Goal: Task Accomplishment & Management: Use online tool/utility

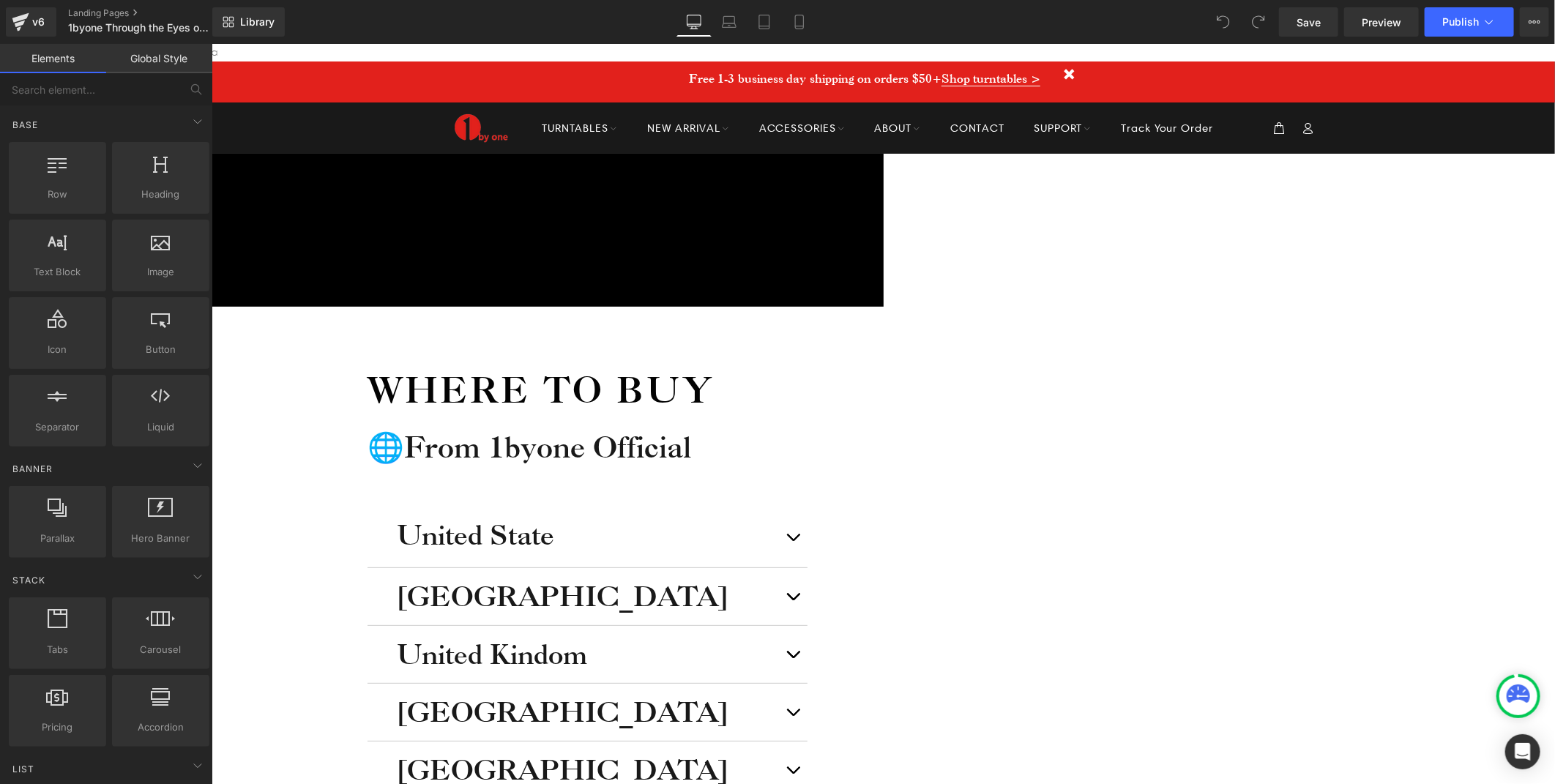
click at [211, 43] on icon at bounding box center [211, 43] width 0 height 0
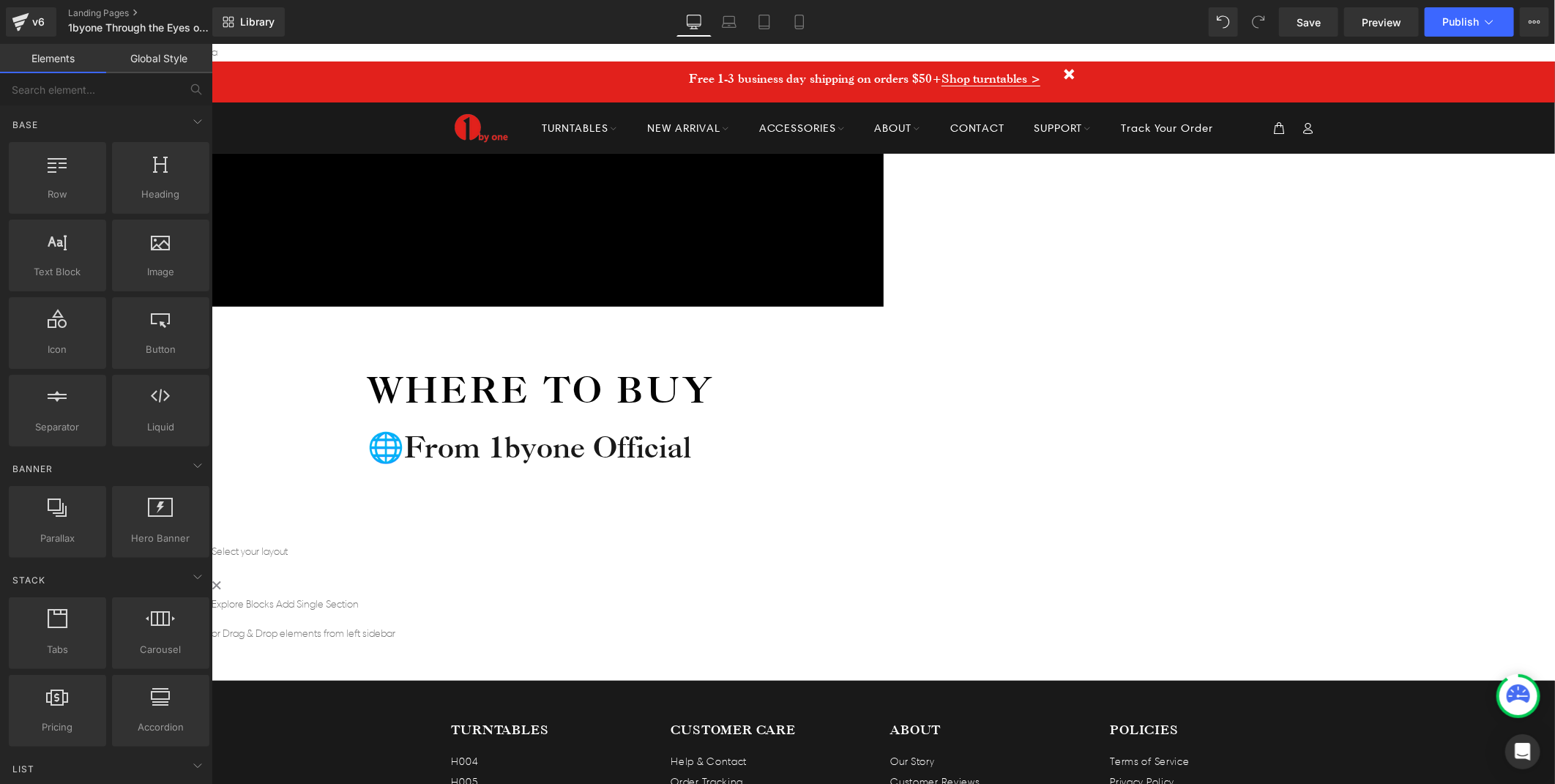
click at [1434, 292] on div "Icon Free shipping $50+ Text Block Row Icon 90-day trial Text Block Row Icon 2-…" at bounding box center [883, 397] width 1343 height 489
click at [807, 365] on h1 "Where to buy" at bounding box center [587, 389] width 440 height 48
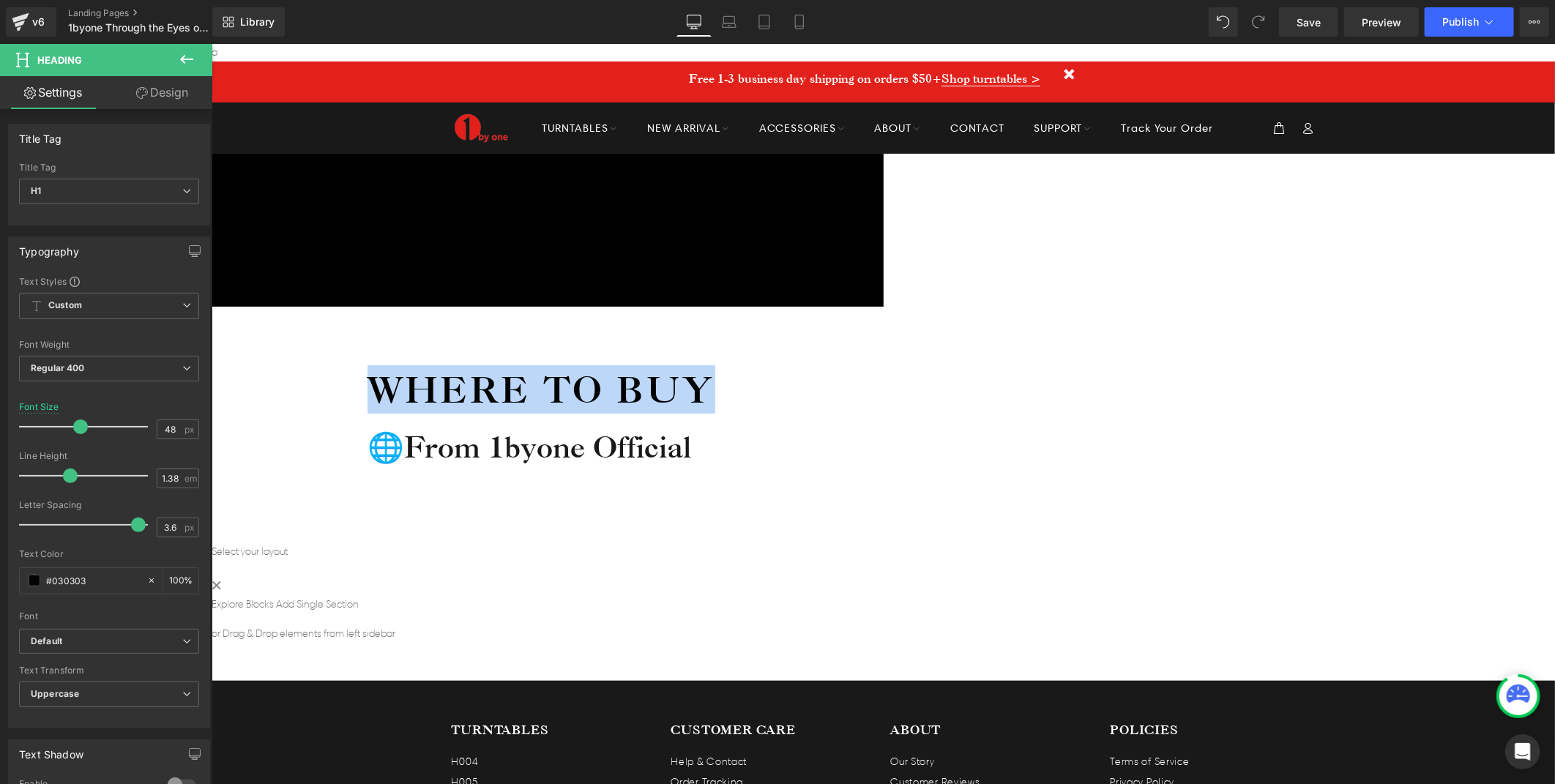
paste div
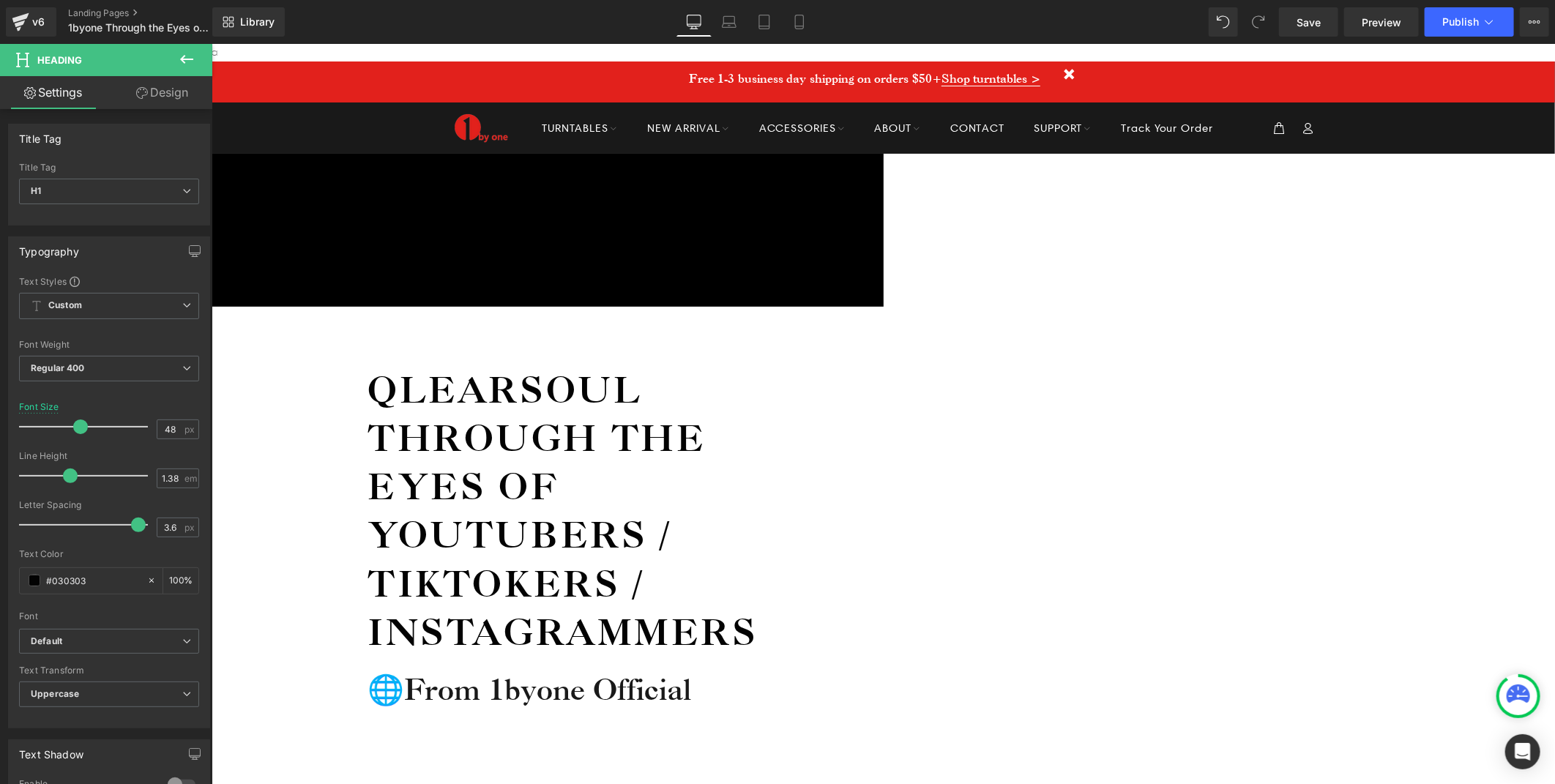
click at [1270, 339] on div "Icon Free shipping $50+ Text Block Row Icon 90-day trial Text Block Row Icon 2-…" at bounding box center [883, 519] width 1343 height 731
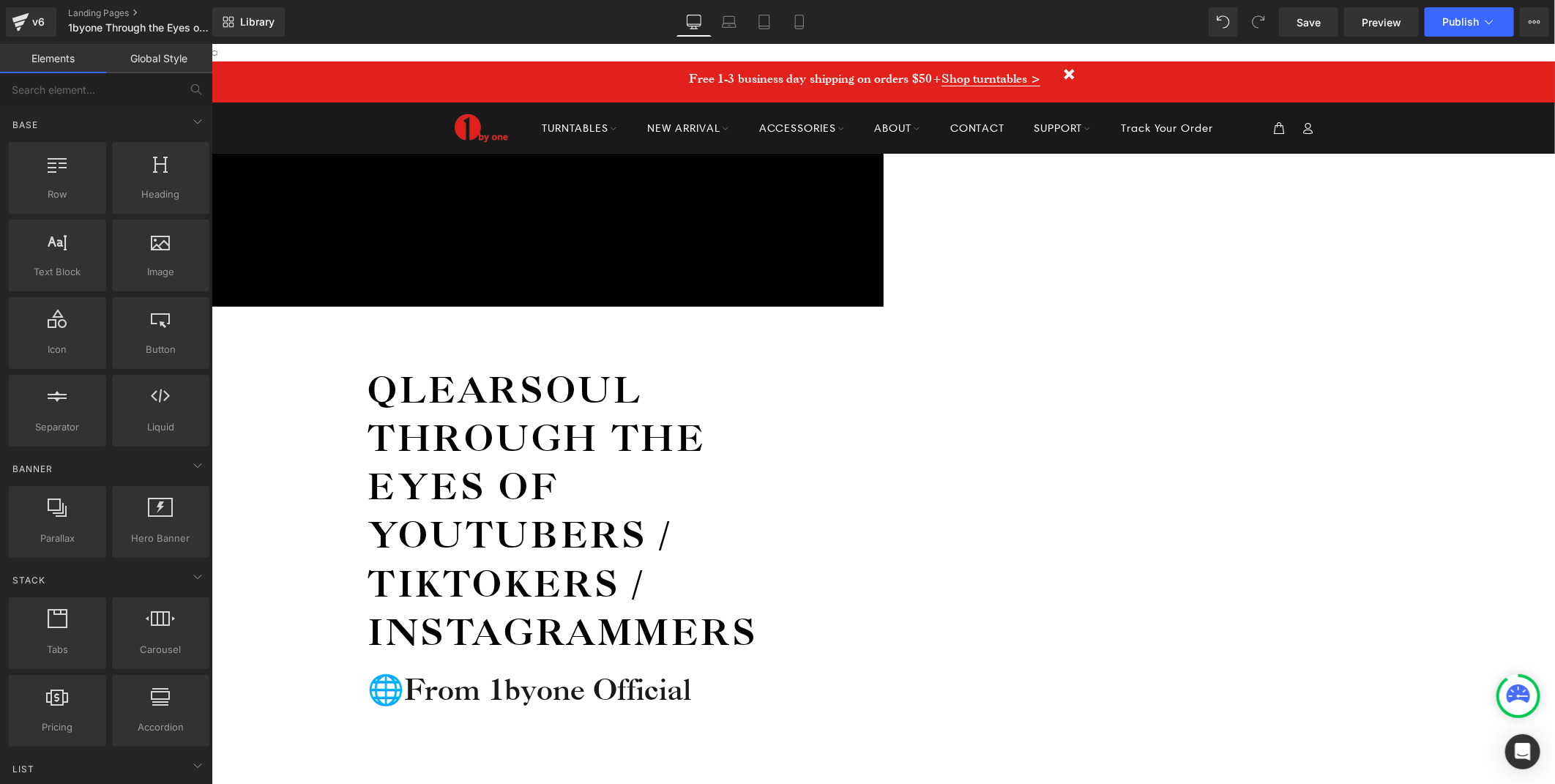
click at [211, 43] on span "Heading" at bounding box center [211, 43] width 0 height 0
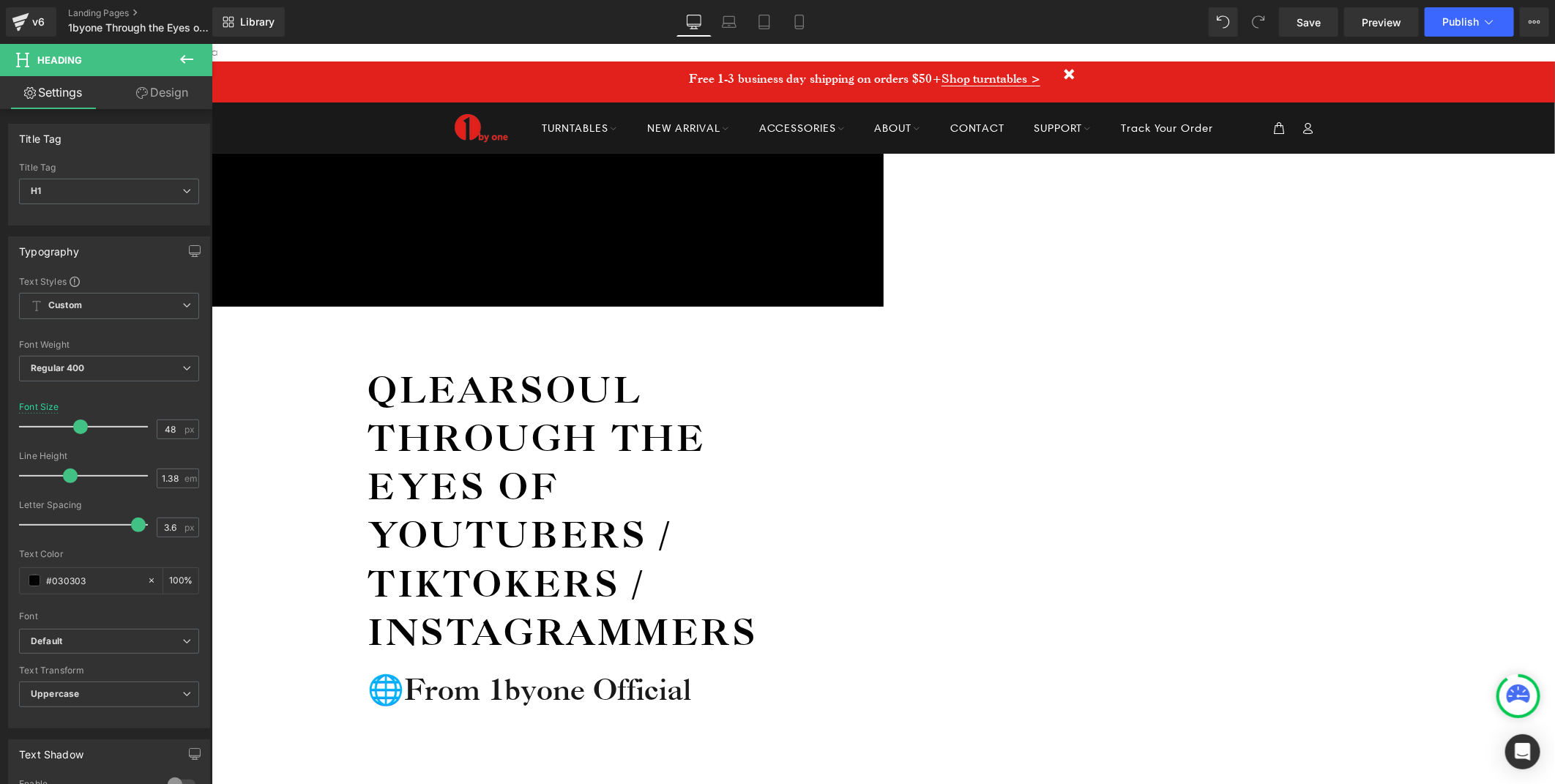
click at [576, 340] on div "QlearSoul Through the Eyes of YouTubers / TikTokers / Instagrammers Heading 🌐Fr…" at bounding box center [577, 545] width 732 height 479
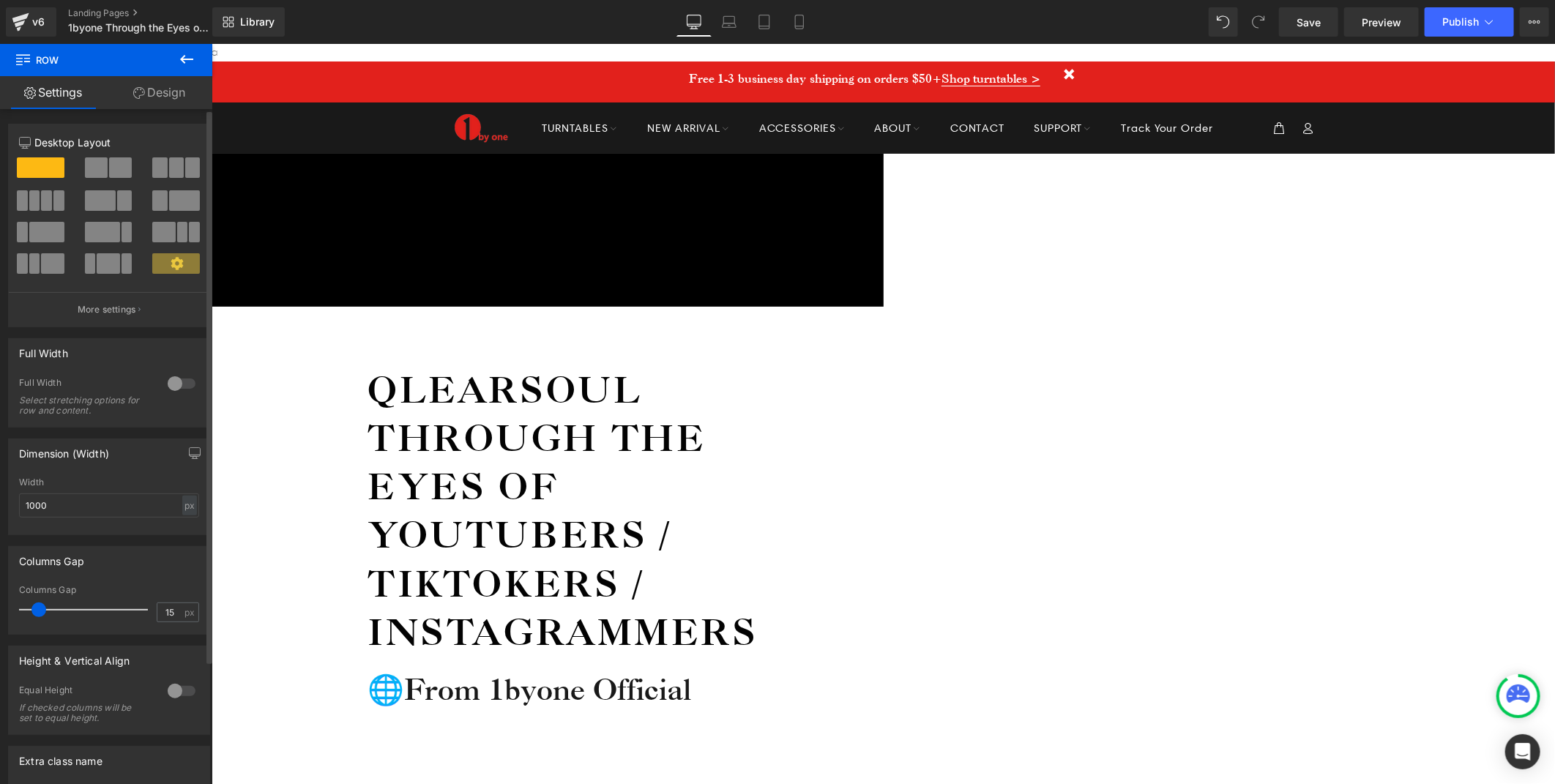
click at [167, 385] on div at bounding box center [181, 383] width 35 height 24
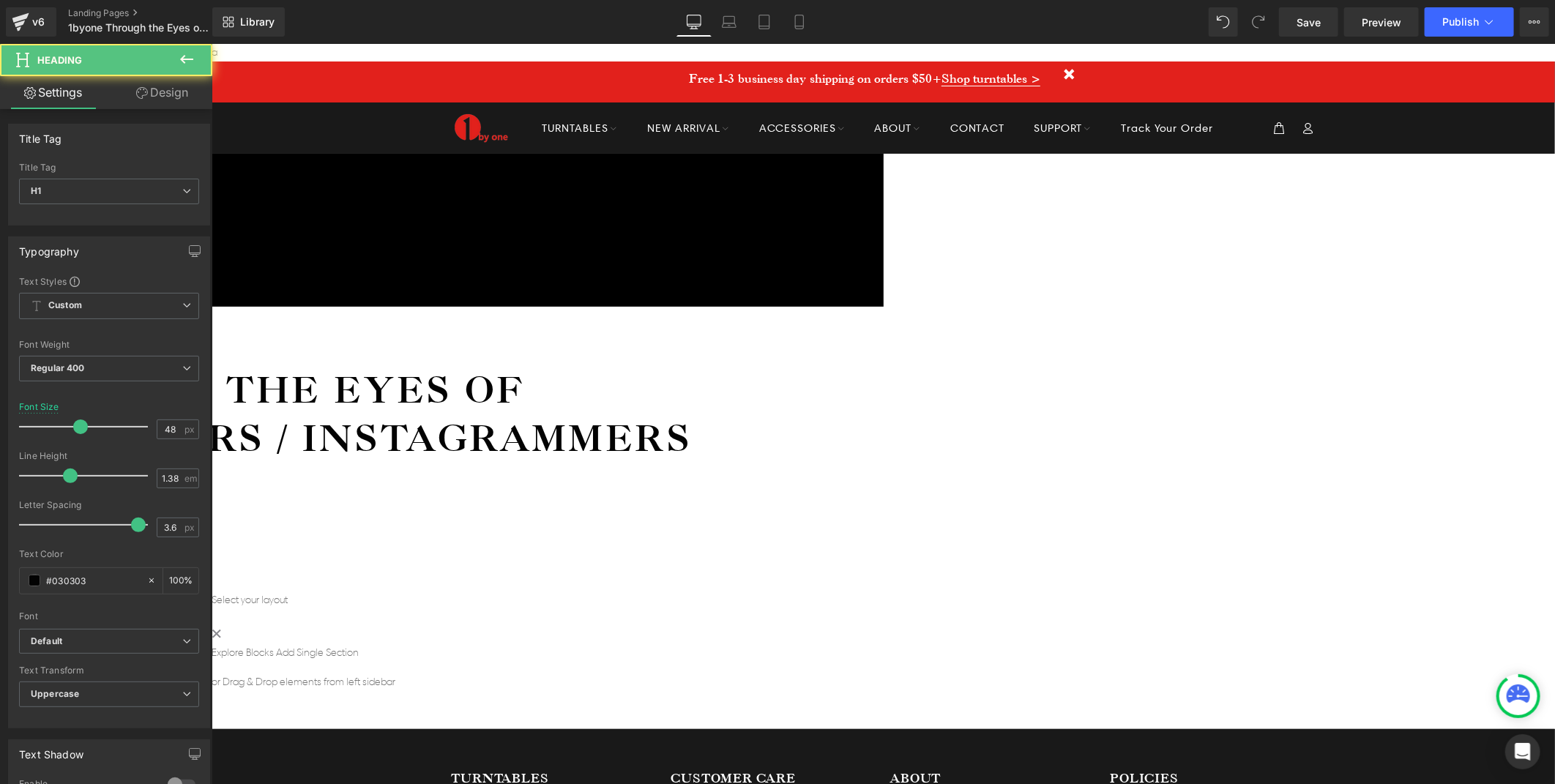
drag, startPoint x: 740, startPoint y: 278, endPoint x: 473, endPoint y: 278, distance: 267.0
click at [483, 365] on h1 "QlearSoul Through the Eyes of YouTubers / TikTokers / Instagrammers" at bounding box center [221, 413] width 1052 height 96
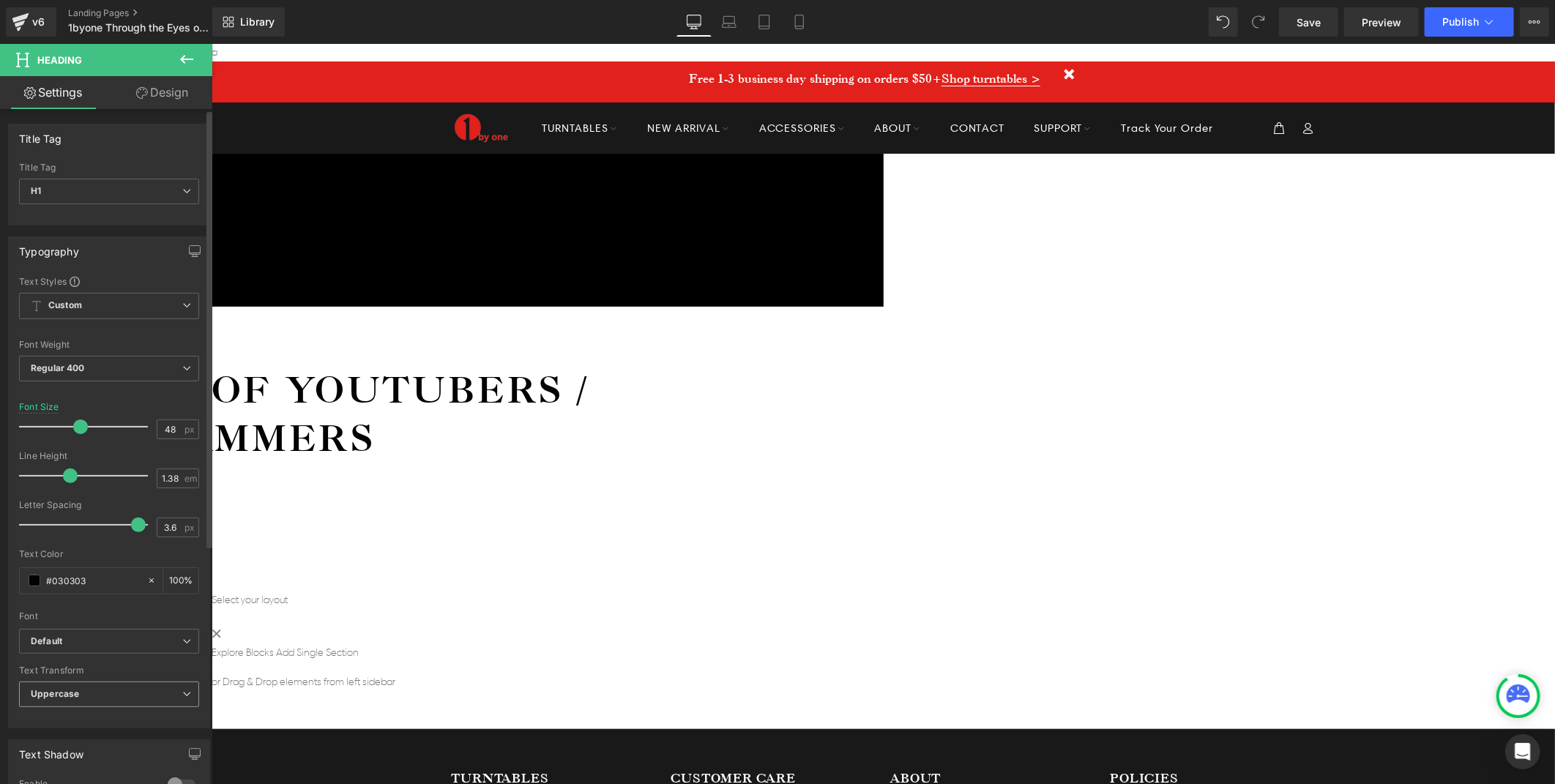
drag, startPoint x: 64, startPoint y: 709, endPoint x: 68, endPoint y: 701, distance: 8.9
click at [64, 709] on div "Uppercase None Uppercase Lowercase Capitalize" at bounding box center [109, 698] width 180 height 33
click at [71, 697] on b "Uppercase" at bounding box center [54, 694] width 48 height 11
click at [70, 724] on li "None" at bounding box center [106, 721] width 174 height 22
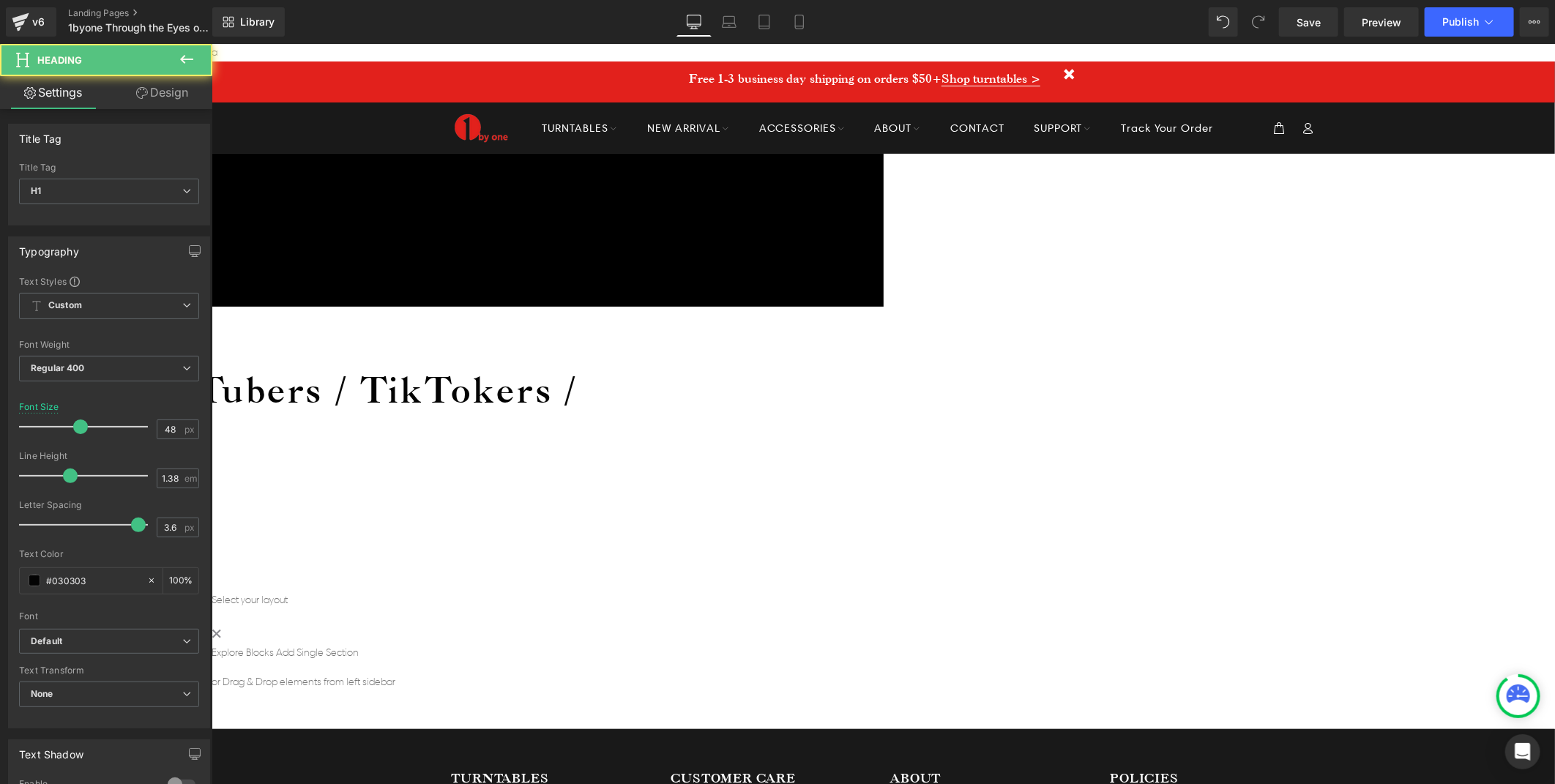
click at [466, 365] on h1 "1 Through the Eyes of YouTubers / TikTokers / Instagrammers" at bounding box center [221, 413] width 1052 height 96
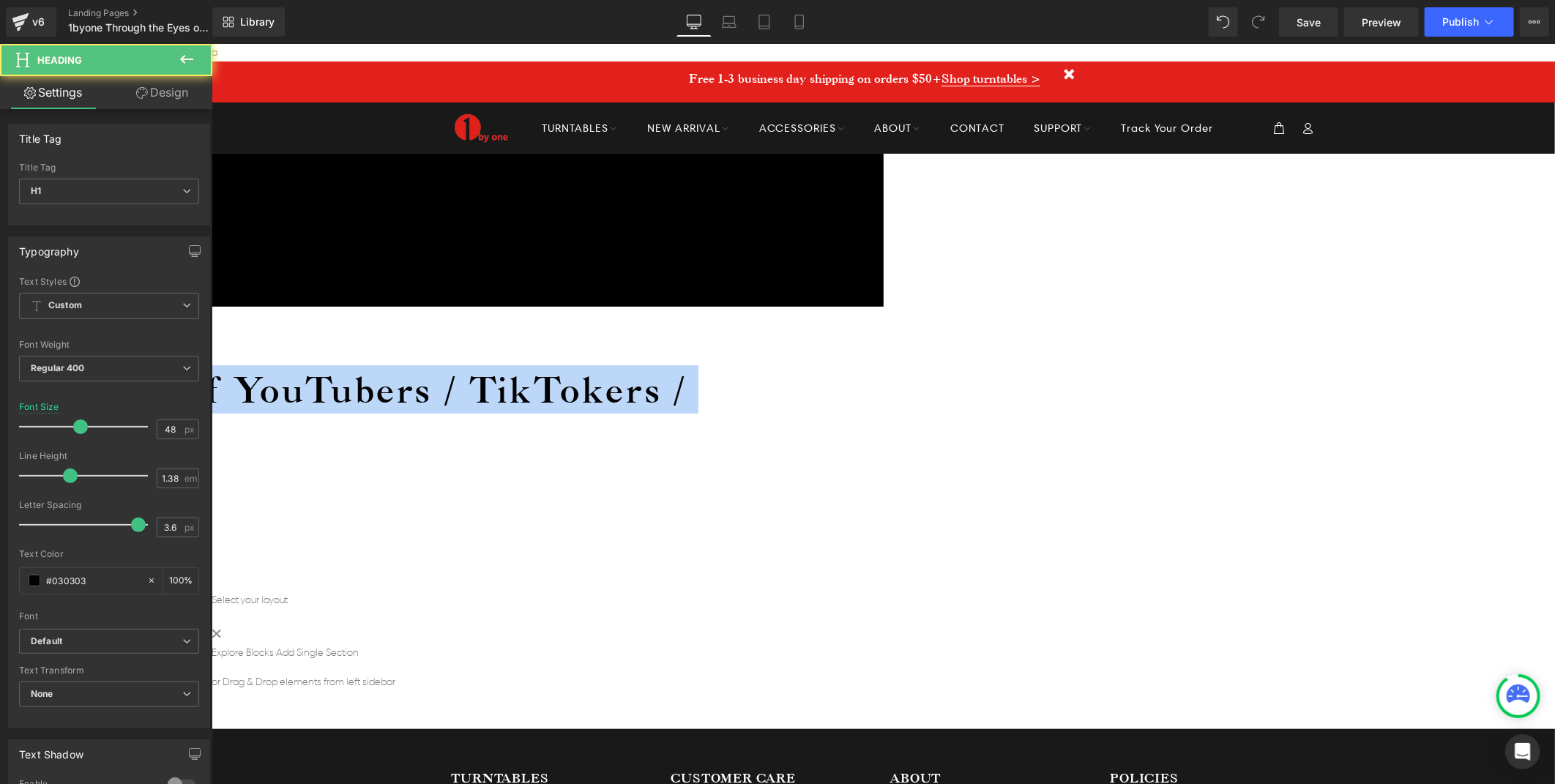
drag, startPoint x: 1072, startPoint y: 317, endPoint x: 378, endPoint y: 262, distance: 696.2
click at [378, 365] on h1 "1byone Through the Eyes of YouTubers / TikTokers / Instagrammers" at bounding box center [221, 413] width 1052 height 96
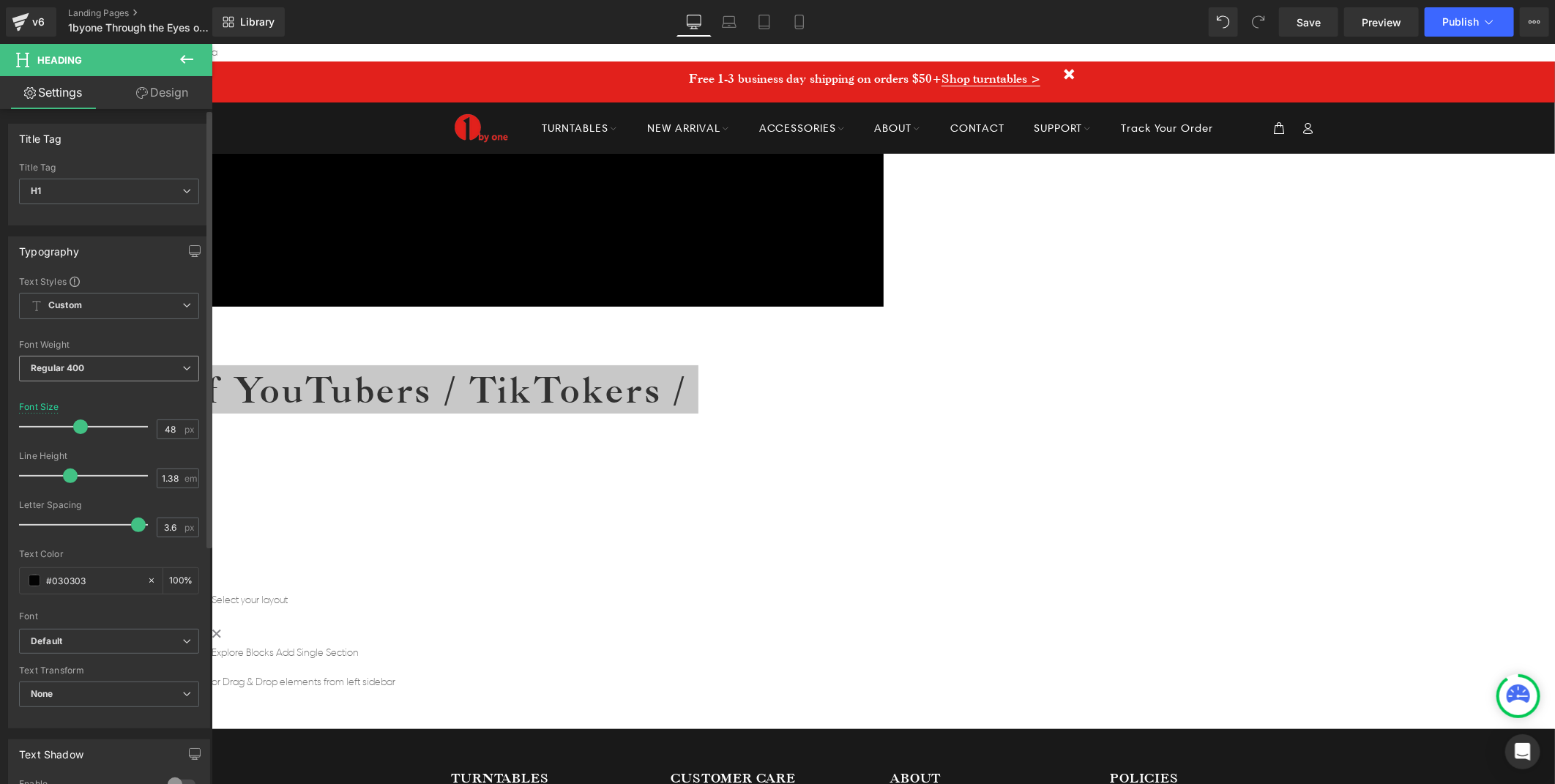
click at [93, 362] on span "Regular 400" at bounding box center [109, 369] width 180 height 26
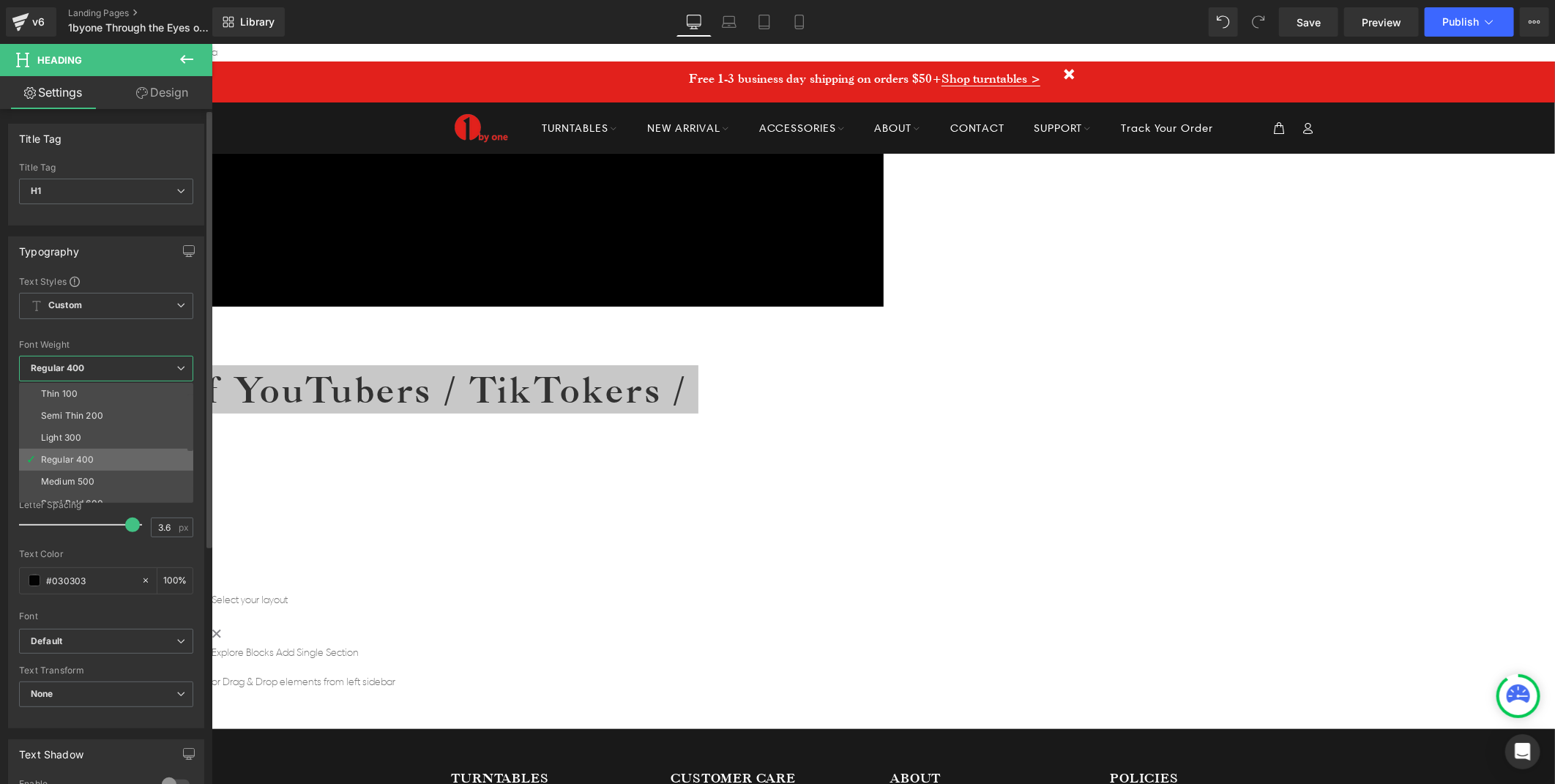
scroll to position [81, 0]
click at [62, 461] on div "Boldest 900" at bounding box center [67, 466] width 51 height 10
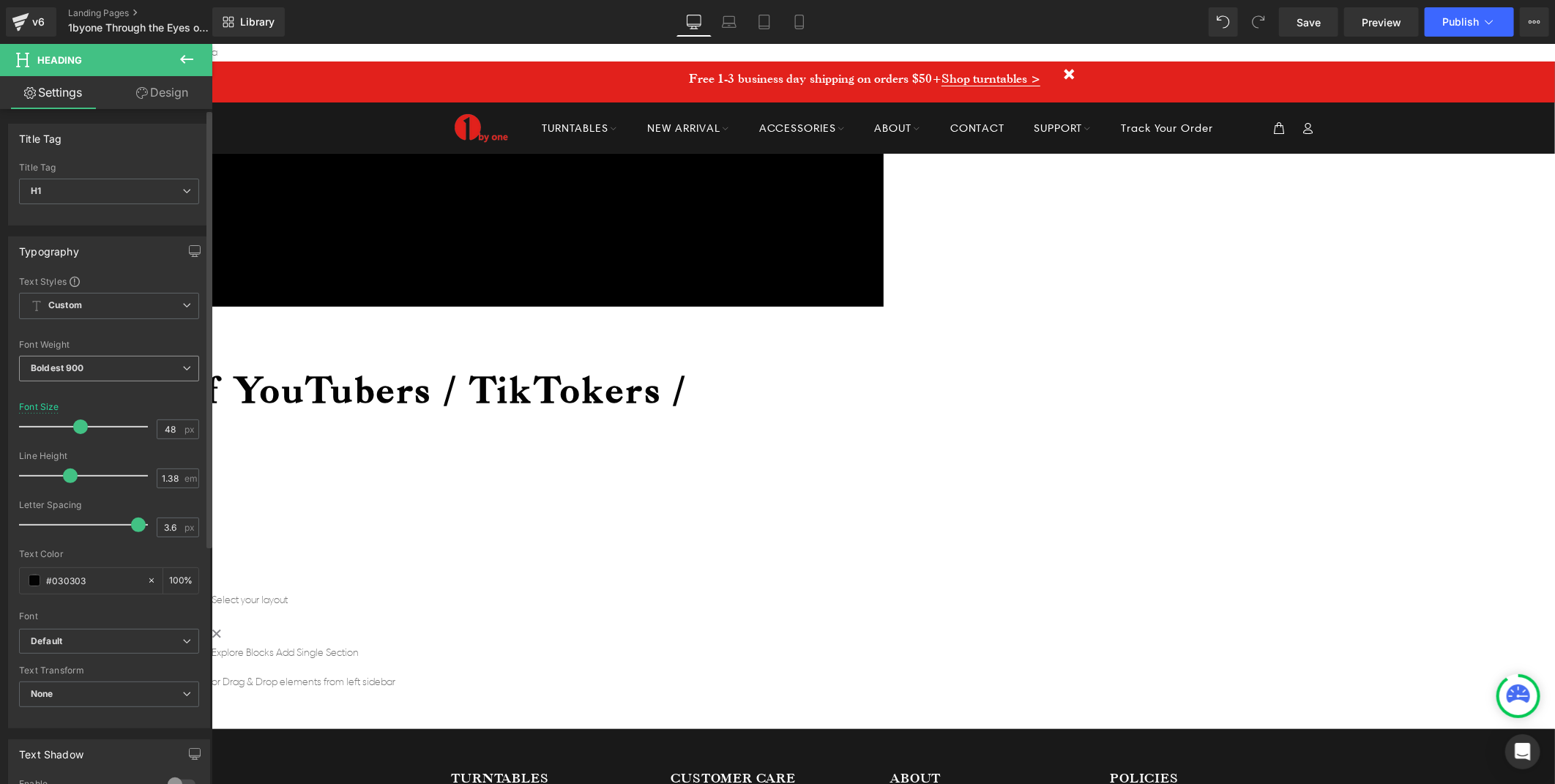
click at [97, 366] on span "Boldest 900" at bounding box center [109, 369] width 180 height 26
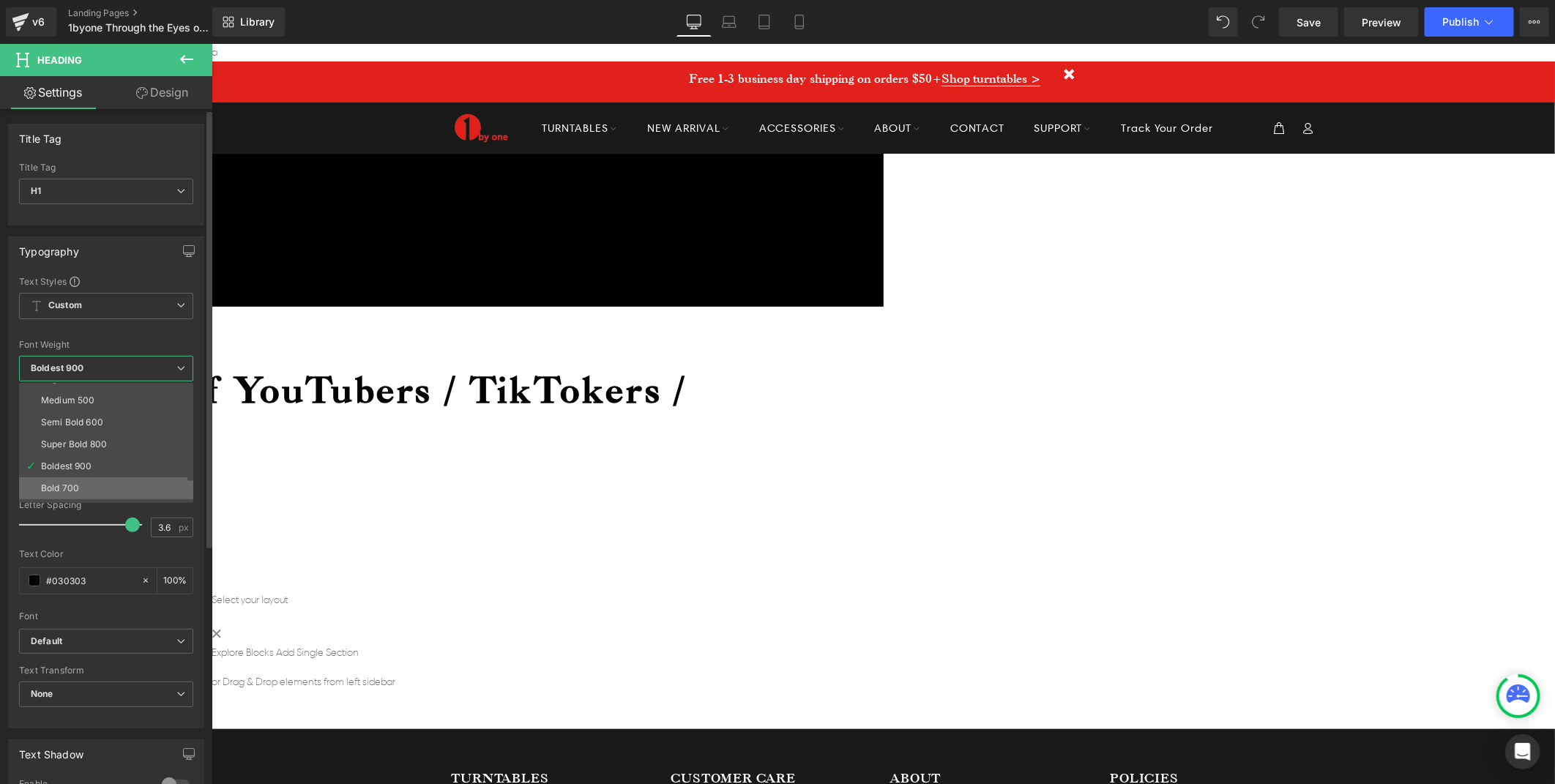
click at [72, 477] on li "Bold 700" at bounding box center [109, 488] width 181 height 22
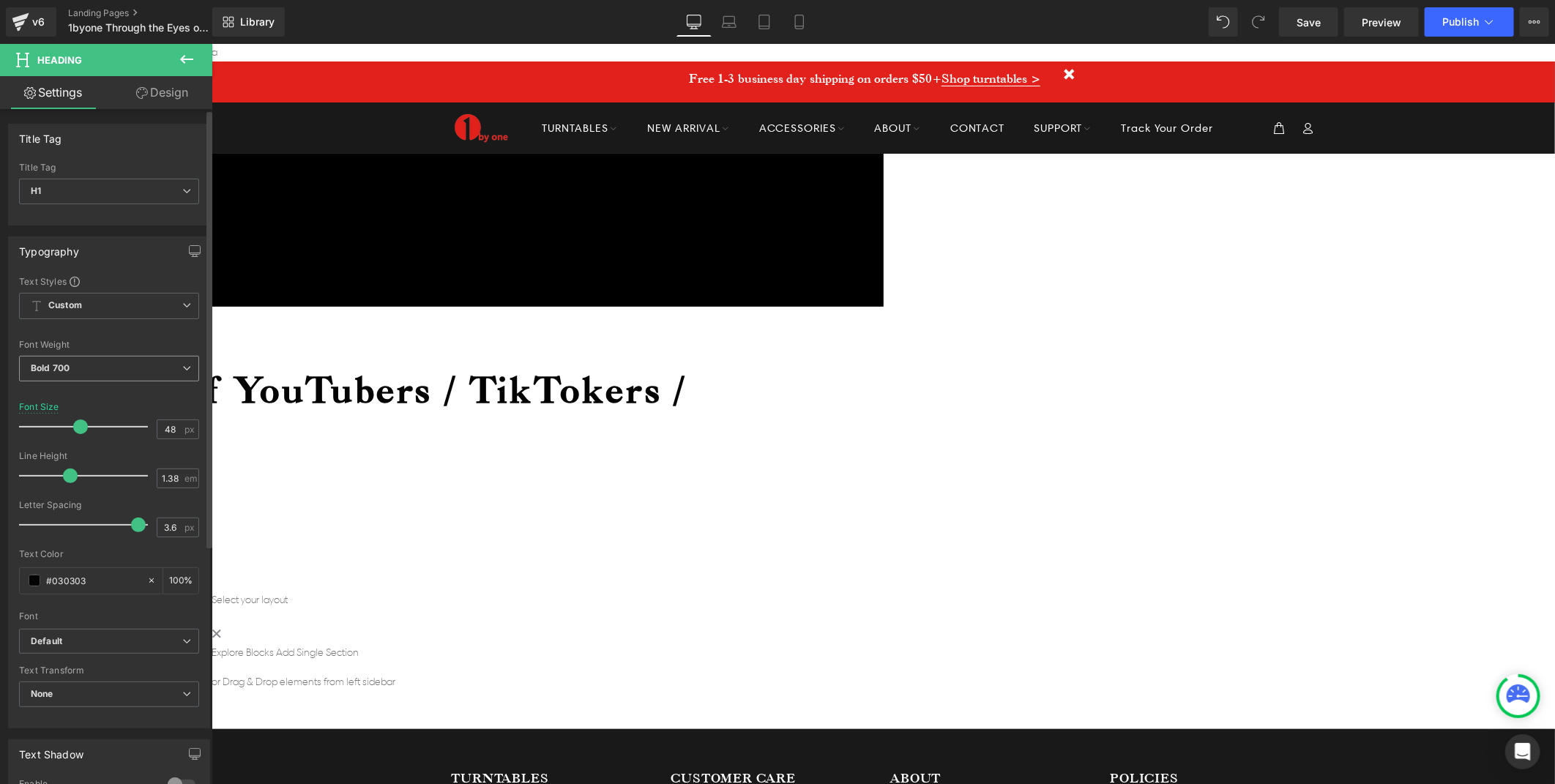
click at [106, 372] on span "Bold 700" at bounding box center [109, 369] width 180 height 26
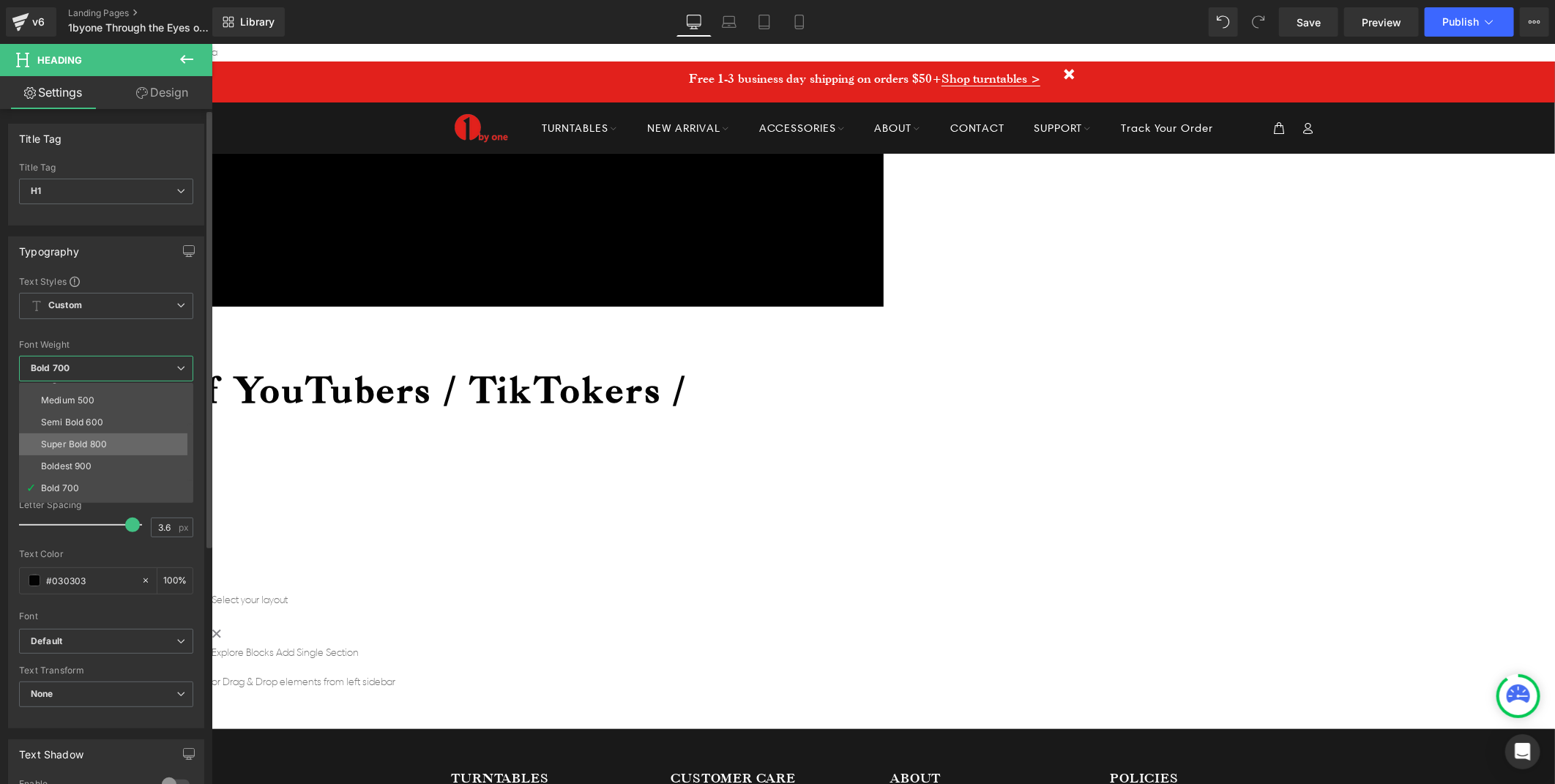
click at [80, 440] on div "Super Bold 800" at bounding box center [74, 444] width 66 height 10
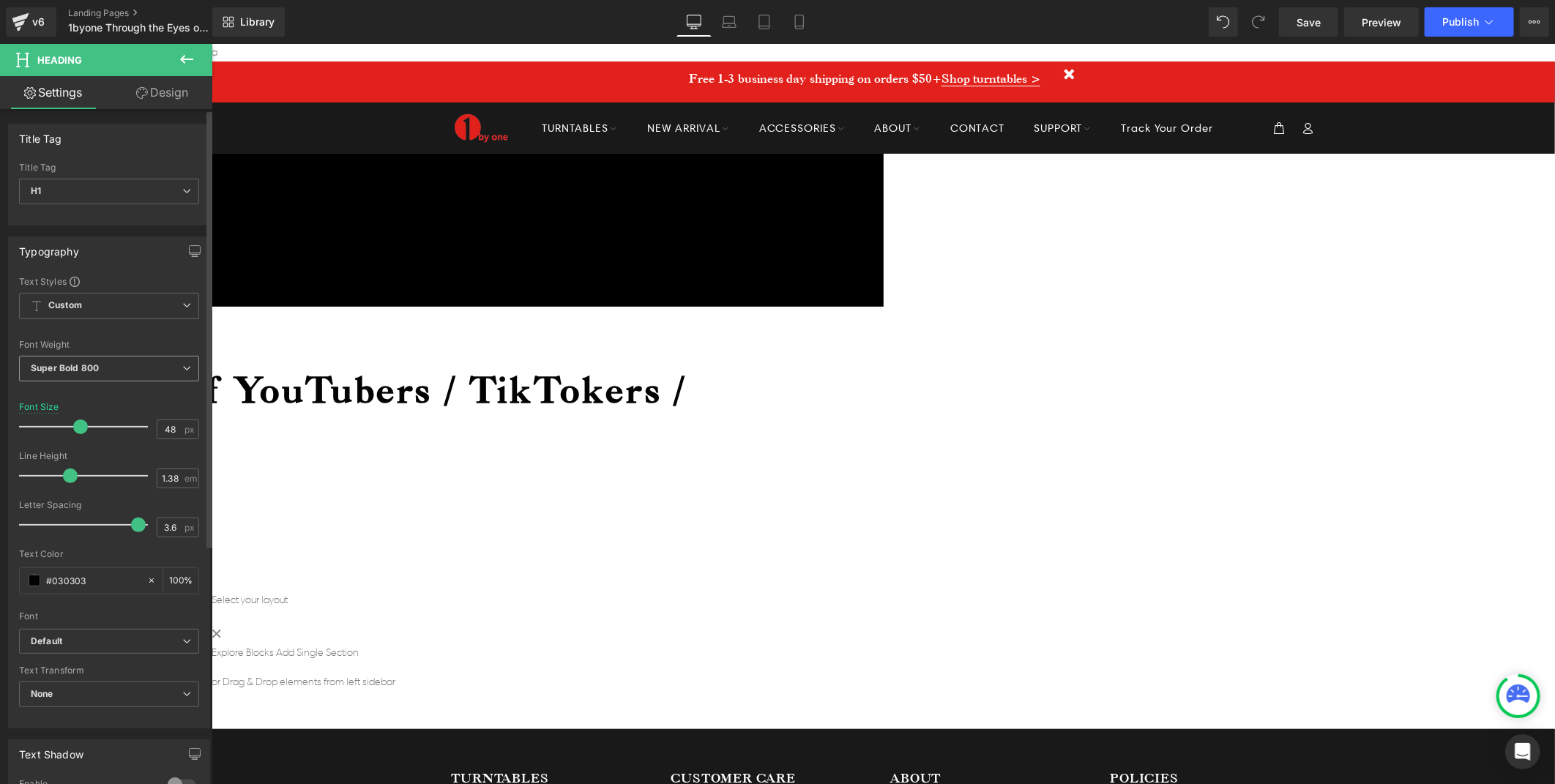
click at [97, 372] on b "Super Bold 800" at bounding box center [64, 368] width 68 height 11
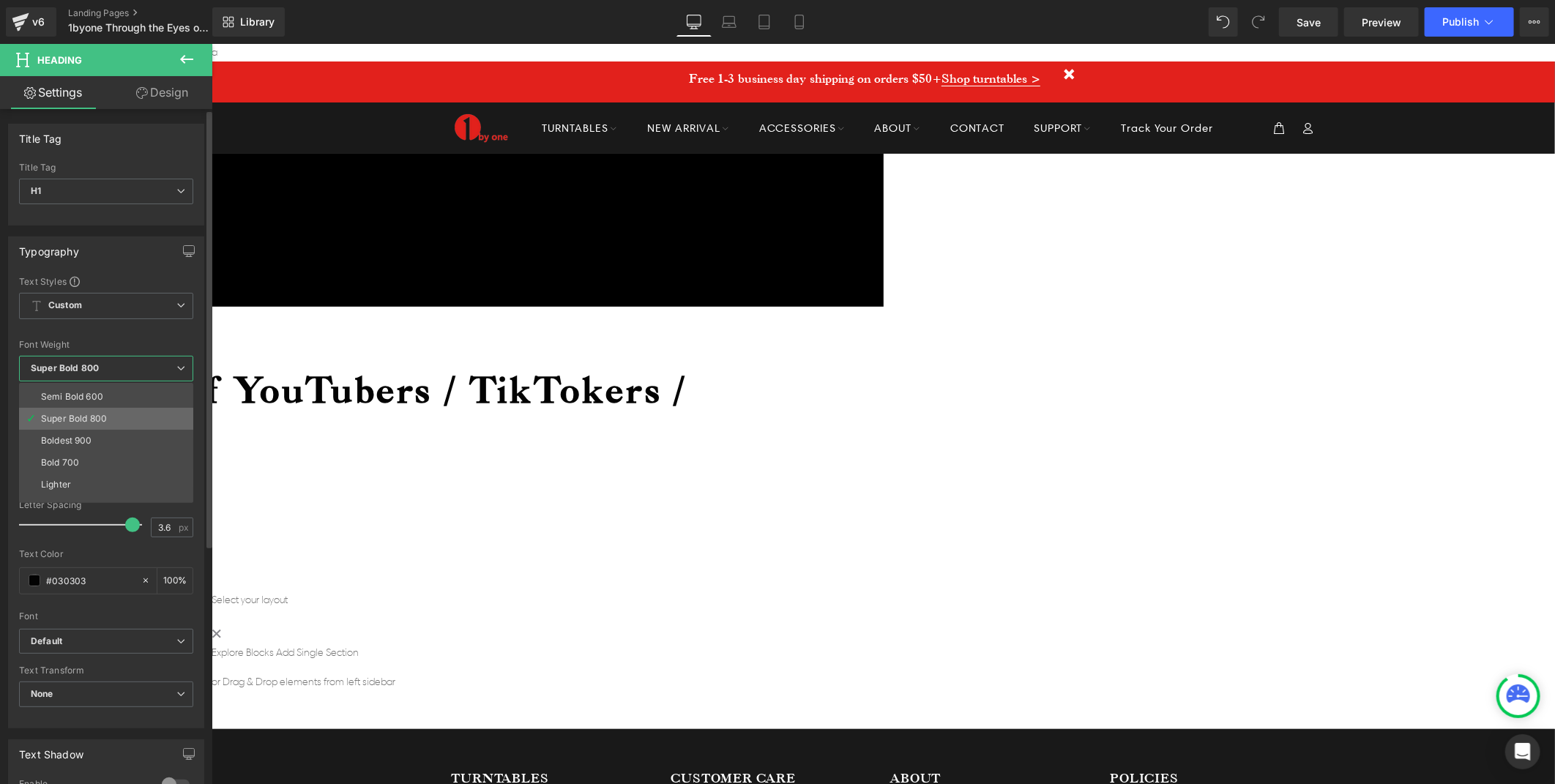
scroll to position [121, 0]
click at [64, 463] on li "Lighter" at bounding box center [109, 470] width 181 height 22
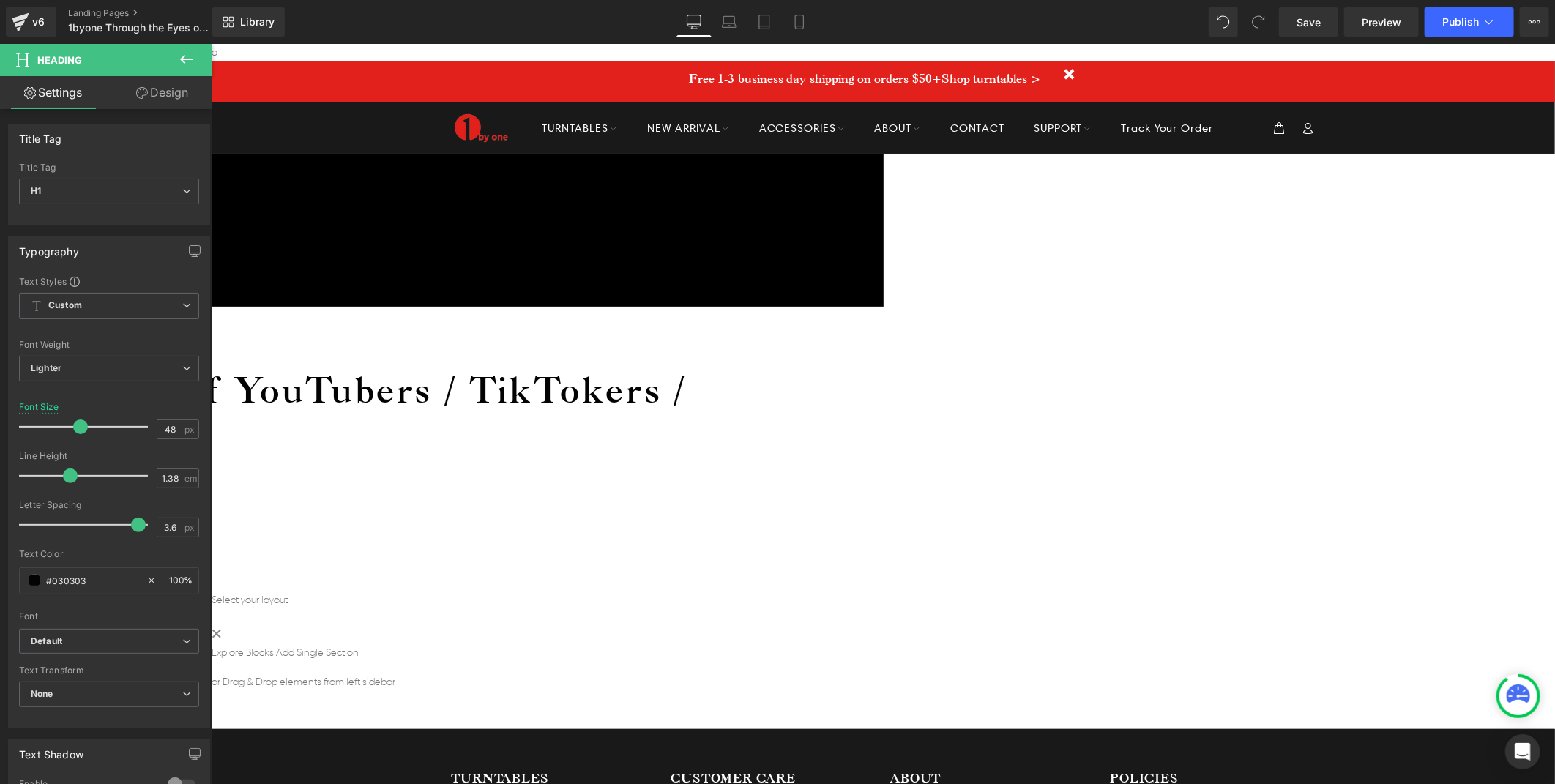
click at [747, 476] on h1 "🌐From 1byone Official" at bounding box center [221, 495] width 1052 height 38
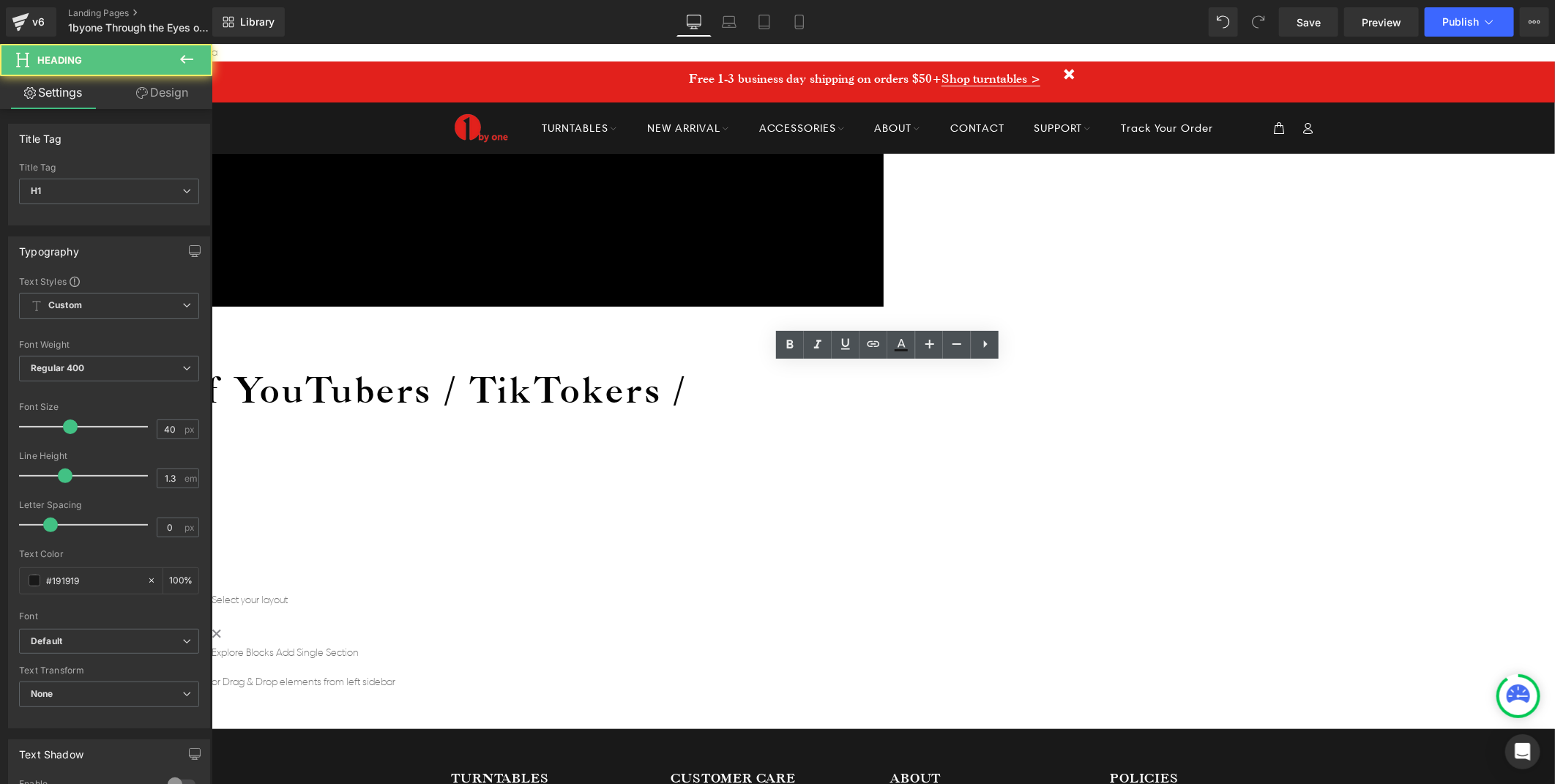
drag, startPoint x: 1016, startPoint y: 389, endPoint x: 907, endPoint y: 390, distance: 109.0
click at [747, 476] on h1 "🌐From 1byone Official" at bounding box center [221, 495] width 1052 height 38
click at [607, 365] on h1 "1byone Through the Eyes of YouTubers / TikTokers / Instagrammers" at bounding box center [221, 413] width 1052 height 96
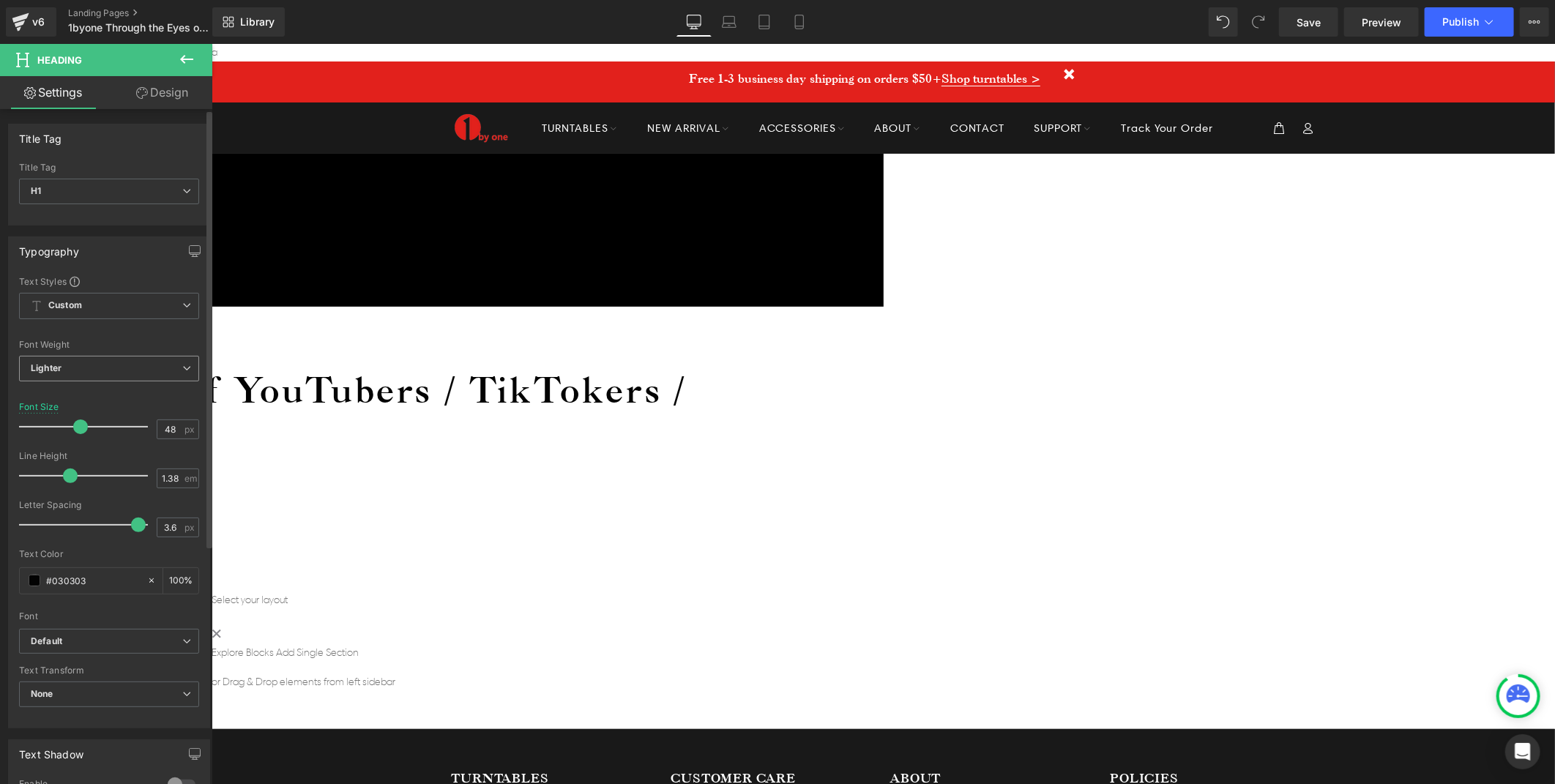
click at [54, 373] on b "Lighter" at bounding box center [46, 368] width 31 height 11
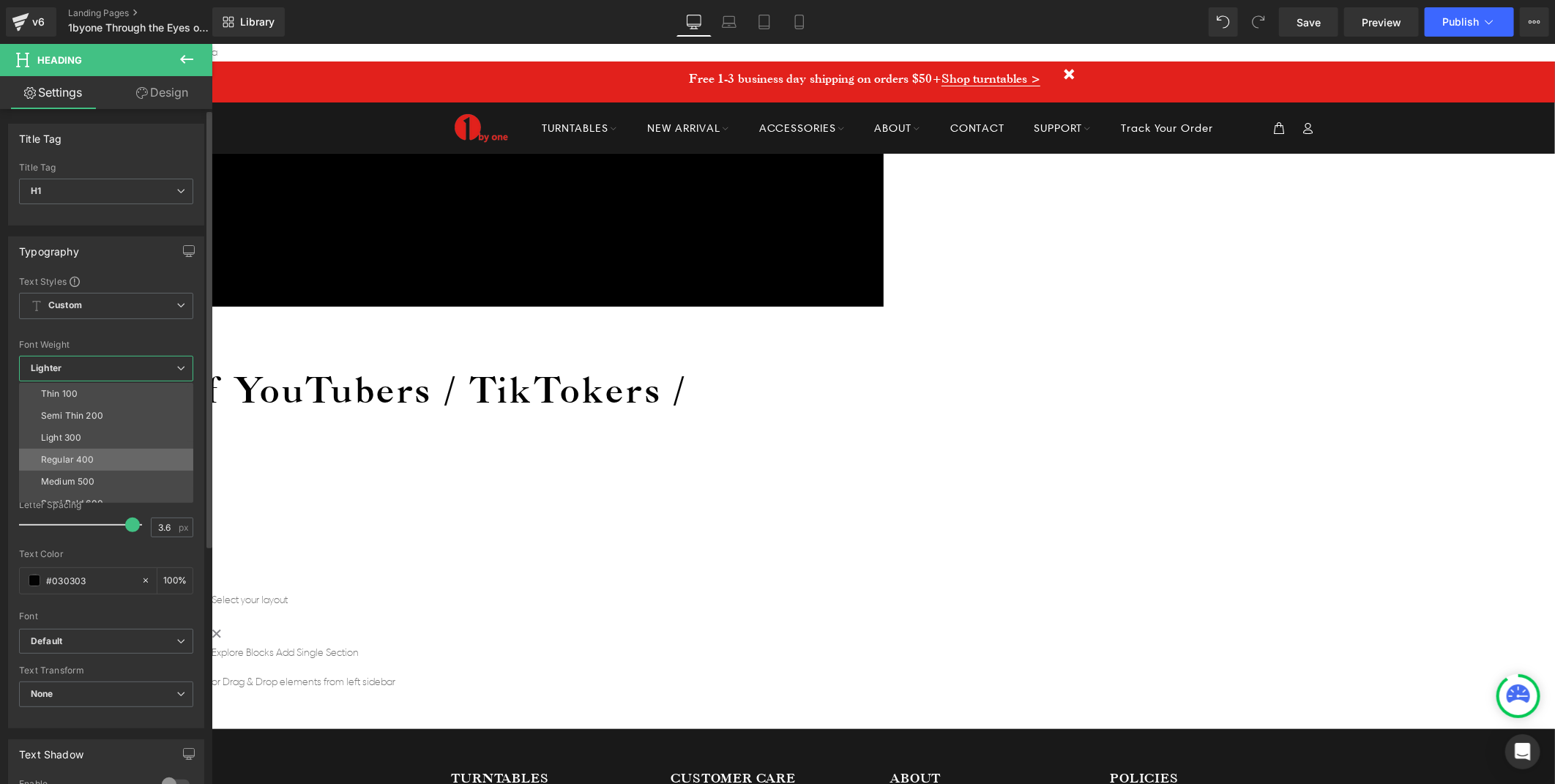
click at [99, 457] on li "Regular 400" at bounding box center [109, 460] width 181 height 22
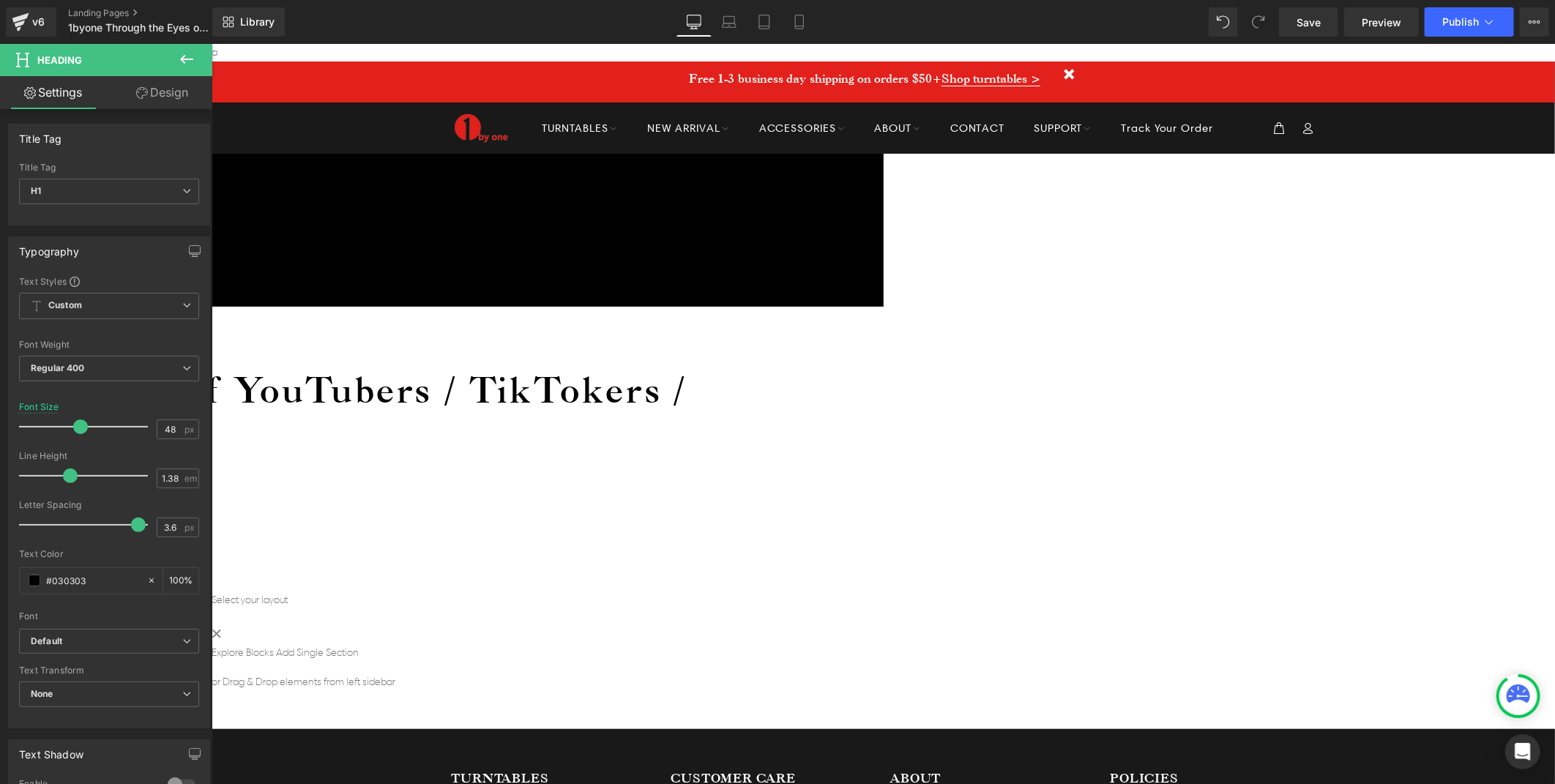
click at [589, 365] on h1 "1byone Through the Eyes of YouTubers / TikTokers / Instagrammers" at bounding box center [221, 413] width 1052 height 96
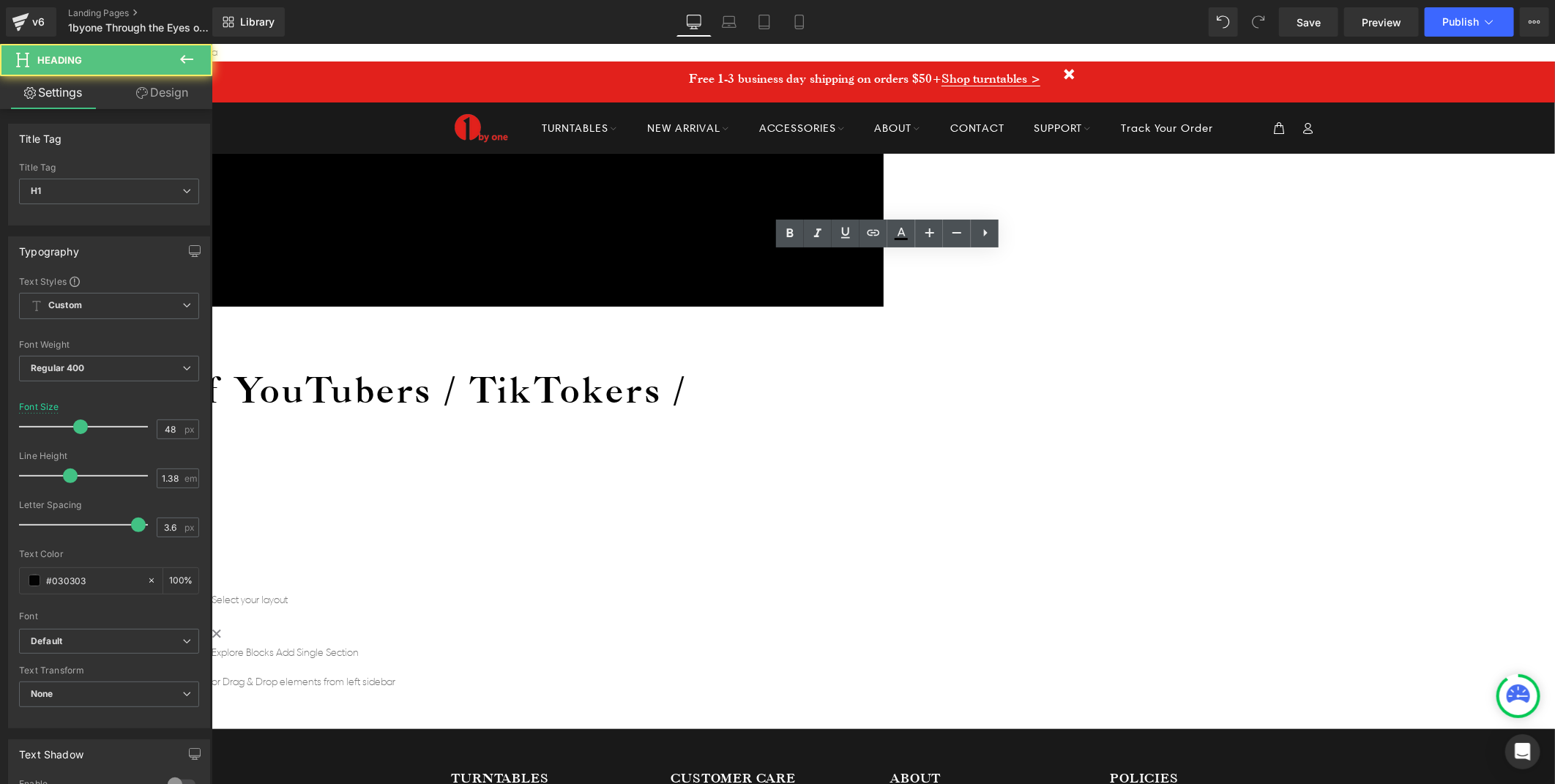
click at [747, 365] on h1 "1byone Through the Eyes of YouTubers / TikTokers / Instagrammers" at bounding box center [221, 413] width 1052 height 96
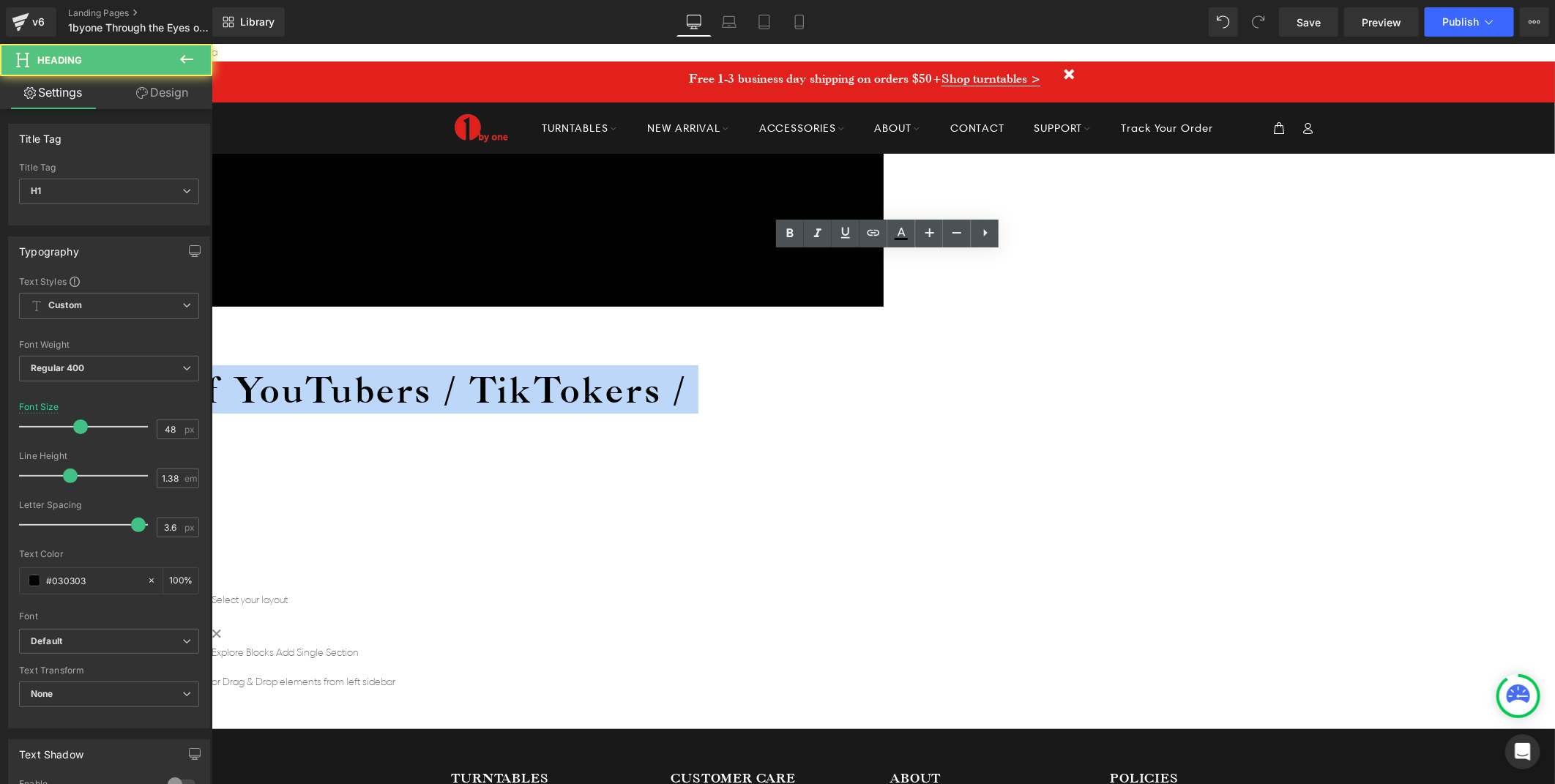
drag, startPoint x: 1078, startPoint y: 331, endPoint x: 380, endPoint y: 271, distance: 700.6
click at [380, 365] on h1 "1byone Through the Eyes of YouTubers / TikTokers / Instagrammers" at bounding box center [221, 413] width 1052 height 96
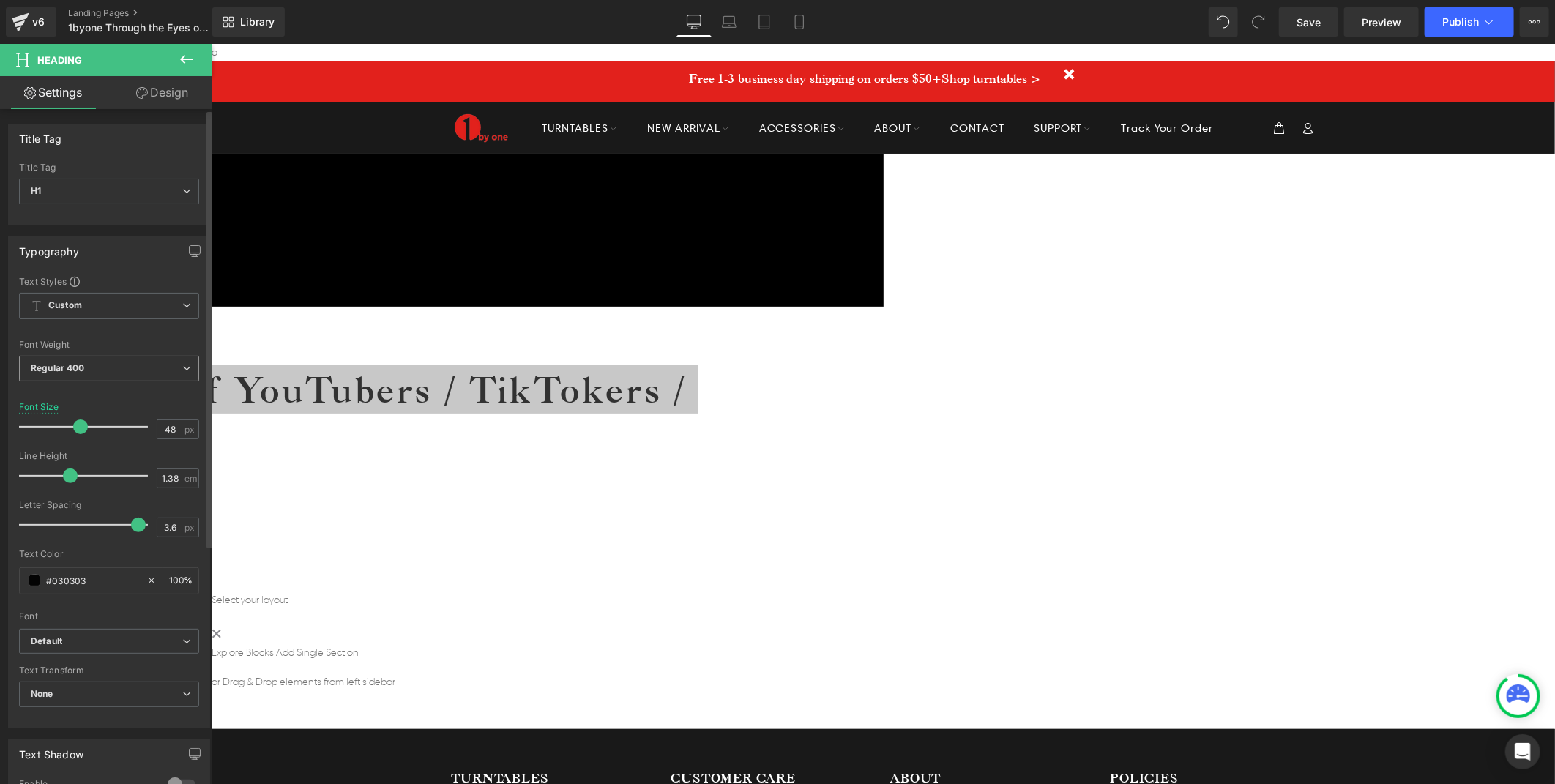
click at [82, 371] on b "Regular 400" at bounding box center [57, 368] width 54 height 11
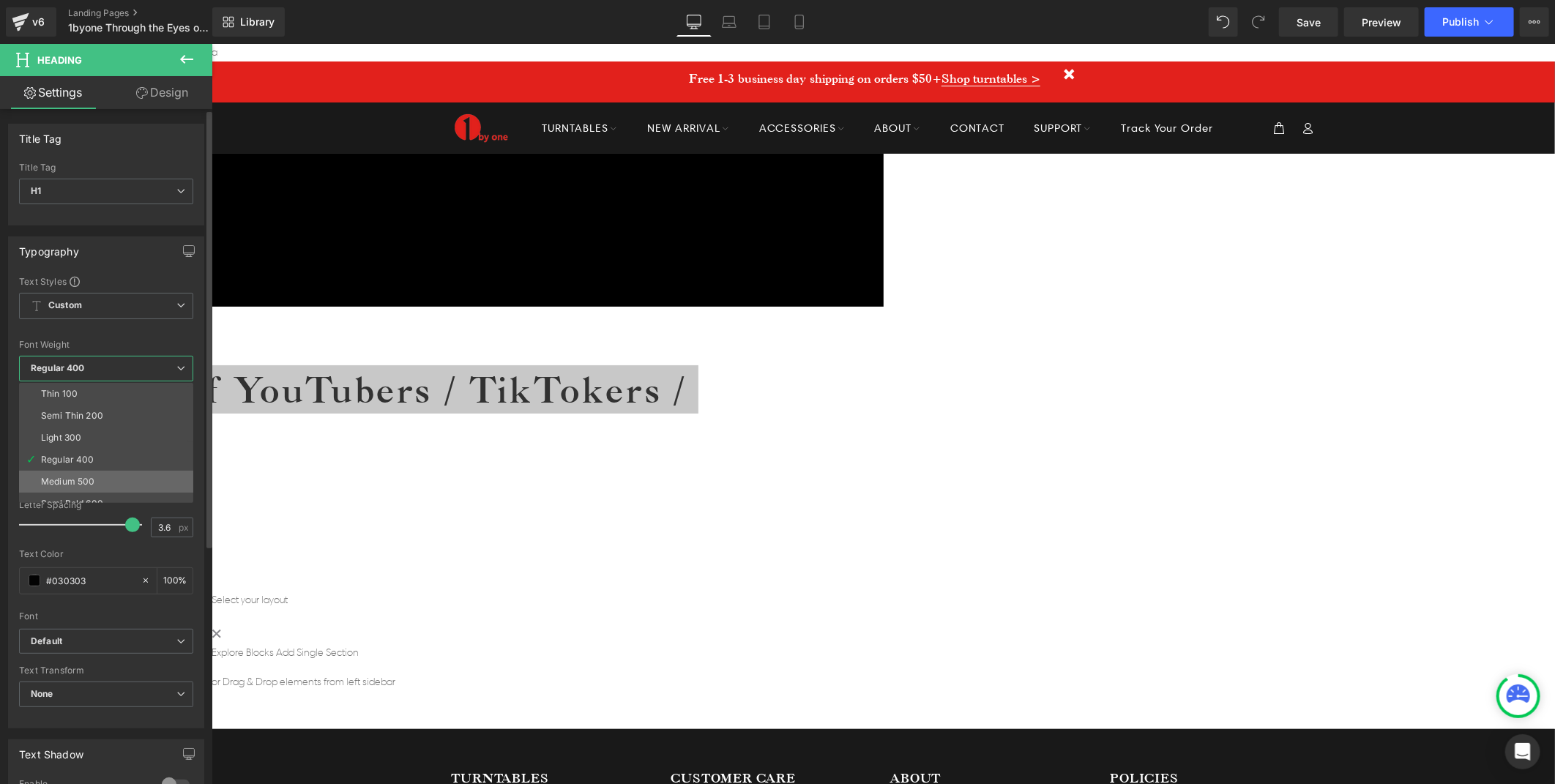
click at [76, 477] on div "Medium 500" at bounding box center [68, 481] width 54 height 10
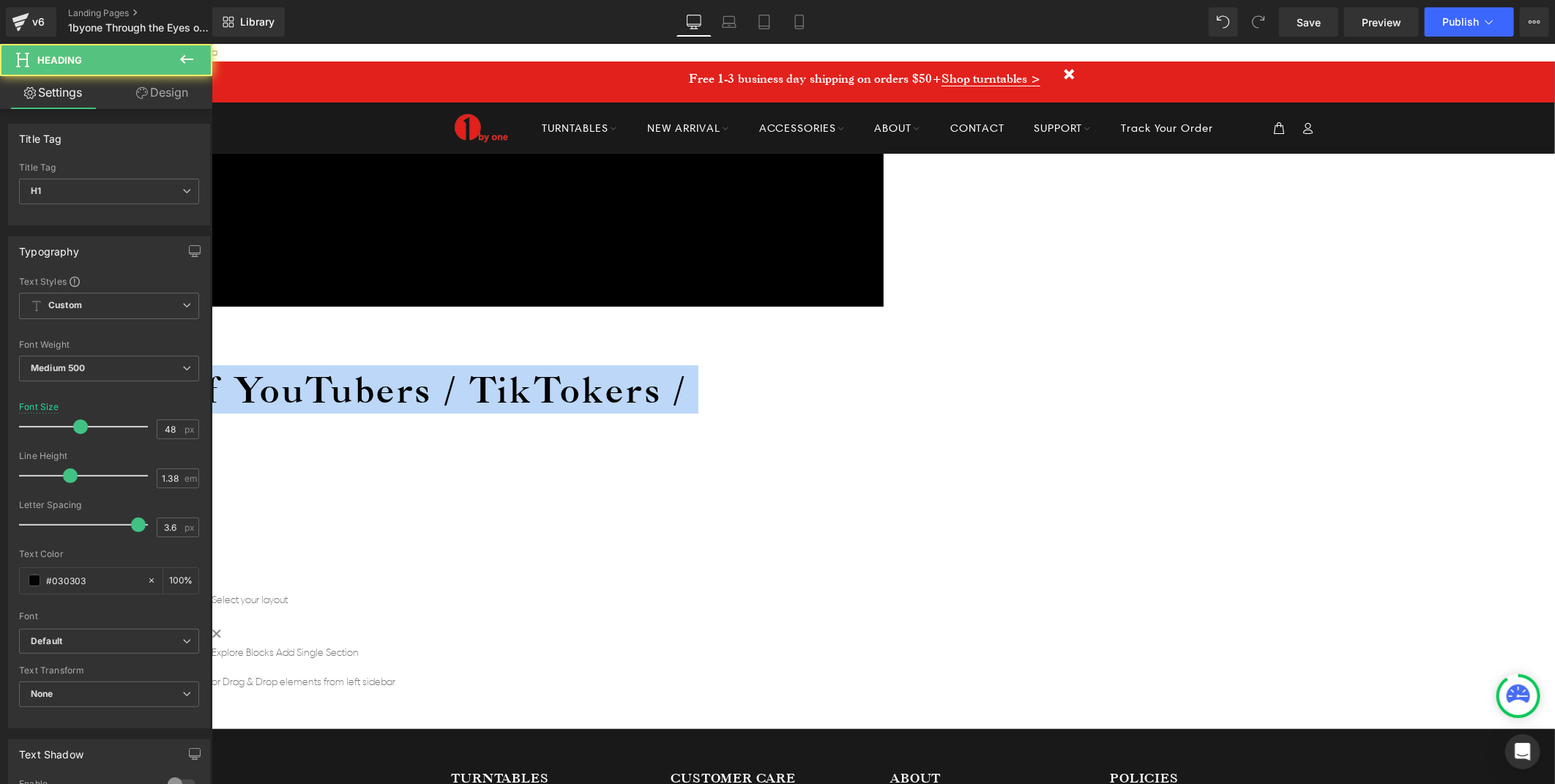
drag, startPoint x: 1017, startPoint y: 320, endPoint x: 363, endPoint y: 273, distance: 655.7
click at [363, 365] on div "1byone Through the Eyes of YouTubers / TikTokers / Instagrammers Heading" at bounding box center [221, 413] width 1052 height 96
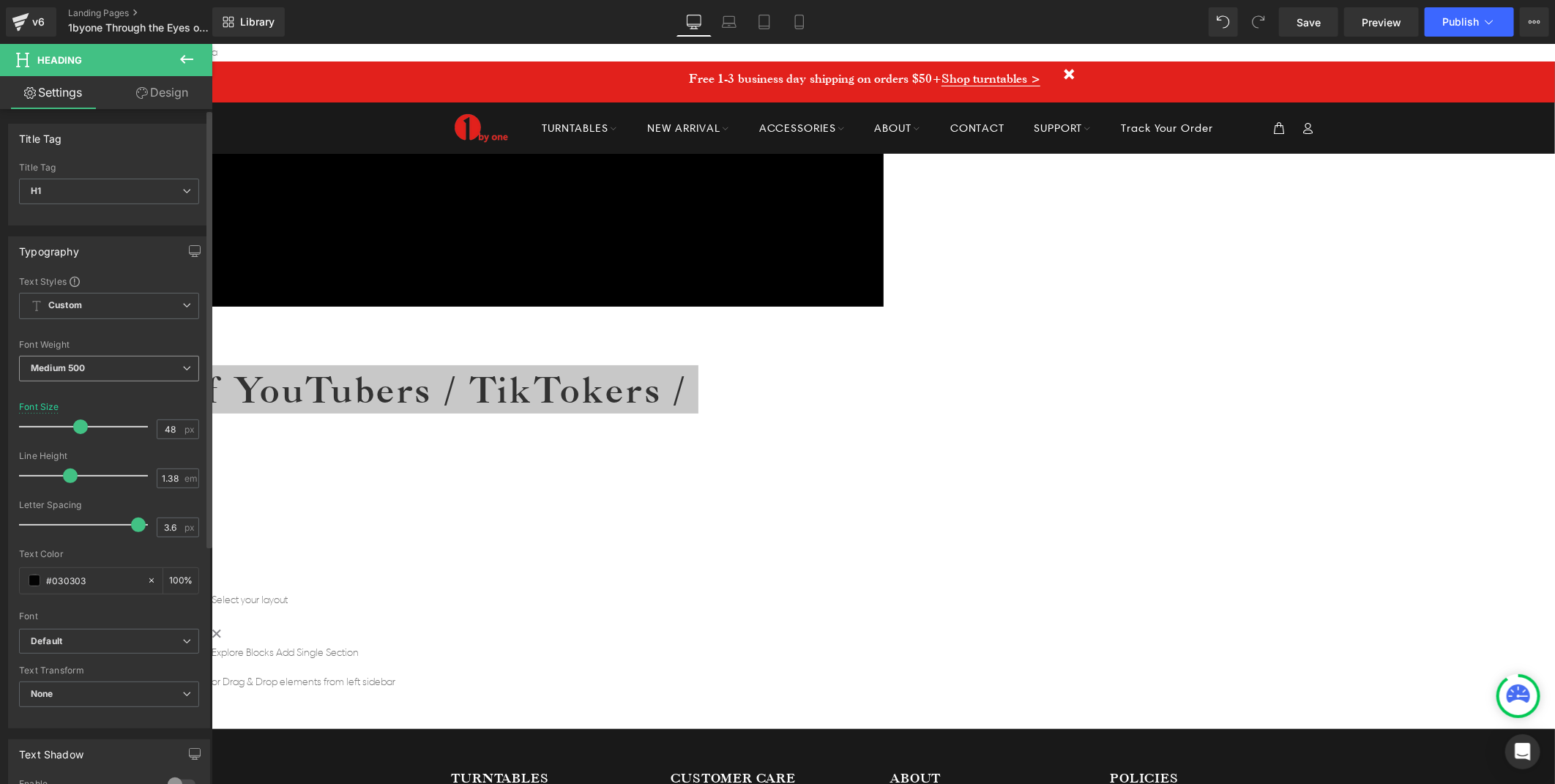
click at [149, 368] on span "Medium 500" at bounding box center [109, 369] width 180 height 26
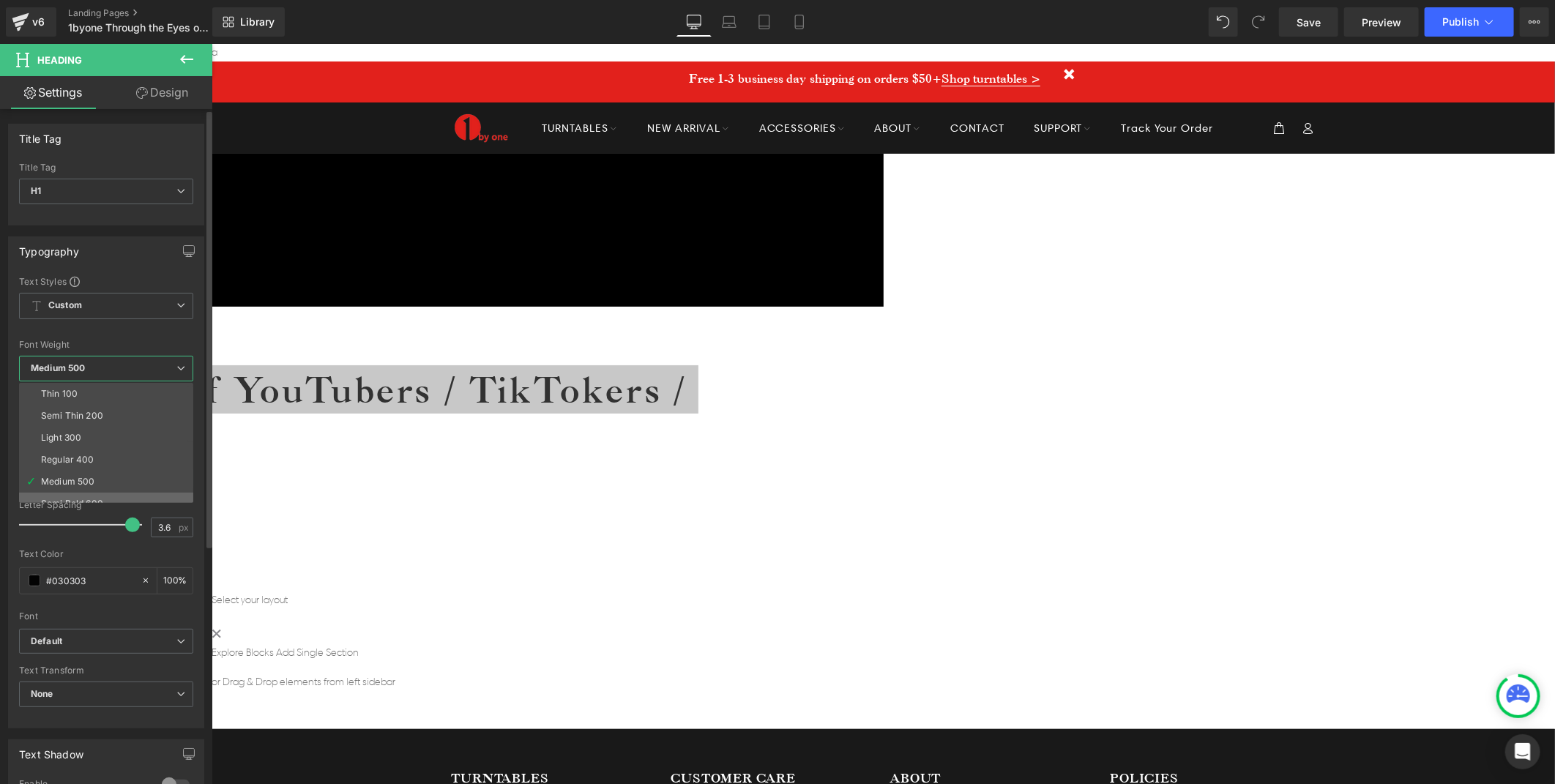
click at [74, 499] on div "Semi Bold 600" at bounding box center [72, 503] width 62 height 10
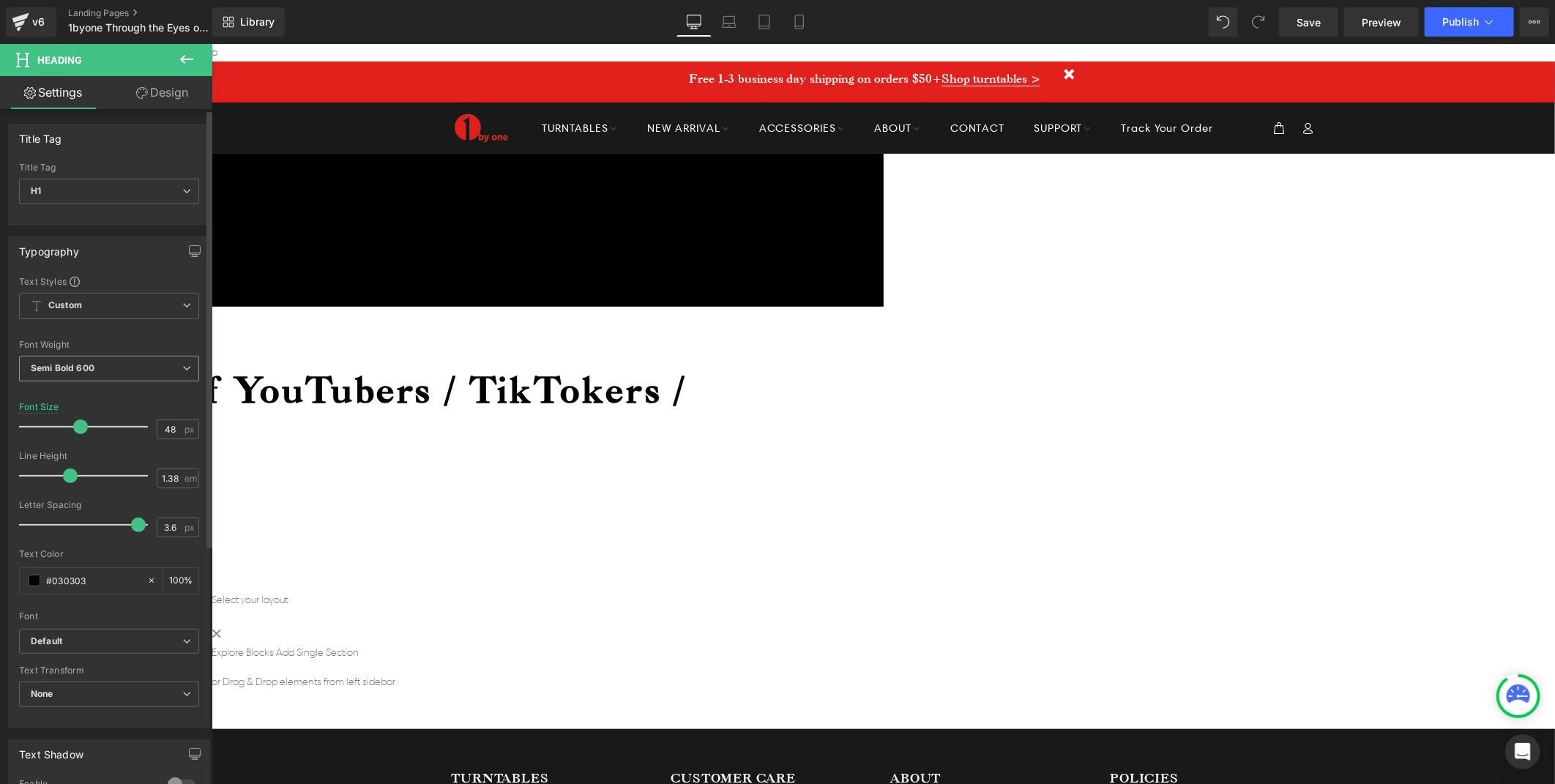
click at [143, 366] on span "Semi Bold 600" at bounding box center [109, 369] width 180 height 26
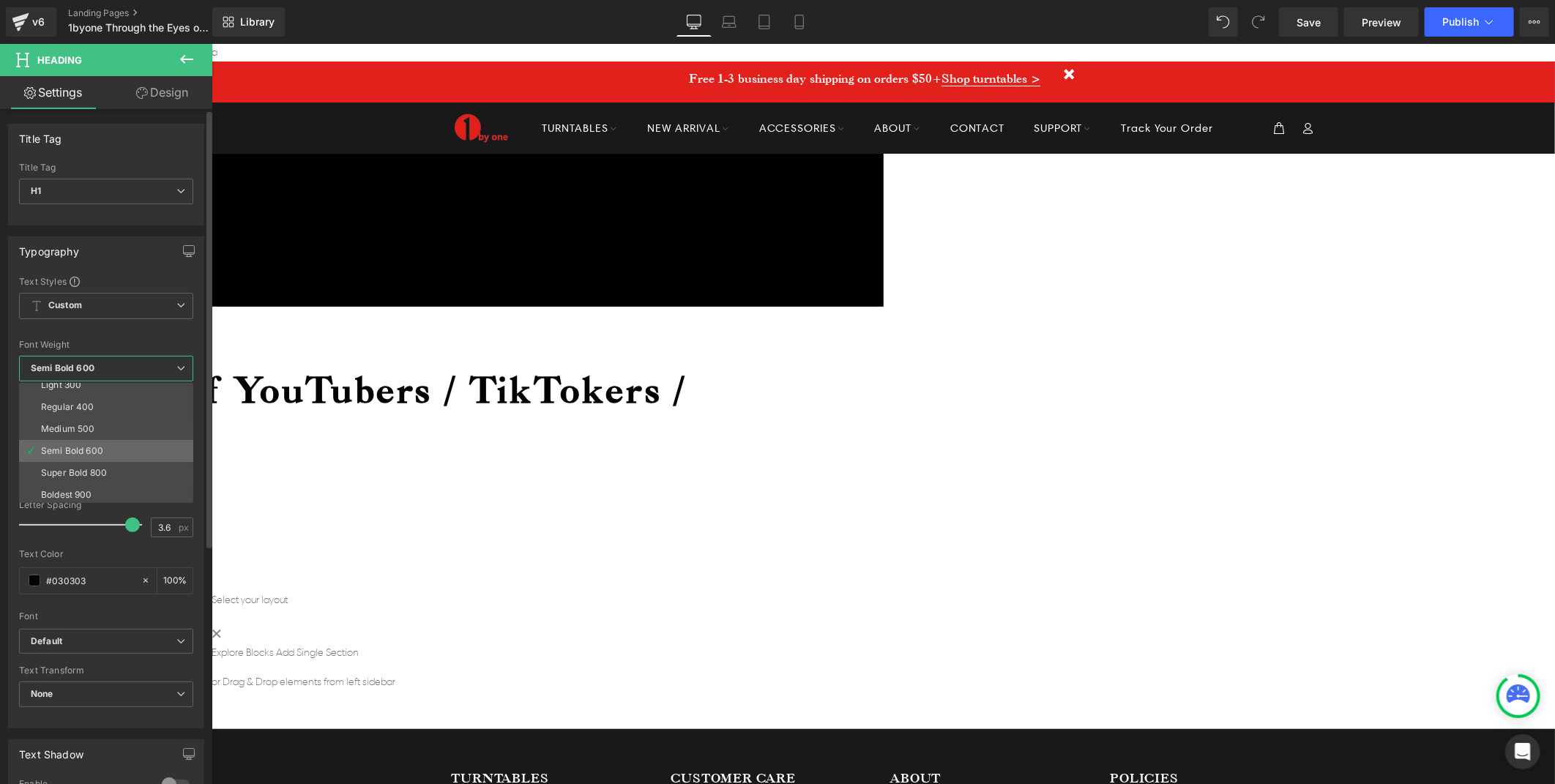
scroll to position [81, 0]
click at [81, 459] on li "Boldest 900" at bounding box center [109, 466] width 181 height 22
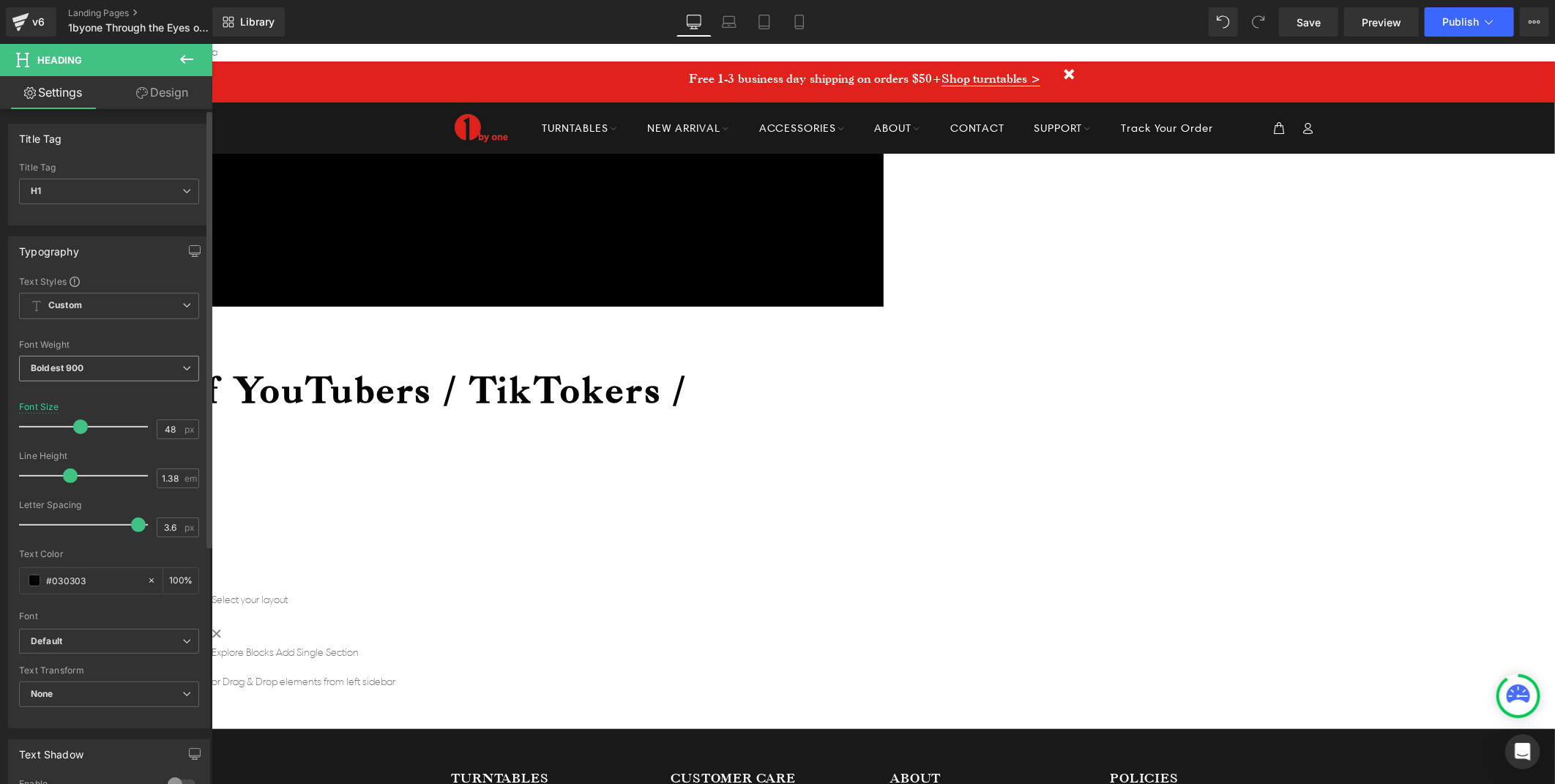
click at [155, 373] on span "Boldest 900" at bounding box center [109, 369] width 180 height 26
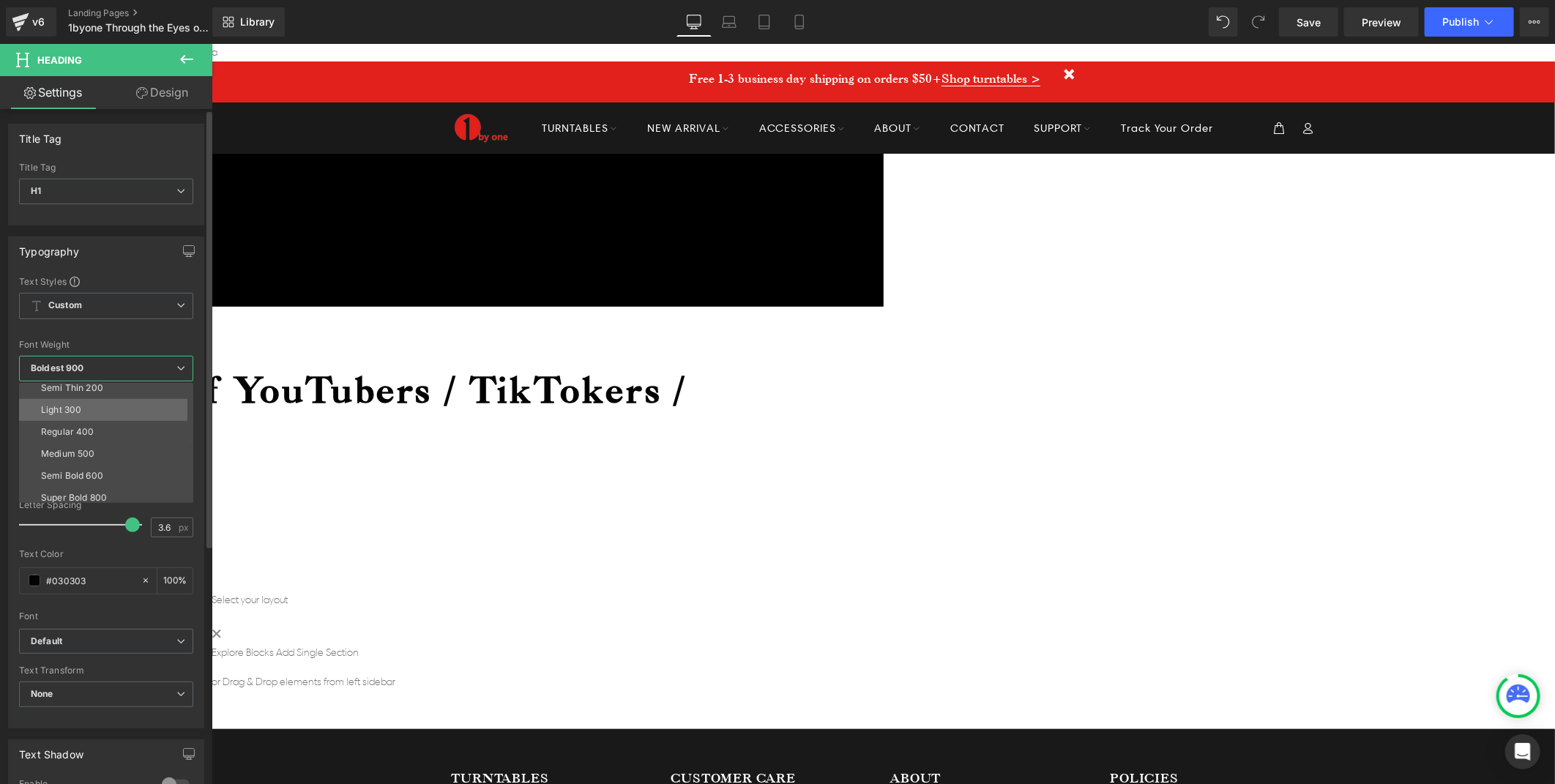
scroll to position [0, 0]
click at [113, 385] on li "Thin 100" at bounding box center [109, 394] width 181 height 22
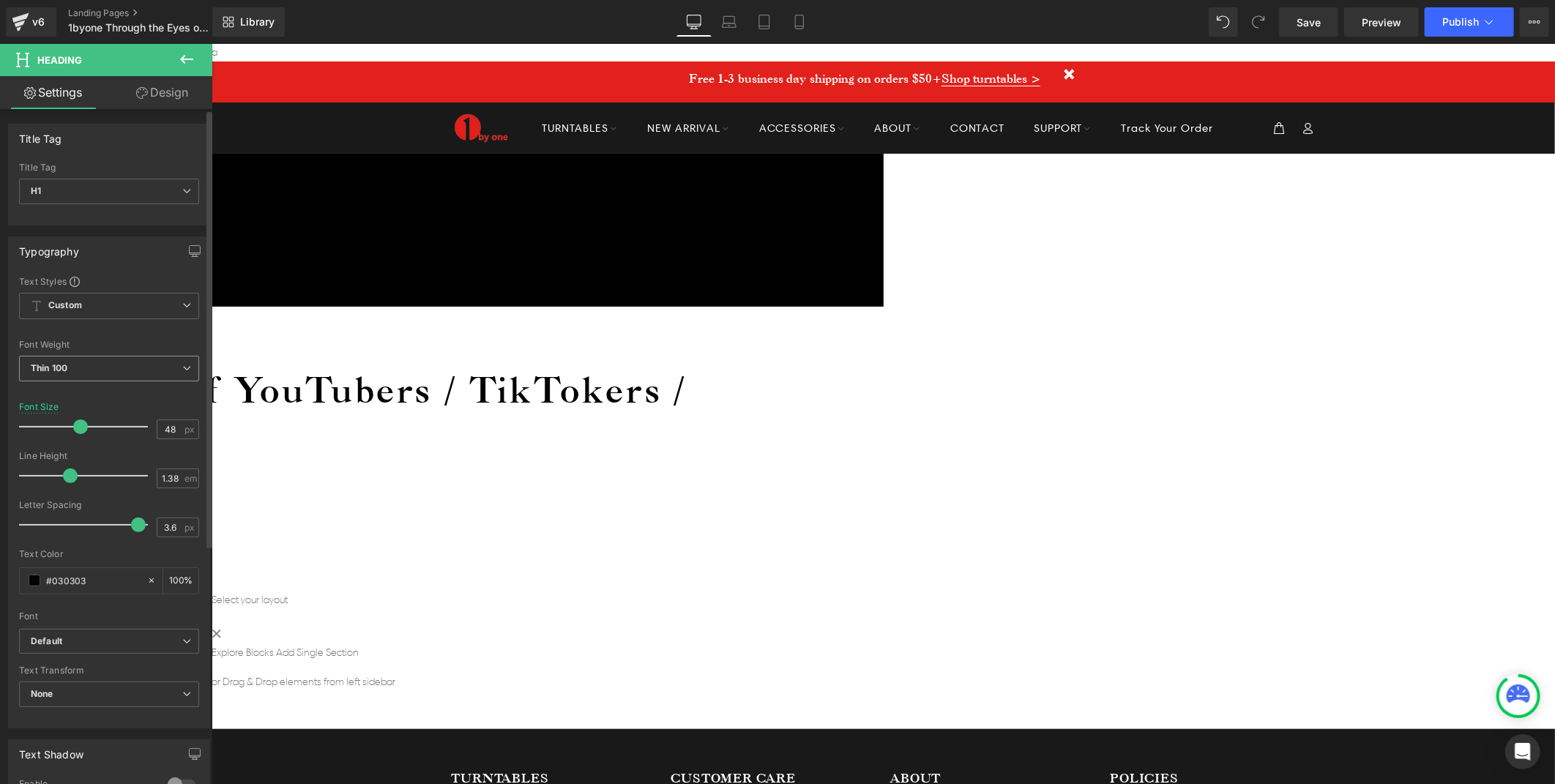
click at [125, 369] on span "Thin 100" at bounding box center [109, 369] width 180 height 26
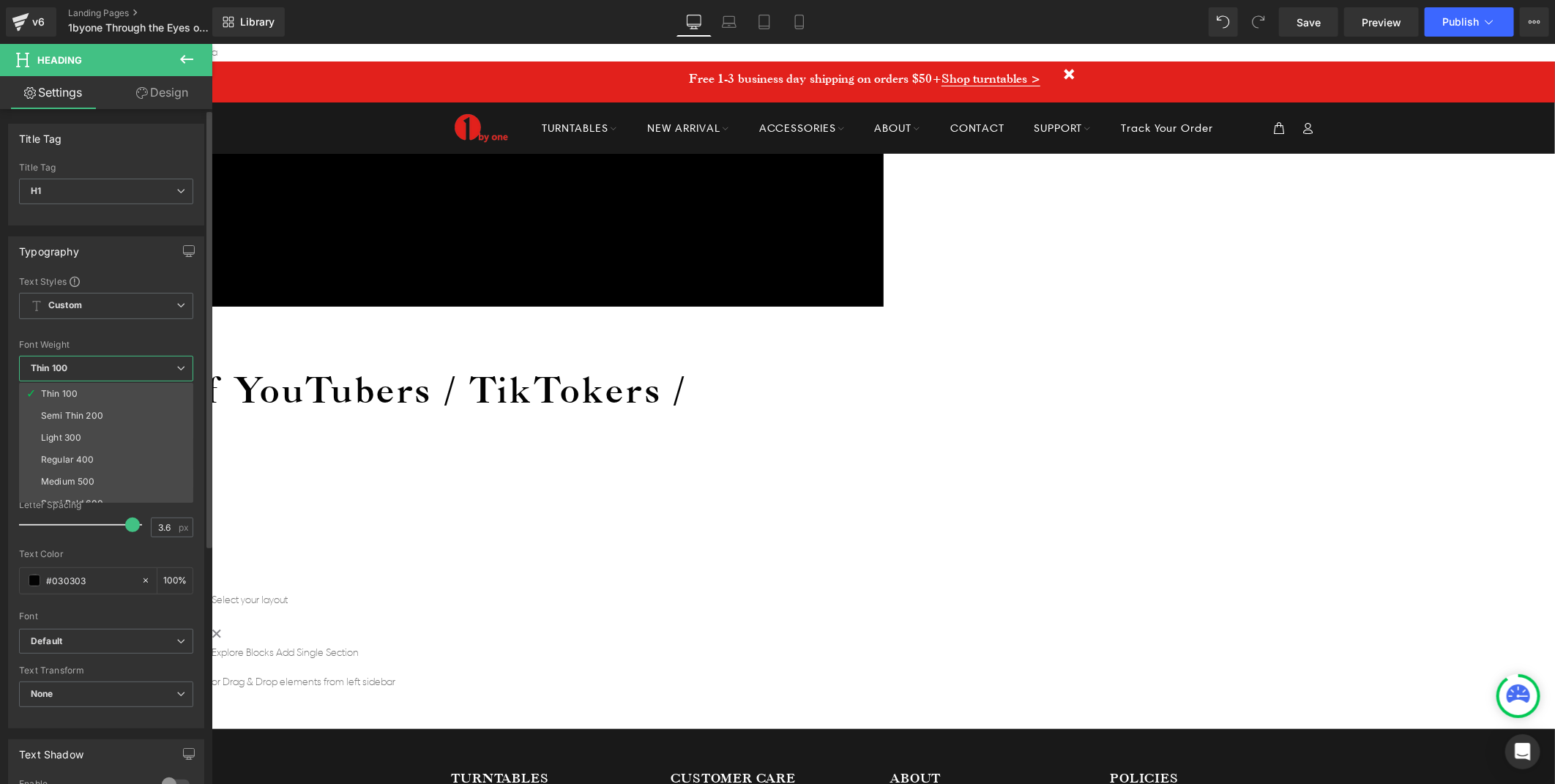
click at [111, 407] on li "Semi Thin 200" at bounding box center [109, 415] width 181 height 22
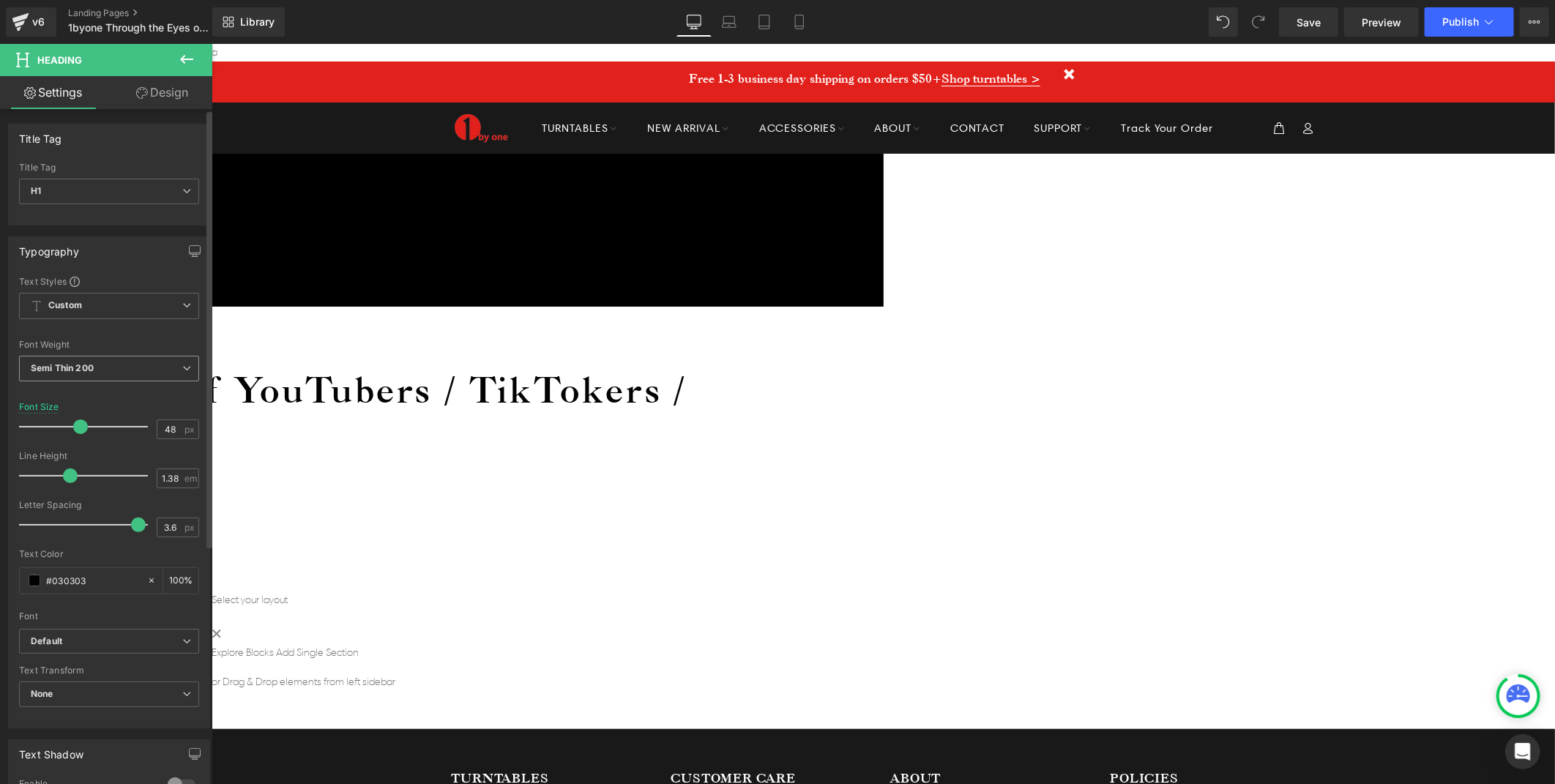
click at [127, 367] on span "Semi Thin 200" at bounding box center [109, 369] width 180 height 26
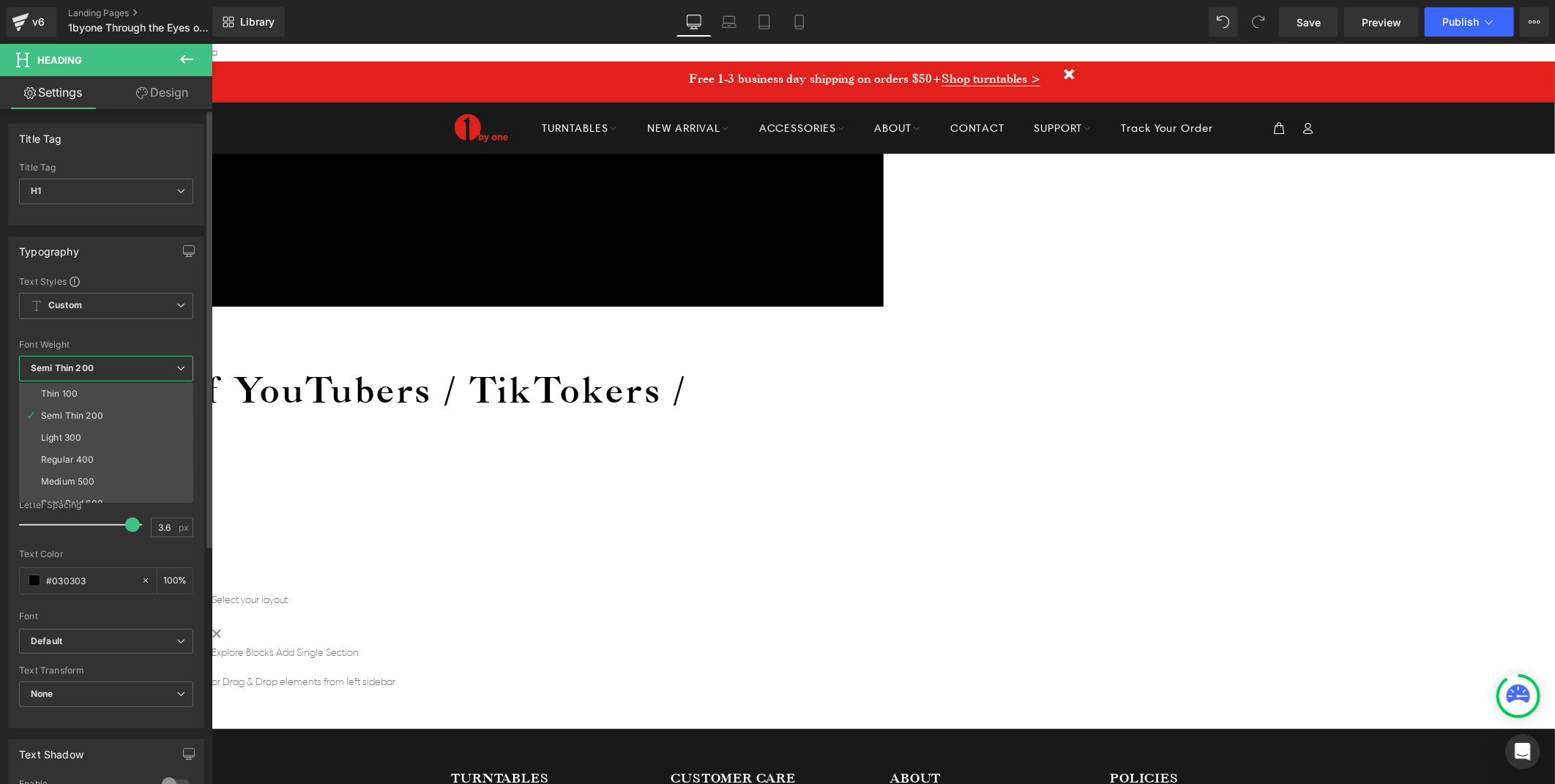
click at [110, 436] on li "Light 300" at bounding box center [109, 438] width 181 height 22
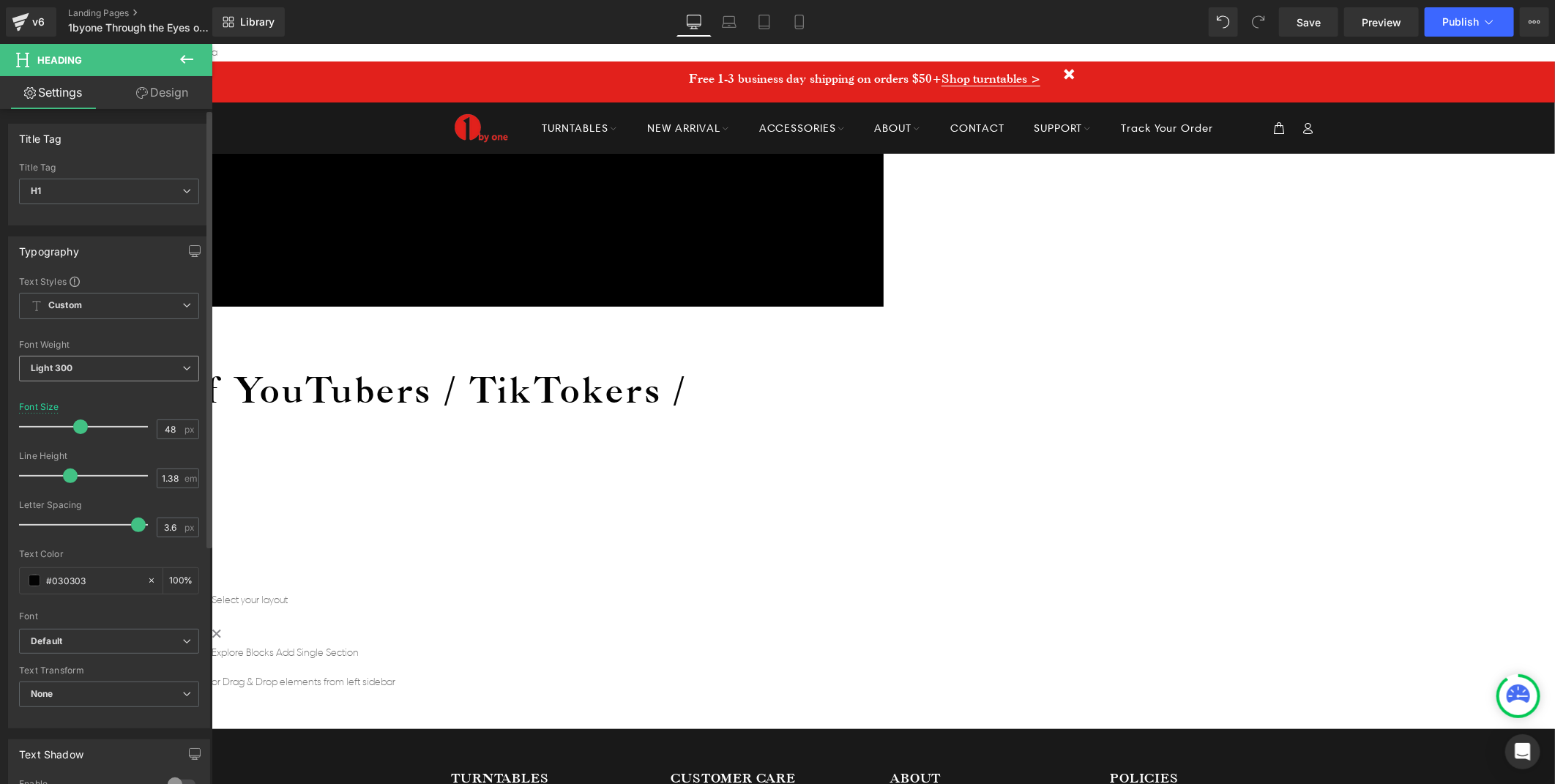
click at [125, 365] on span "Light 300" at bounding box center [109, 369] width 180 height 26
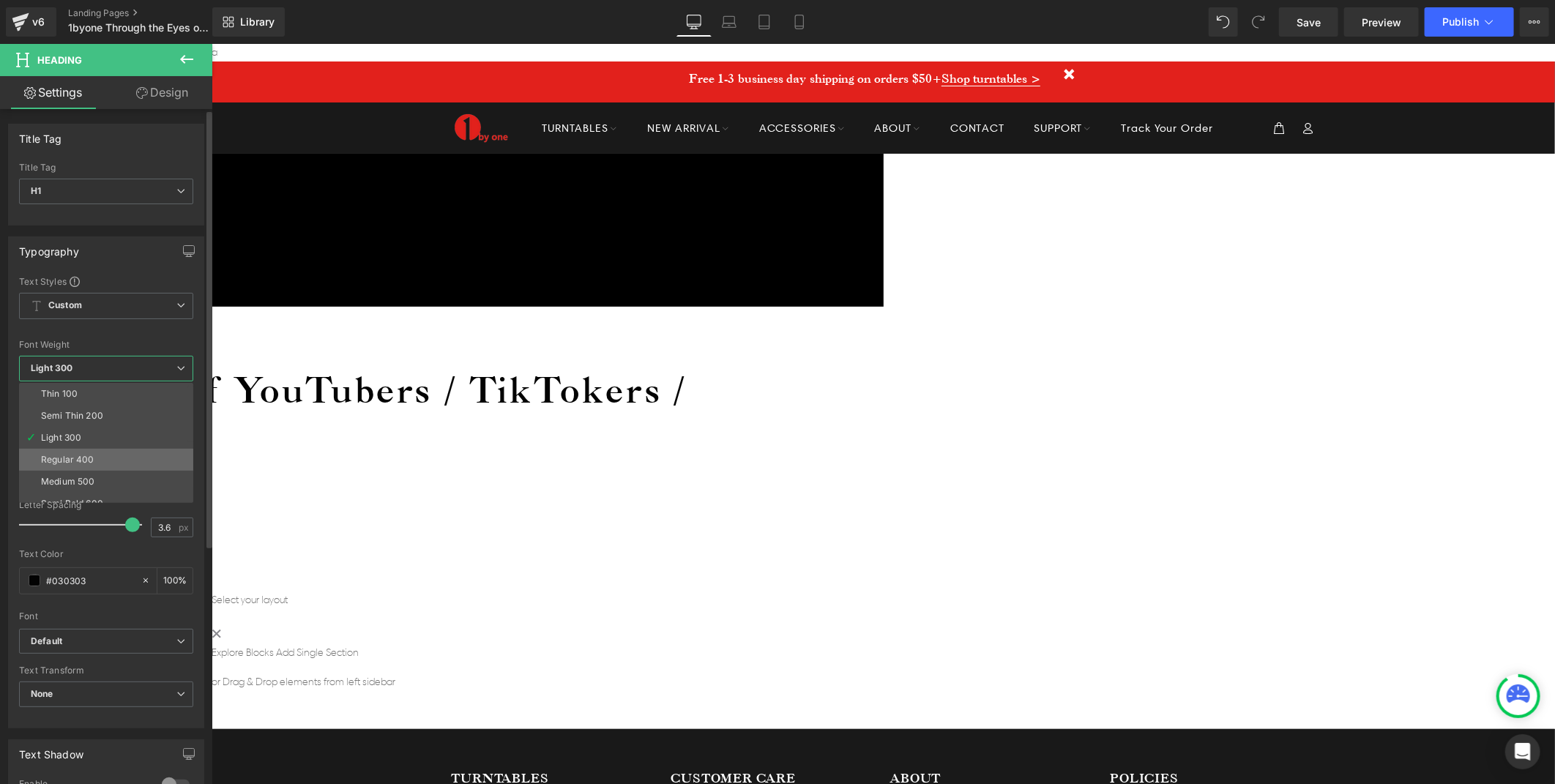
click at [94, 452] on li "Regular 400" at bounding box center [109, 460] width 181 height 22
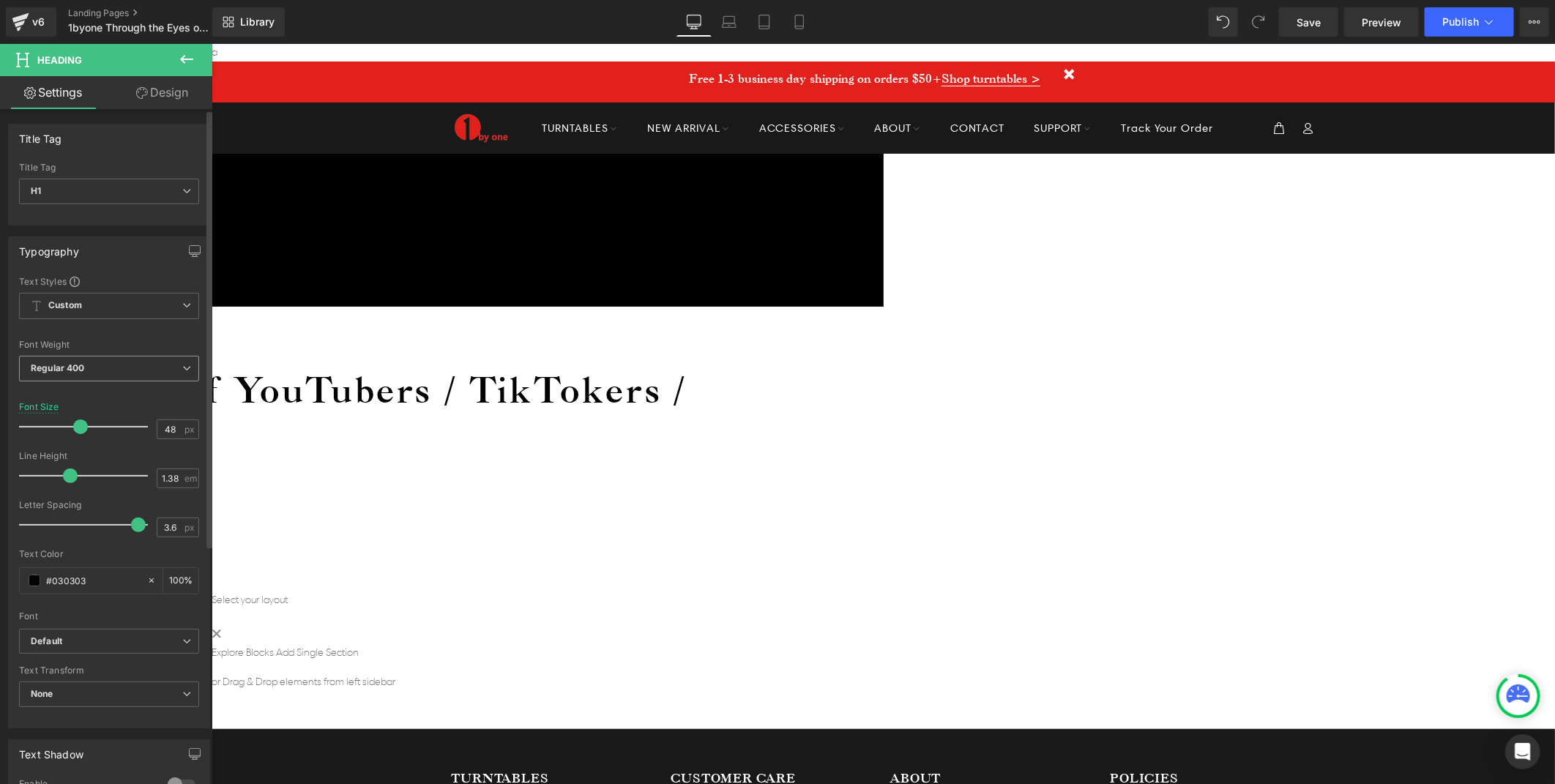
click at [128, 378] on span "Regular 400" at bounding box center [109, 369] width 180 height 26
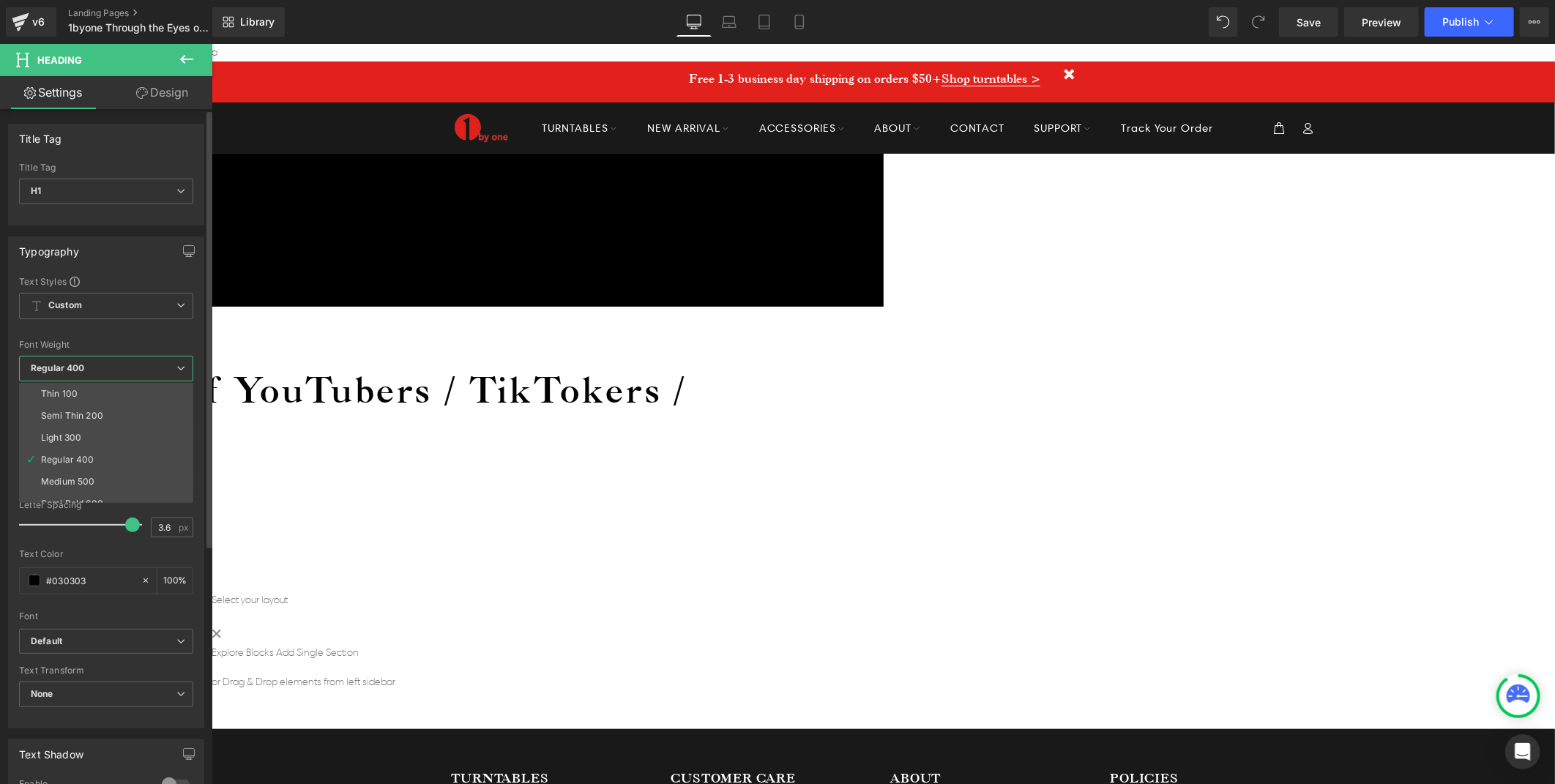
scroll to position [121, 0]
click at [83, 447] on li "Bold 700" at bounding box center [109, 448] width 181 height 22
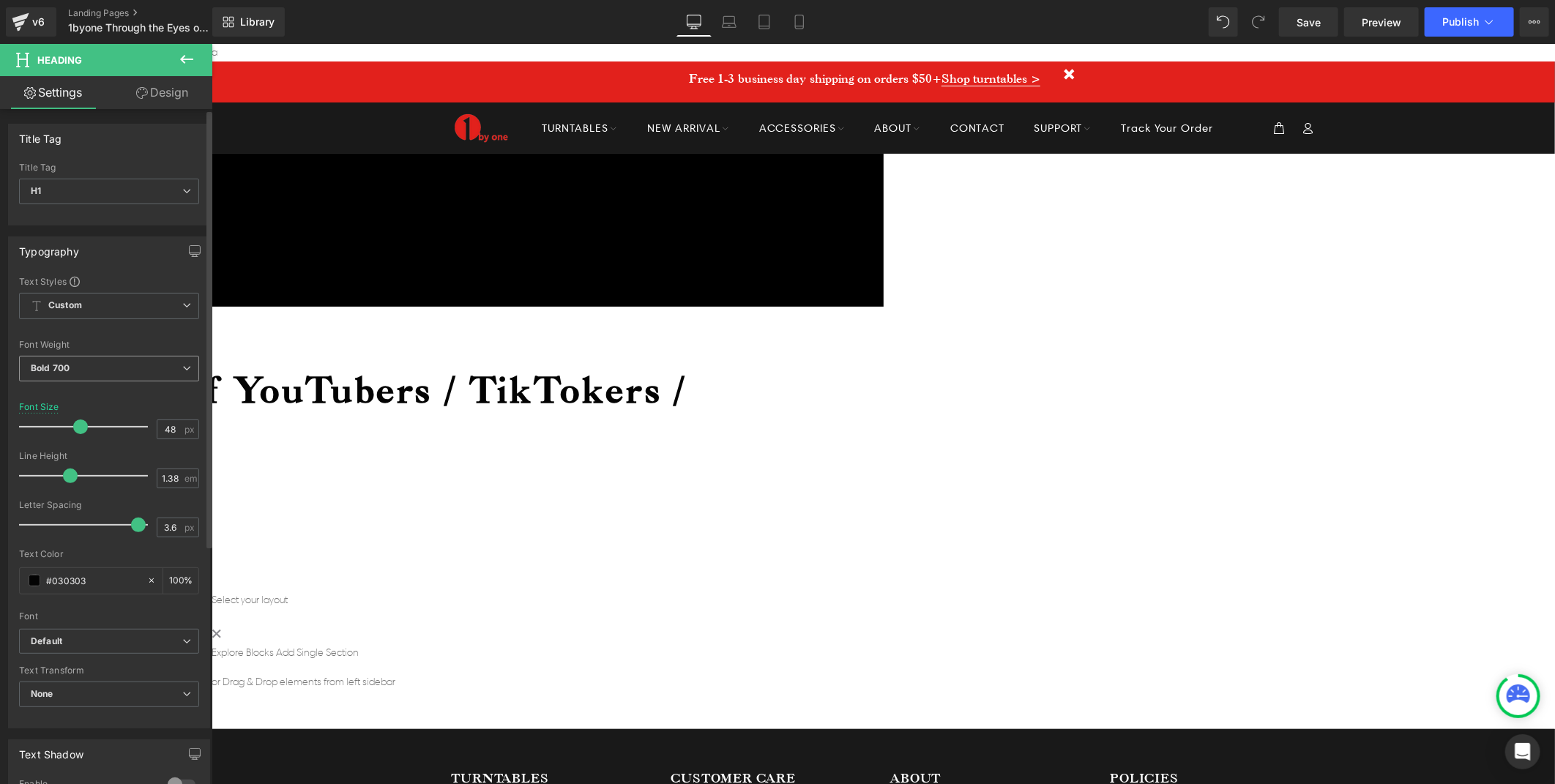
click at [103, 368] on span "Bold 700" at bounding box center [109, 369] width 180 height 26
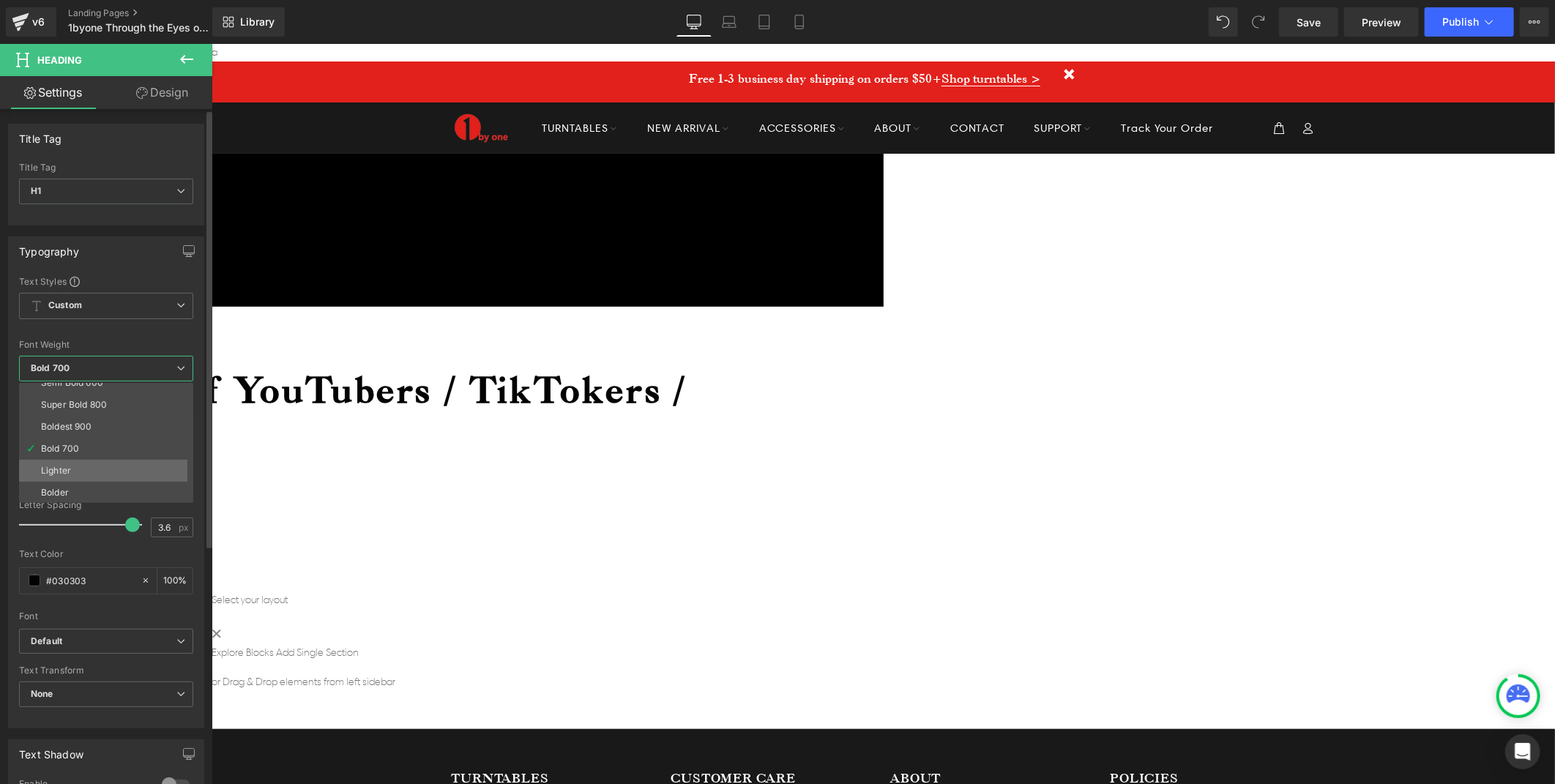
click at [78, 477] on li "Lighter" at bounding box center [109, 470] width 181 height 22
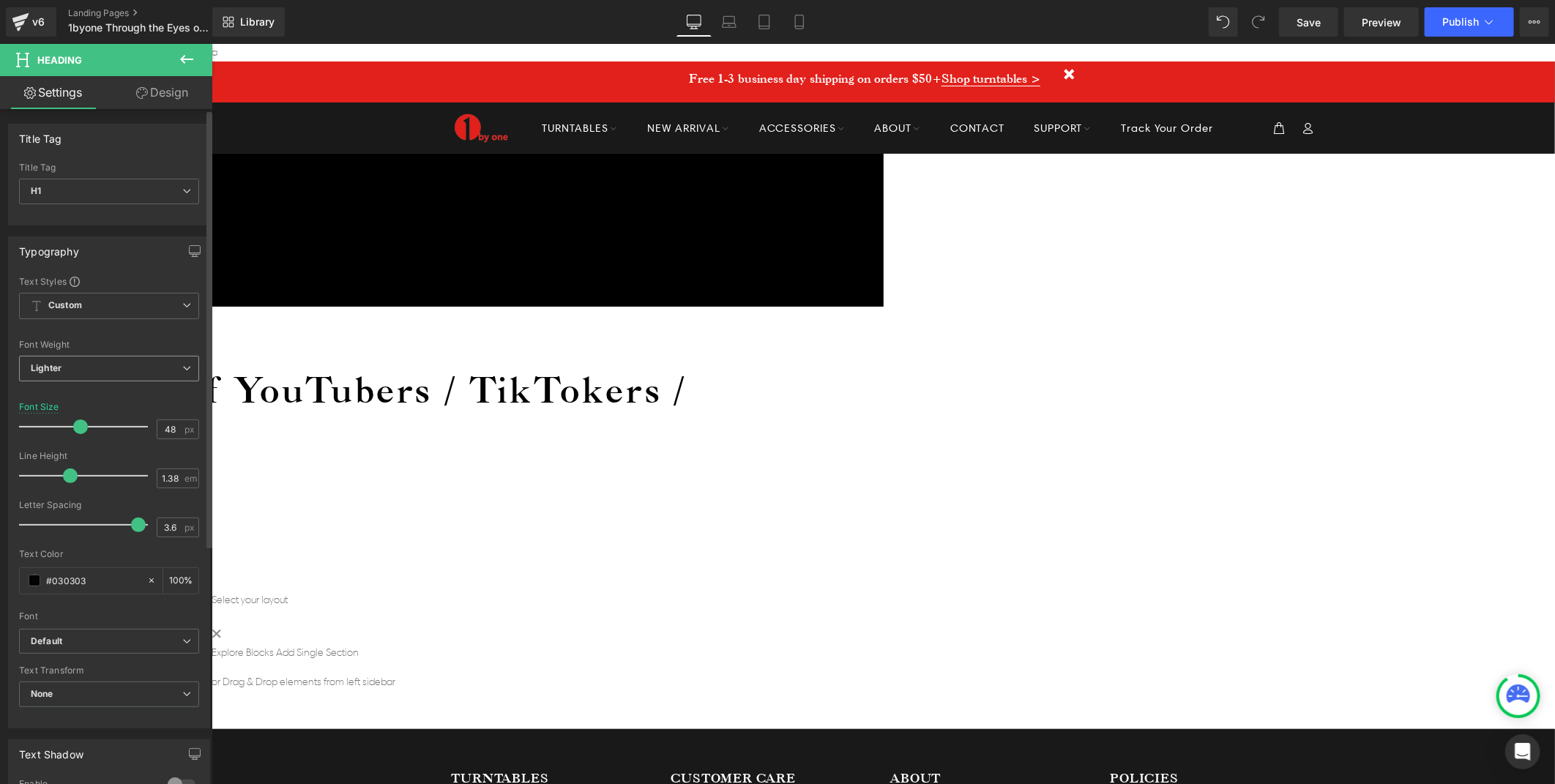
click at [128, 369] on span "Lighter" at bounding box center [109, 369] width 180 height 26
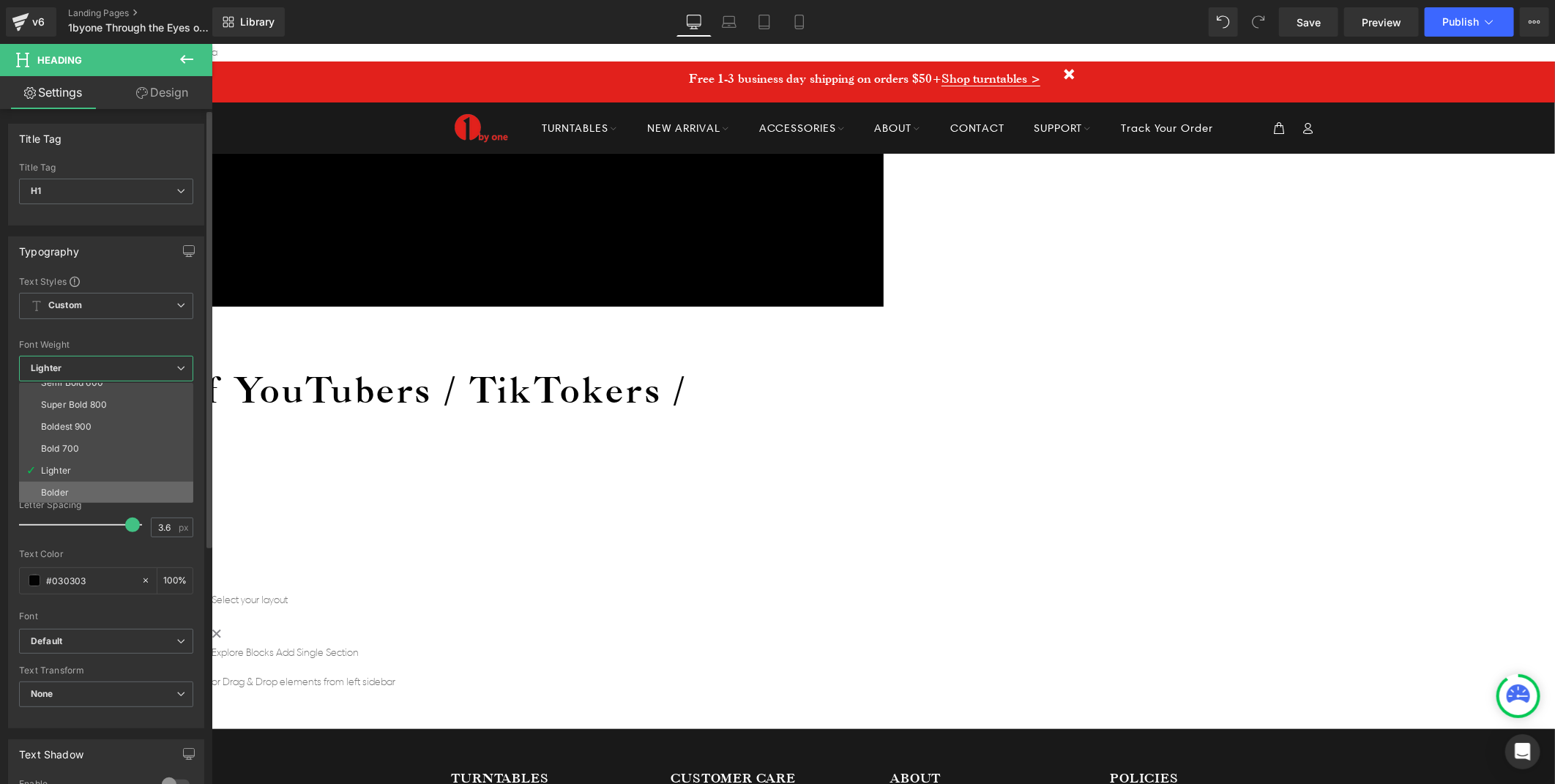
click at [86, 488] on li "Bolder" at bounding box center [109, 493] width 181 height 22
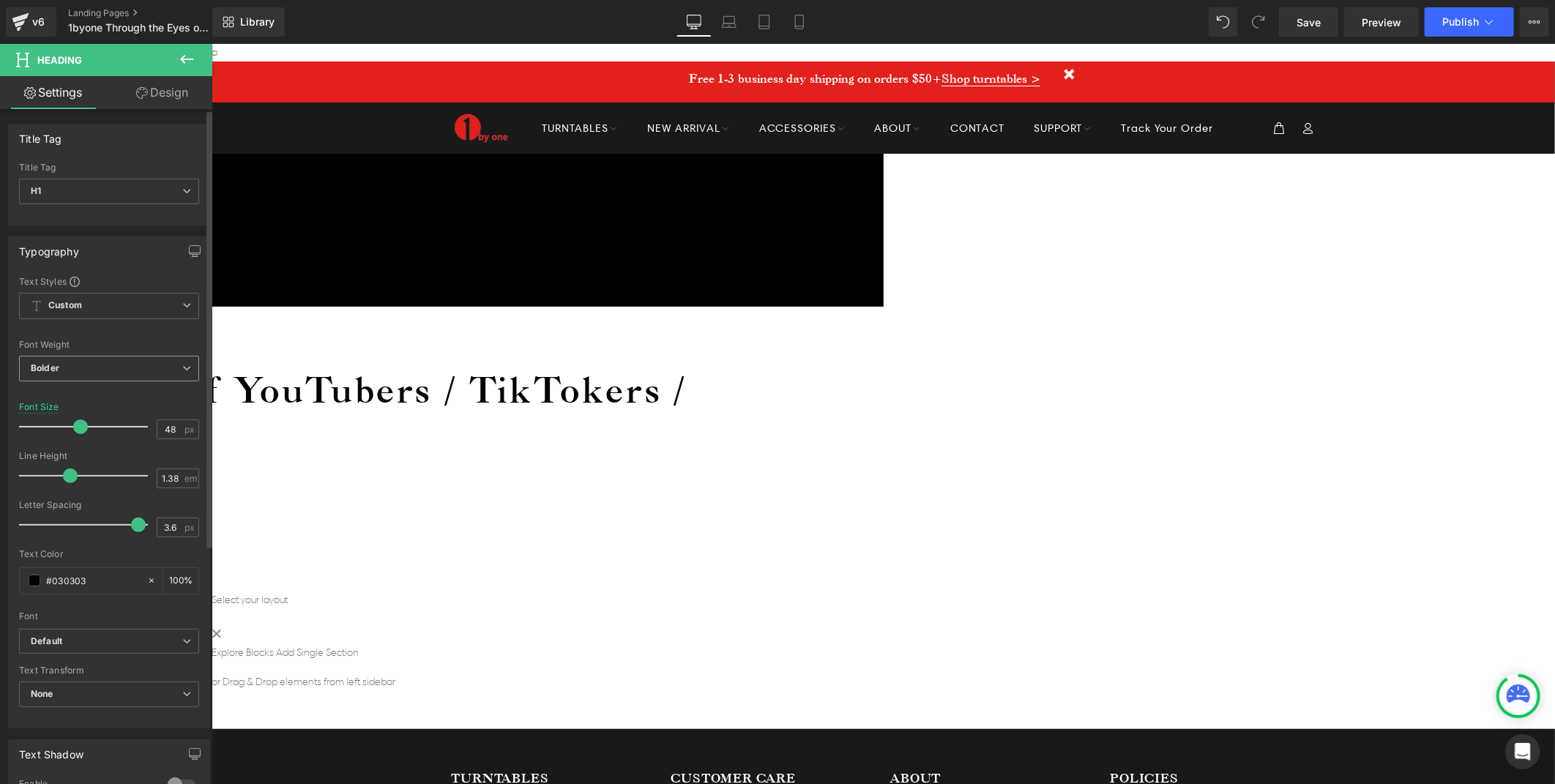
click at [134, 371] on span "Bolder" at bounding box center [109, 369] width 180 height 26
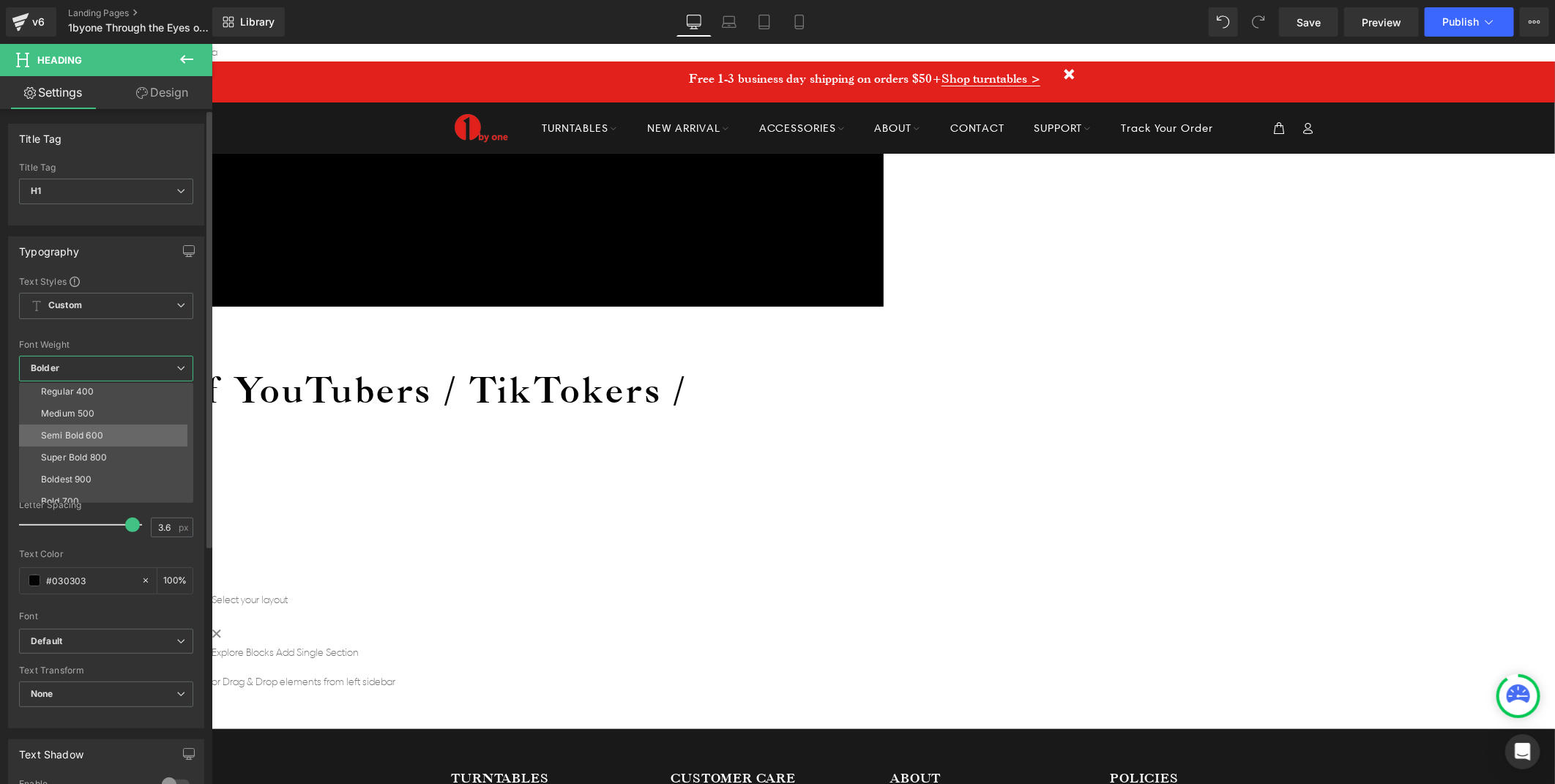
scroll to position [40, 0]
click at [86, 416] on div "Regular 400" at bounding box center [68, 420] width 54 height 10
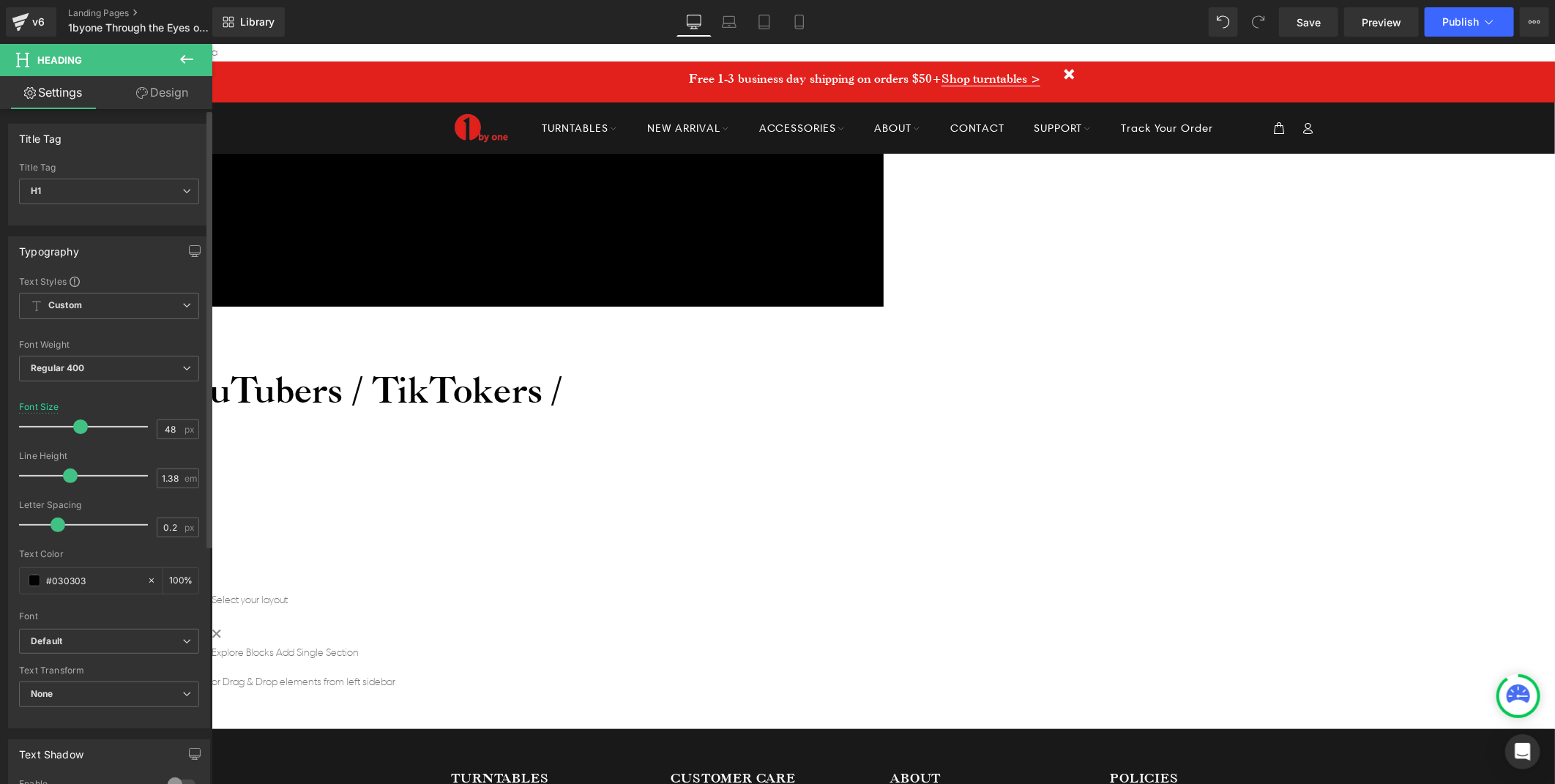
type input "0"
drag, startPoint x: 132, startPoint y: 521, endPoint x: 47, endPoint y: 532, distance: 85.7
click at [47, 532] on div at bounding box center [86, 525] width 122 height 29
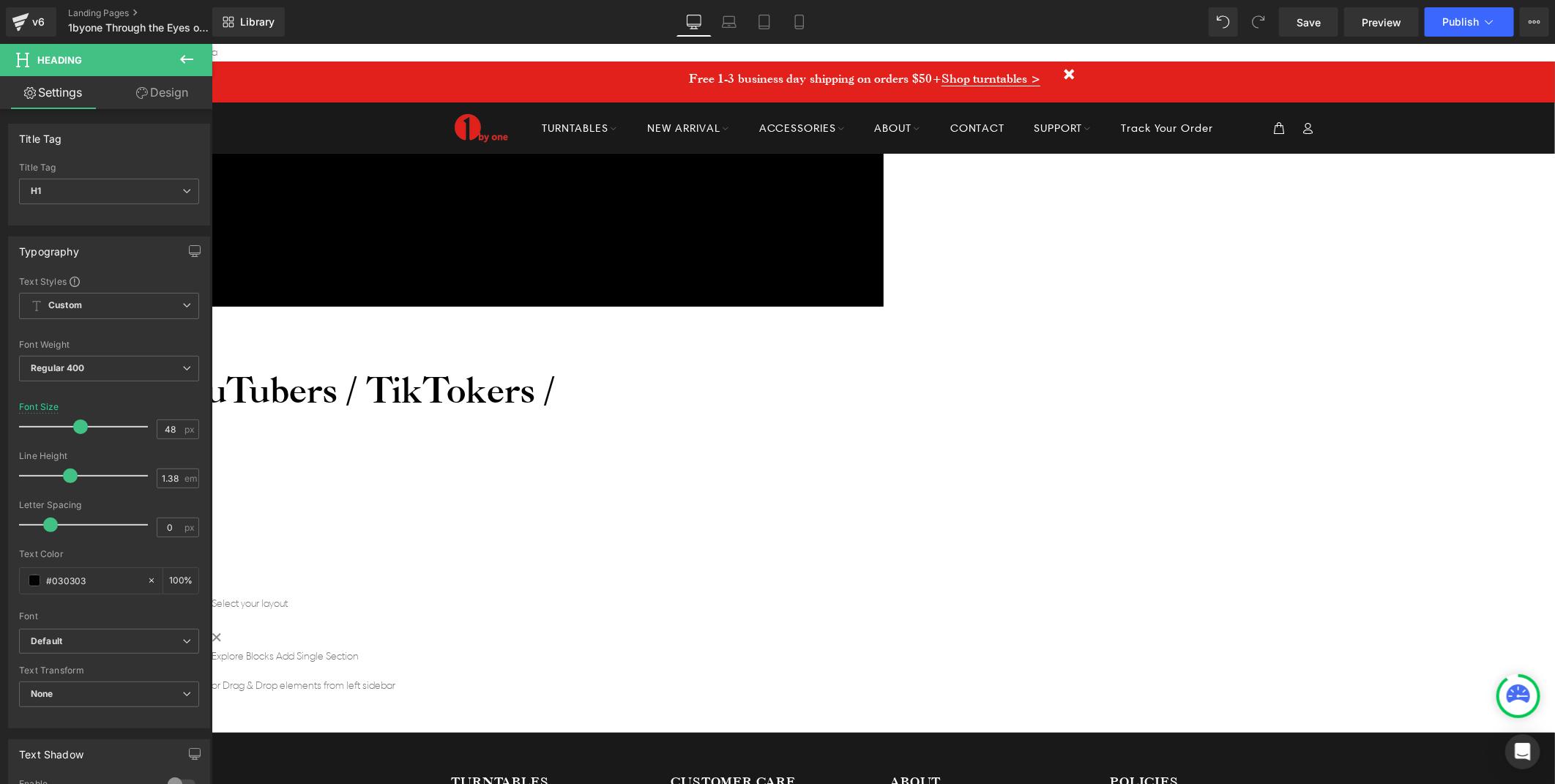
click at [747, 365] on h1 "1byone Through the Eyes of YouTubers / TikTokers / Instagrammers" at bounding box center [221, 413] width 1052 height 96
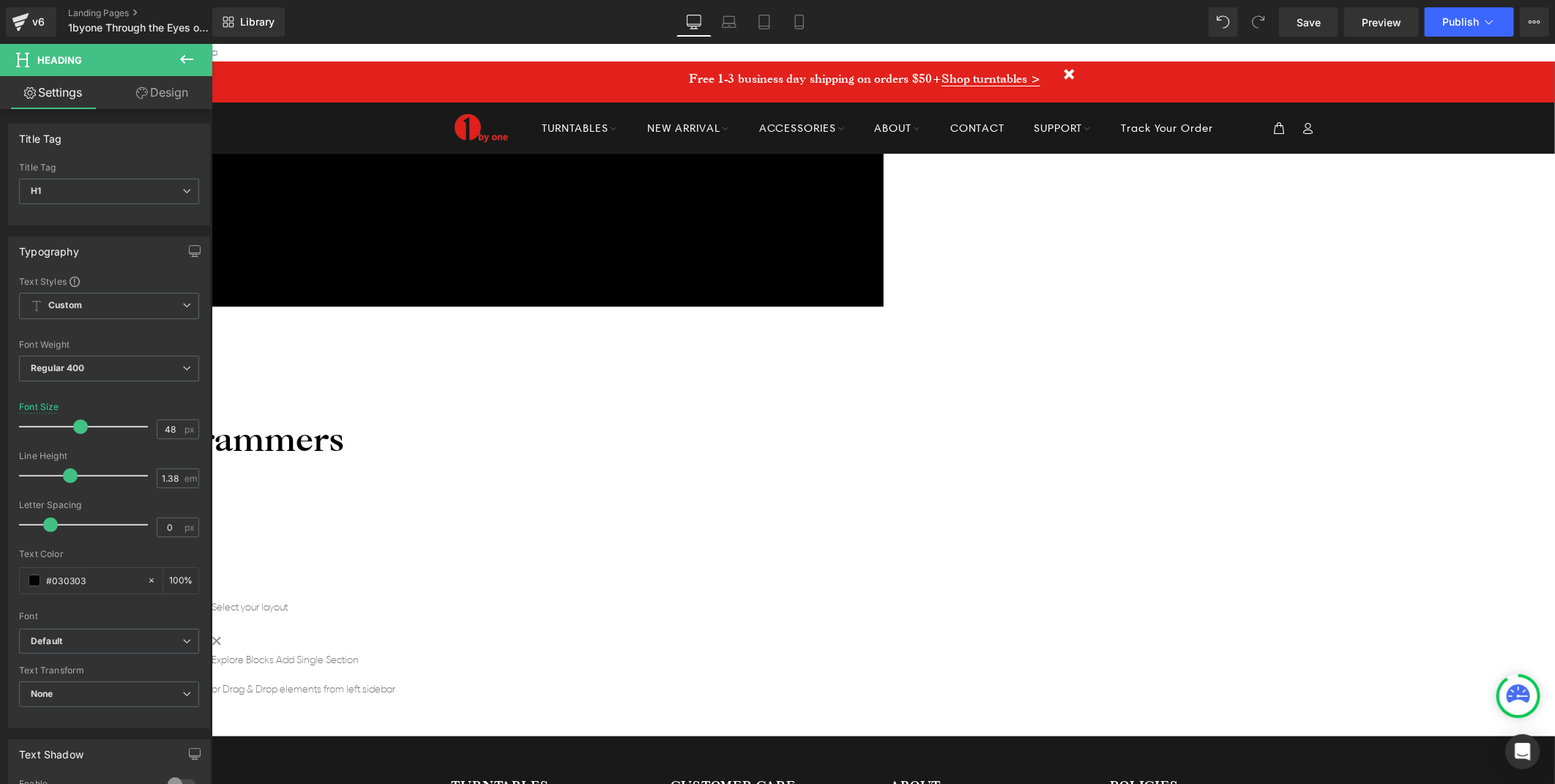
click at [211, 43] on icon at bounding box center [211, 43] width 0 height 0
click at [211, 43] on link at bounding box center [211, 43] width 0 height 0
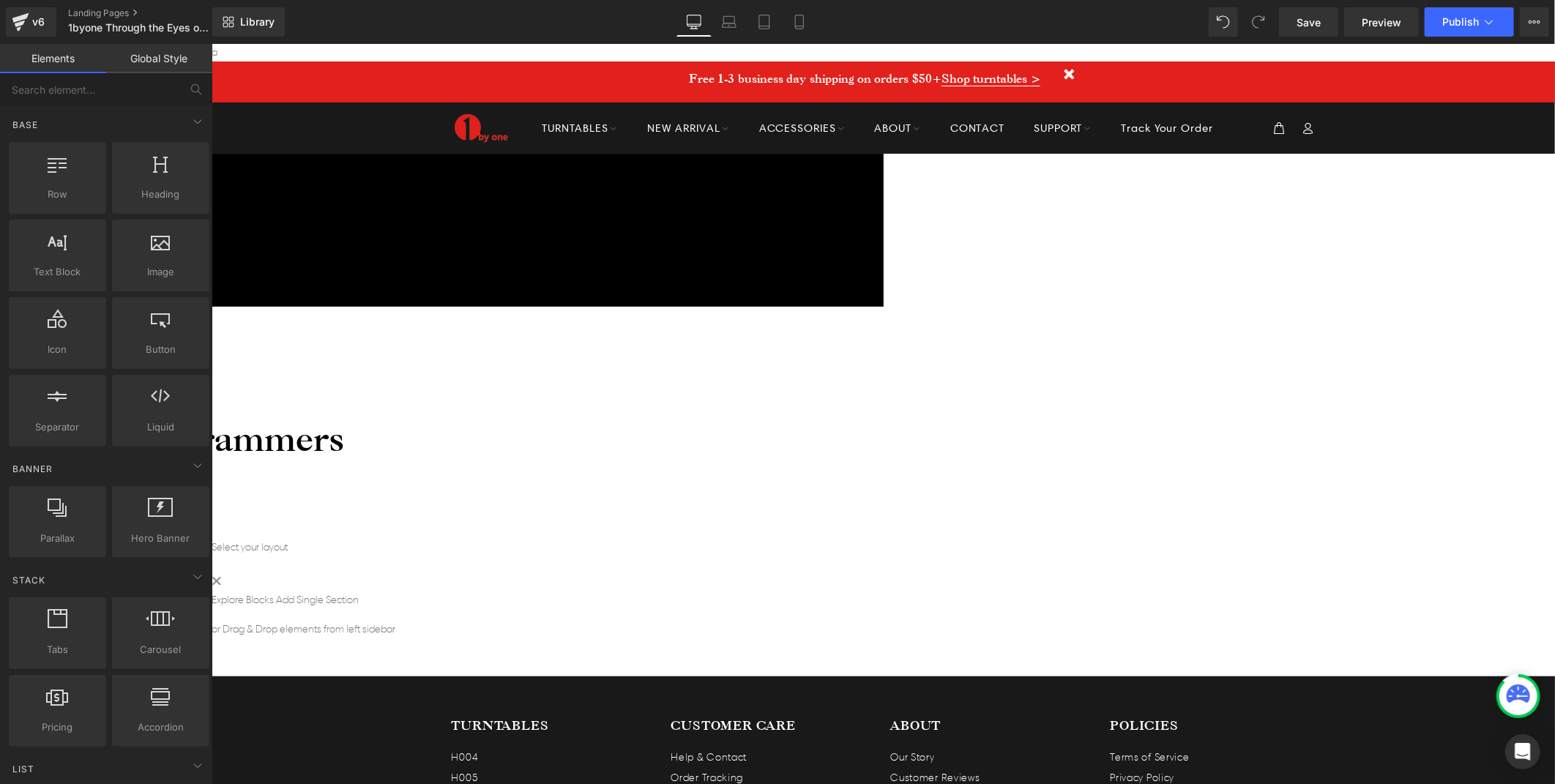
click at [462, 430] on div "Icon Free shipping $50+ Text Block Row Icon 90-day trial Text Block Row Icon 2-…" at bounding box center [883, 395] width 1343 height 485
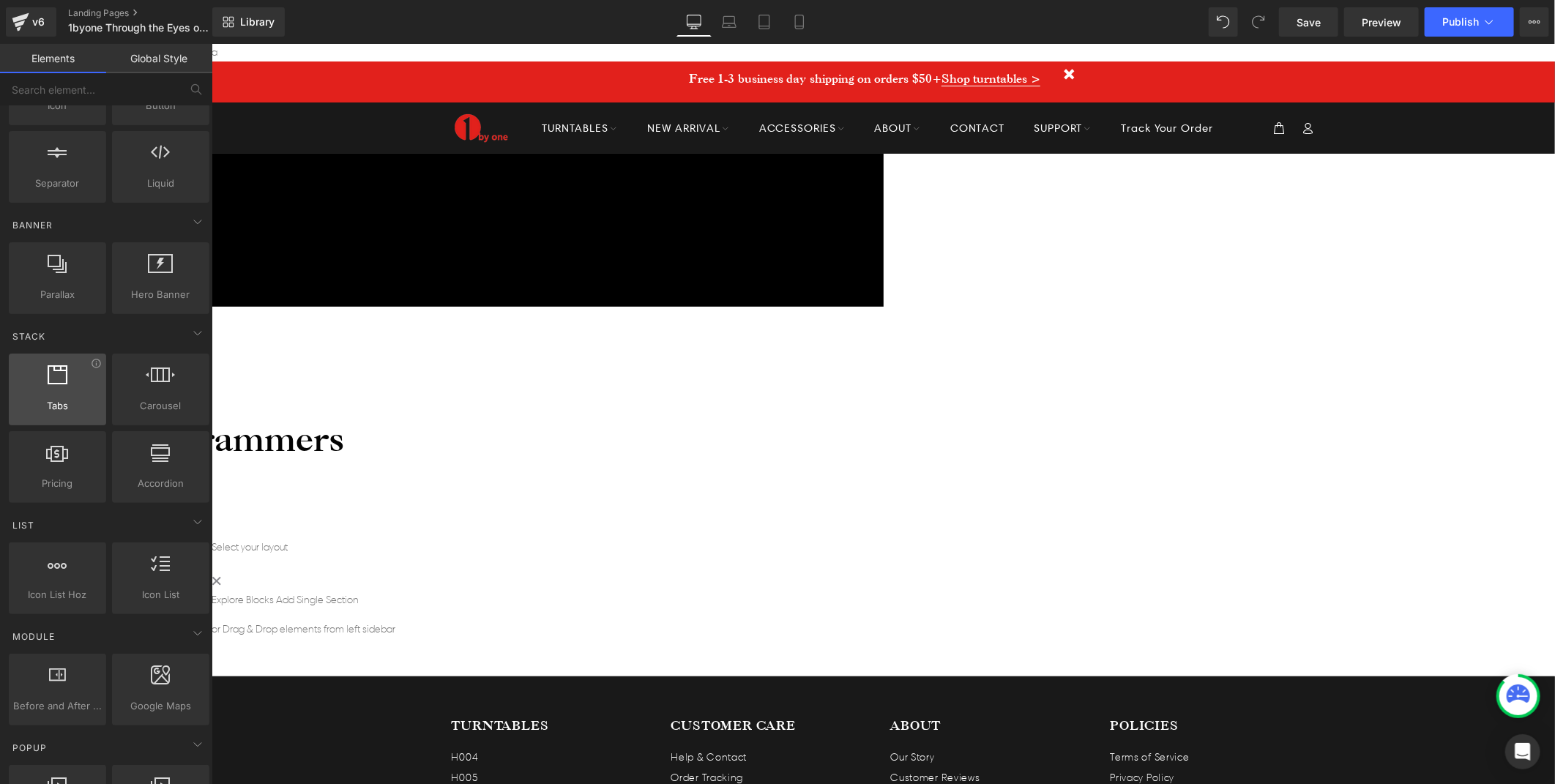
scroll to position [0, 0]
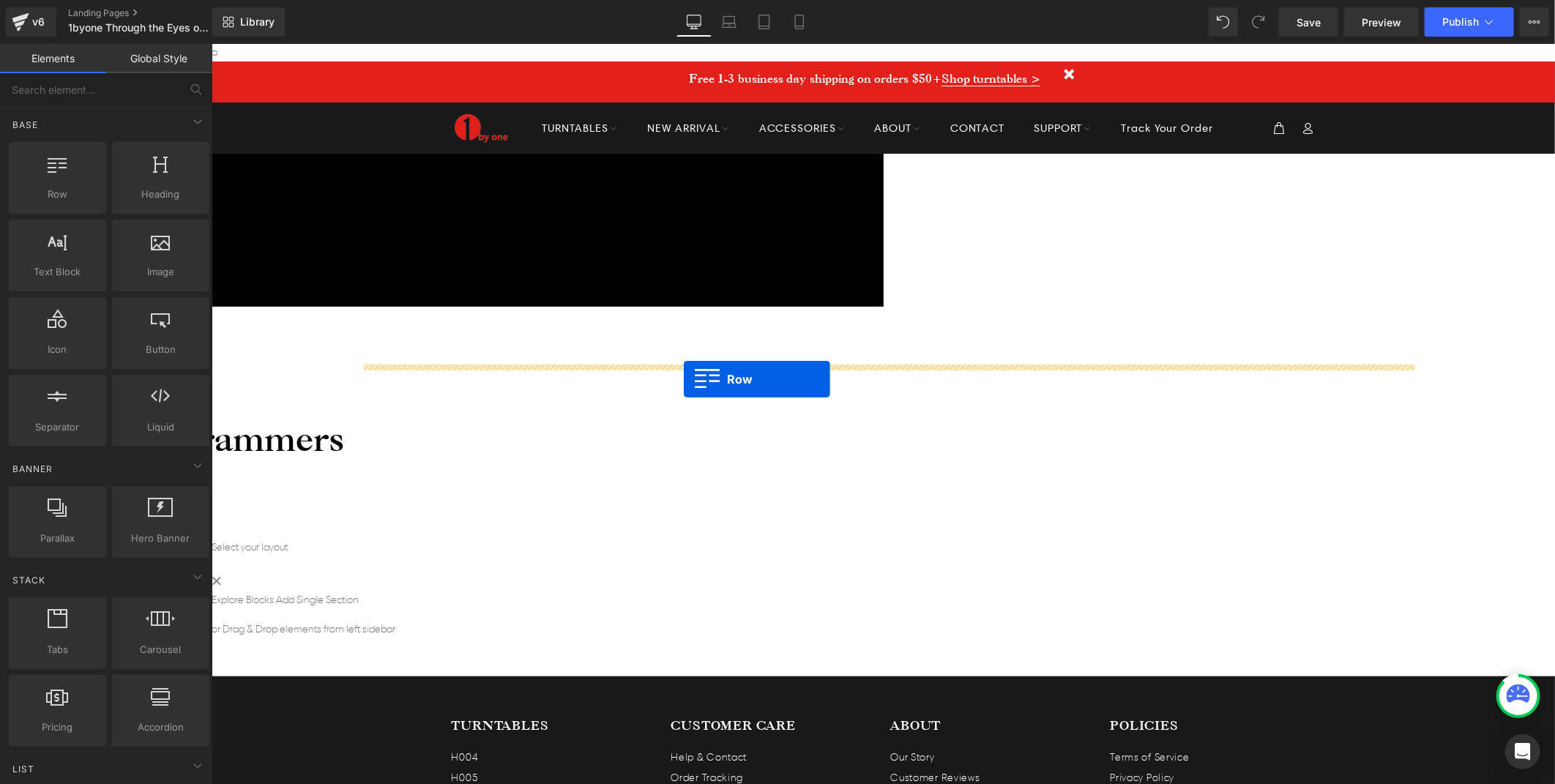
drag, startPoint x: 250, startPoint y: 227, endPoint x: 683, endPoint y: 379, distance: 458.9
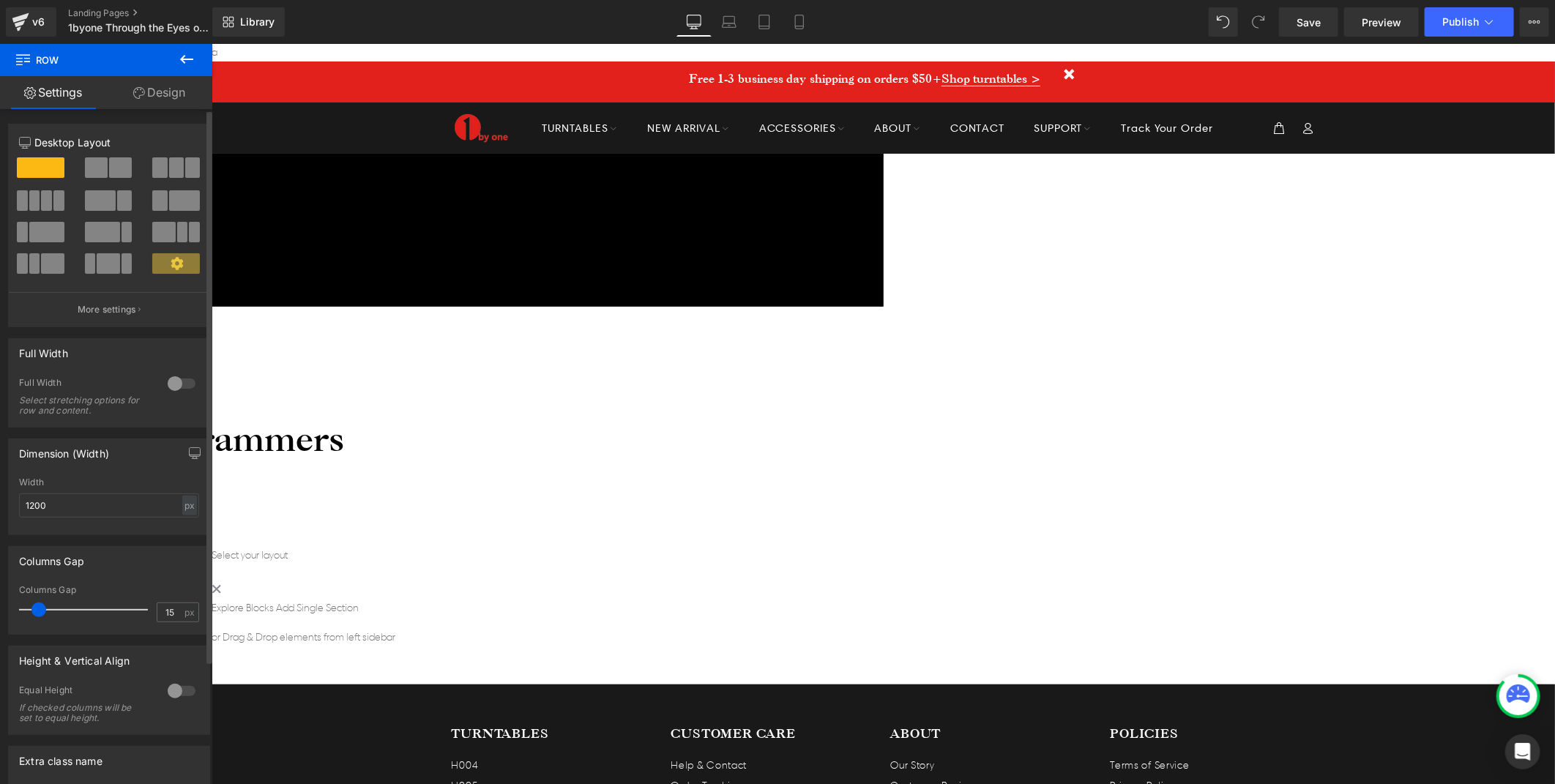
click at [109, 176] on span at bounding box center [121, 168] width 23 height 21
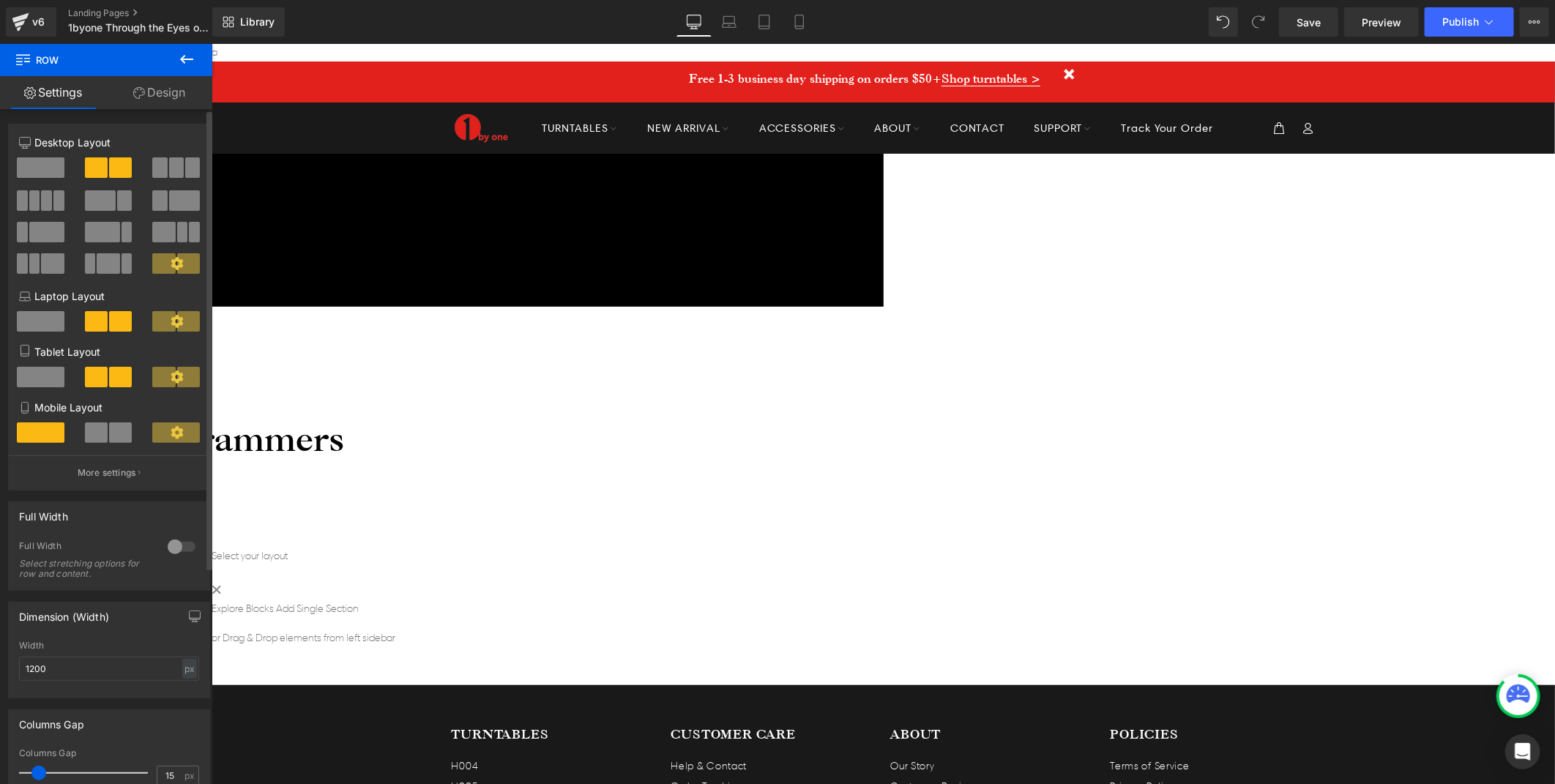
click at [173, 549] on div at bounding box center [181, 547] width 35 height 24
click at [197, 62] on button at bounding box center [187, 60] width 51 height 32
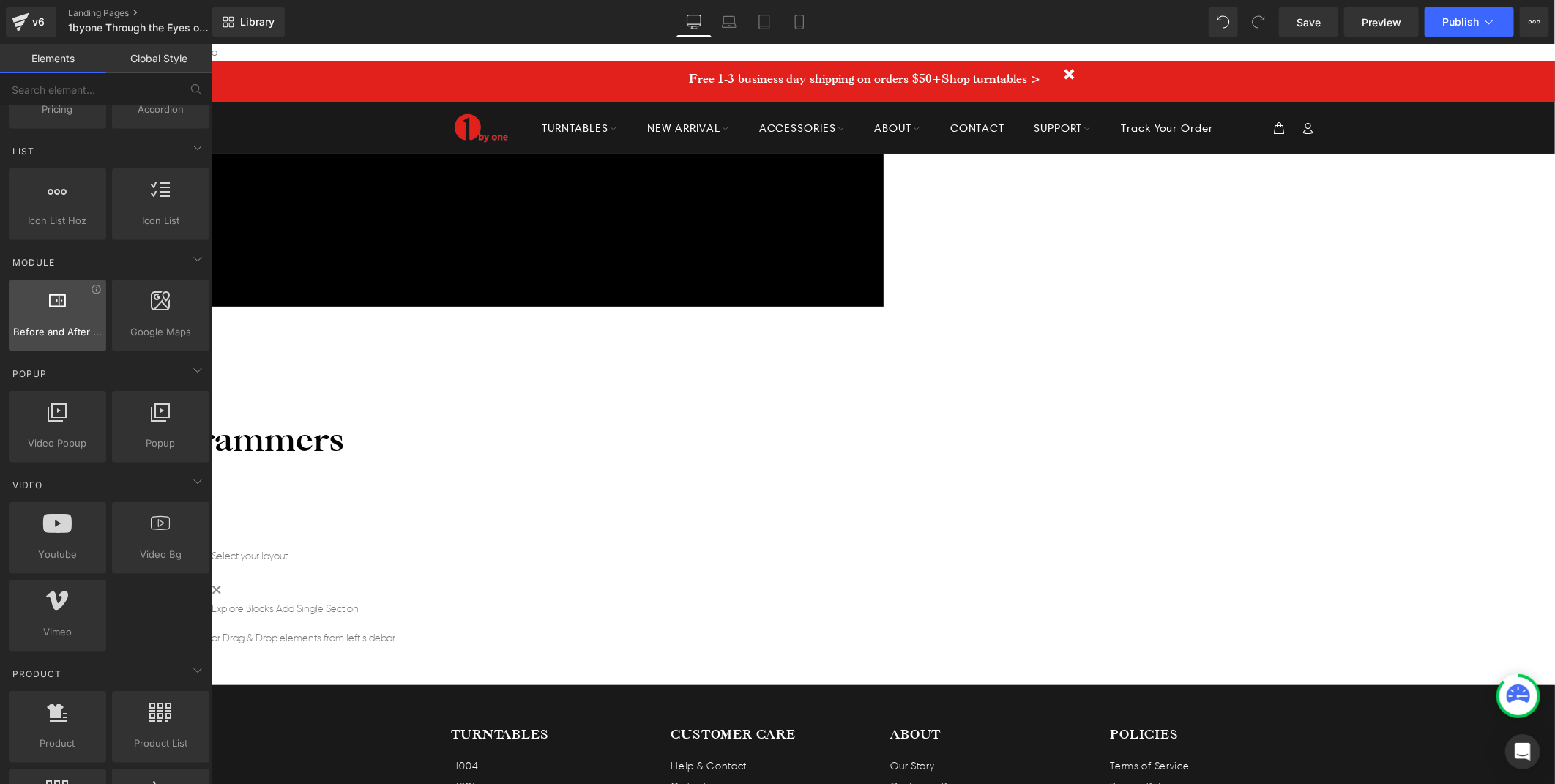
scroll to position [650, 0]
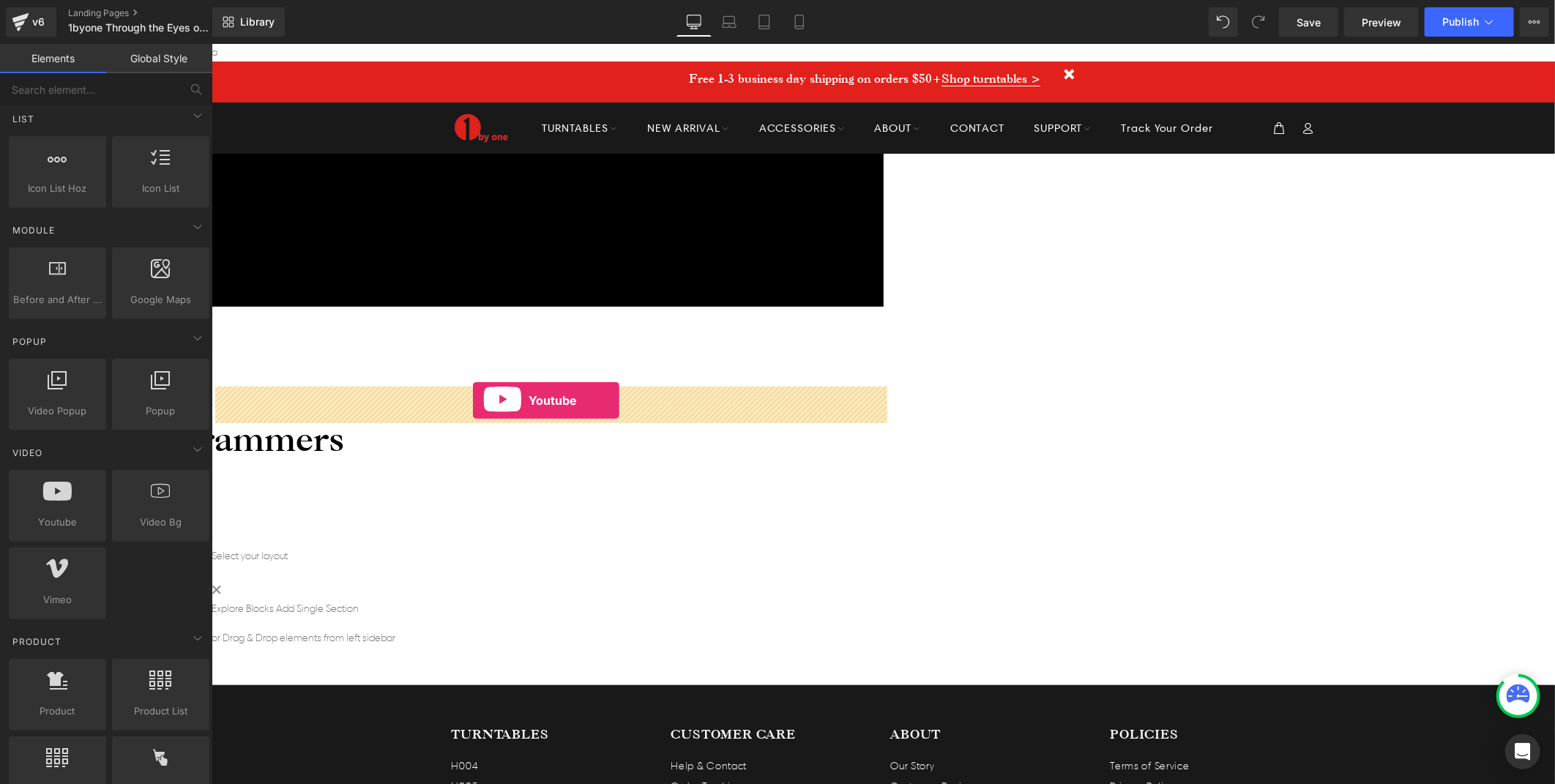
drag, startPoint x: 280, startPoint y: 539, endPoint x: 472, endPoint y: 400, distance: 237.0
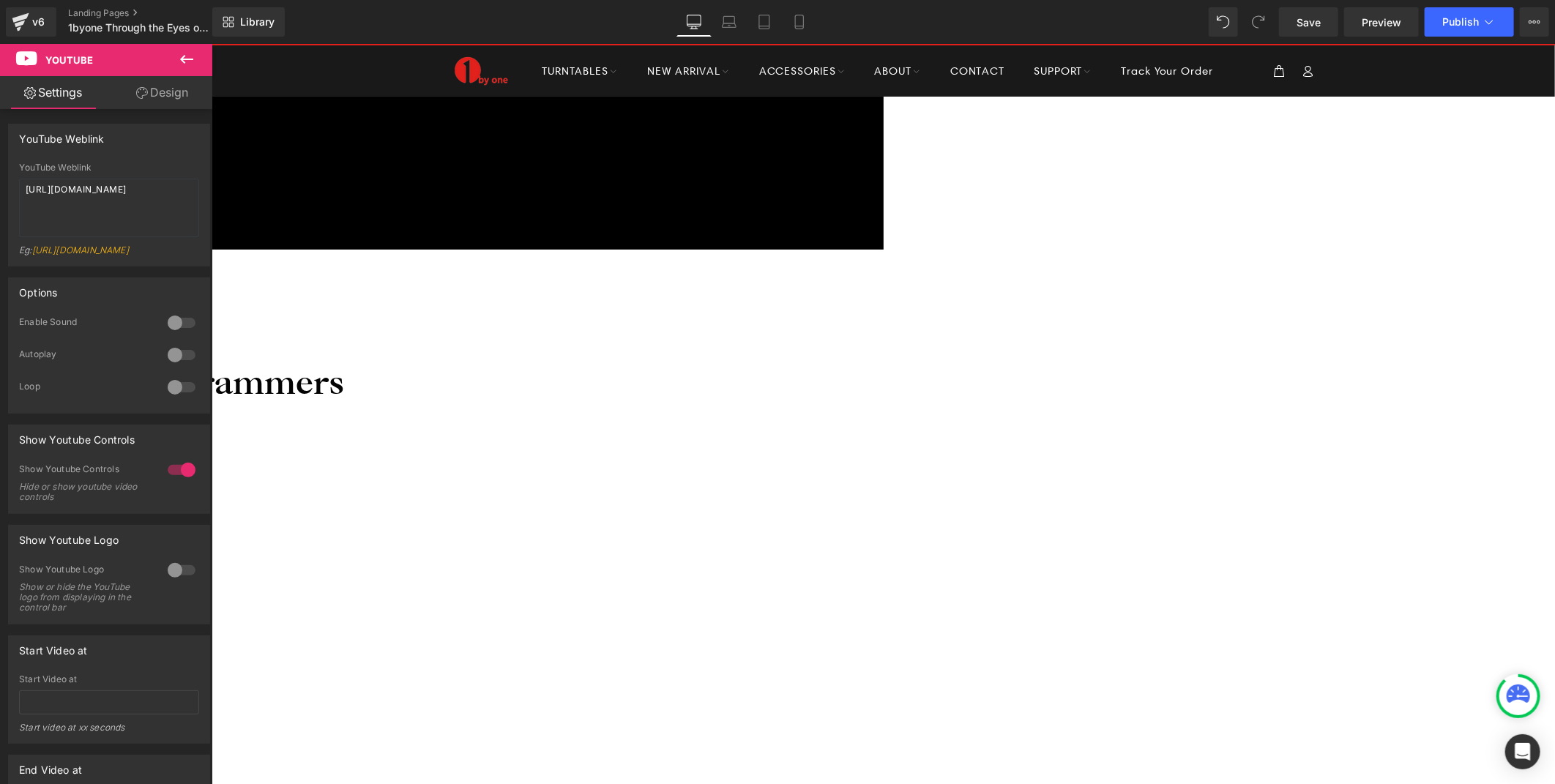
scroll to position [162, 0]
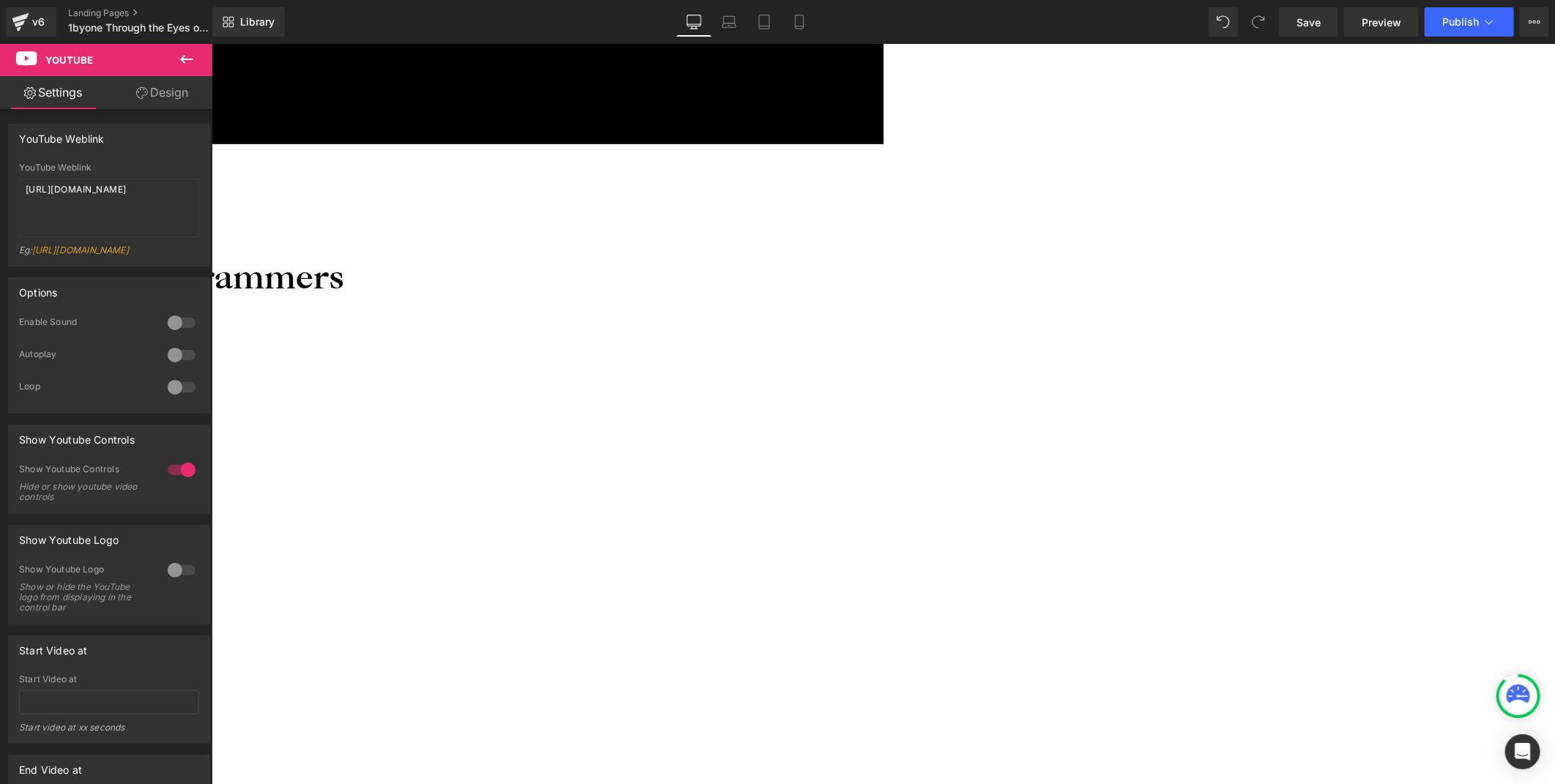
click at [186, 56] on icon at bounding box center [187, 59] width 18 height 18
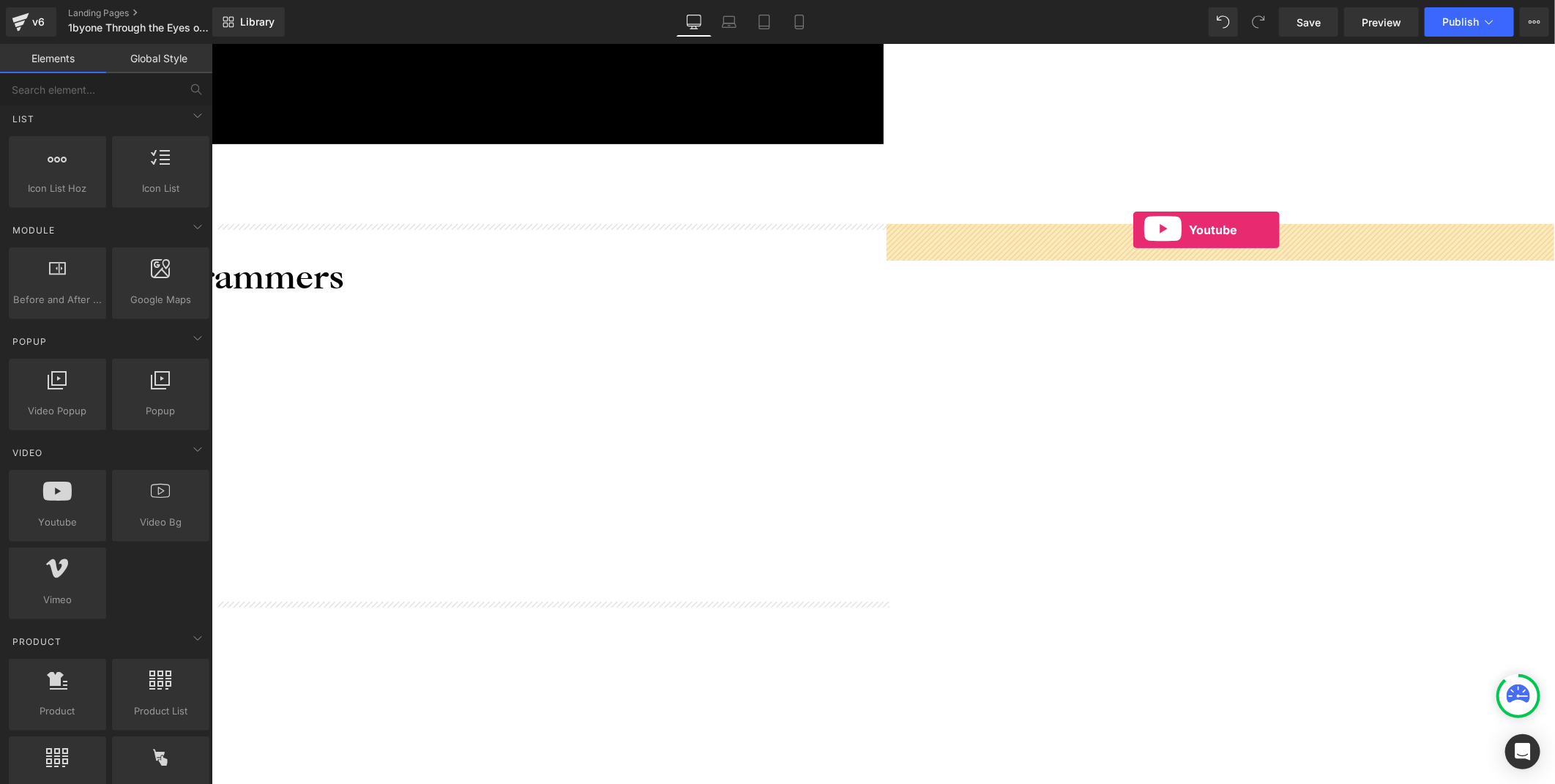
drag, startPoint x: 277, startPoint y: 542, endPoint x: 1133, endPoint y: 229, distance: 911.4
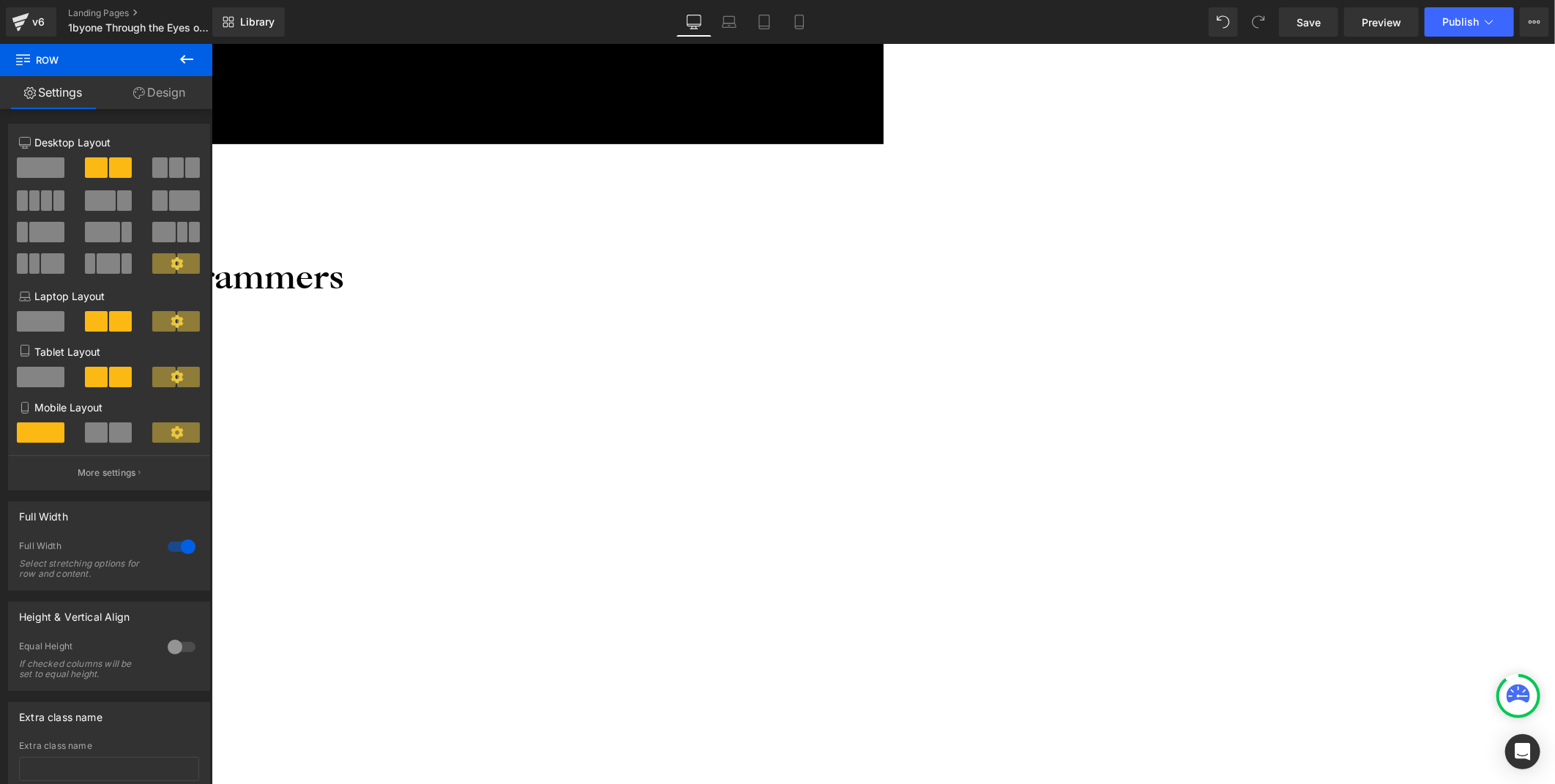
click at [211, 43] on span "Youtube" at bounding box center [211, 43] width 0 height 0
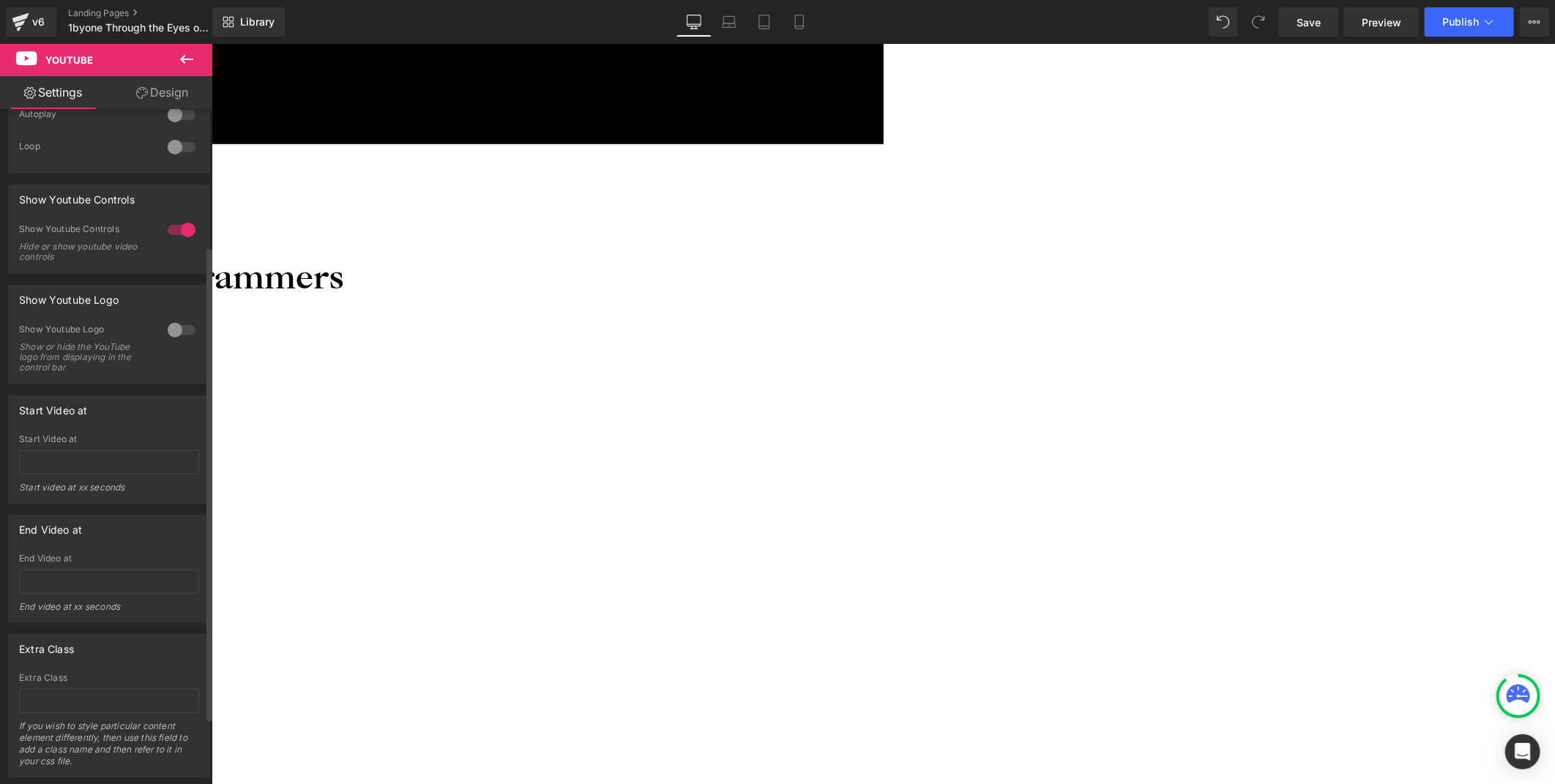
scroll to position [244, 0]
click at [171, 334] on div at bounding box center [181, 327] width 35 height 24
click at [211, 43] on span "Youtube" at bounding box center [211, 43] width 0 height 0
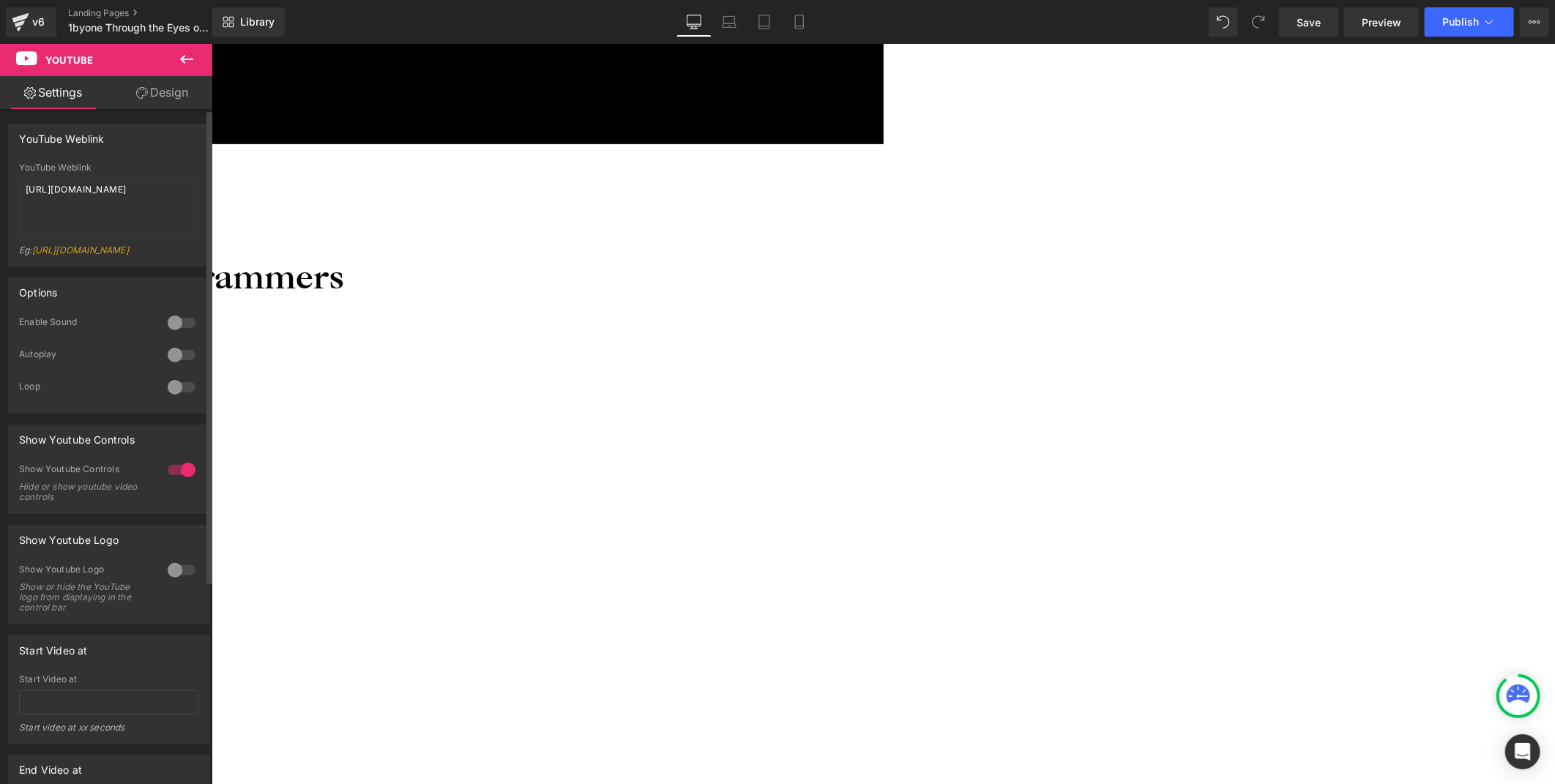
click at [174, 573] on div at bounding box center [181, 570] width 35 height 24
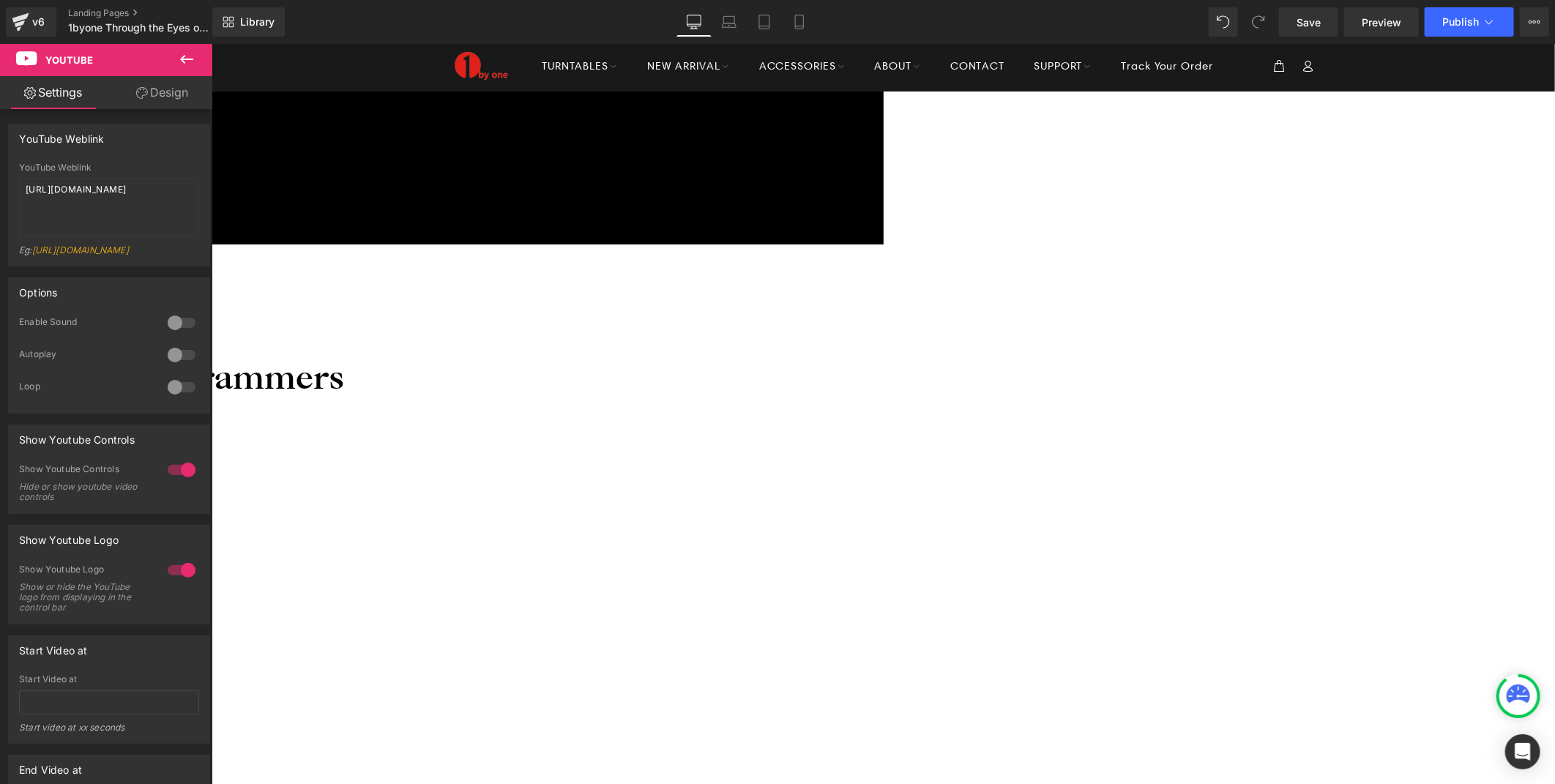
scroll to position [0, 0]
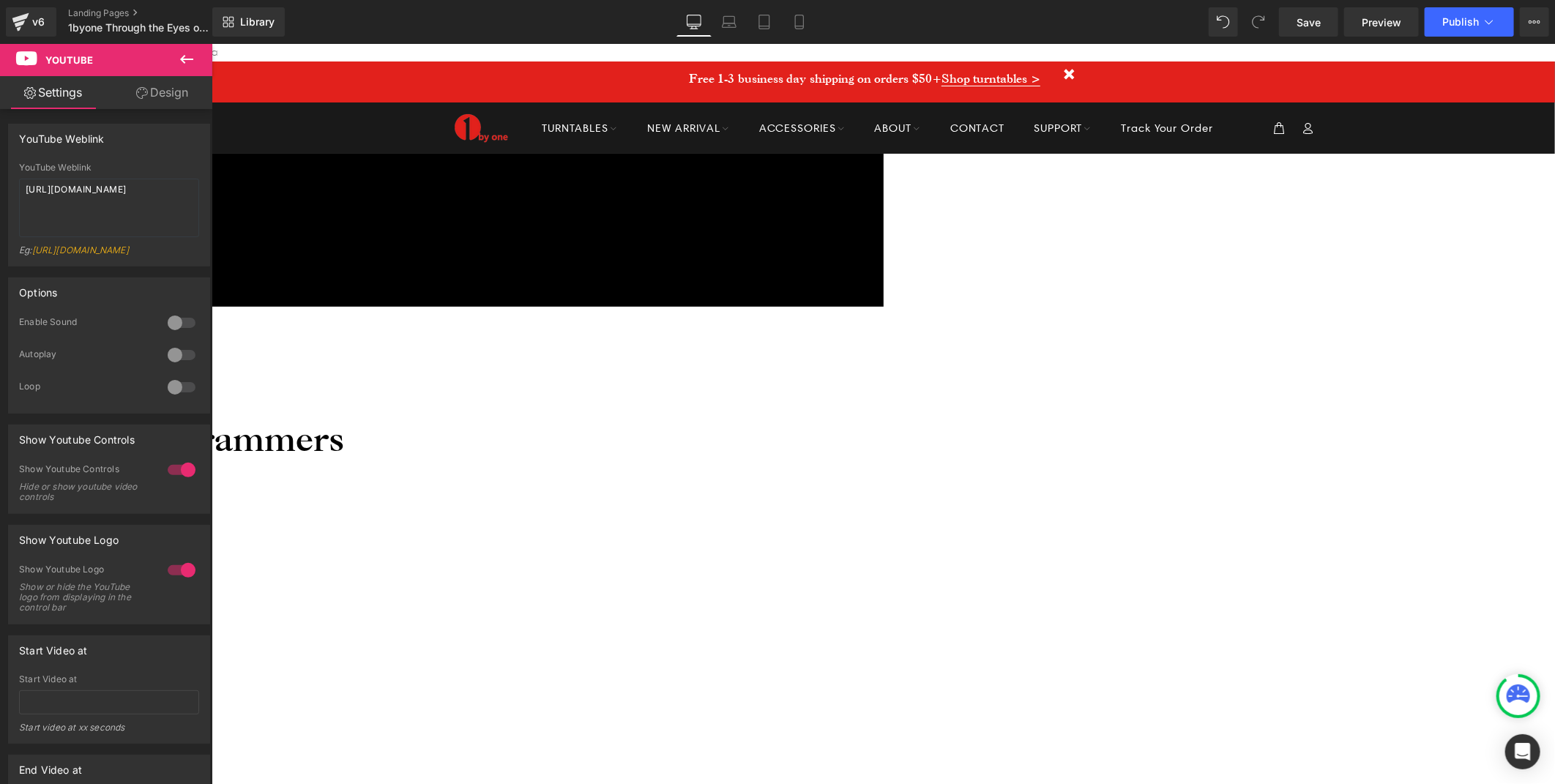
drag, startPoint x: 883, startPoint y: 374, endPoint x: 888, endPoint y: 385, distance: 12.1
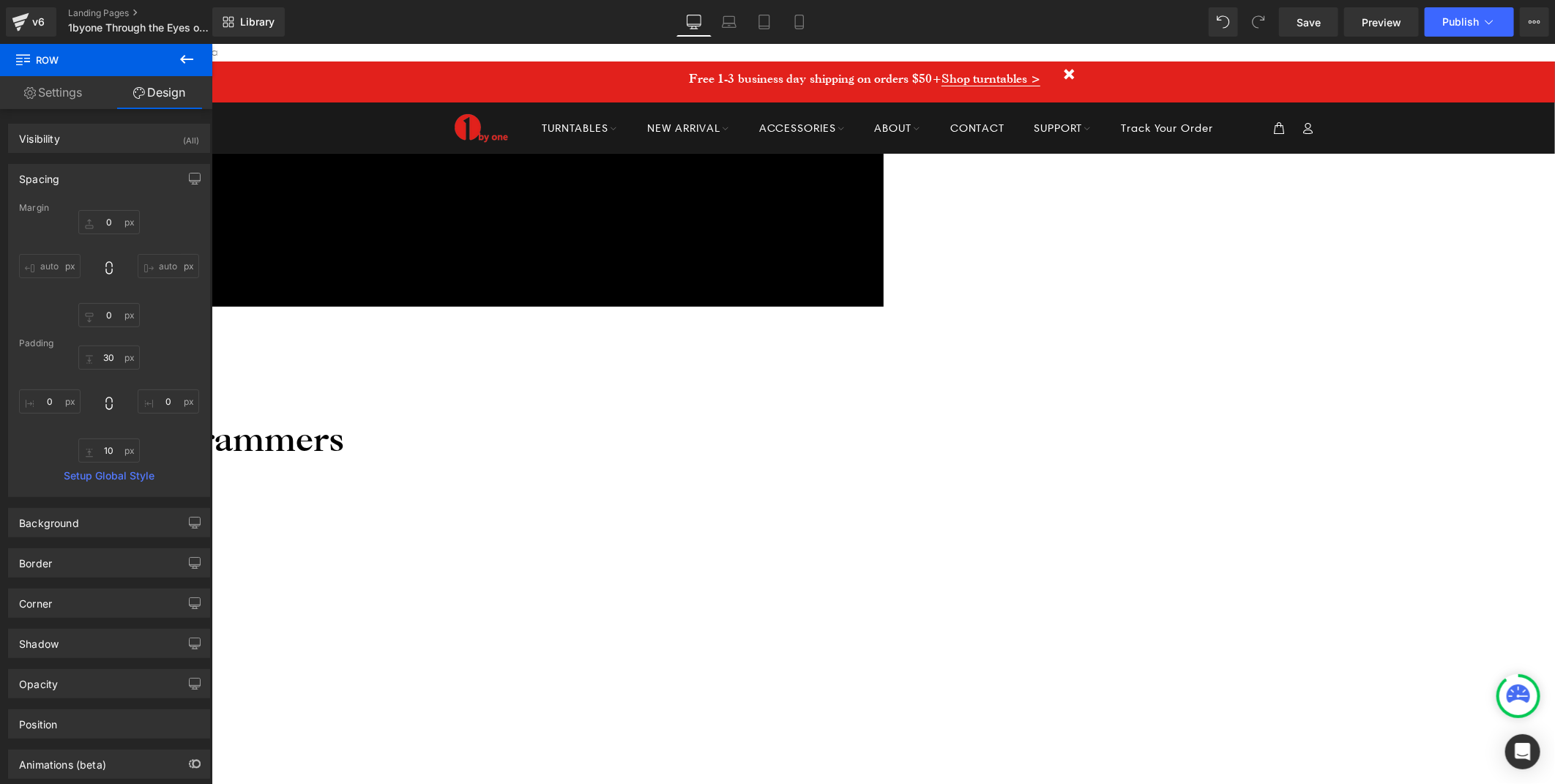
click at [211, 43] on span "Youtube" at bounding box center [211, 43] width 0 height 0
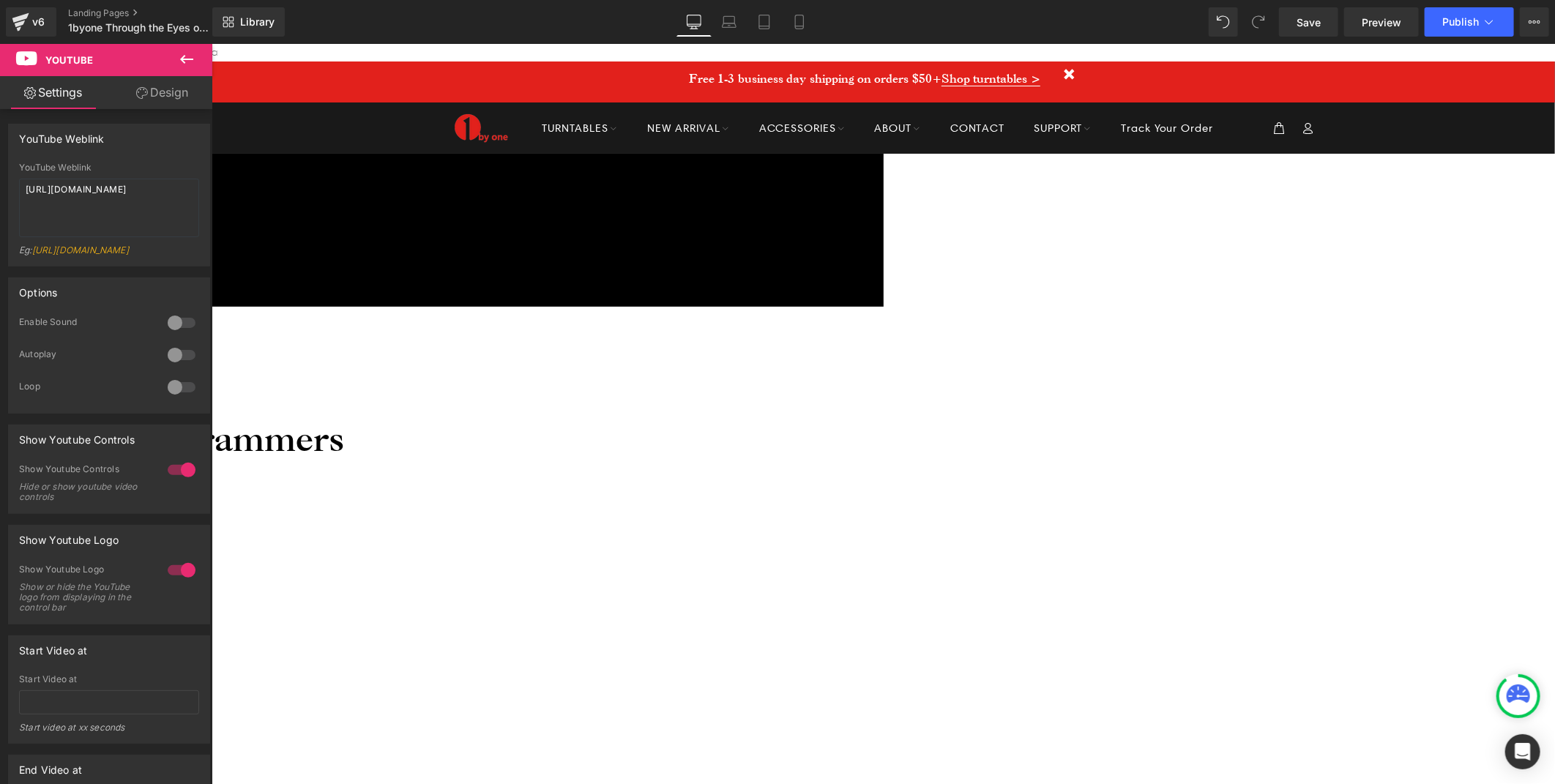
click at [148, 89] on link "Design" at bounding box center [162, 93] width 106 height 33
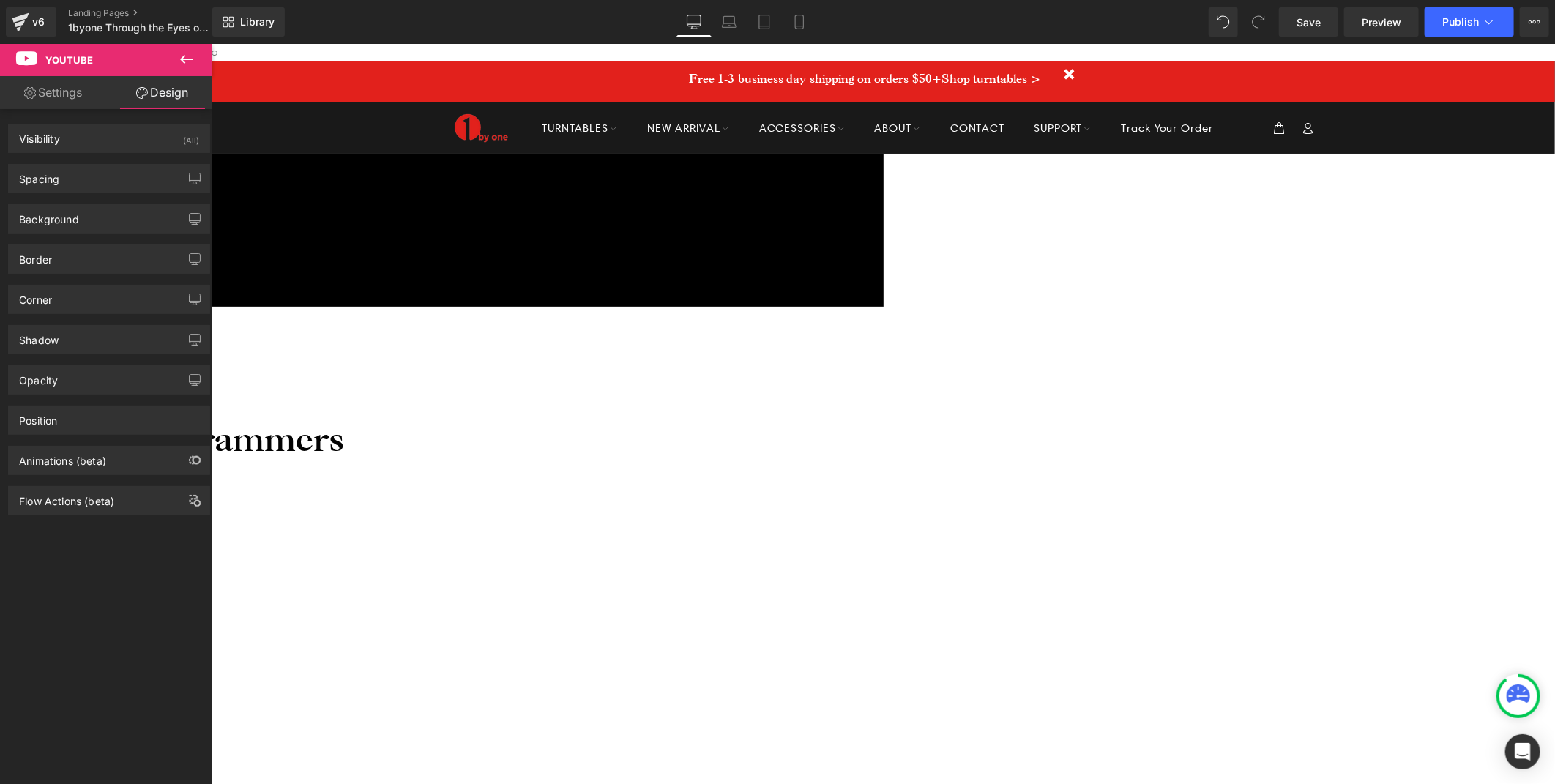
click at [211, 43] on span "Youtube" at bounding box center [211, 43] width 0 height 0
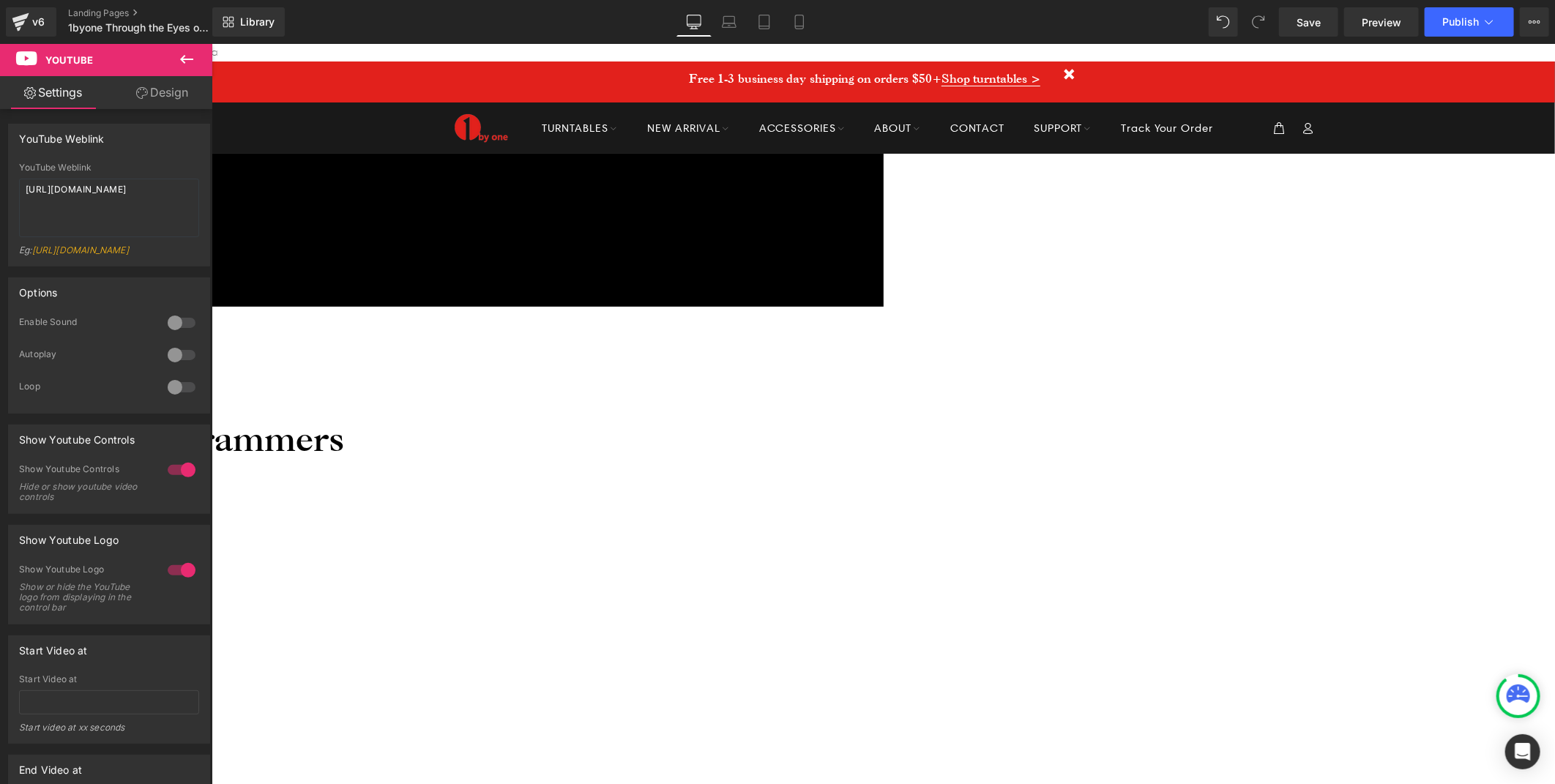
click at [211, 43] on span "Youtube" at bounding box center [211, 43] width 0 height 0
drag, startPoint x: 119, startPoint y: 206, endPoint x: -4, endPoint y: 164, distance: 130.0
click at [0, 164] on html "Youtube You are previewing how the will restyle your page. You can not edit Ele…" at bounding box center [777, 392] width 1555 height 784
paste textarea "LZnLS6RSgNQ&pp=ygUXMWJ5b25lIHR1cm50YWJsZSByZXZpZXc%3D"
type textarea "[URL][DOMAIN_NAME]"
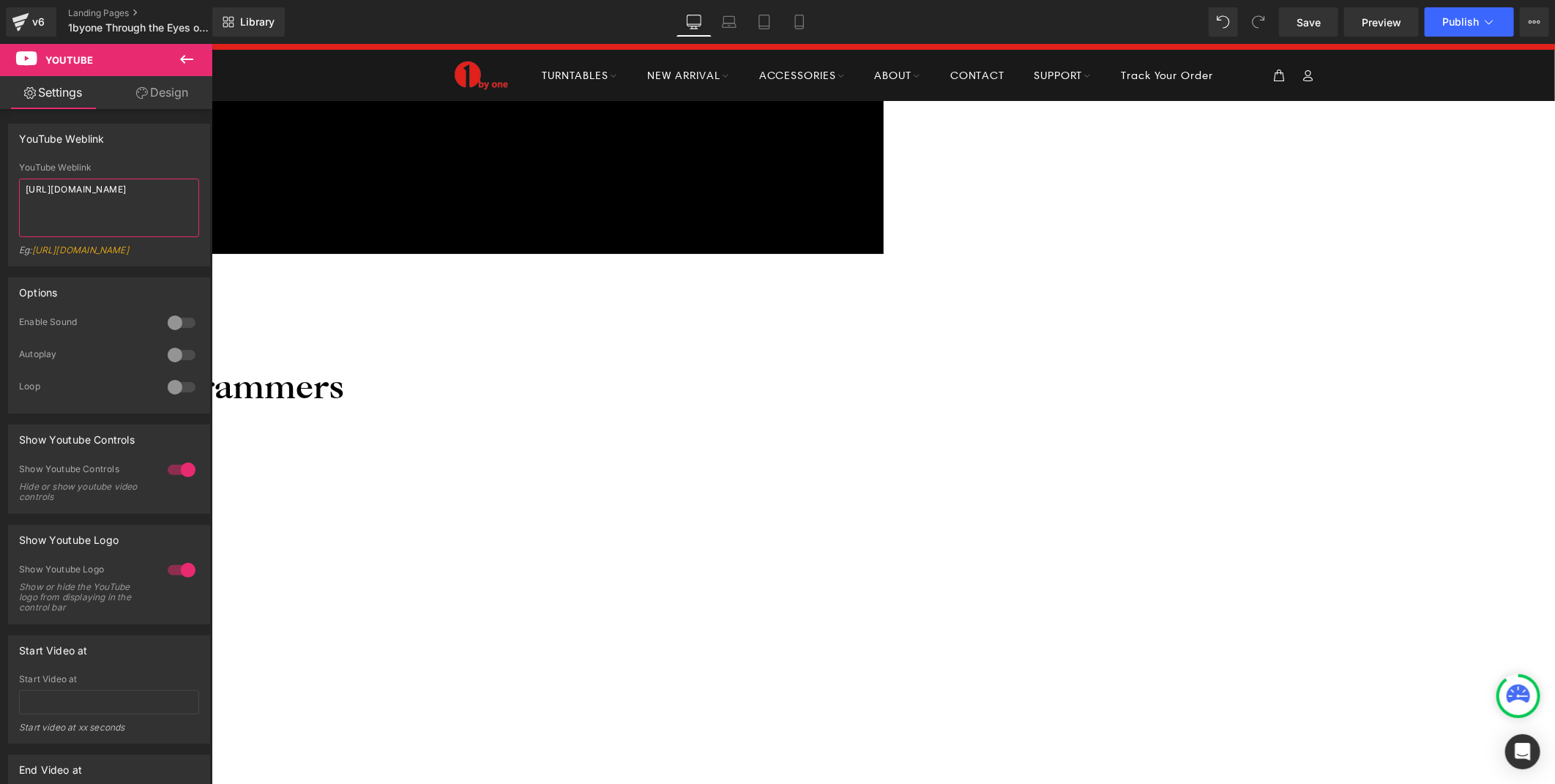
scroll to position [81, 0]
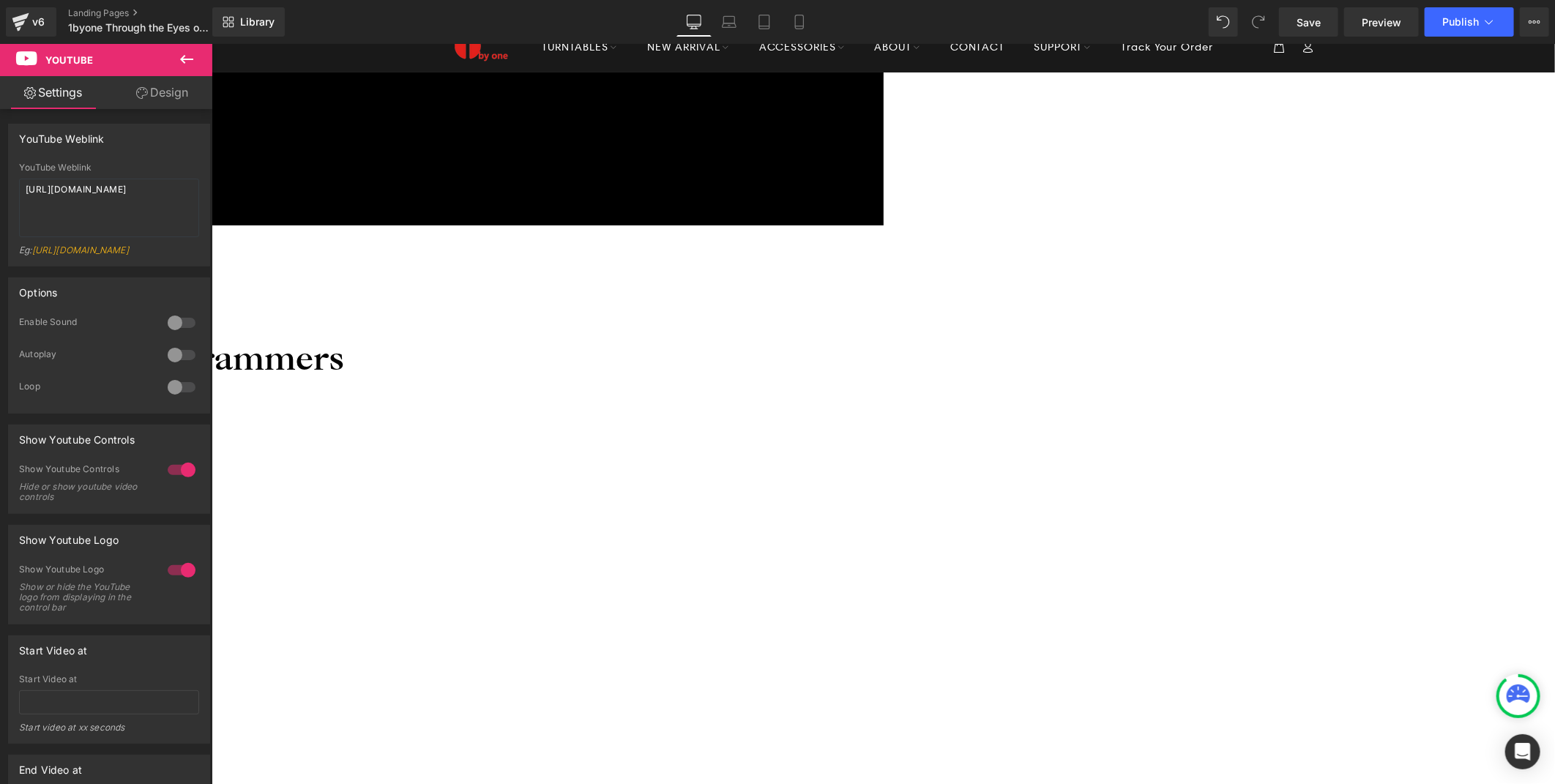
click at [211, 43] on span "Youtube" at bounding box center [211, 43] width 0 height 0
drag, startPoint x: 154, startPoint y: 213, endPoint x: -4, endPoint y: 172, distance: 163.2
click at [0, 172] on html "Youtube You are previewing how the will restyle your page. You can not edit Ele…" at bounding box center [777, 392] width 1555 height 784
paste textarea "PgTiZwk5xrc&pp=ygUXMWJ5b25lIHR1cm50YWJsZSByZXZpZXc%3D"
type textarea "[URL][DOMAIN_NAME]"
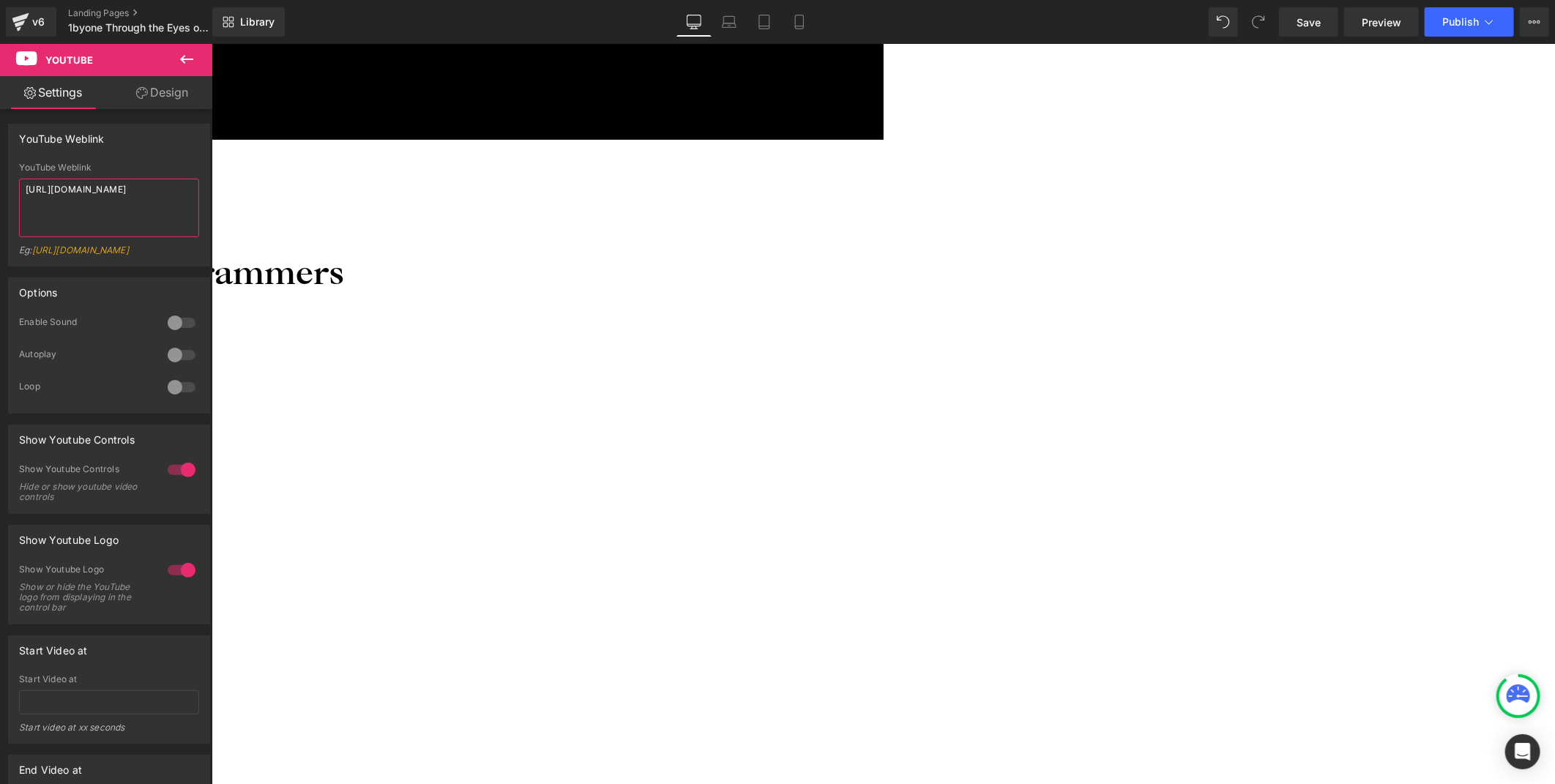
scroll to position [162, 0]
drag, startPoint x: 882, startPoint y: 213, endPoint x: 882, endPoint y: 223, distance: 10.0
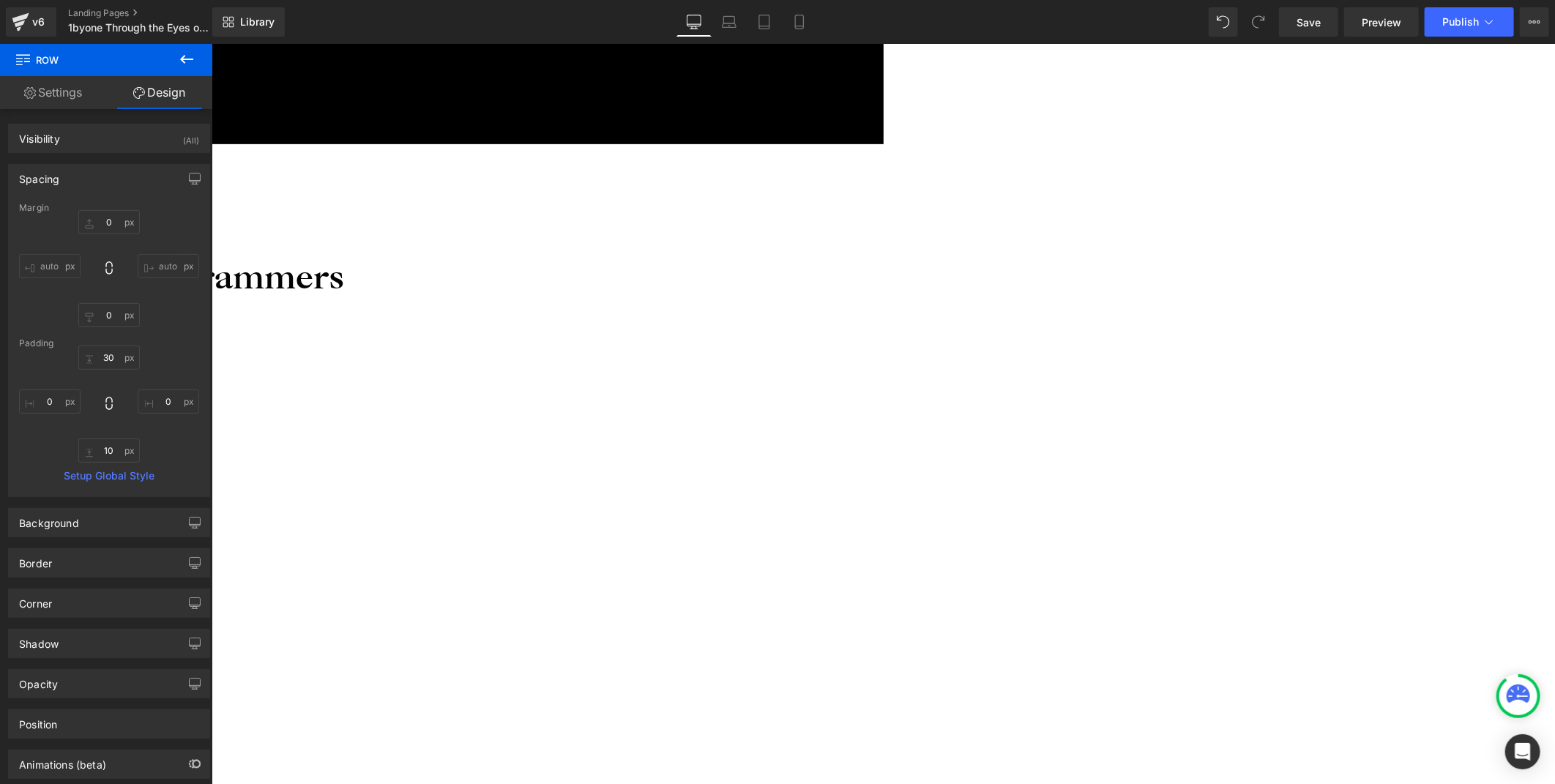
click at [211, 43] on span "Youtube" at bounding box center [211, 43] width 0 height 0
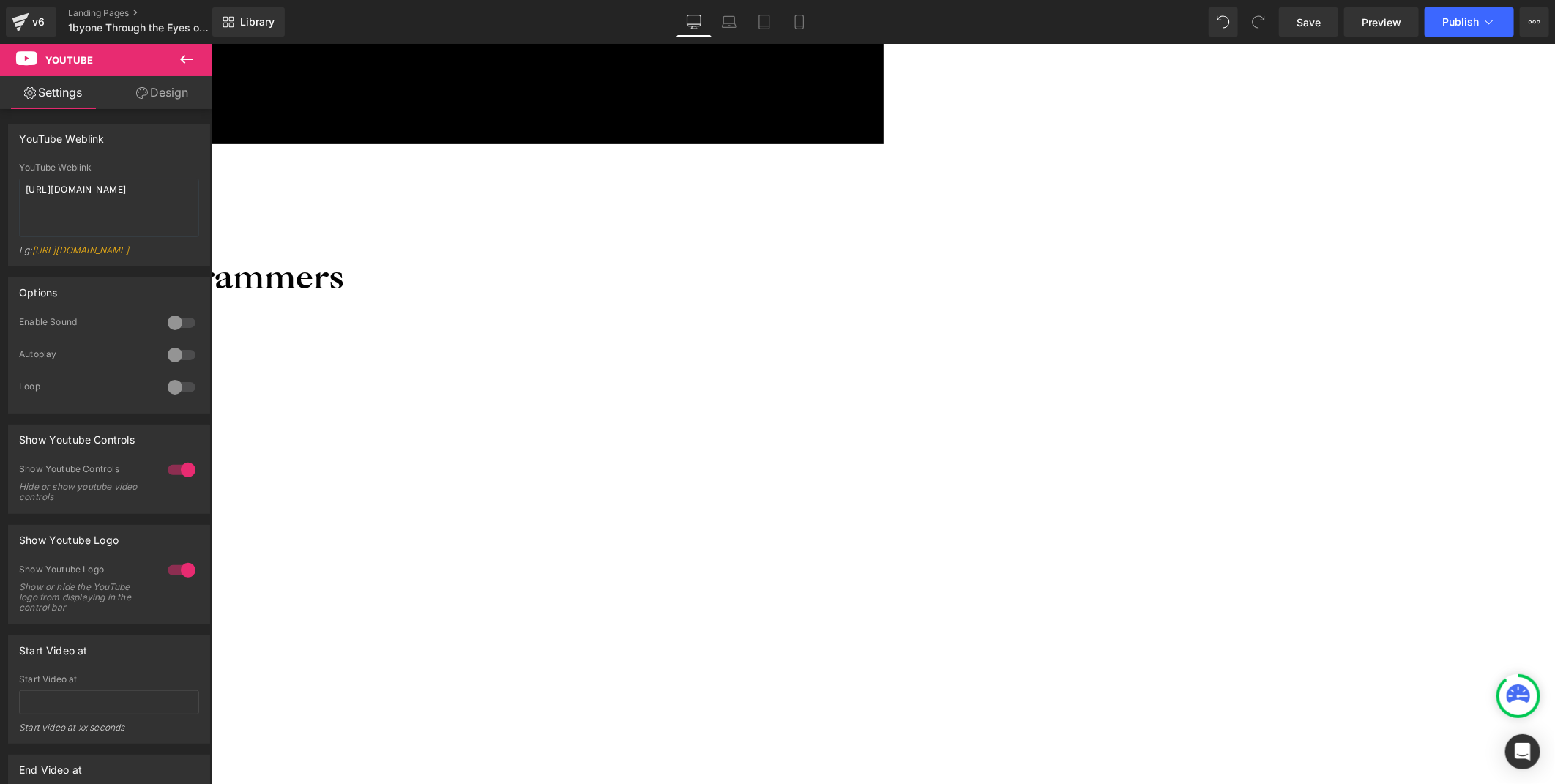
drag, startPoint x: 165, startPoint y: 94, endPoint x: 86, endPoint y: 177, distance: 114.6
click at [165, 94] on link "Design" at bounding box center [162, 93] width 106 height 33
click at [0, 0] on div "Spacing" at bounding box center [0, 0] width 0 height 0
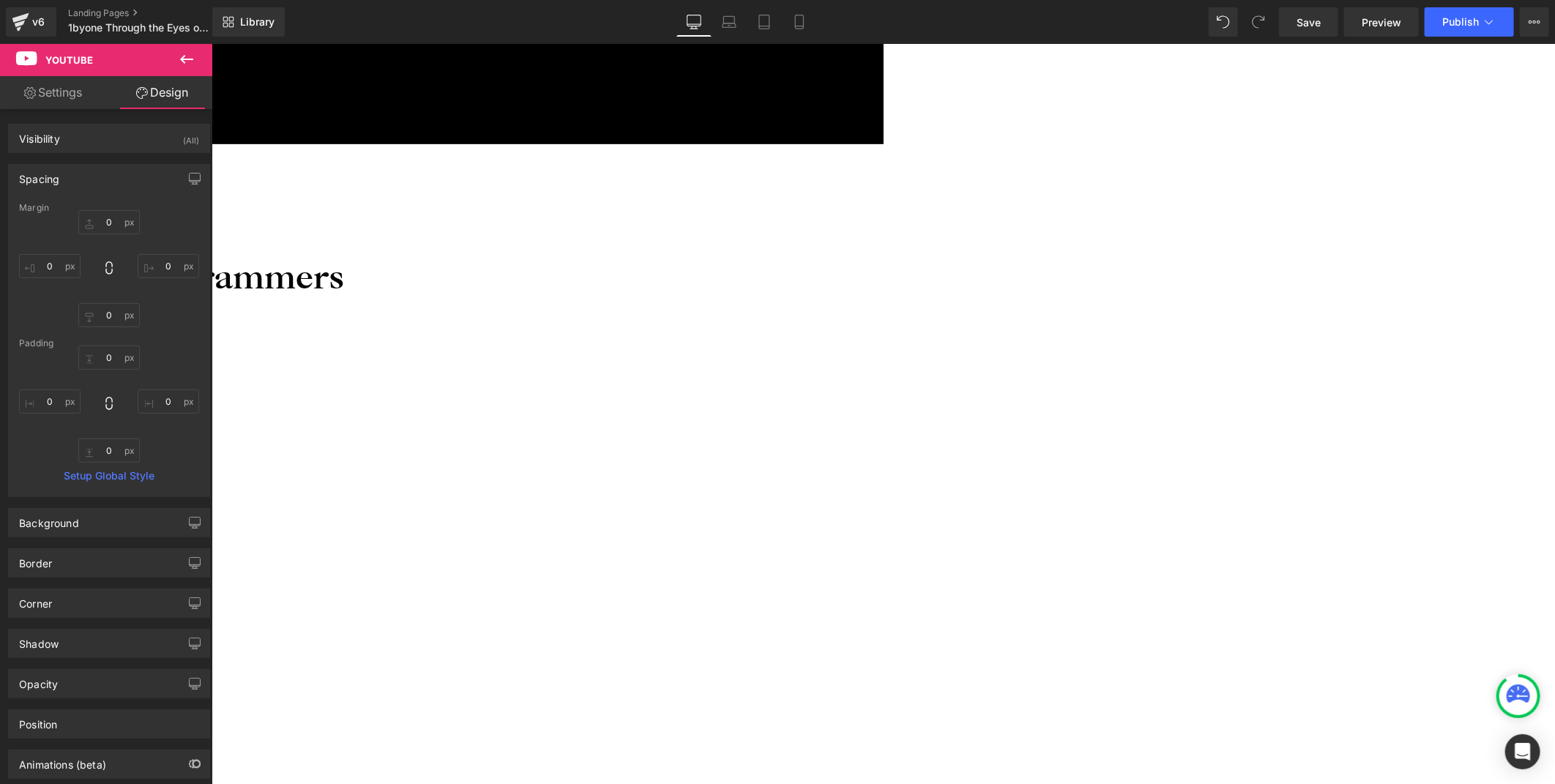
type input "0"
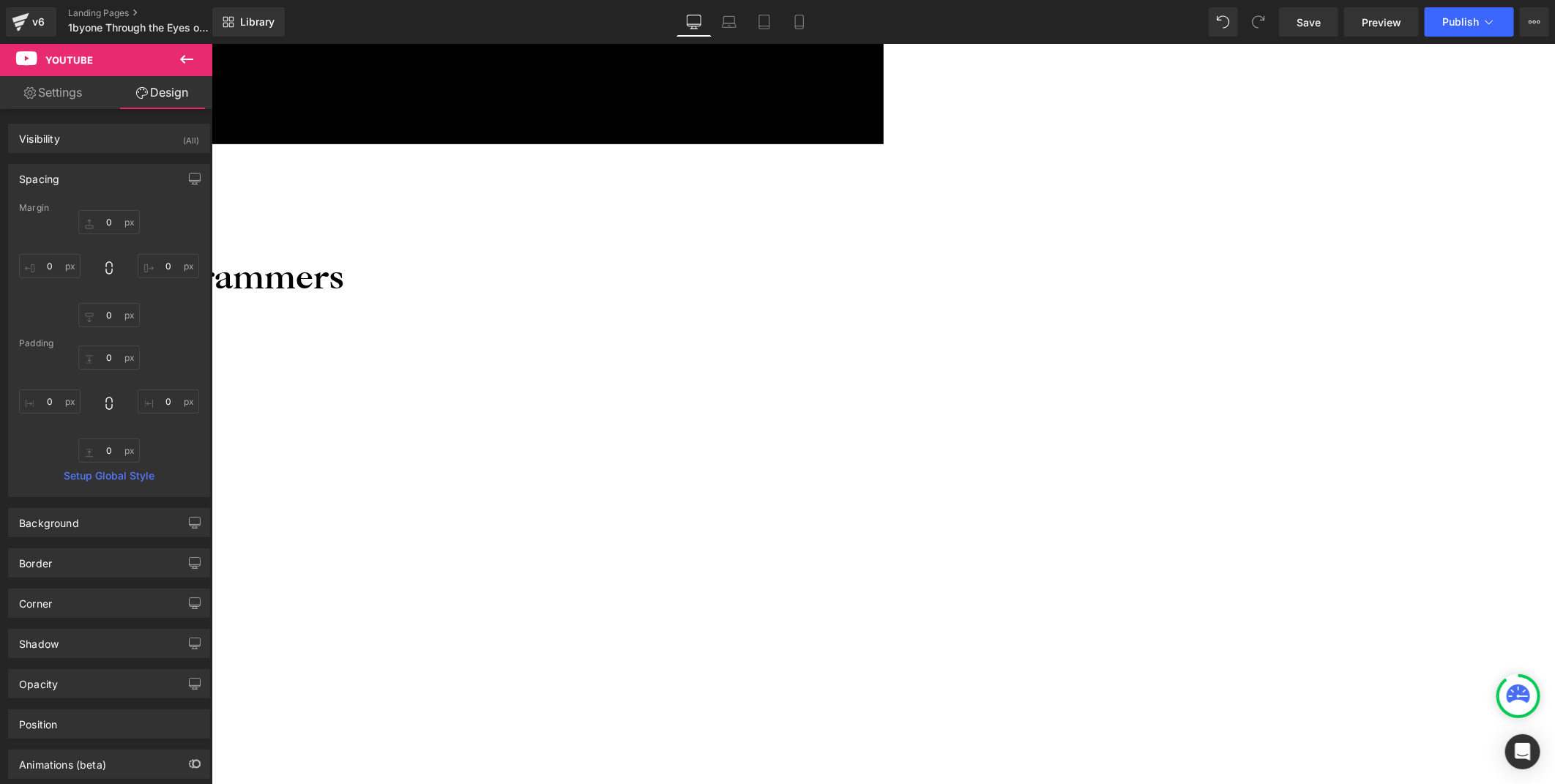
type input "0"
click at [169, 254] on input "0" at bounding box center [168, 266] width 61 height 24
type input "20"
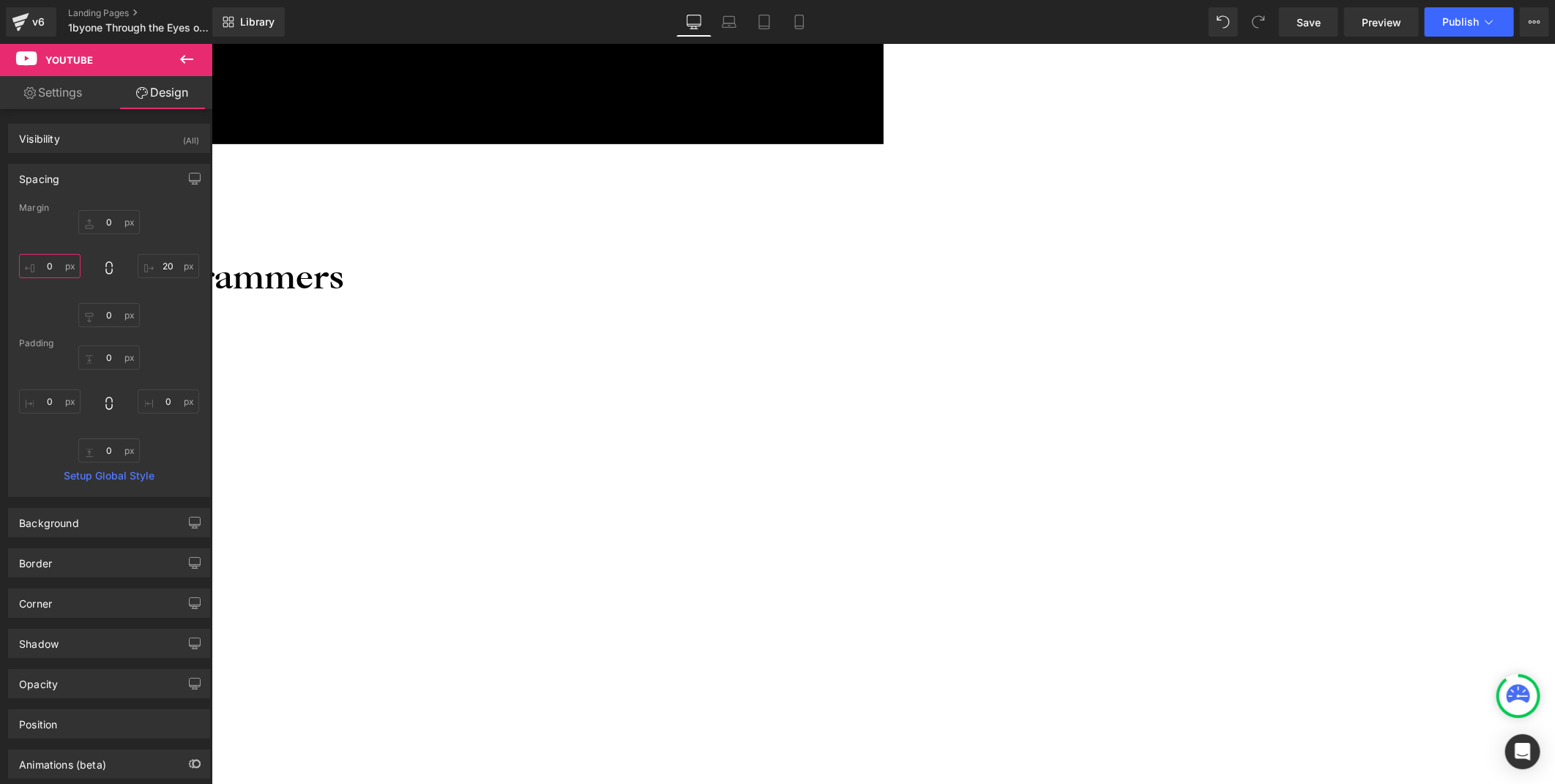
click at [51, 264] on input "0" at bounding box center [50, 266] width 61 height 24
type input "20"
click at [211, 43] on span "Youtube" at bounding box center [211, 43] width 0 height 0
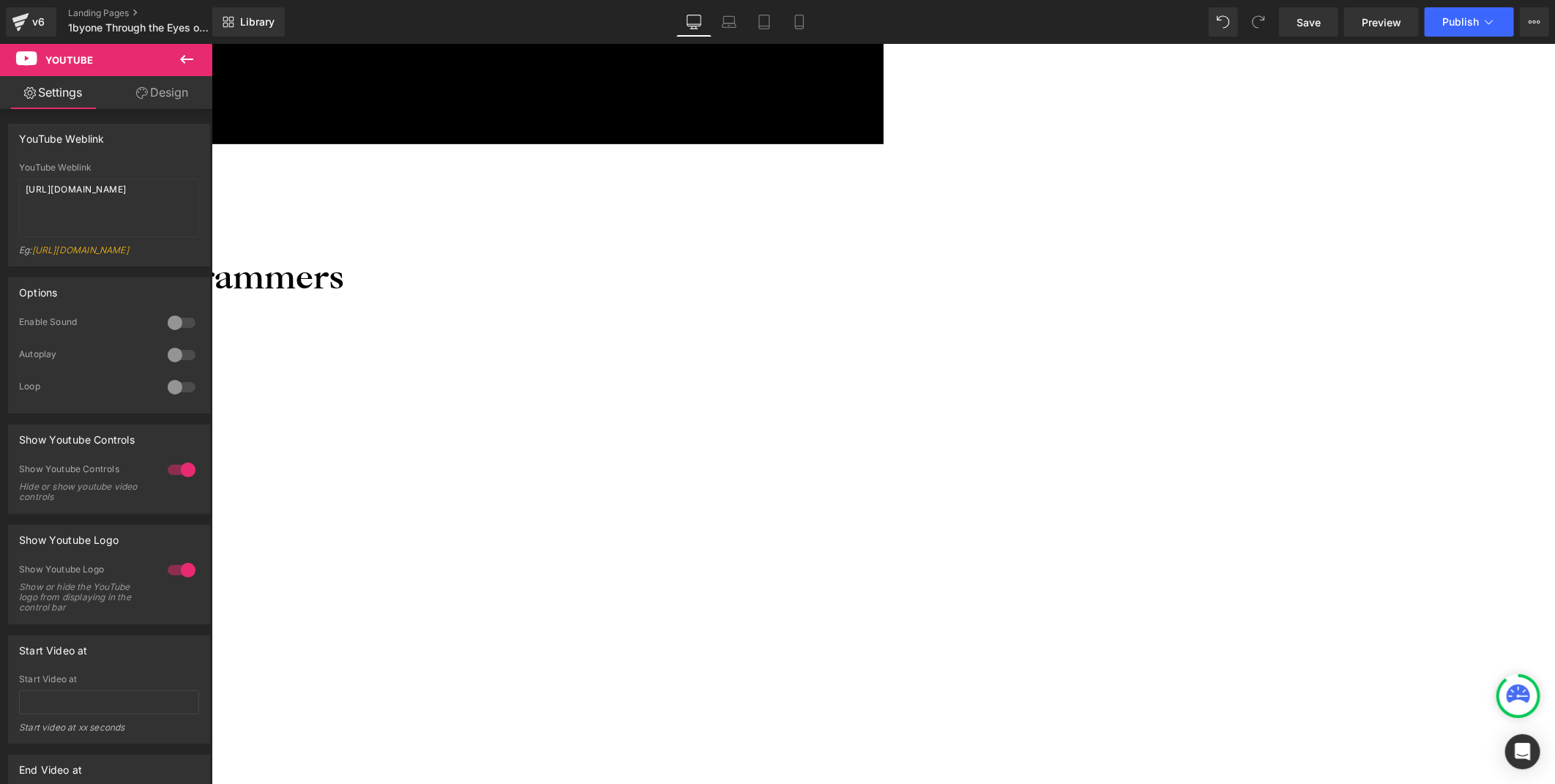
click at [187, 90] on link "Design" at bounding box center [162, 93] width 106 height 33
click at [0, 0] on div "Spacing" at bounding box center [0, 0] width 0 height 0
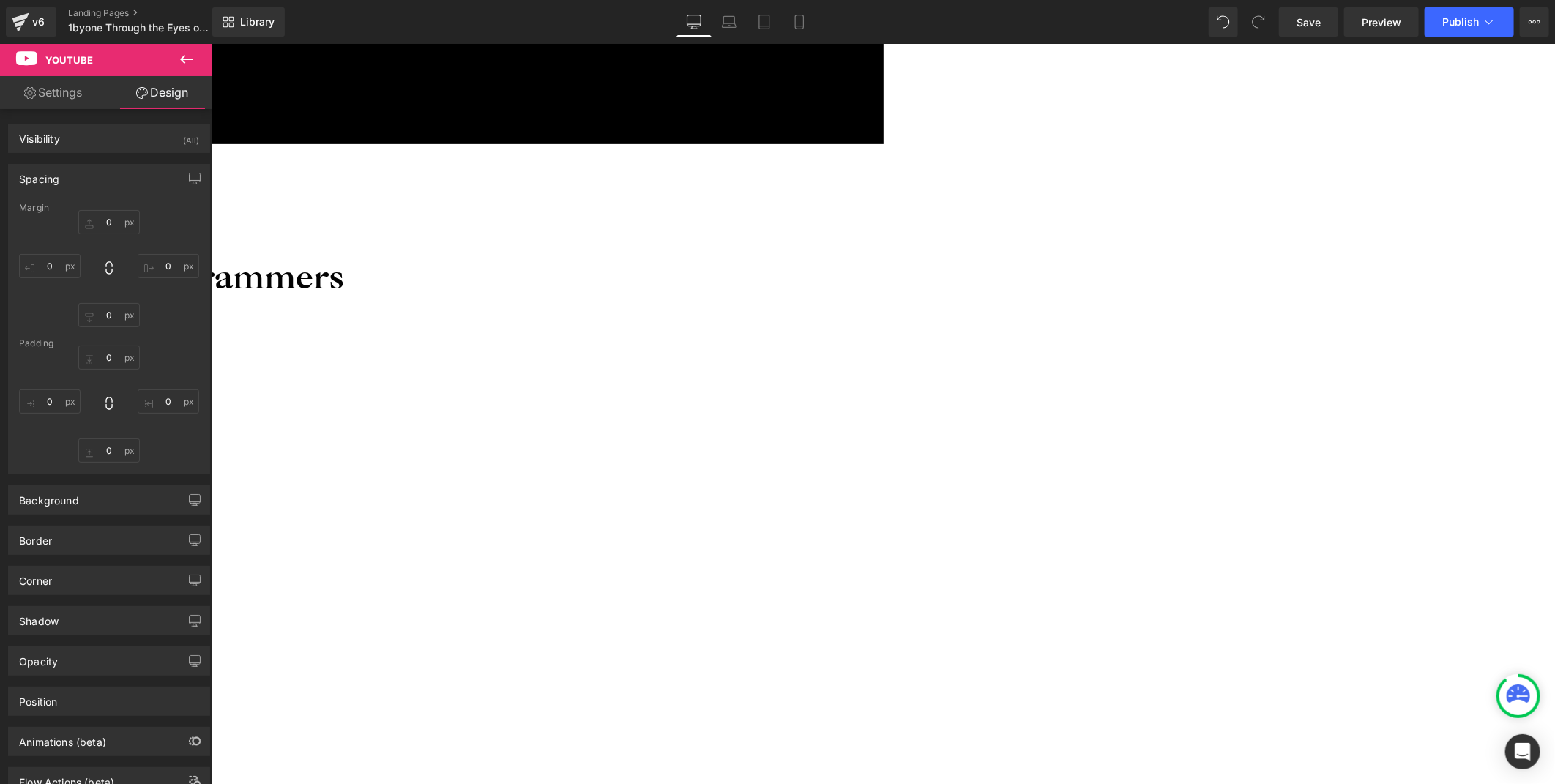
type input "0"
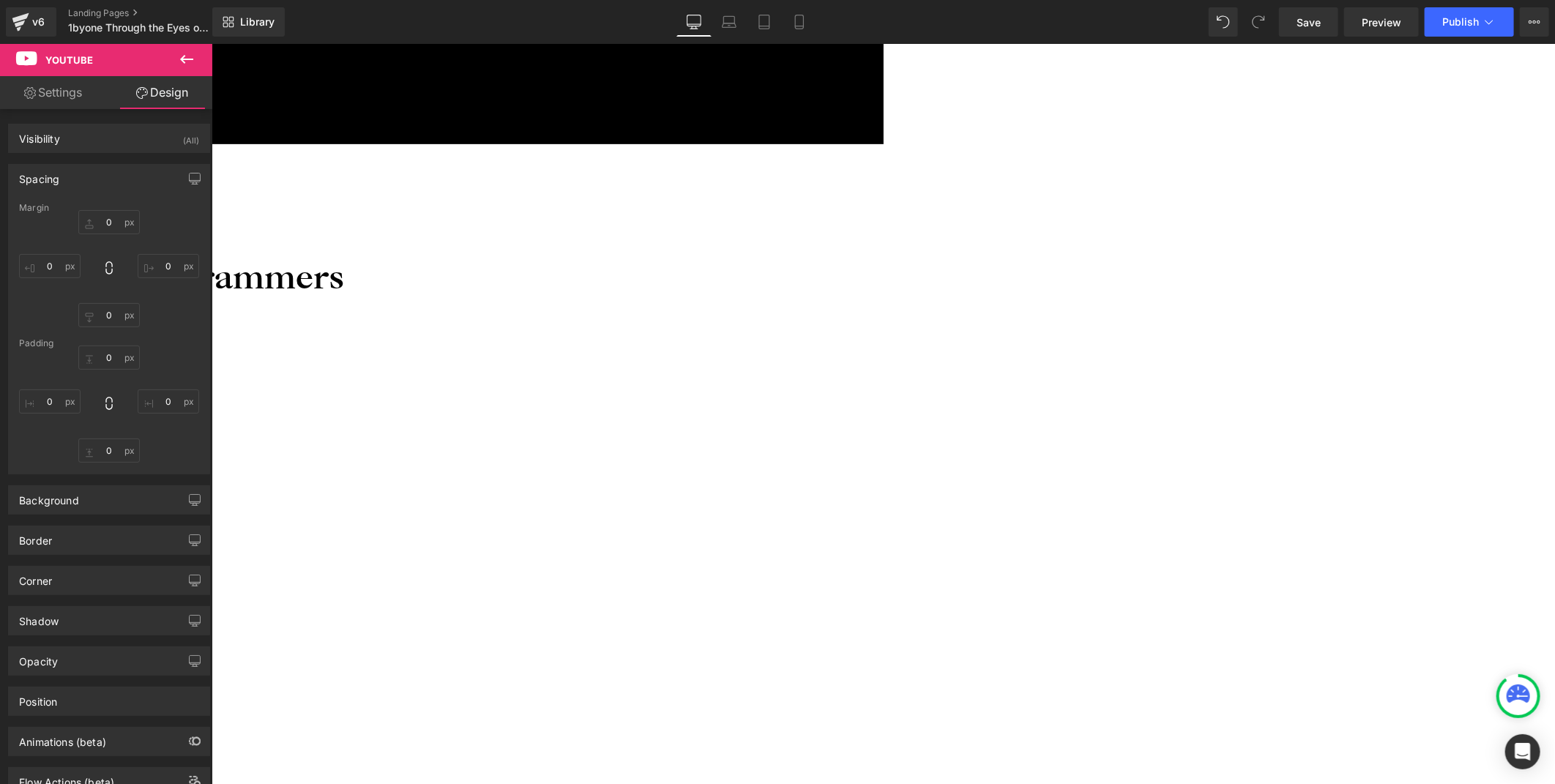
type input "0"
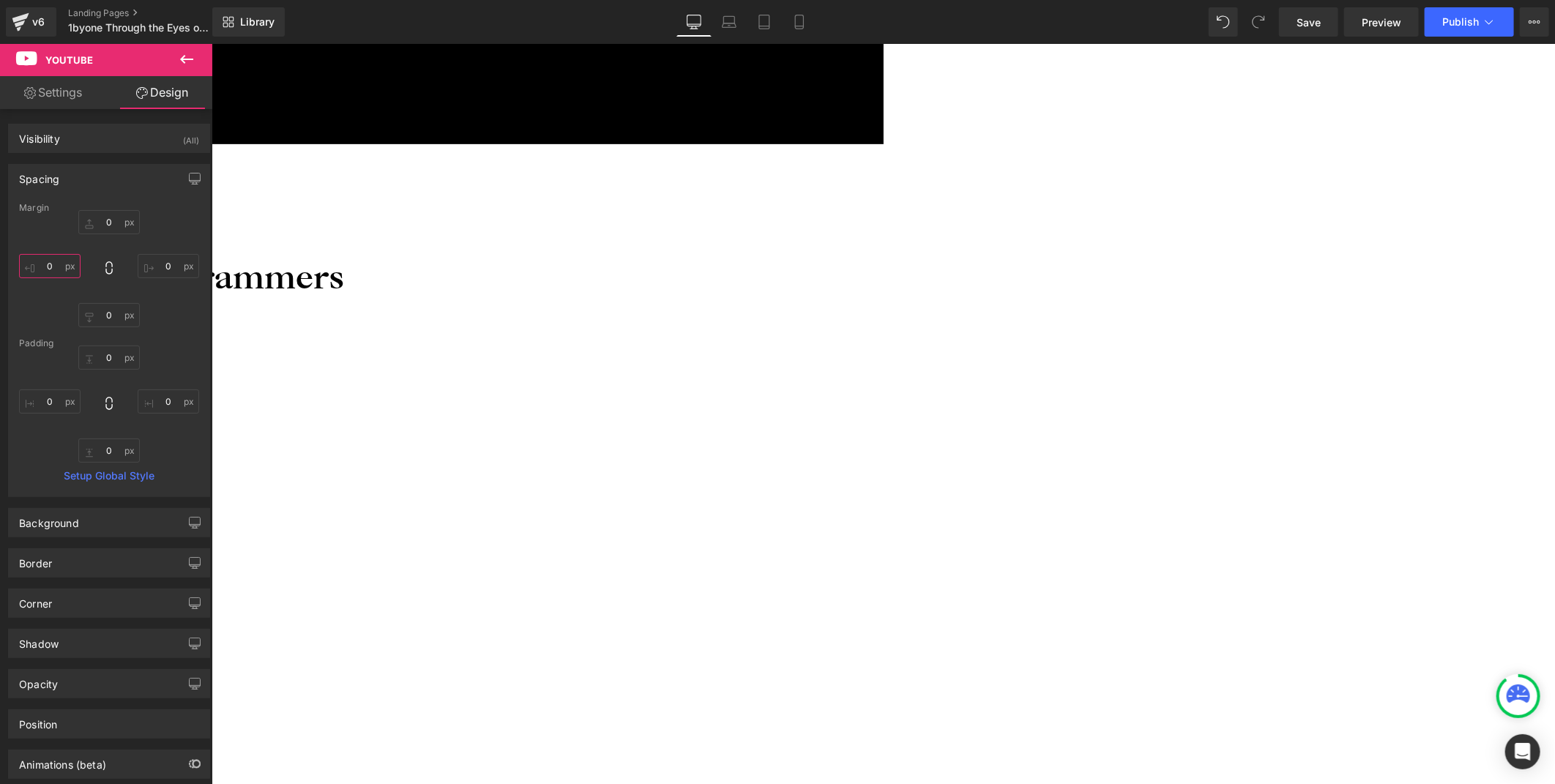
click at [52, 265] on input "0" at bounding box center [50, 266] width 61 height 24
type input "20"
click at [165, 267] on input "0" at bounding box center [168, 266] width 61 height 24
type input "20"
click at [185, 57] on icon at bounding box center [187, 59] width 18 height 18
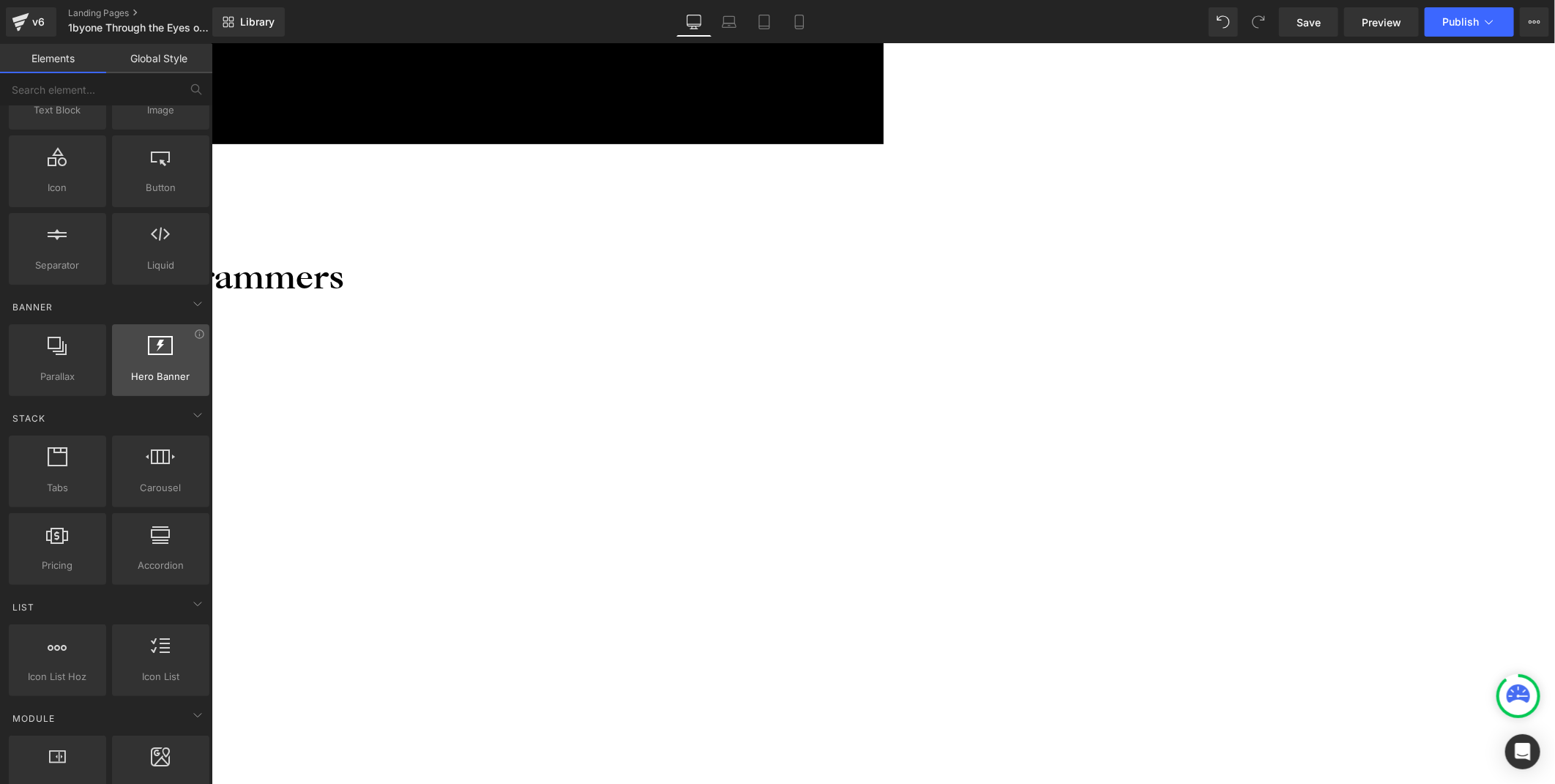
scroll to position [0, 0]
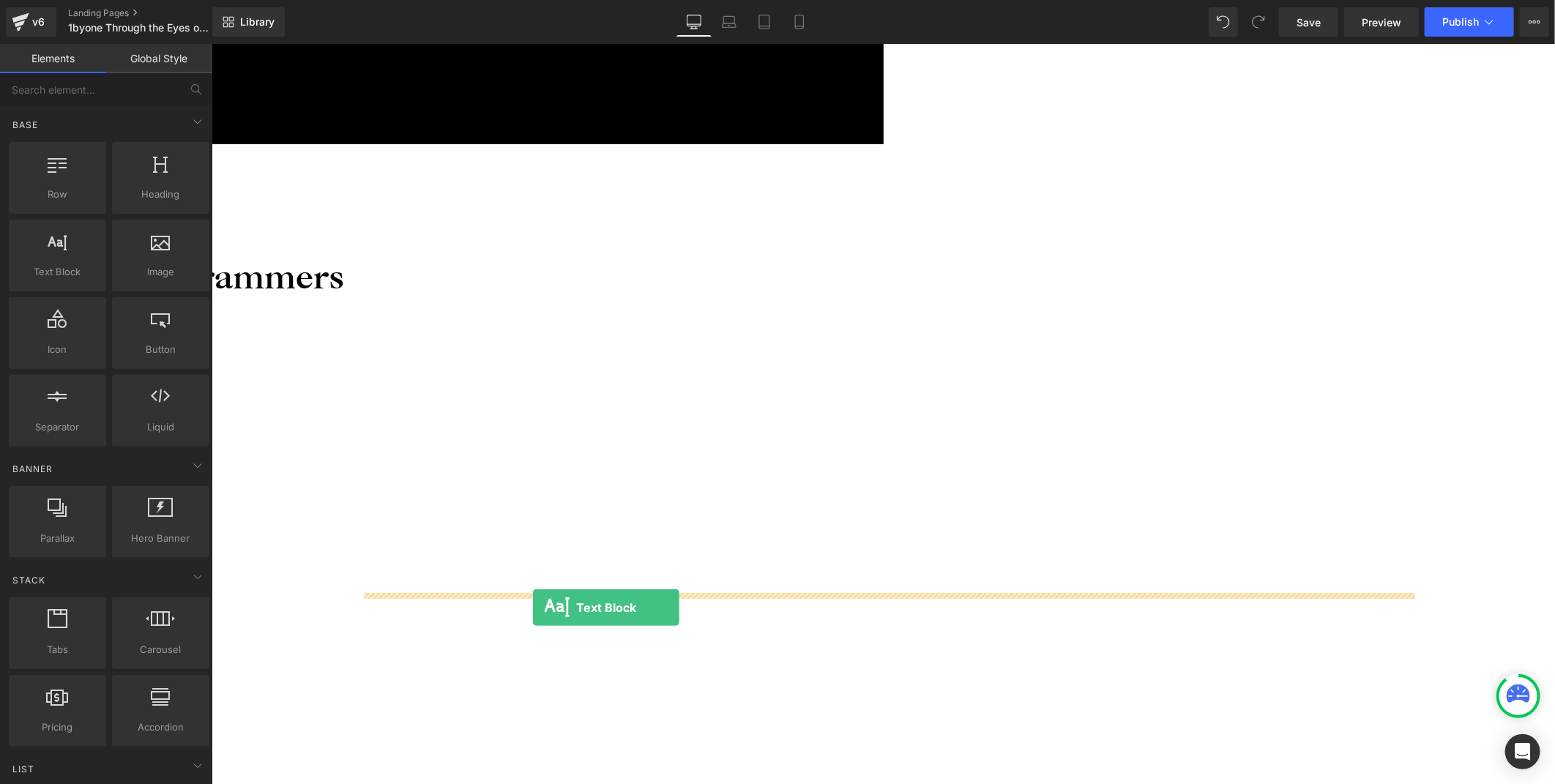
drag, startPoint x: 286, startPoint y: 316, endPoint x: 532, endPoint y: 607, distance: 381.0
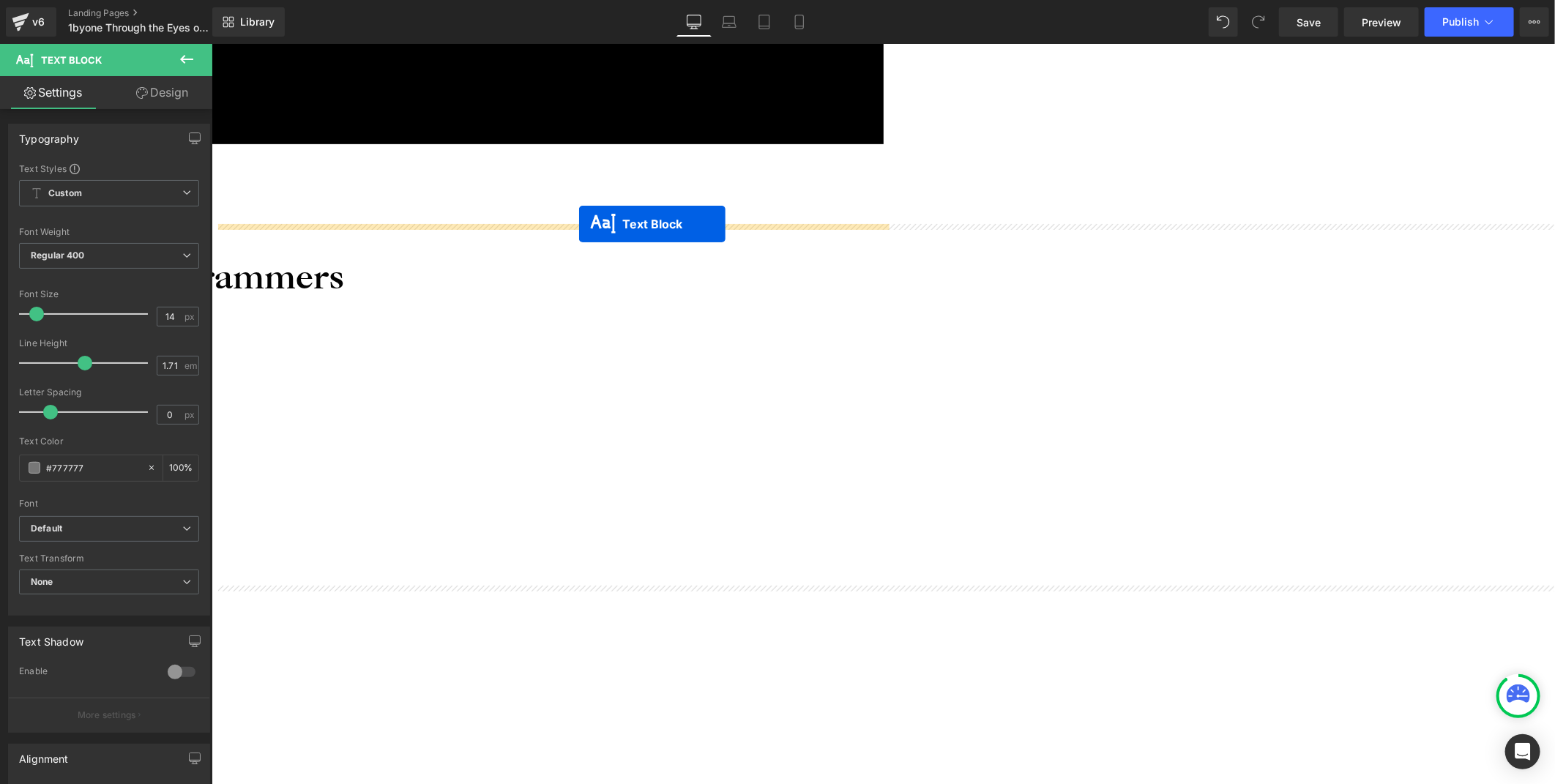
drag, startPoint x: 850, startPoint y: 612, endPoint x: 578, endPoint y: 223, distance: 474.7
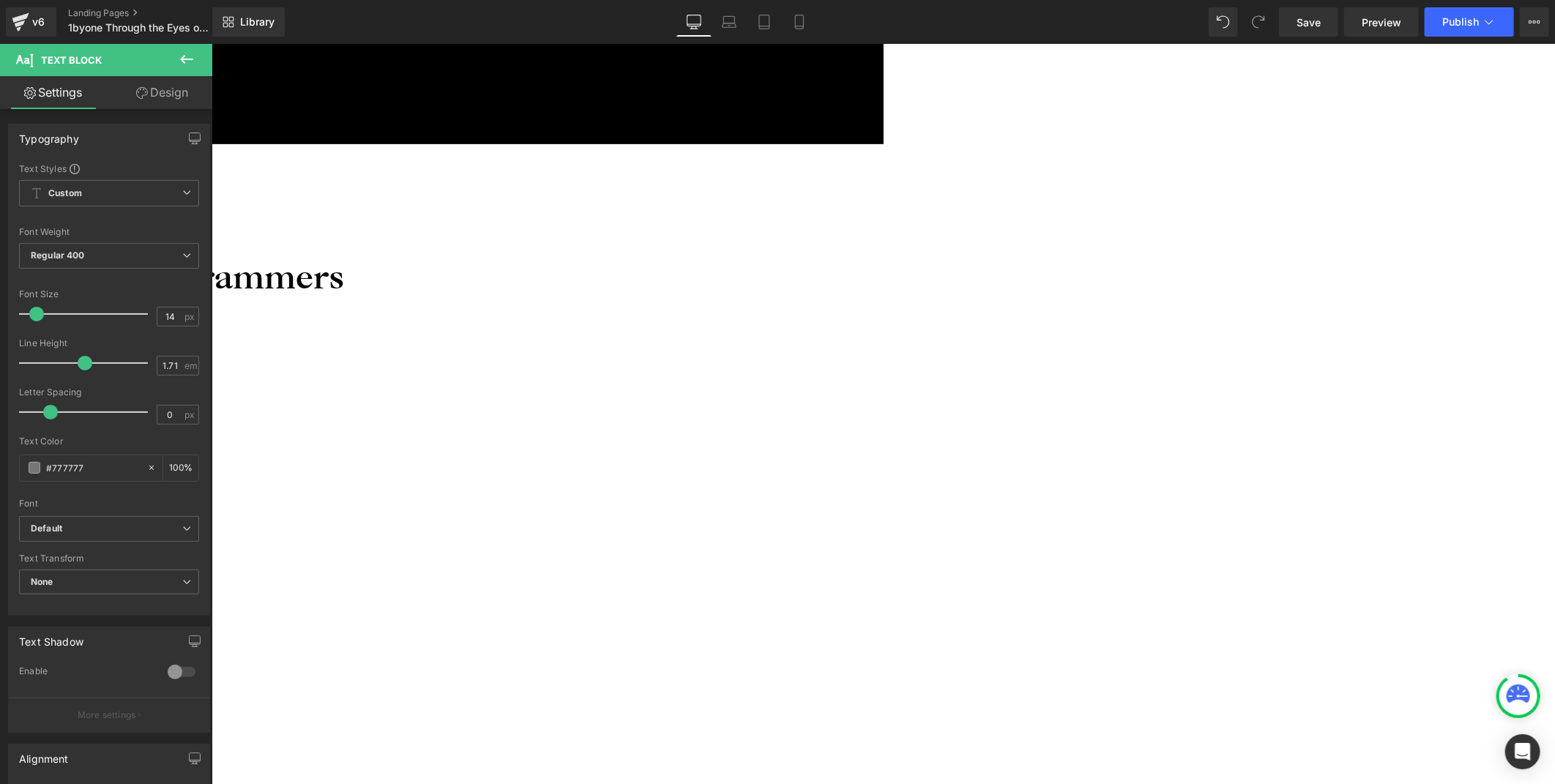
click at [211, 43] on icon at bounding box center [211, 43] width 0 height 0
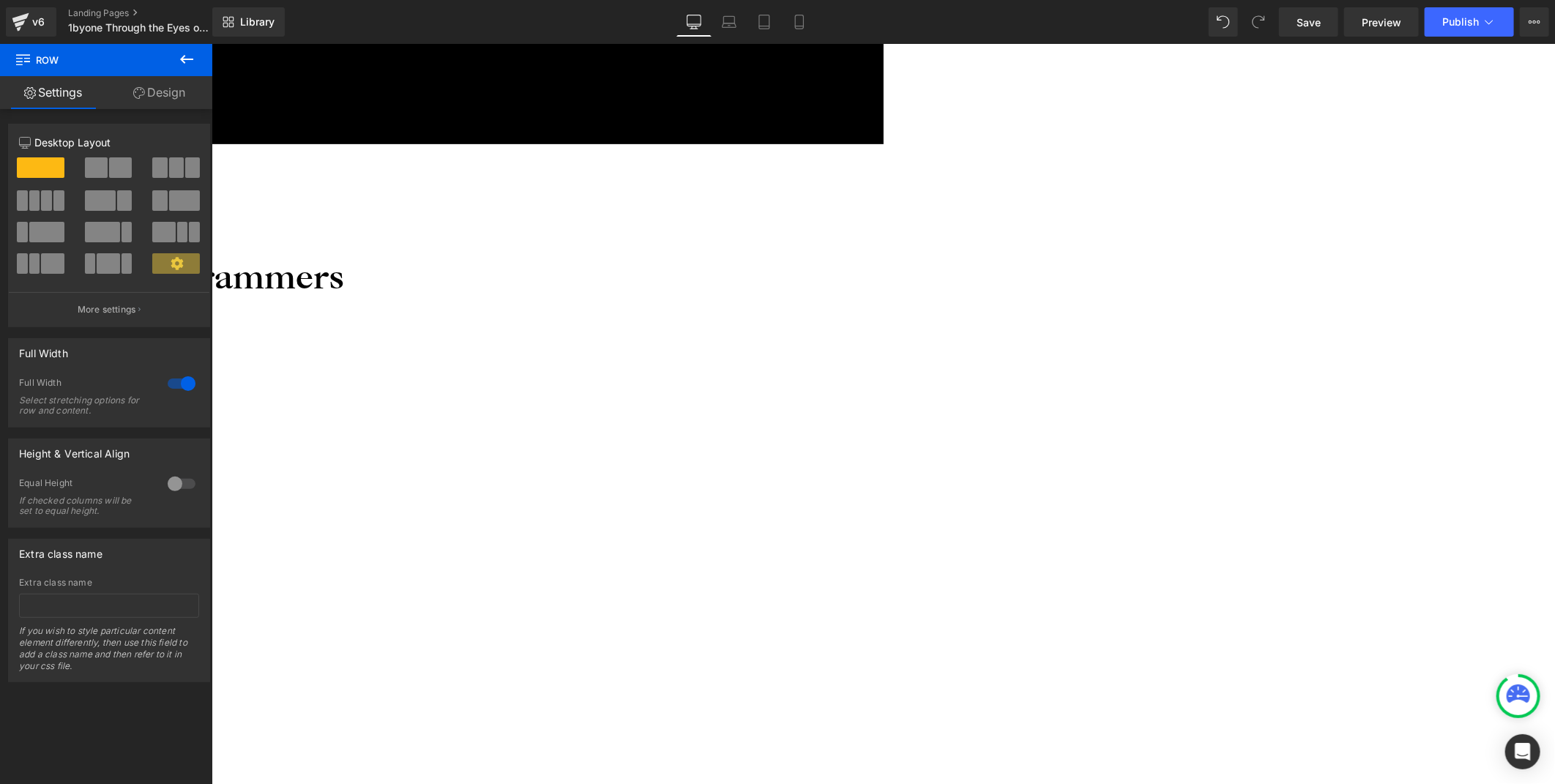
click at [211, 43] on icon at bounding box center [211, 43] width 0 height 0
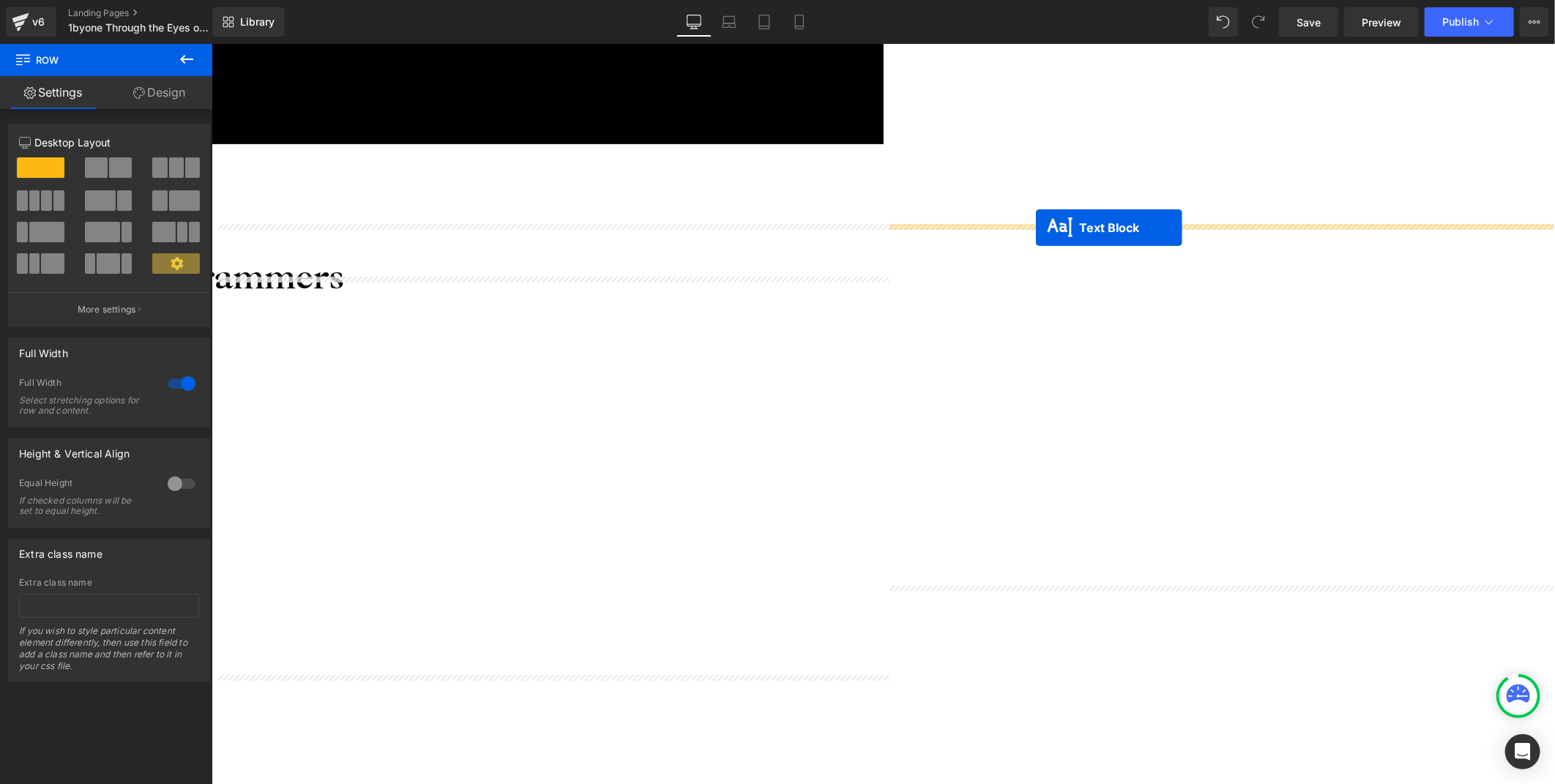
drag, startPoint x: 512, startPoint y: 303, endPoint x: 1036, endPoint y: 227, distance: 529.5
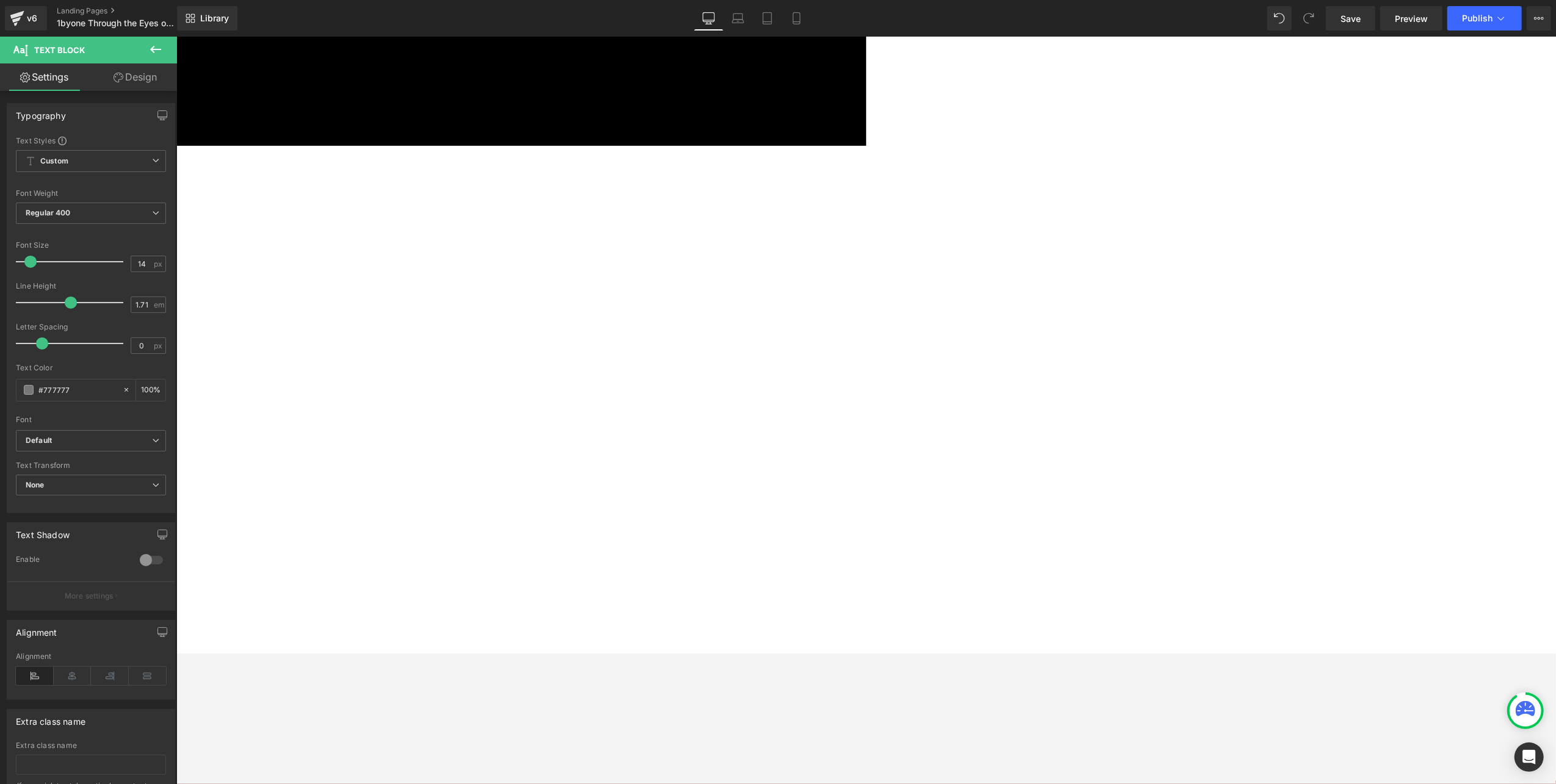
scroll to position [81, 0]
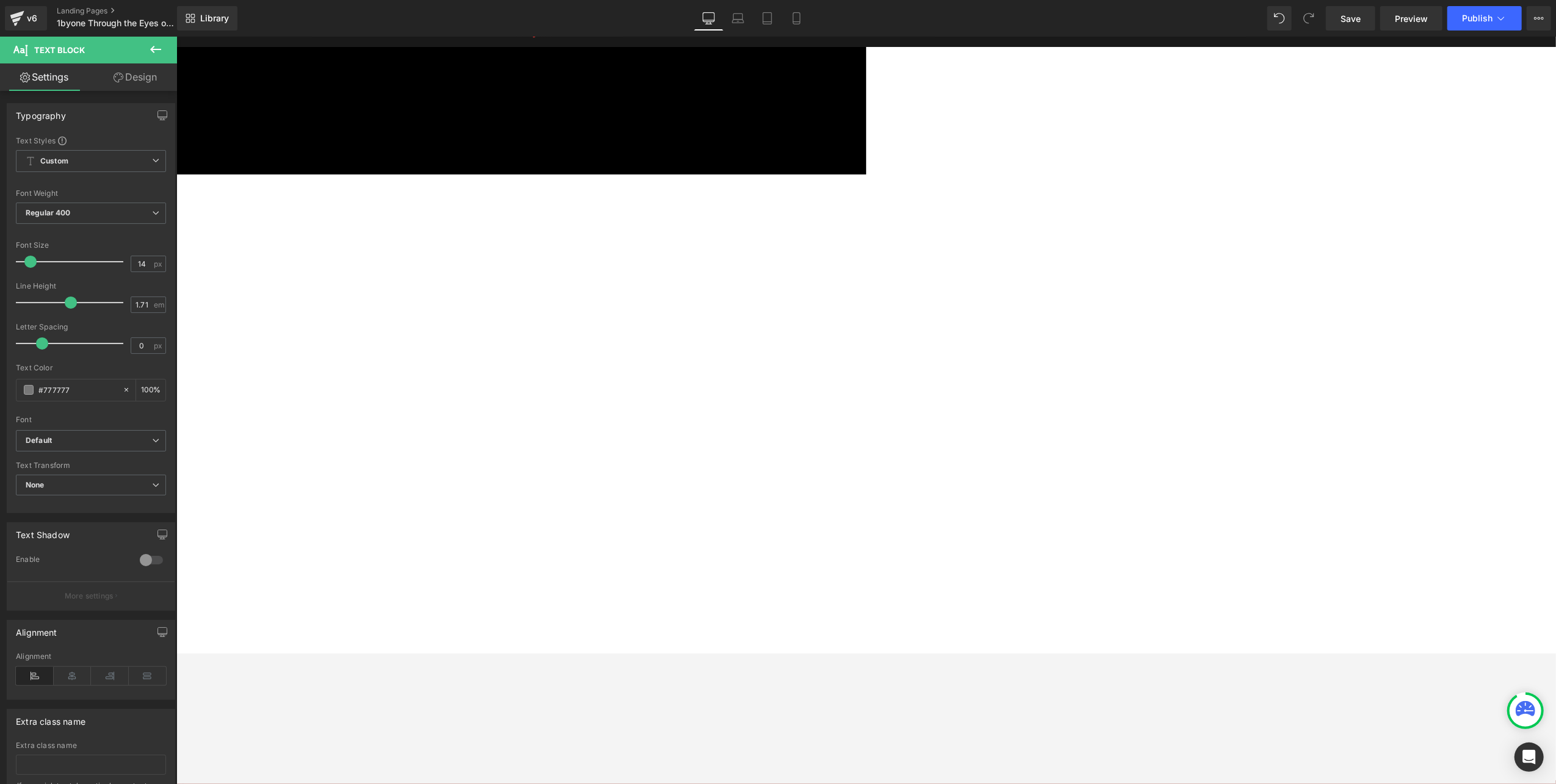
drag, startPoint x: 420, startPoint y: 265, endPoint x: 448, endPoint y: 269, distance: 28.3
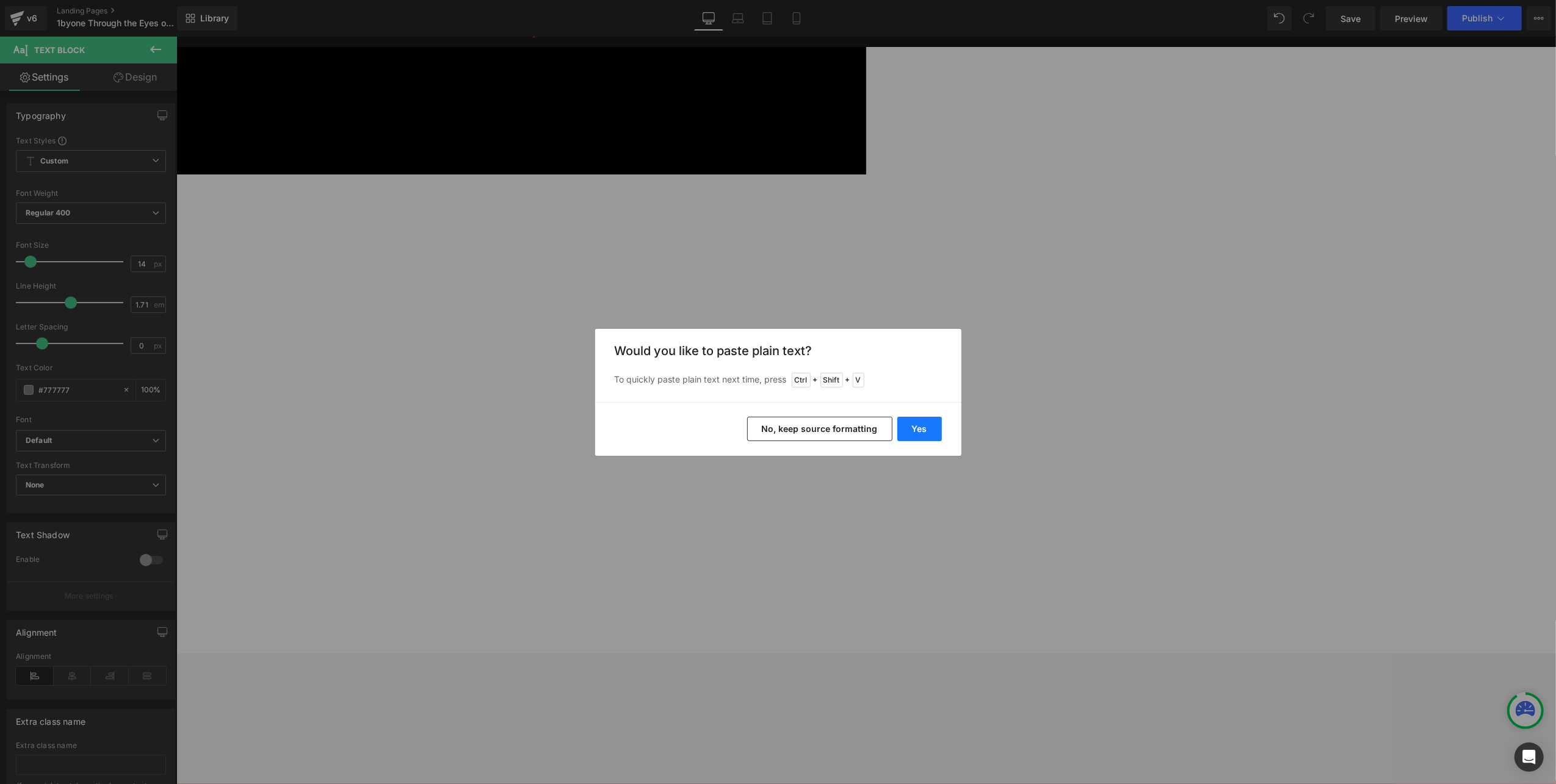
click at [906, 427] on button "Yes" at bounding box center [920, 429] width 45 height 24
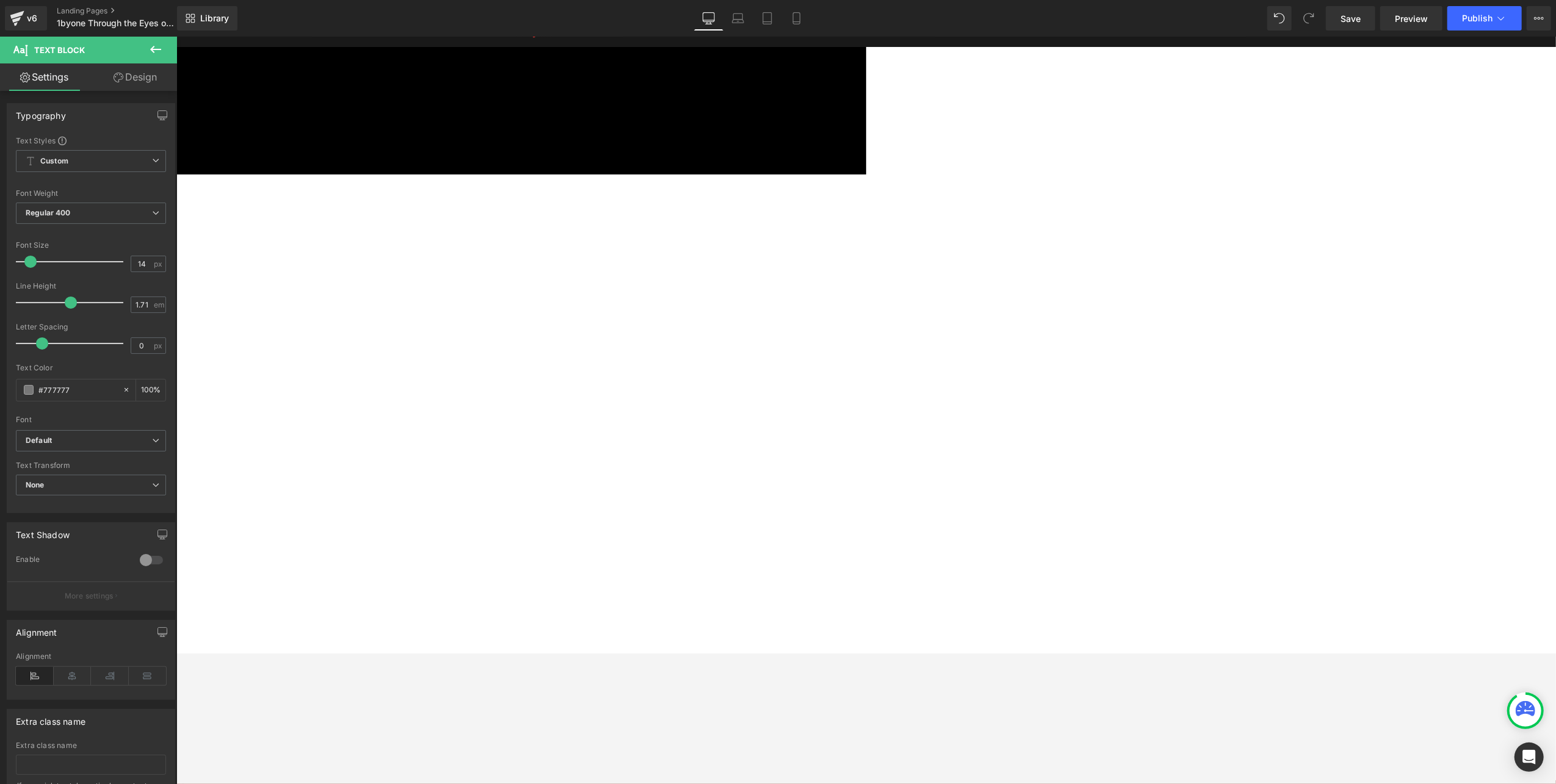
click at [176, 36] on span "Text Block" at bounding box center [176, 36] width 0 height 0
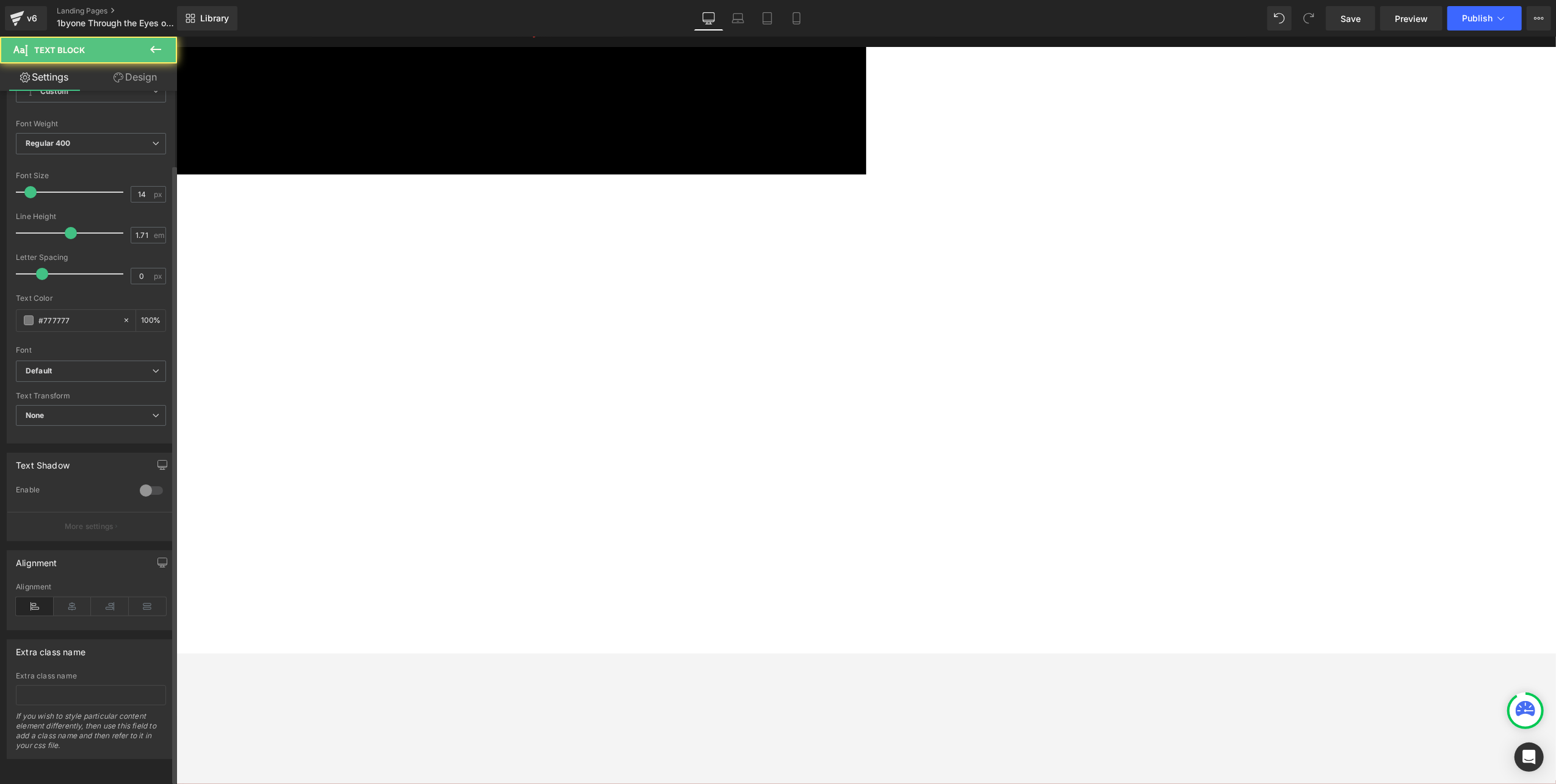
scroll to position [84, 0]
click at [135, 598] on icon at bounding box center [147, 606] width 38 height 18
click at [110, 597] on icon at bounding box center [110, 606] width 38 height 18
click at [77, 597] on icon at bounding box center [72, 606] width 38 height 18
click at [176, 36] on span "Text Block" at bounding box center [176, 36] width 0 height 0
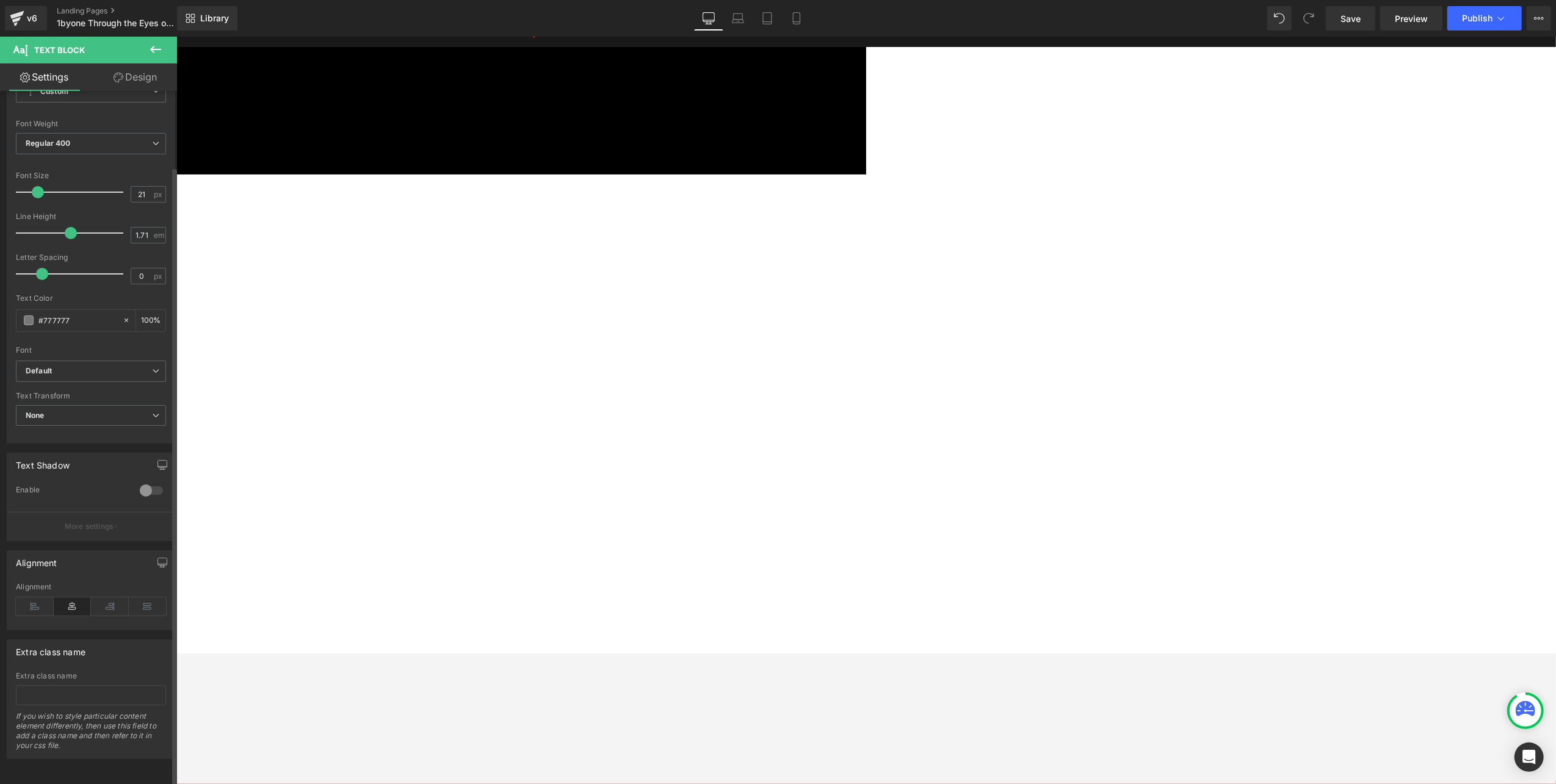
drag, startPoint x: 35, startPoint y: 176, endPoint x: 42, endPoint y: 178, distance: 7.3
click at [42, 186] on span at bounding box center [38, 192] width 12 height 12
type input "19"
click at [36, 186] on span at bounding box center [36, 192] width 12 height 12
click at [72, 314] on input "#777777" at bounding box center [77, 320] width 78 height 13
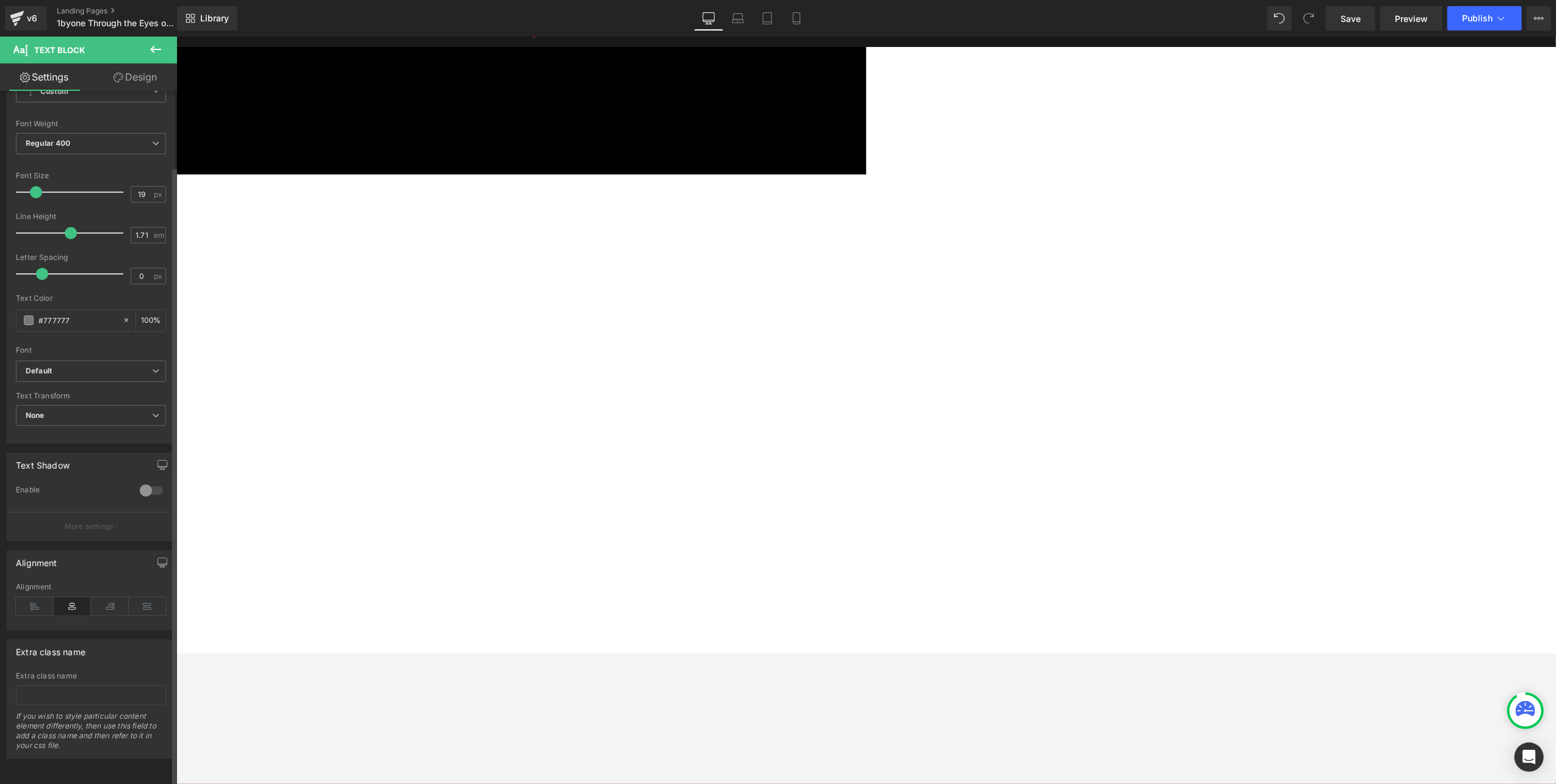
drag, startPoint x: 77, startPoint y: 301, endPoint x: 6, endPoint y: 299, distance: 71.0
click at [6, 299] on div "Typography Text Styles Custom Custom Setup Global Style Custom Setup Global Sty…" at bounding box center [91, 234] width 182 height 419
type input "00"
type input "0"
type input "000"
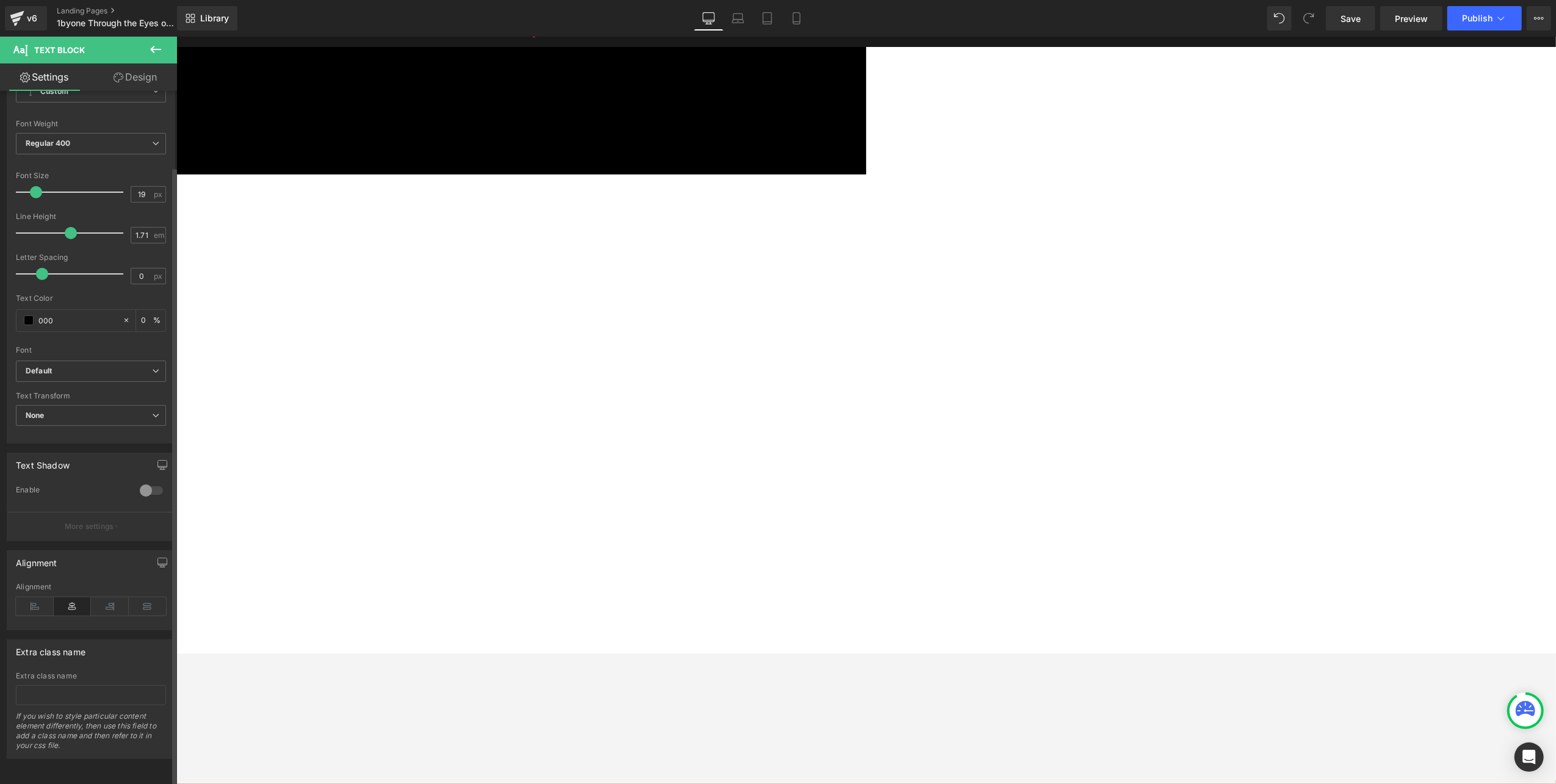
type input "100"
type input "000"
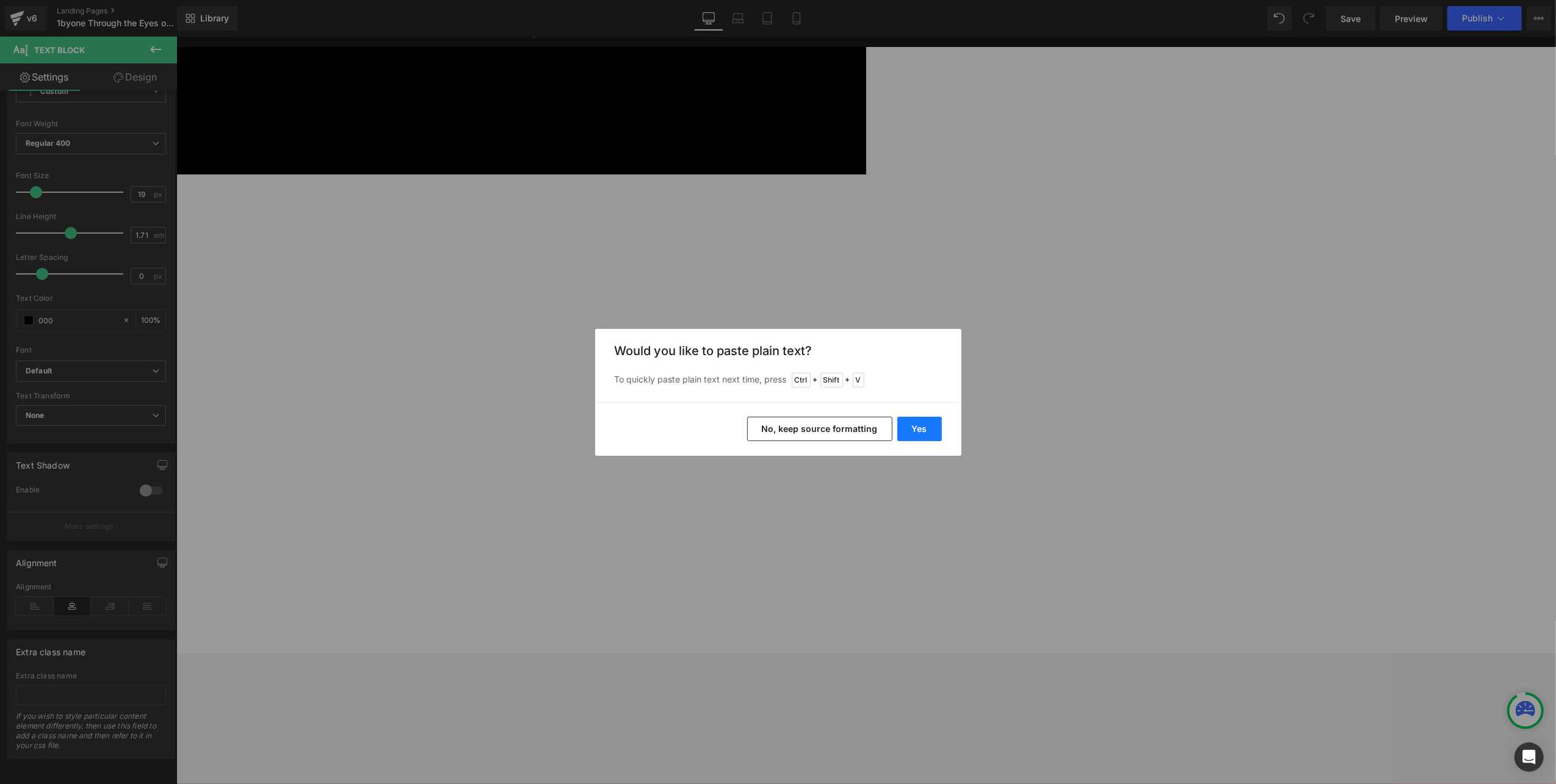
click at [919, 425] on button "Yes" at bounding box center [920, 429] width 45 height 24
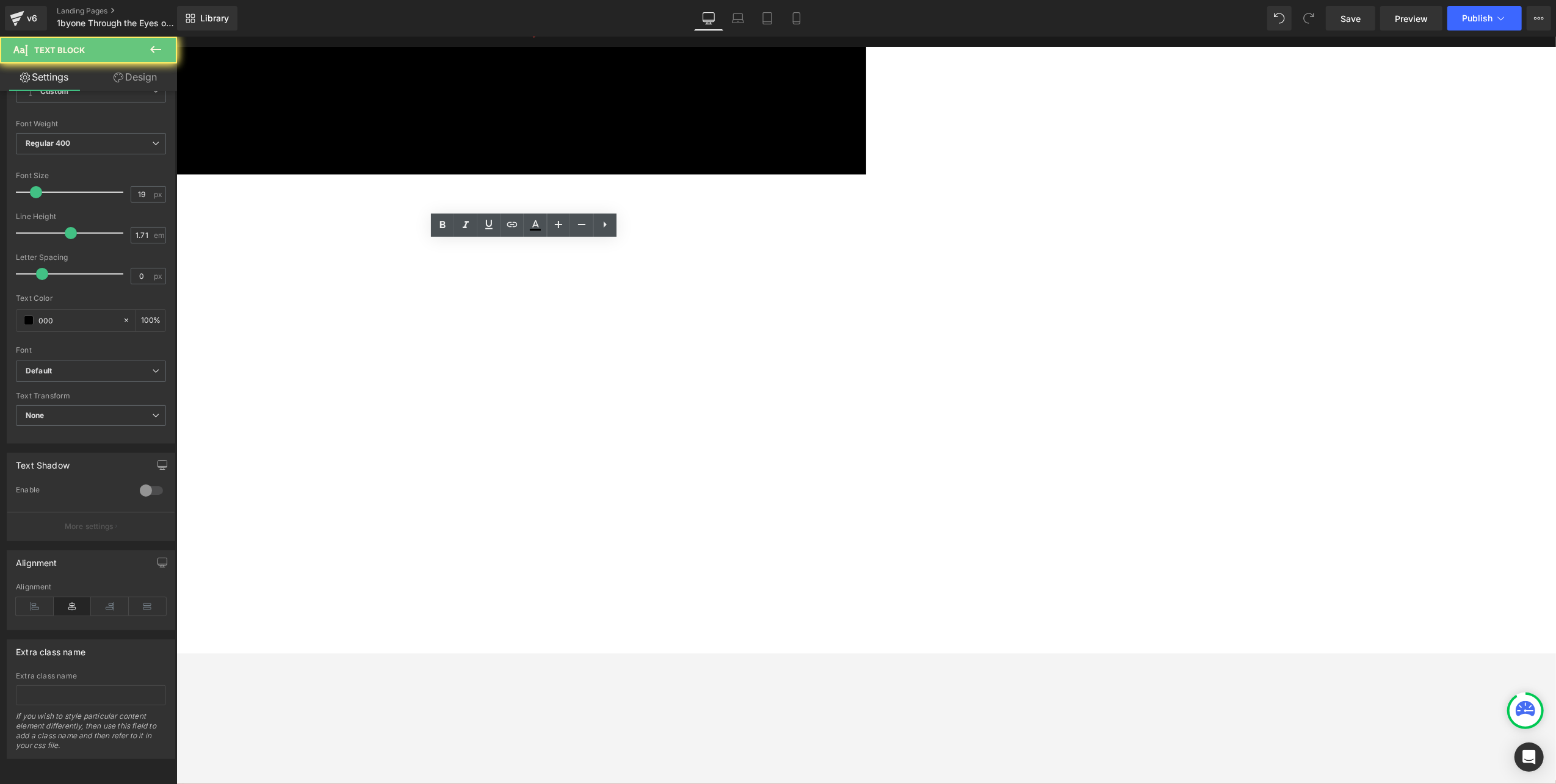
drag, startPoint x: 561, startPoint y: 266, endPoint x: 436, endPoint y: 269, distance: 125.0
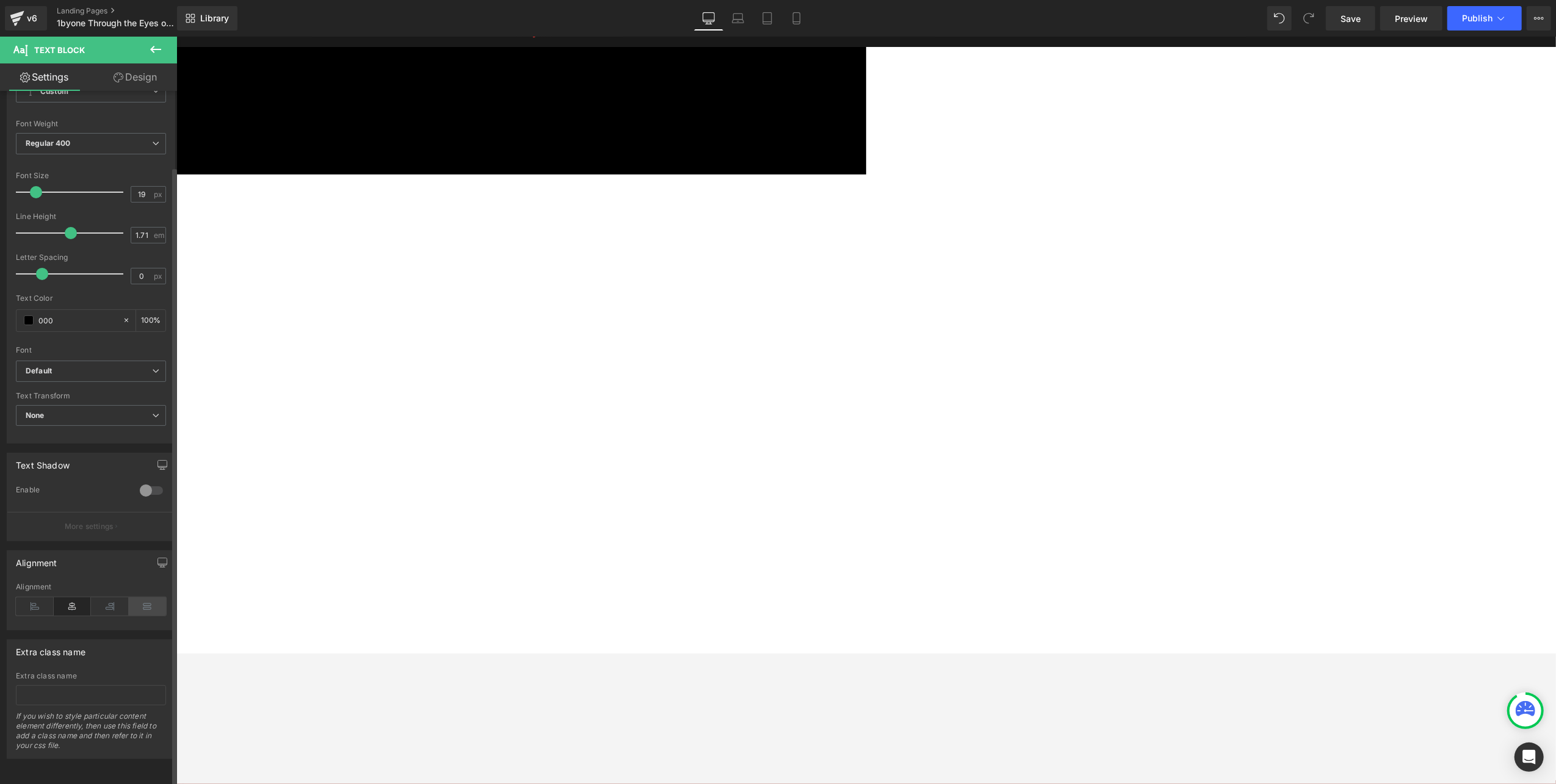
click at [142, 600] on icon at bounding box center [147, 606] width 38 height 18
click at [73, 597] on icon at bounding box center [72, 606] width 38 height 18
drag, startPoint x: 496, startPoint y: 275, endPoint x: 545, endPoint y: 263, distance: 50.4
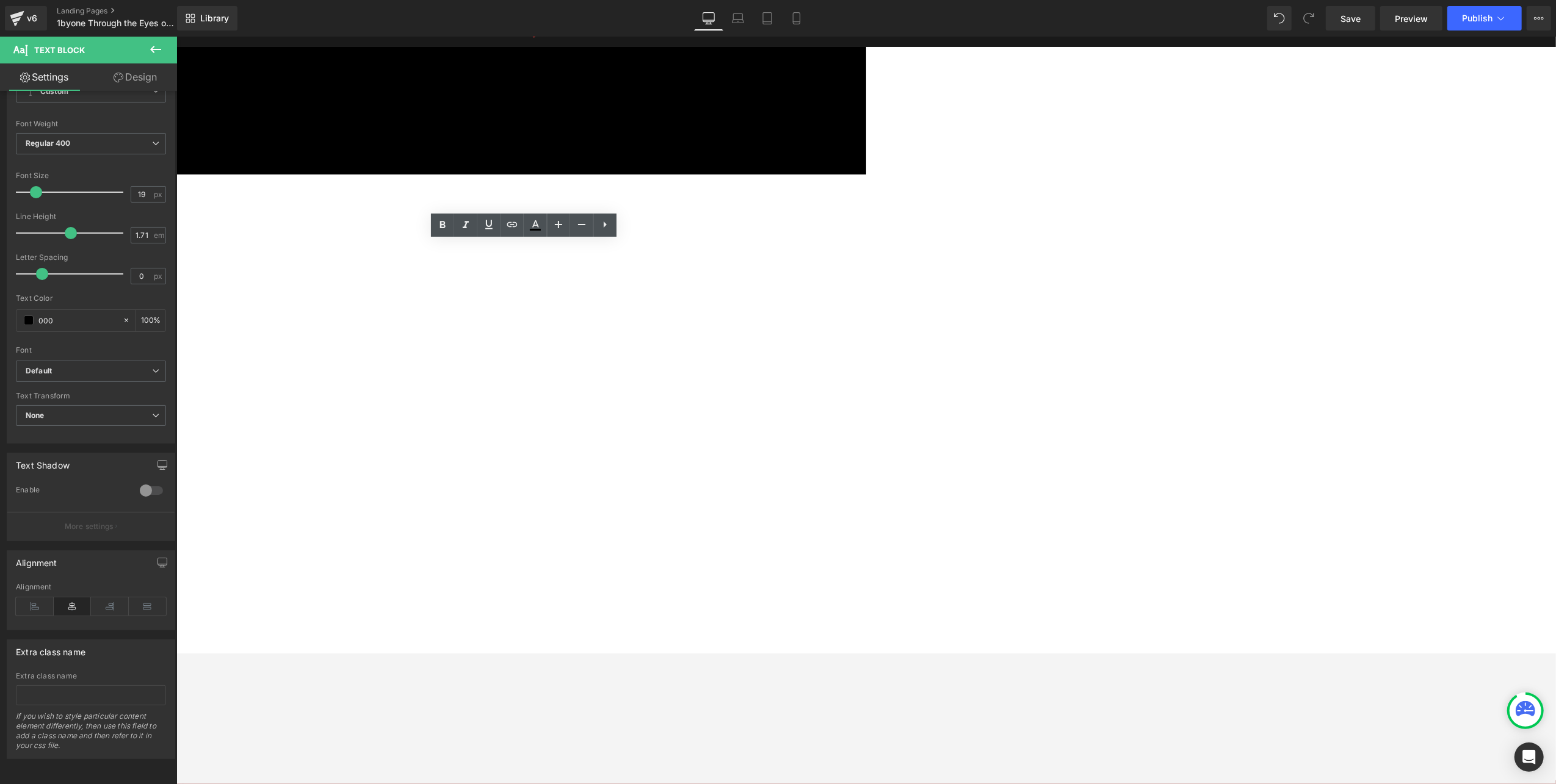
click at [176, 36] on icon at bounding box center [176, 36] width 0 height 0
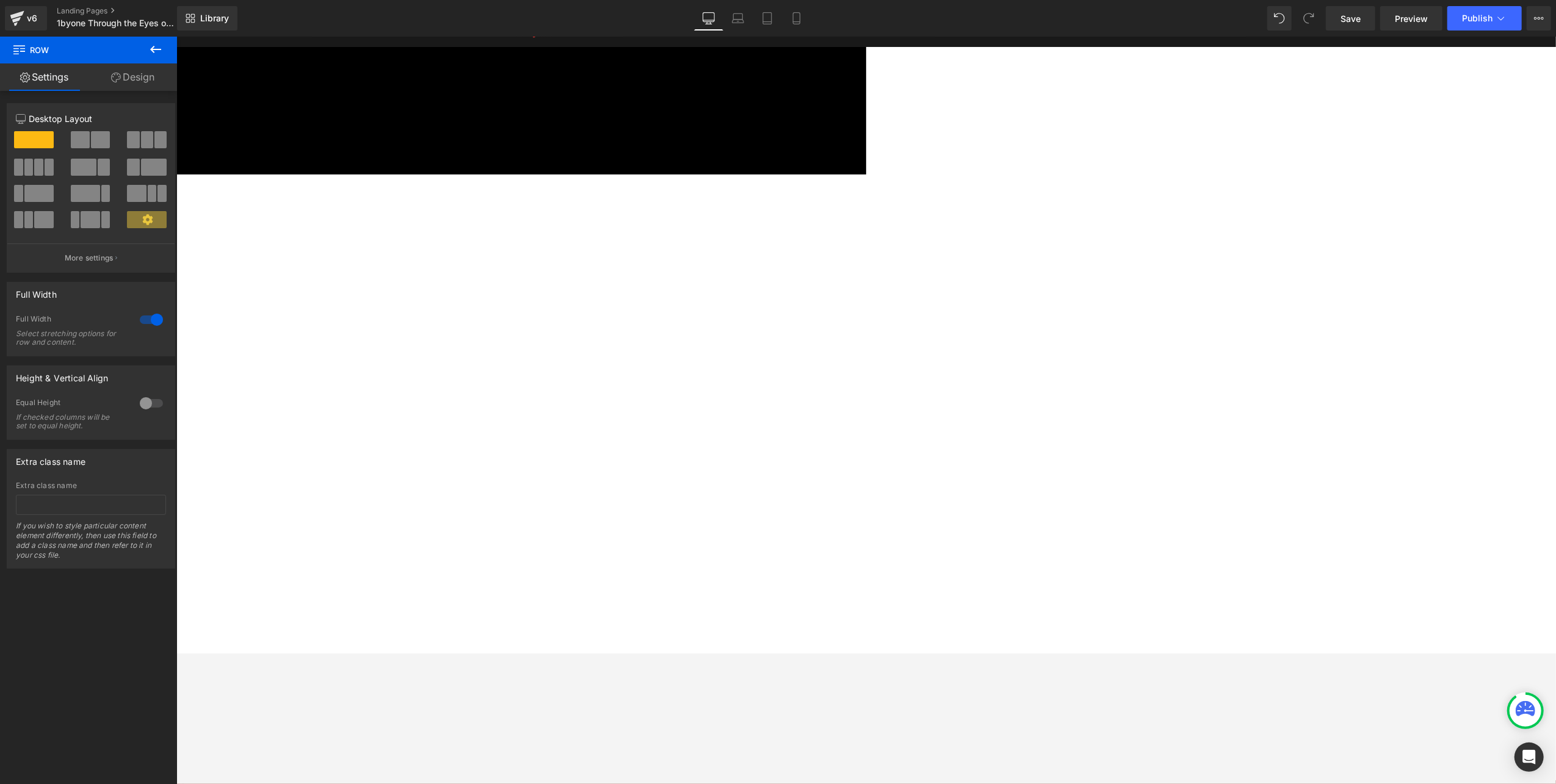
drag, startPoint x: 752, startPoint y: 268, endPoint x: 290, endPoint y: 254, distance: 462.2
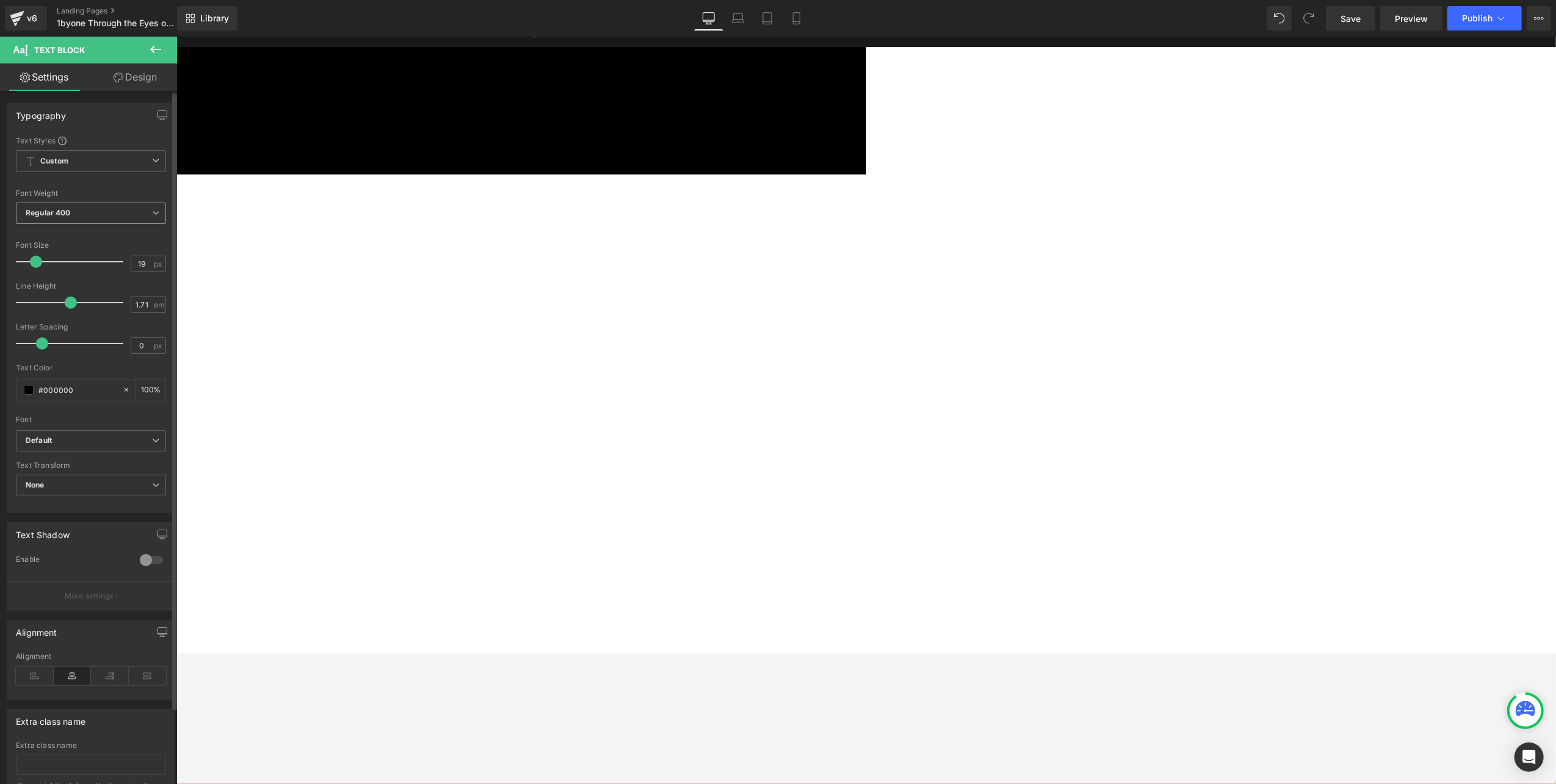
click at [75, 215] on span "Regular 400" at bounding box center [91, 214] width 150 height 22
click at [64, 254] on div "Semi Thin 200" at bounding box center [60, 252] width 52 height 8
click at [82, 210] on span "Semi Thin 200" at bounding box center [91, 214] width 150 height 22
click at [71, 288] on div "Regular 400" at bounding box center [57, 289] width 45 height 8
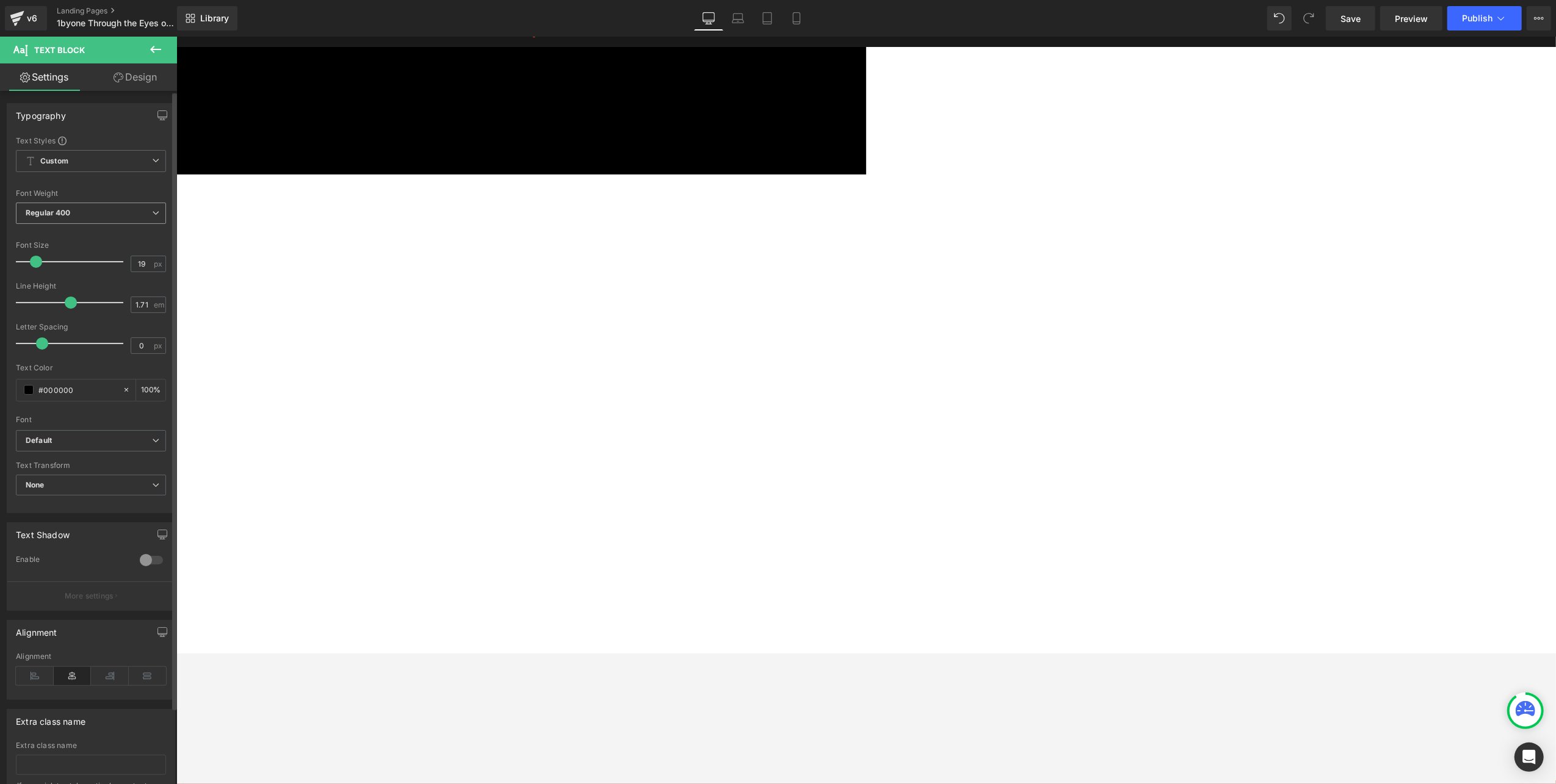
click at [78, 211] on span "Regular 400" at bounding box center [91, 214] width 150 height 22
click at [50, 300] on li "Medium 500" at bounding box center [91, 307] width 150 height 18
drag, startPoint x: 805, startPoint y: 271, endPoint x: 833, endPoint y: 280, distance: 29.4
click at [399, 222] on h1 "1byone Through the Eyes of" at bounding box center [184, 242] width 1136 height 40
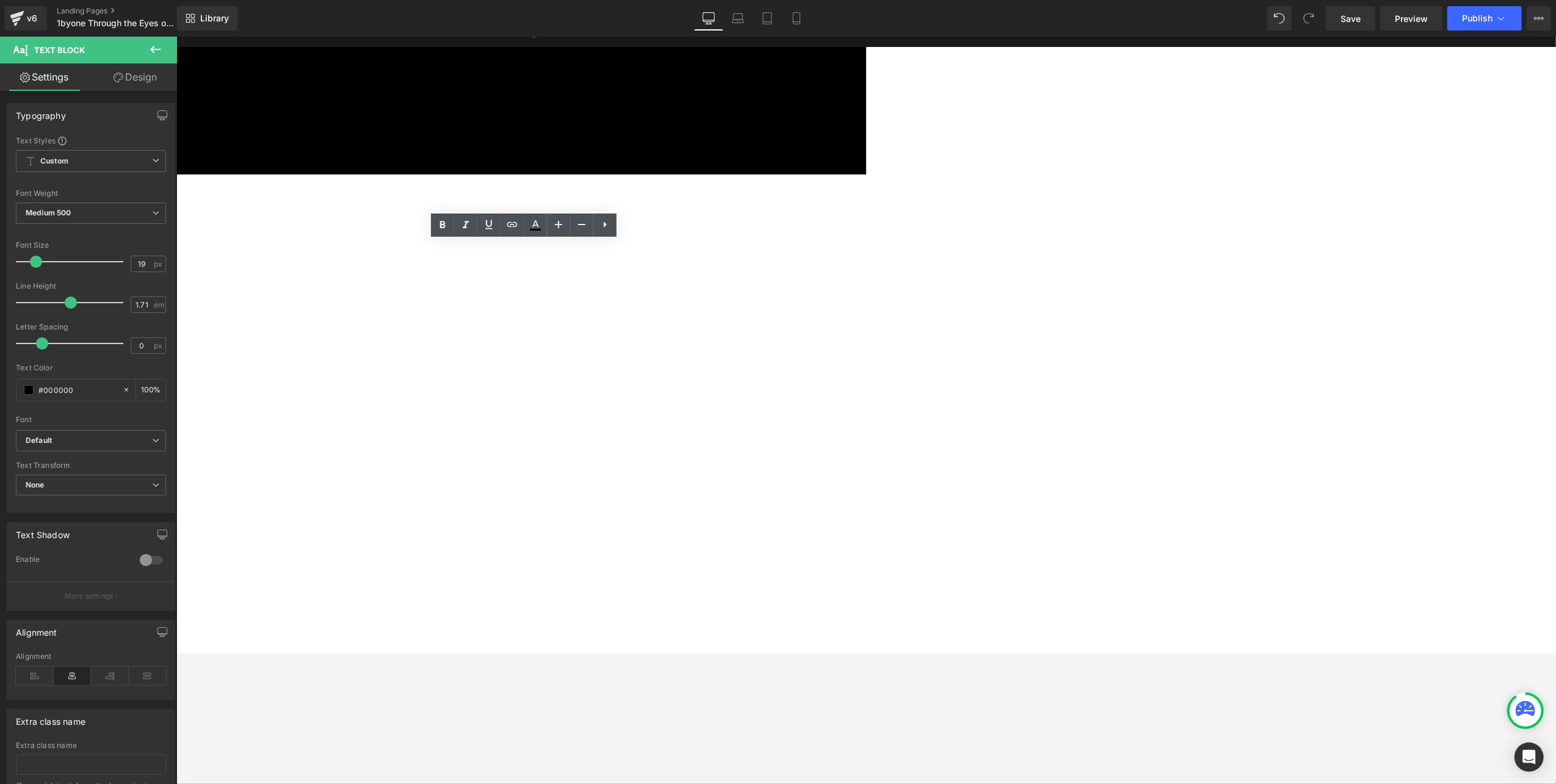
click at [176, 36] on span "Text Block" at bounding box center [176, 36] width 0 height 0
click at [176, 36] on icon at bounding box center [176, 36] width 0 height 0
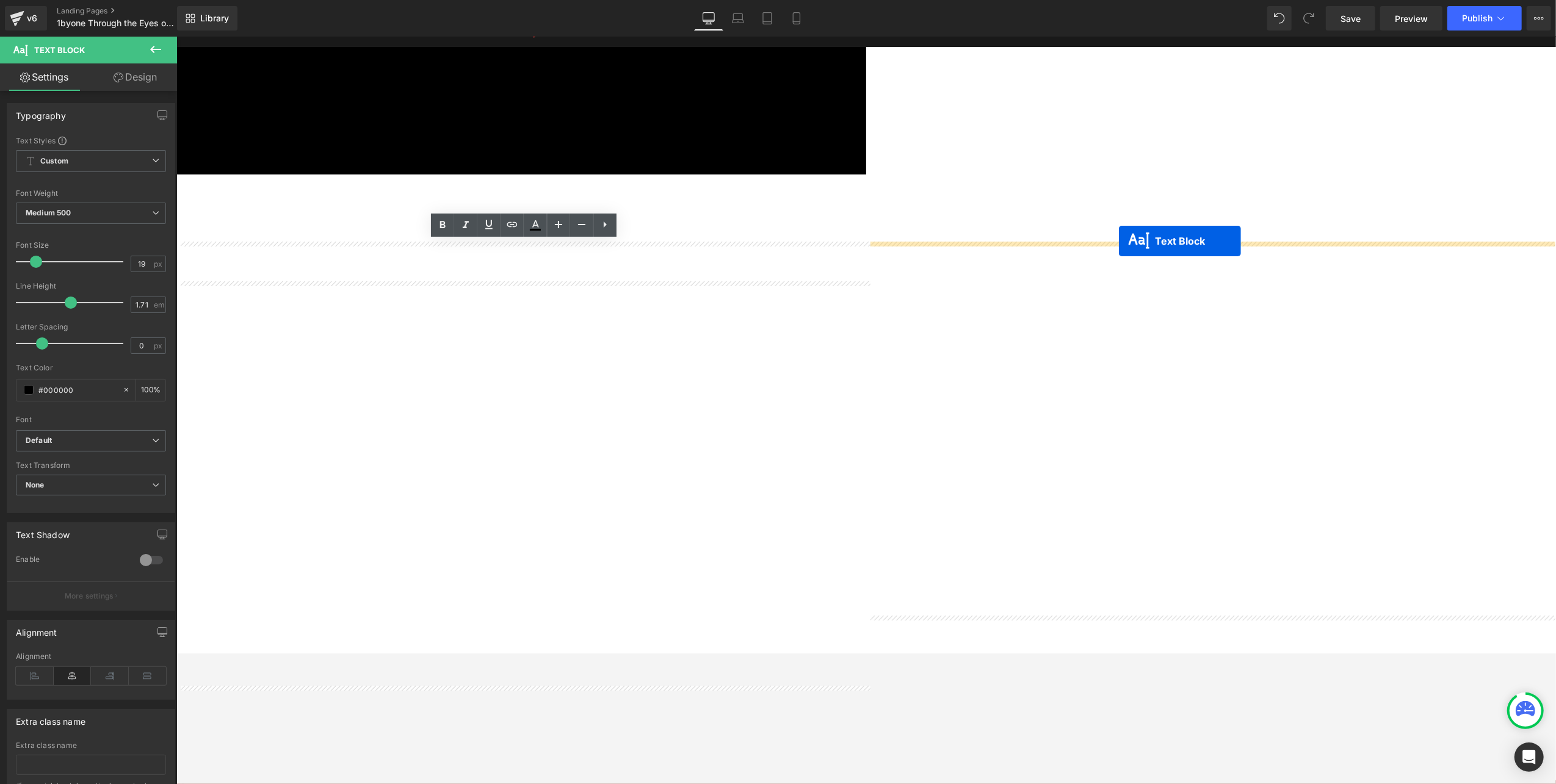
drag, startPoint x: 490, startPoint y: 300, endPoint x: 1119, endPoint y: 240, distance: 631.9
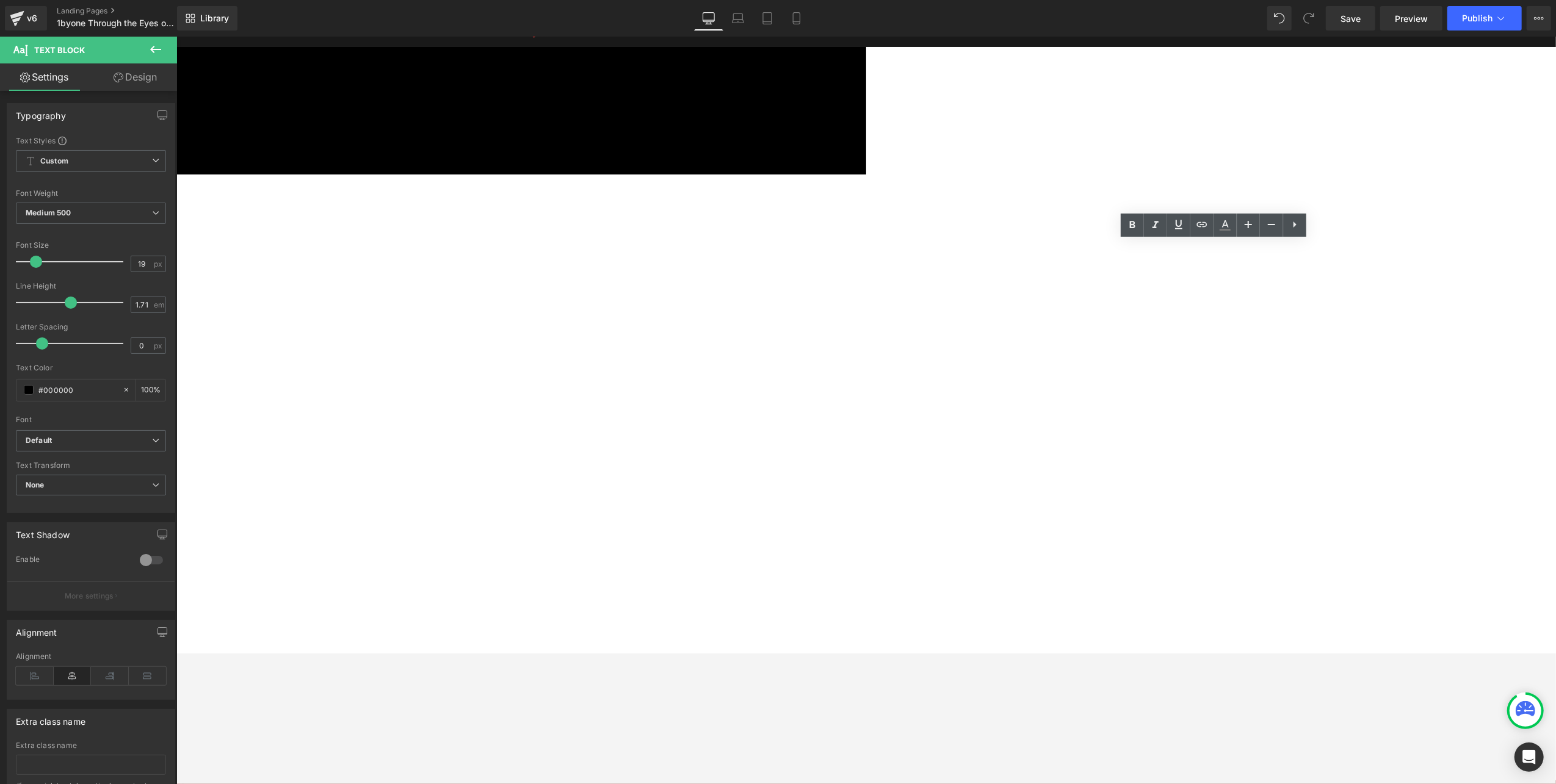
drag, startPoint x: 1402, startPoint y: 249, endPoint x: 983, endPoint y: 249, distance: 419.0
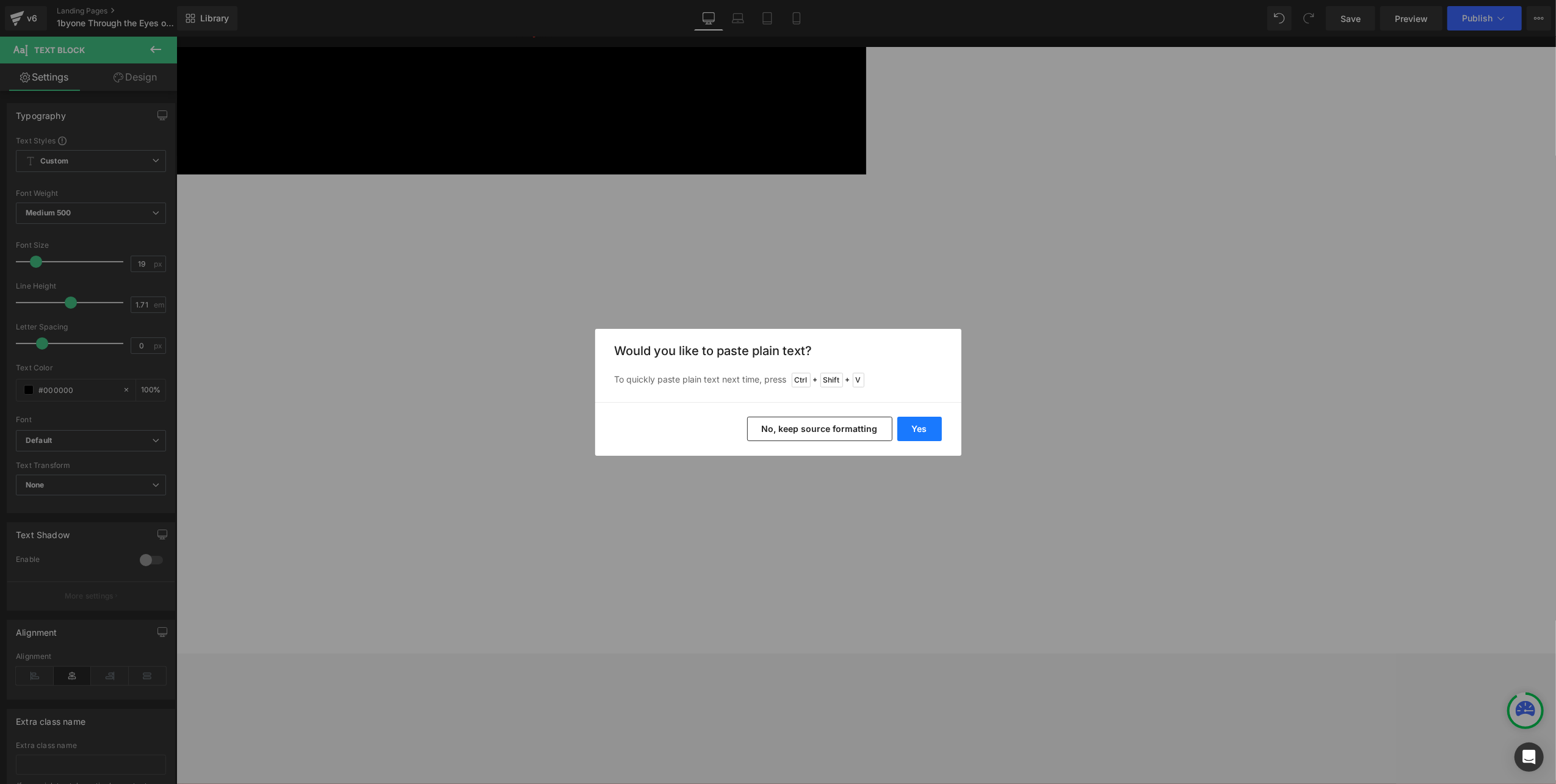
click at [913, 428] on button "Yes" at bounding box center [920, 429] width 45 height 24
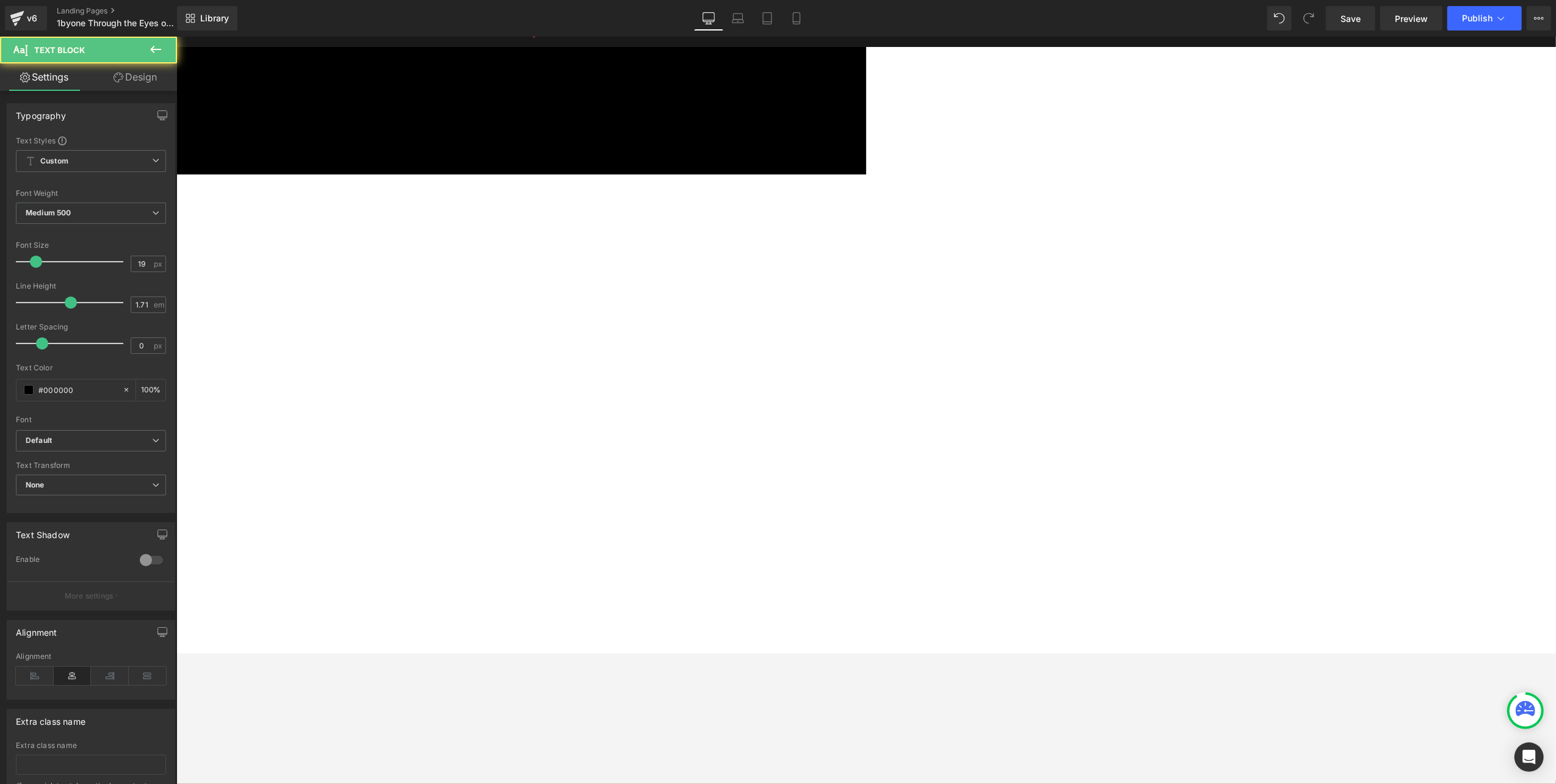
drag, startPoint x: 1349, startPoint y: 270, endPoint x: 1420, endPoint y: 270, distance: 71.0
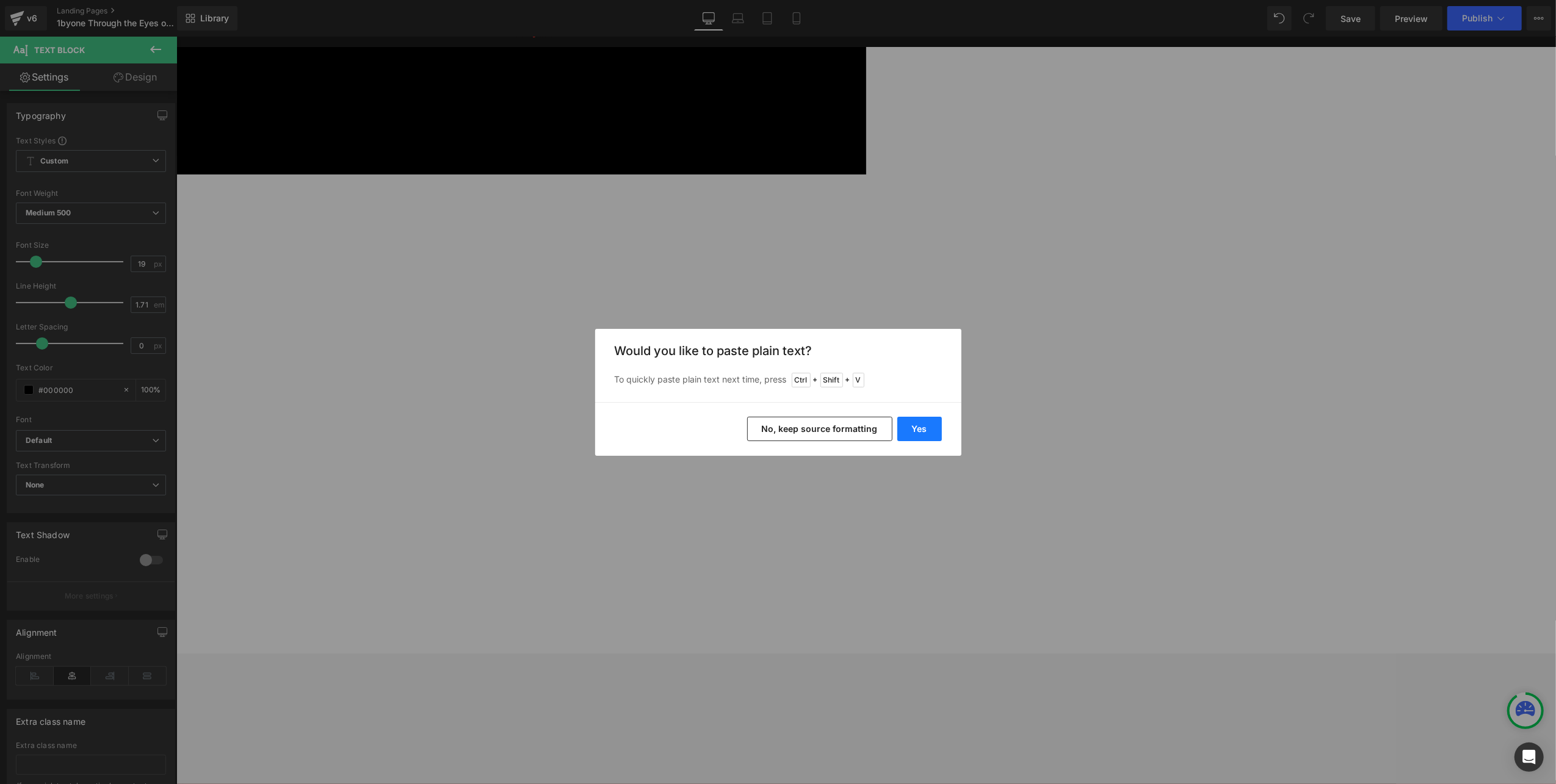
click at [899, 430] on button "Yes" at bounding box center [920, 429] width 45 height 24
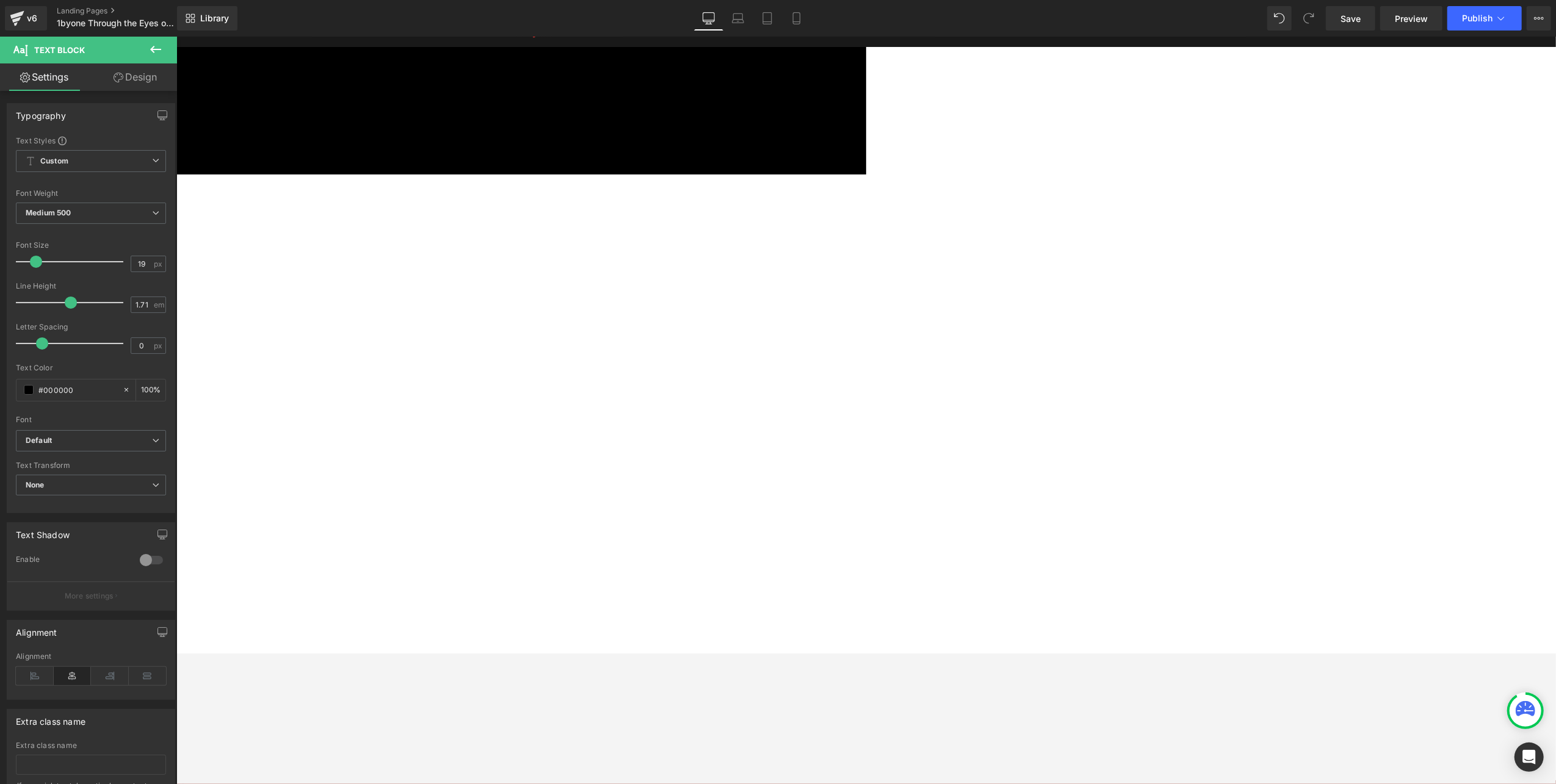
drag, startPoint x: 1240, startPoint y: 272, endPoint x: 1521, endPoint y: 269, distance: 281.0
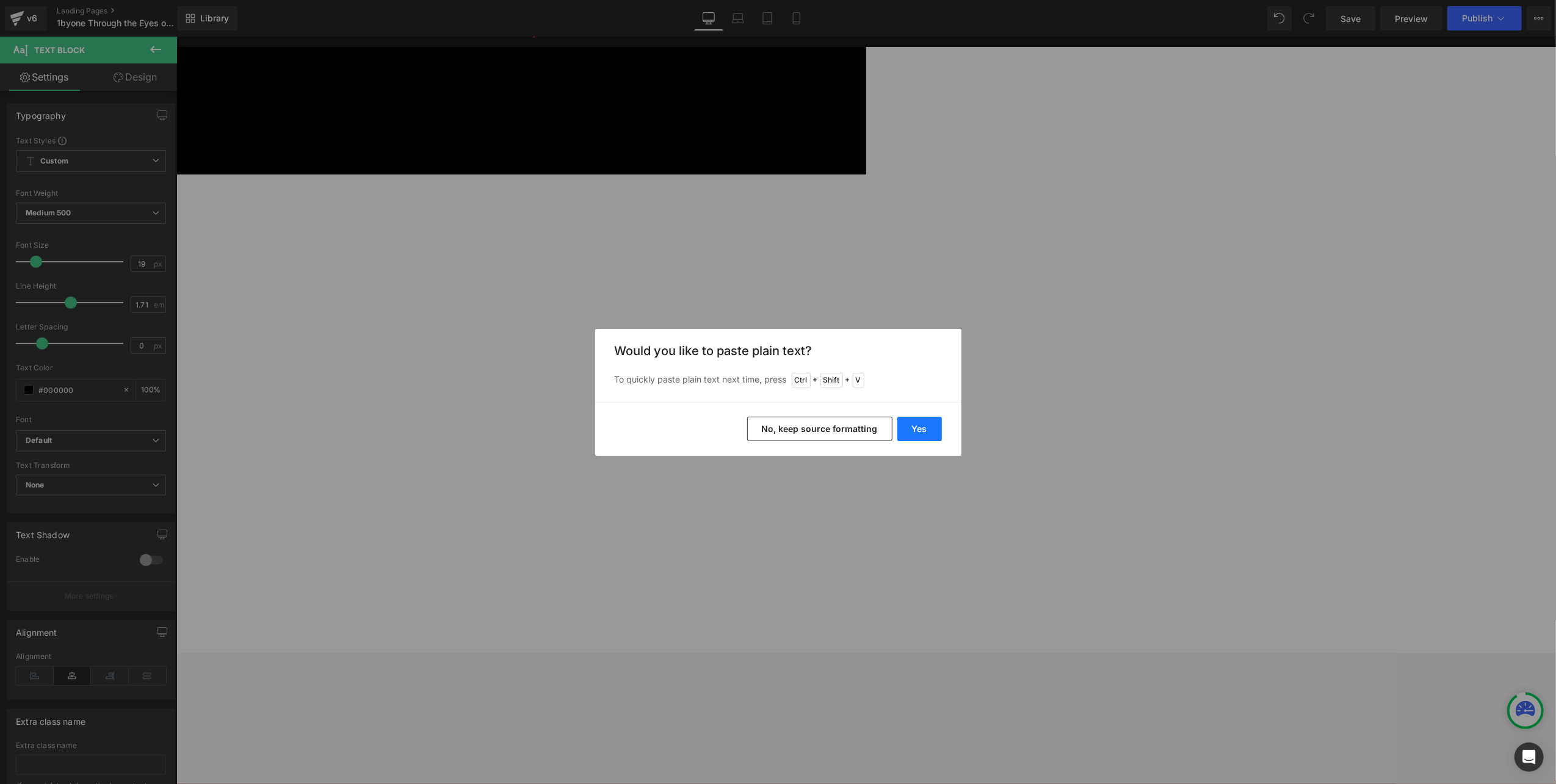
click at [923, 425] on button "Yes" at bounding box center [920, 429] width 45 height 24
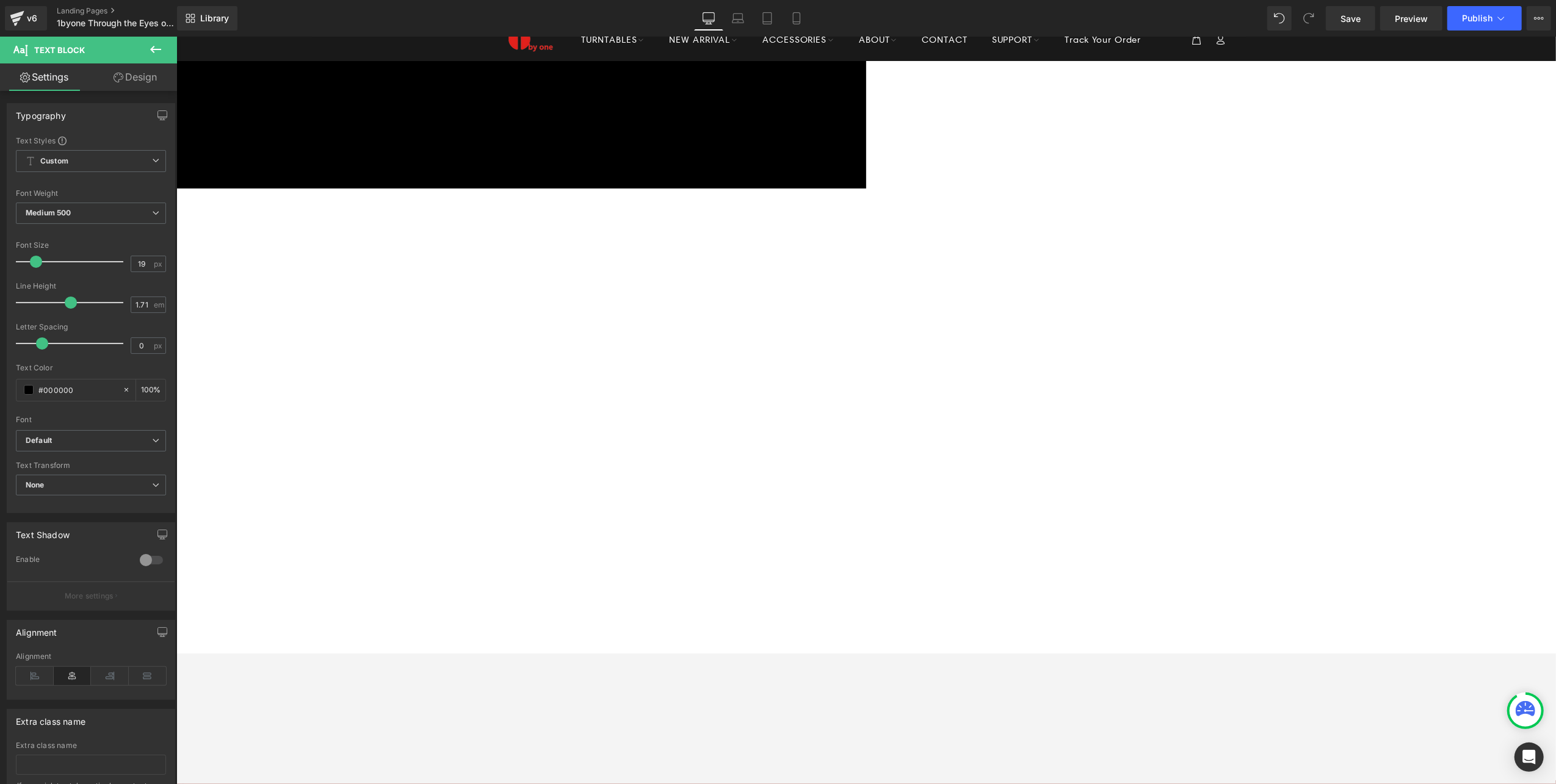
scroll to position [163, 0]
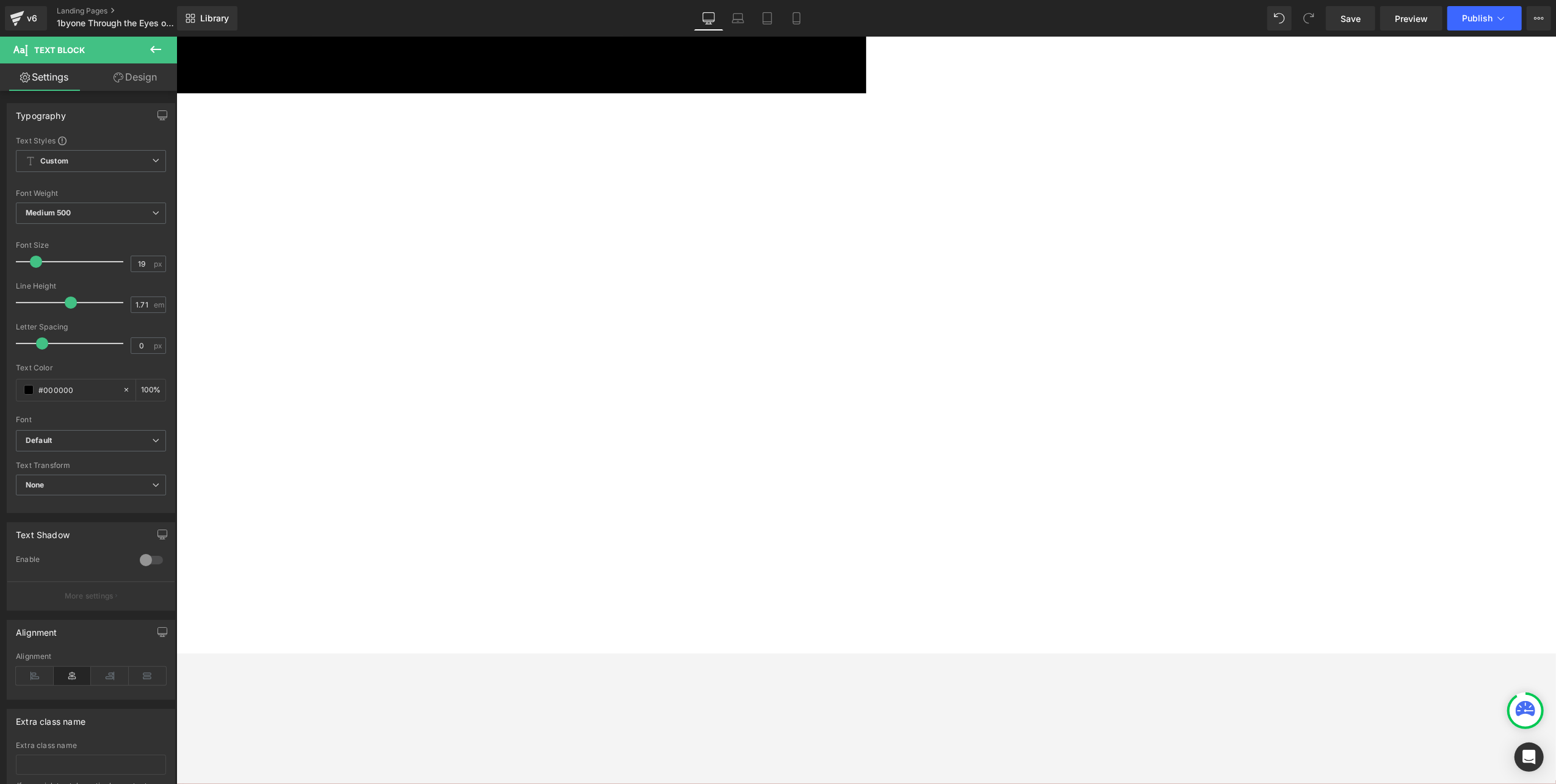
click at [176, 36] on span "Youtube" at bounding box center [176, 36] width 0 height 0
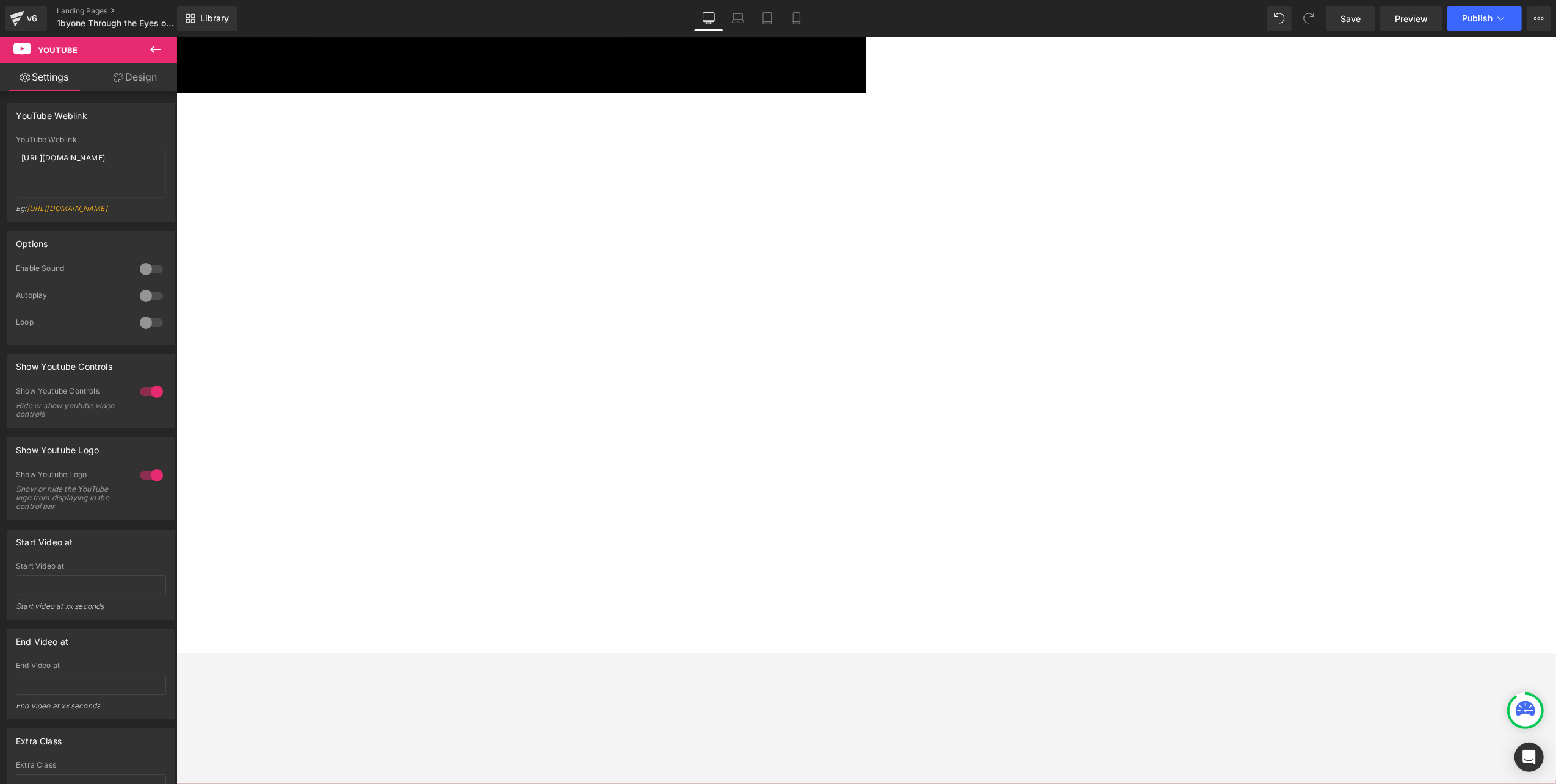
click at [176, 36] on icon at bounding box center [176, 36] width 0 height 0
click at [135, 71] on link "Design" at bounding box center [135, 77] width 89 height 27
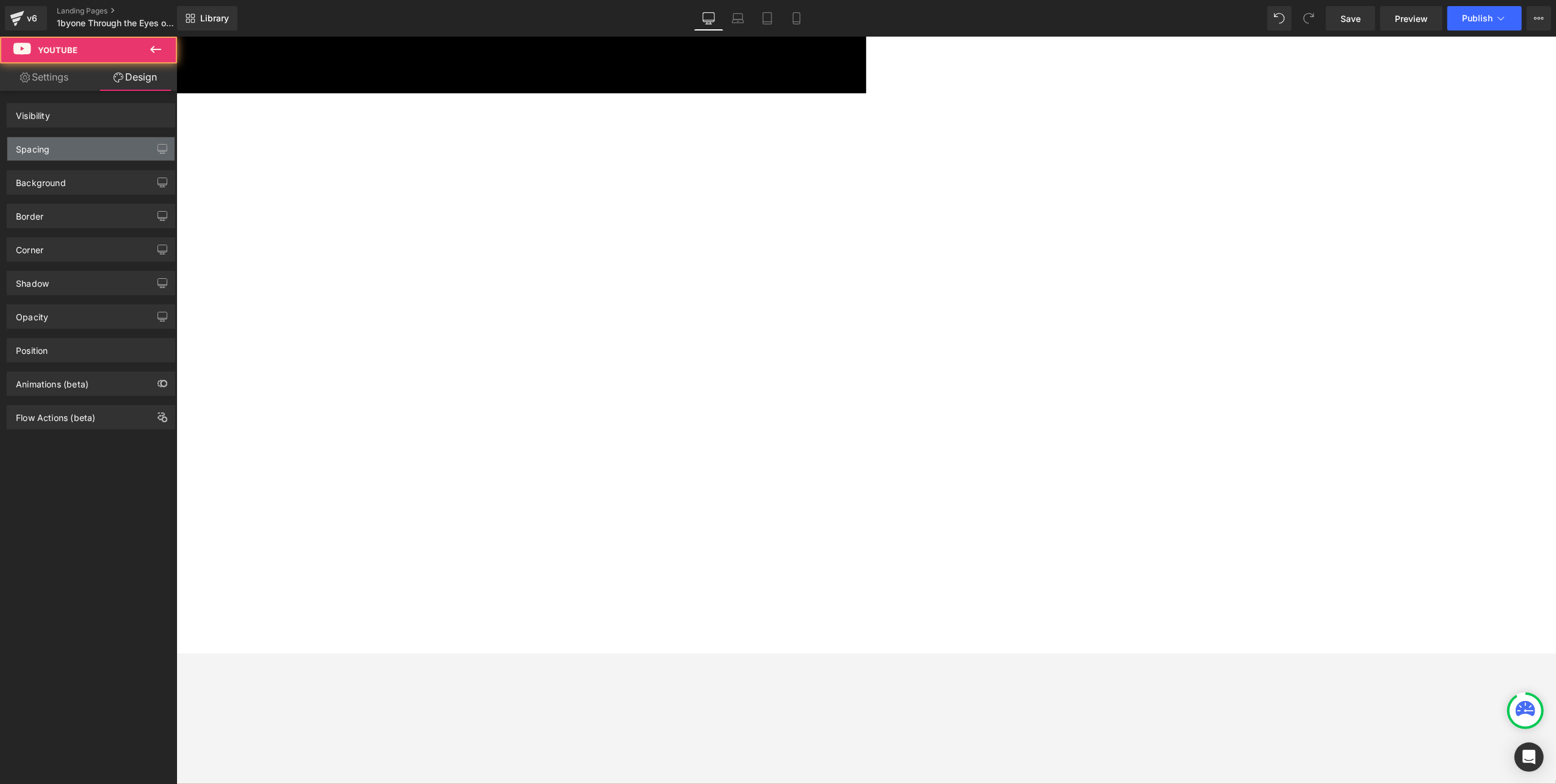
click at [57, 150] on div "Spacing" at bounding box center [91, 149] width 167 height 23
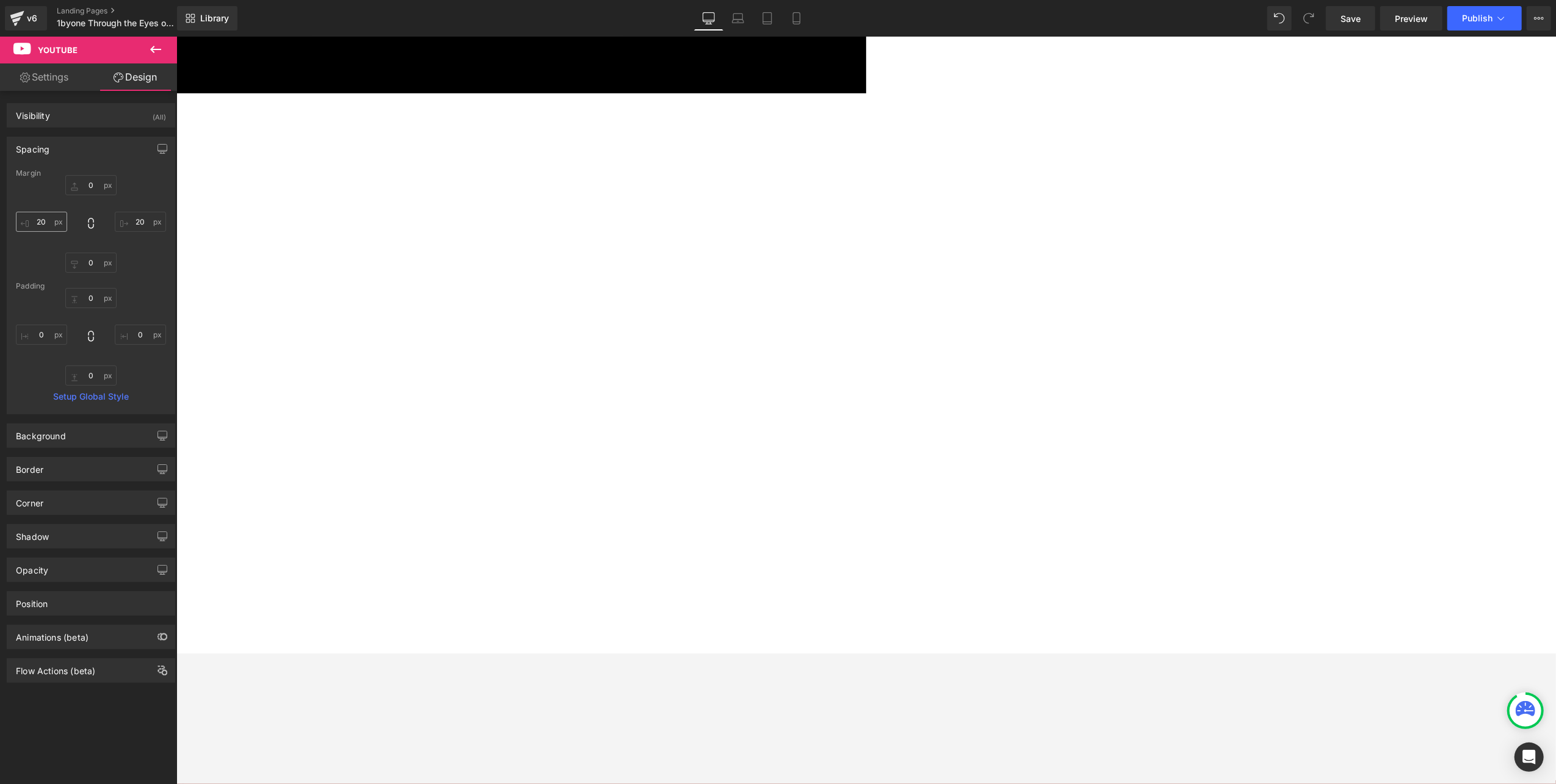
type input "0"
type input "20"
type input "0"
type input "20"
type input "0"
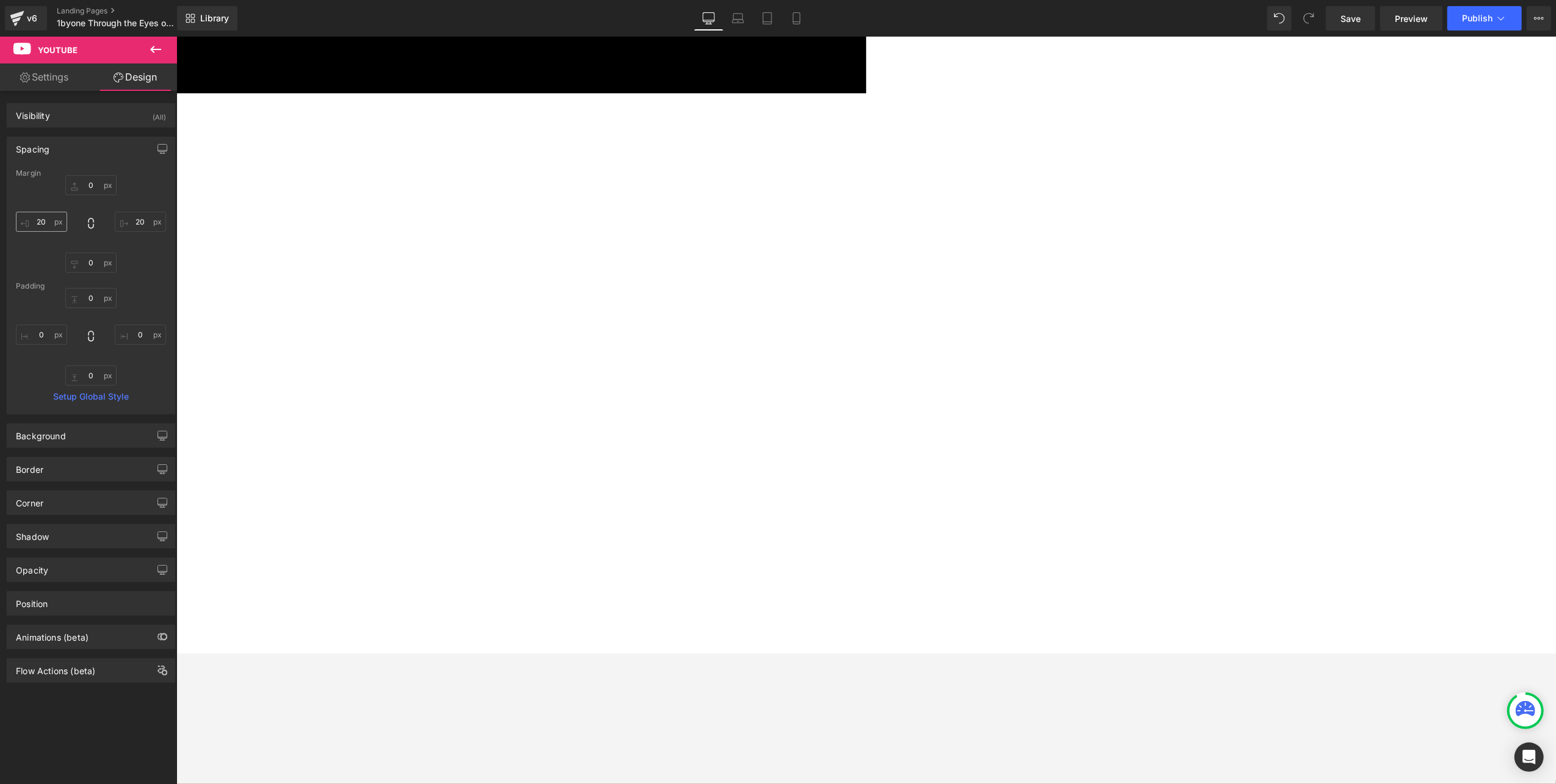
type input "0"
click at [44, 224] on input "20" at bounding box center [41, 222] width 51 height 20
type input "30"
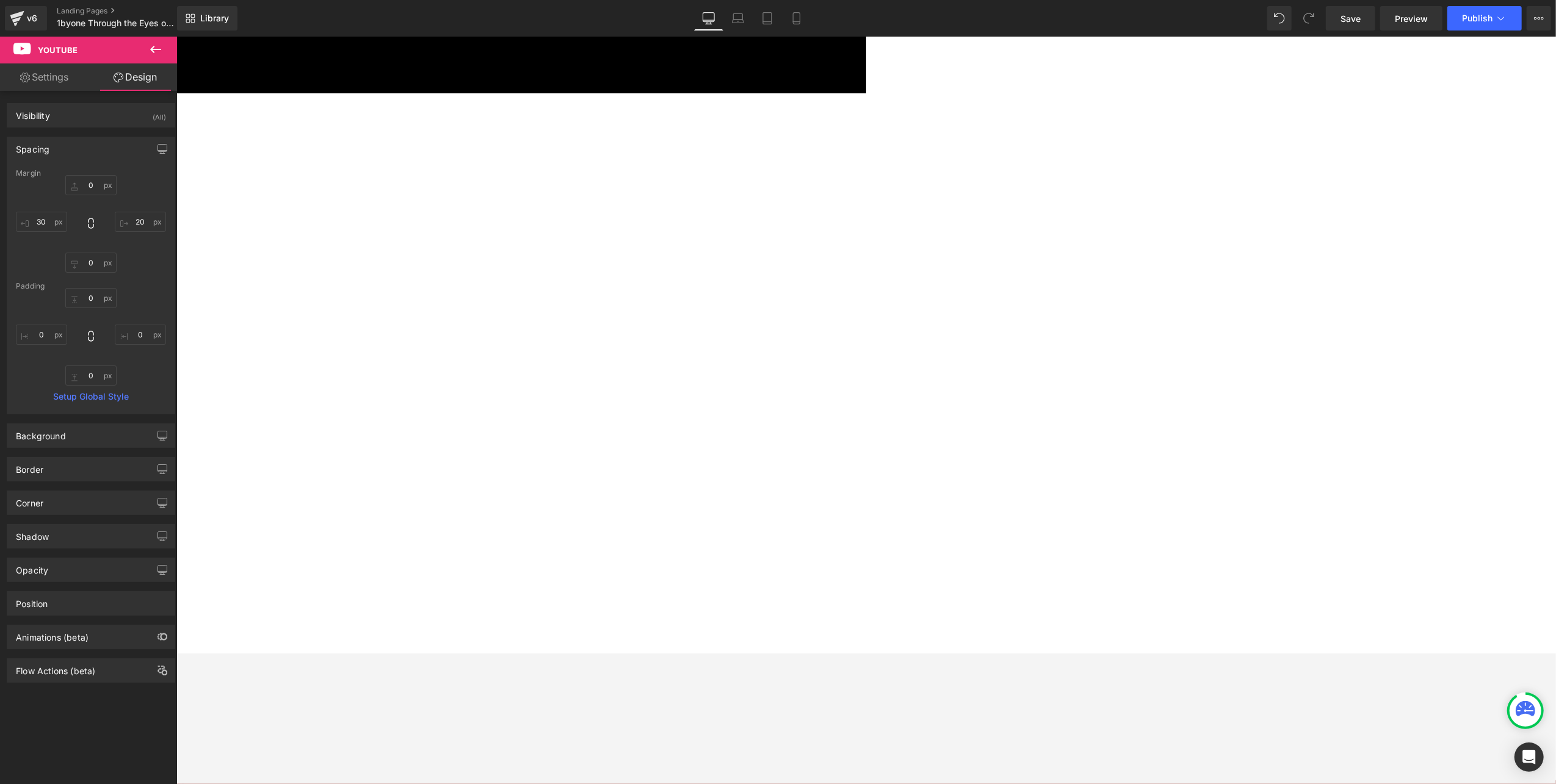
click at [176, 36] on span "Youtube" at bounding box center [176, 36] width 0 height 0
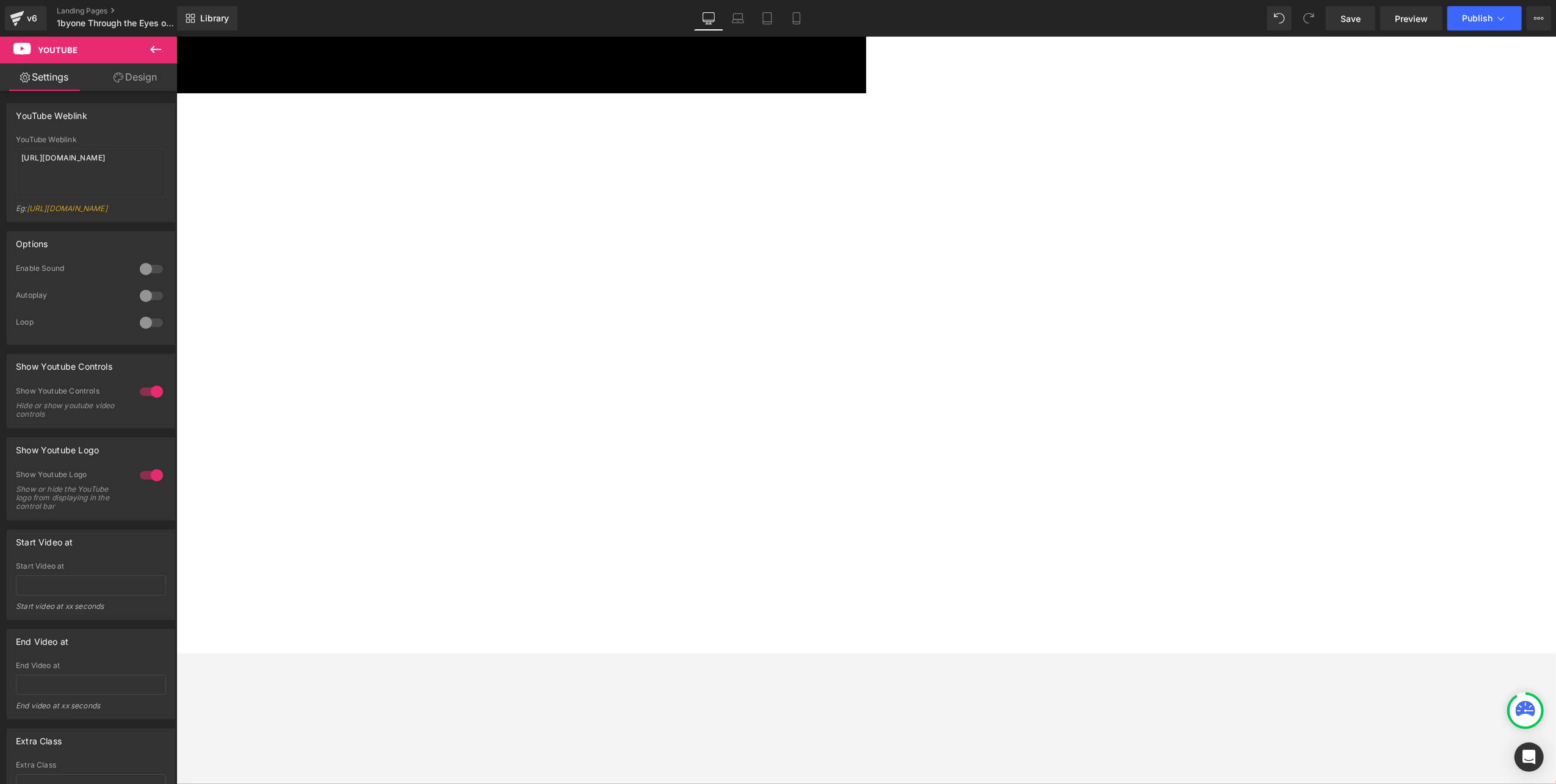
click at [131, 84] on link "Design" at bounding box center [135, 77] width 89 height 27
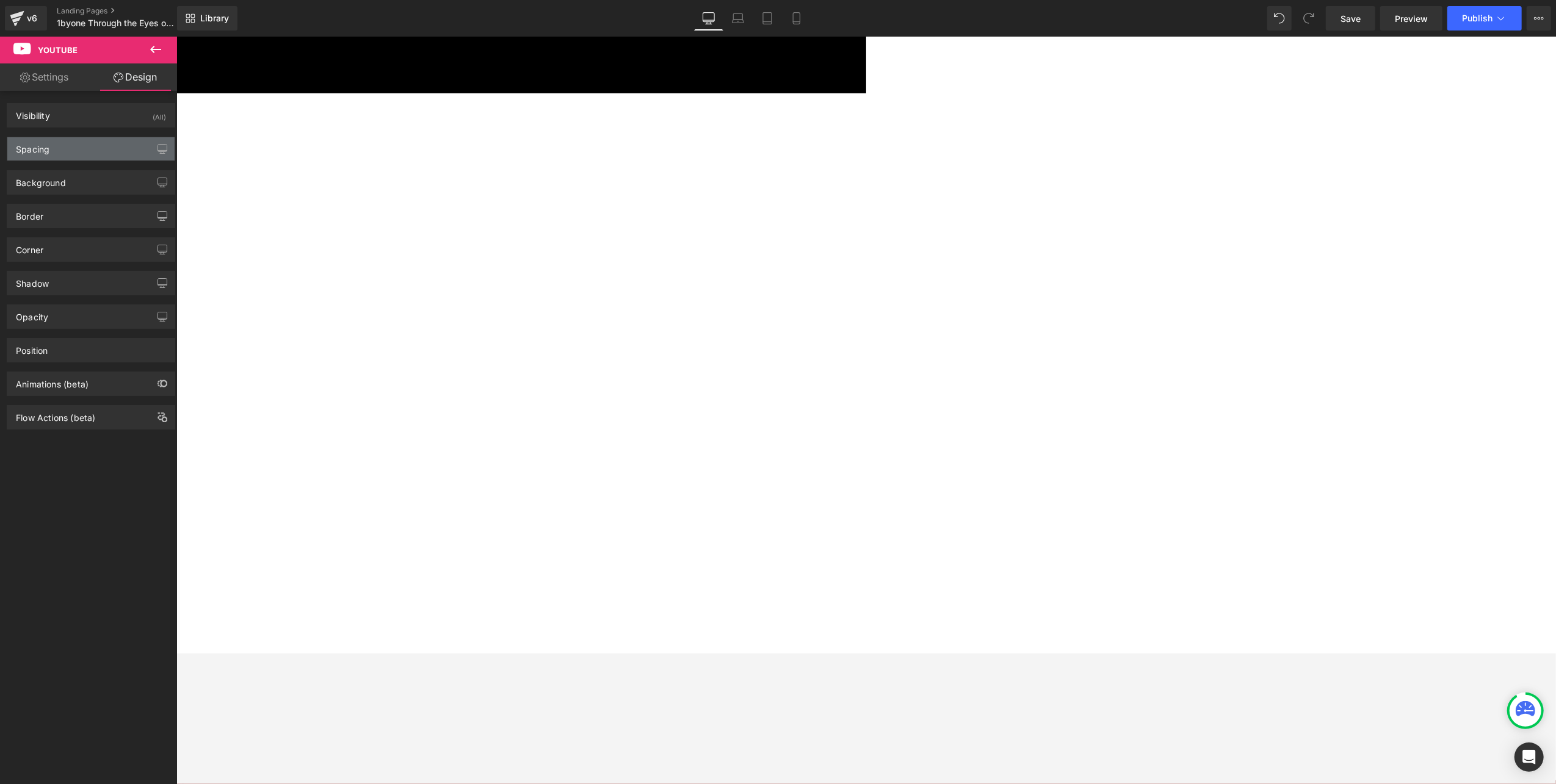
click at [54, 150] on div "Spacing" at bounding box center [91, 149] width 167 height 23
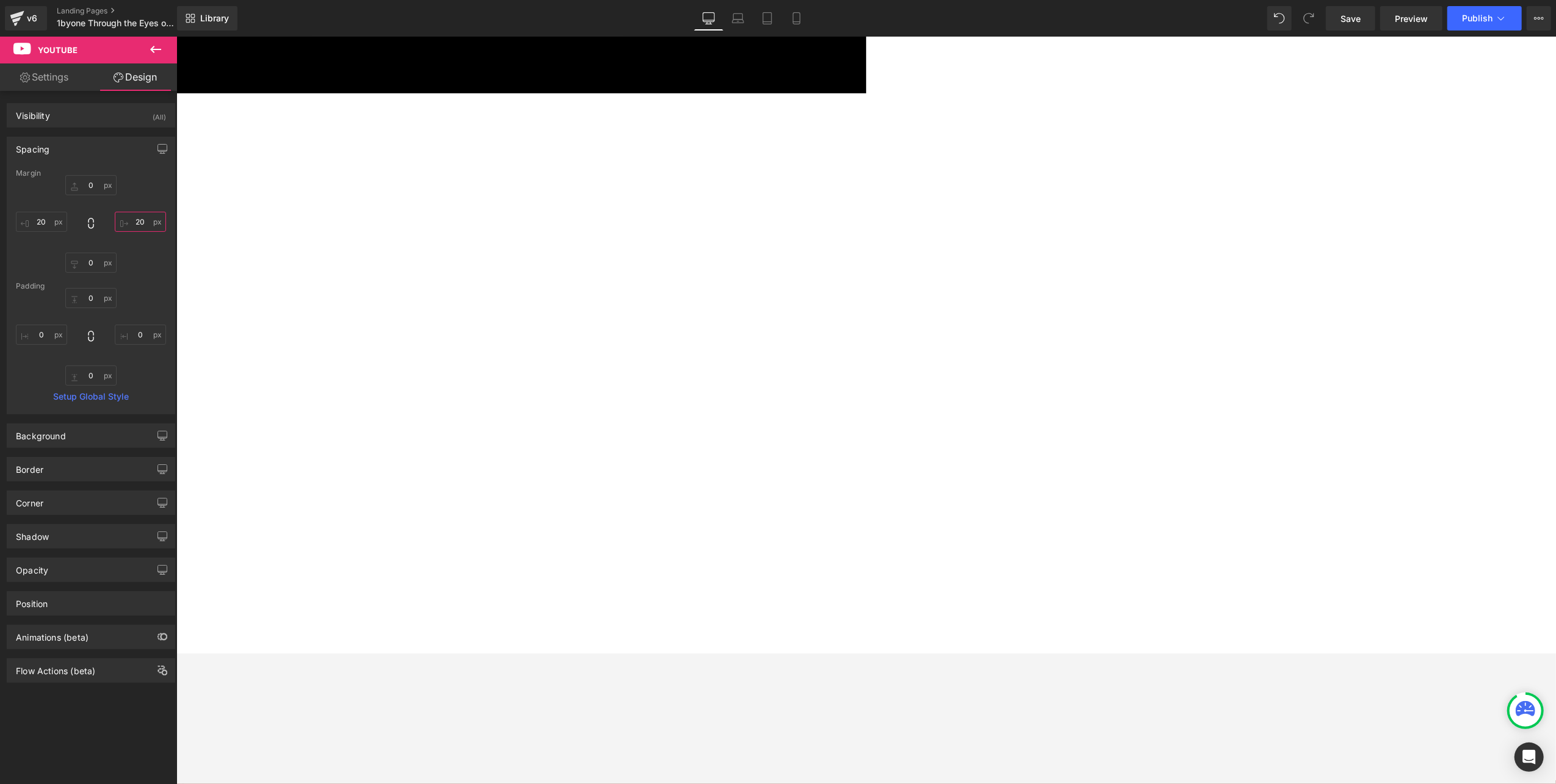
click at [152, 225] on input "20" at bounding box center [140, 222] width 51 height 20
type input "30"
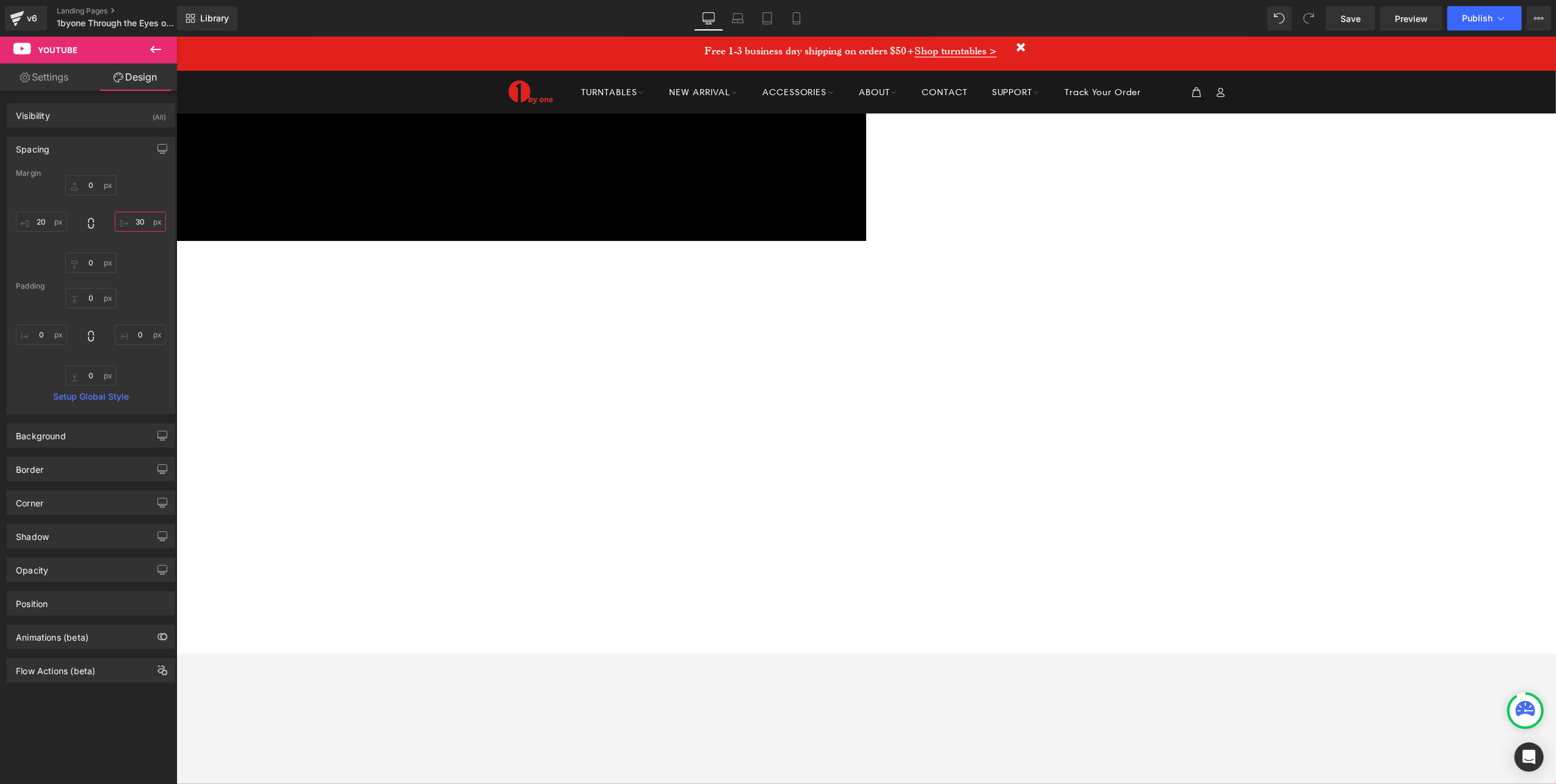
scroll to position [0, 0]
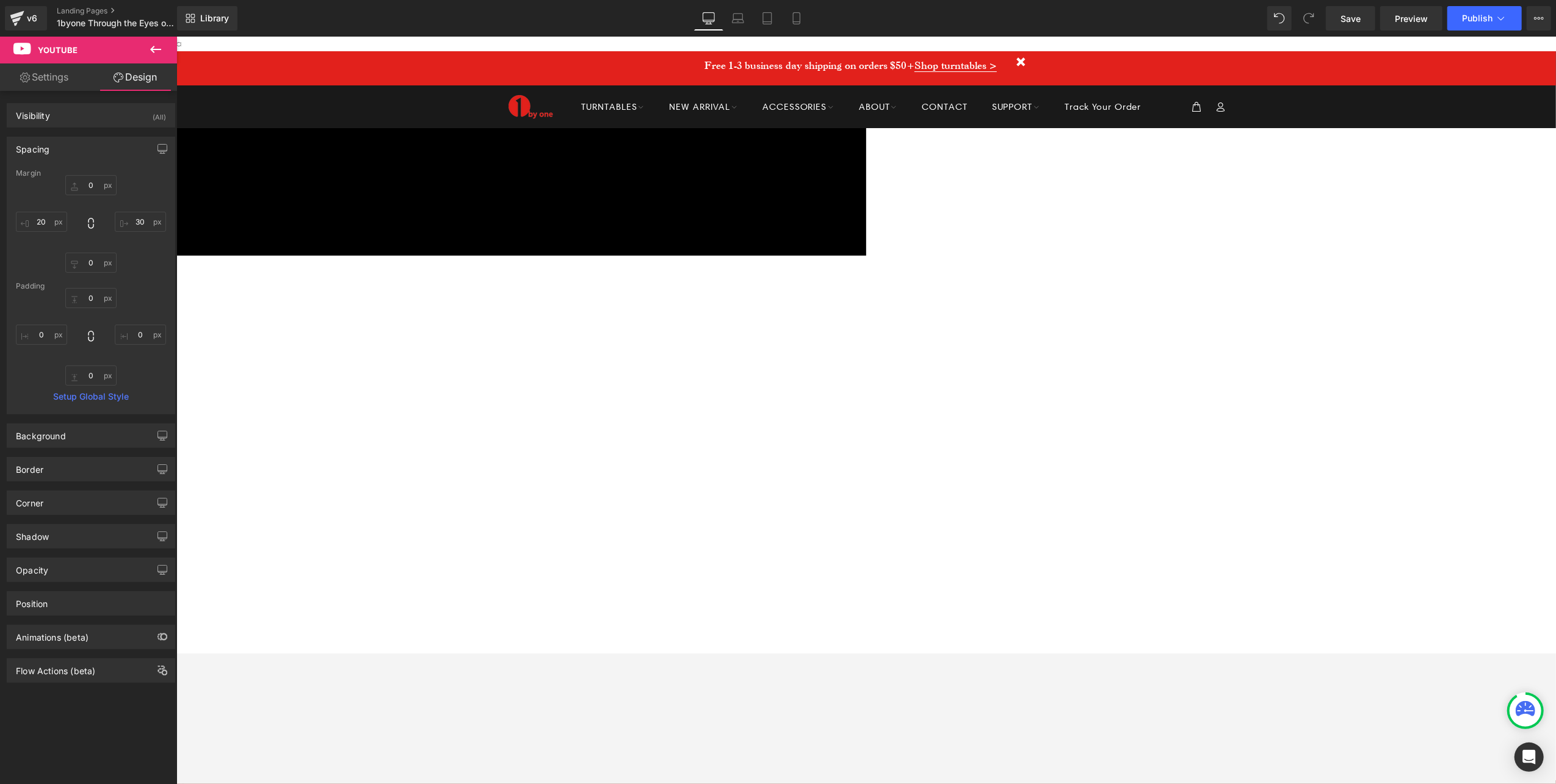
click at [155, 49] on icon at bounding box center [155, 49] width 11 height 7
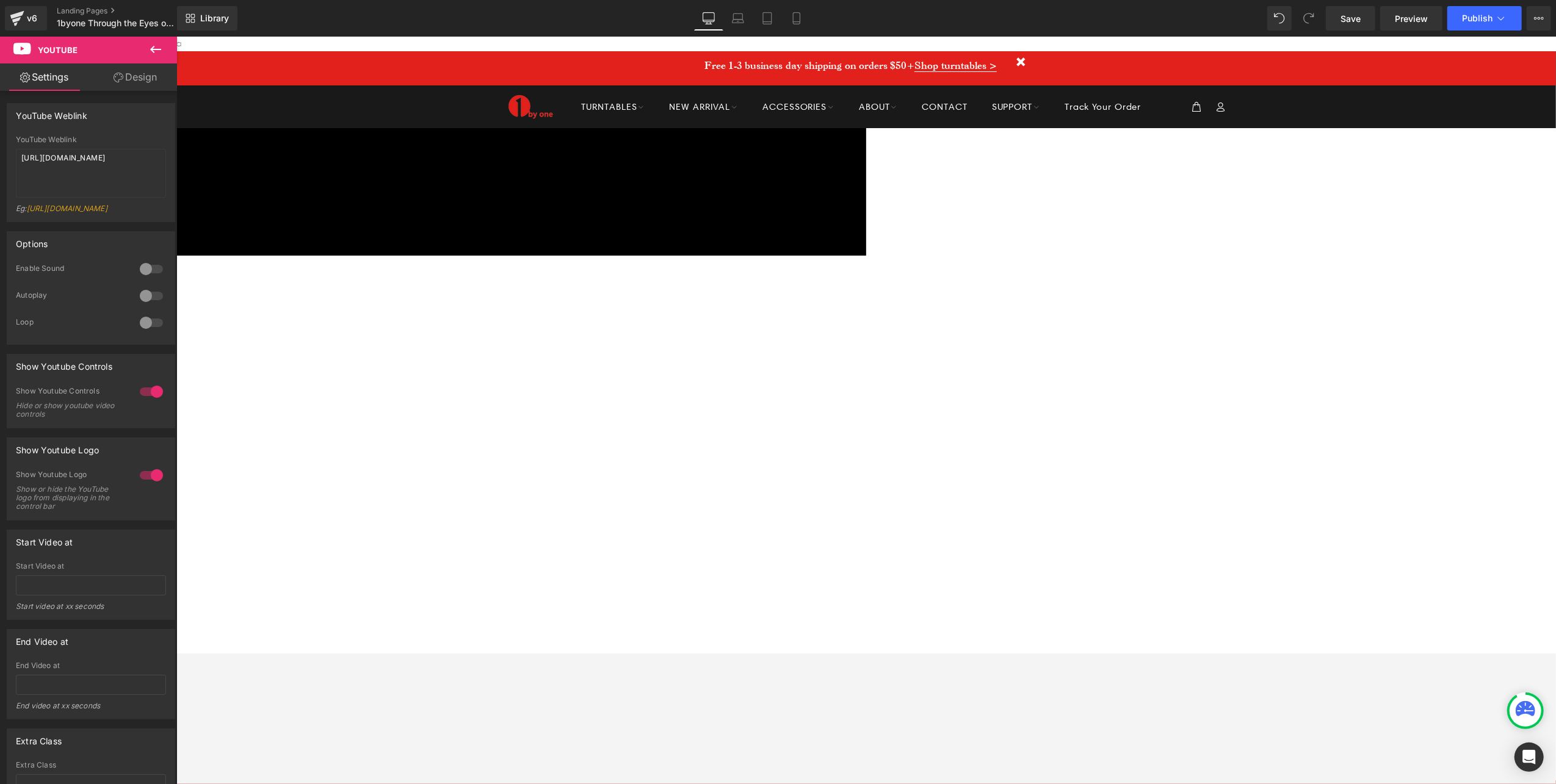
click at [152, 45] on icon at bounding box center [156, 49] width 15 height 15
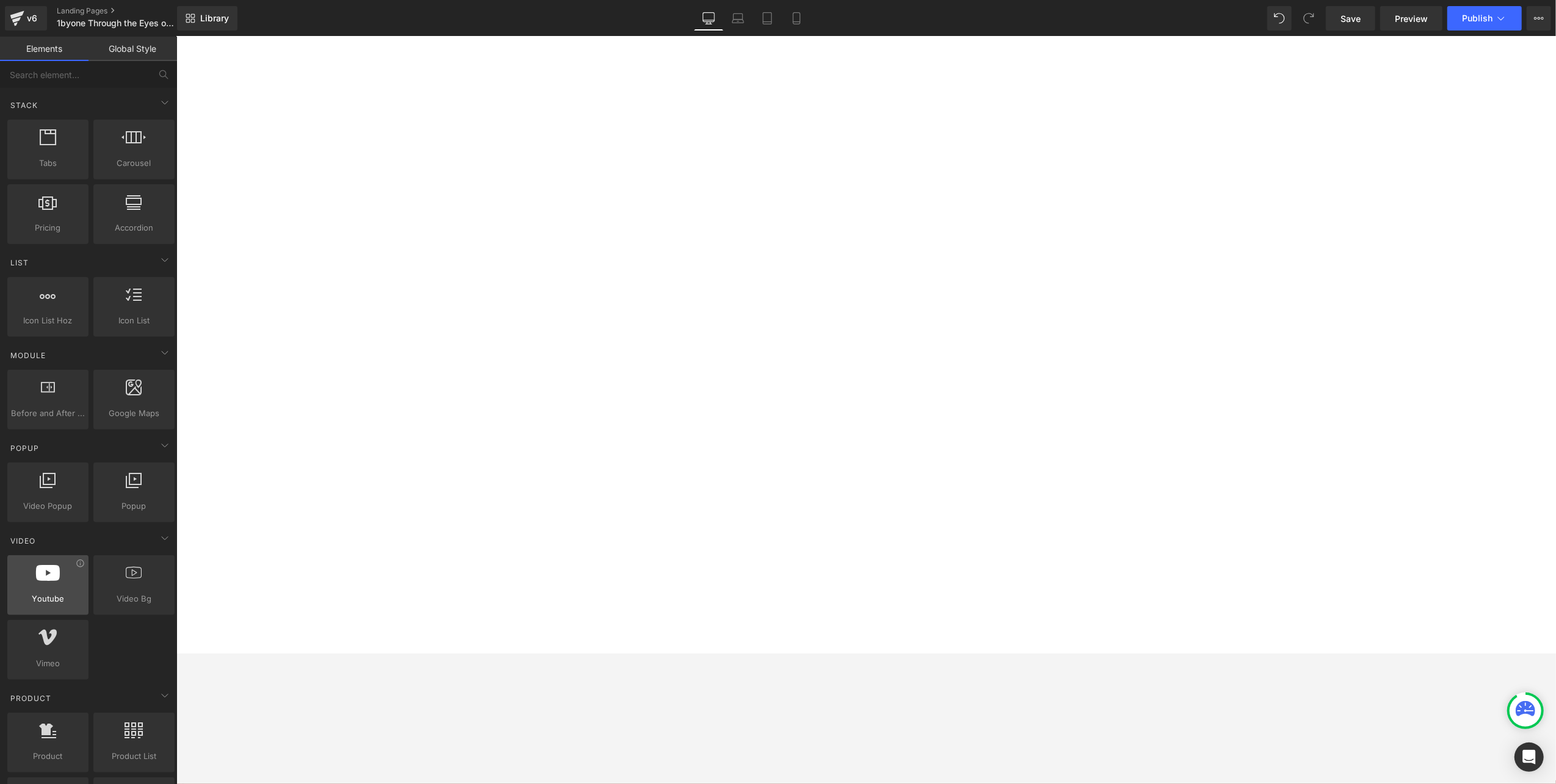
scroll to position [406, 0]
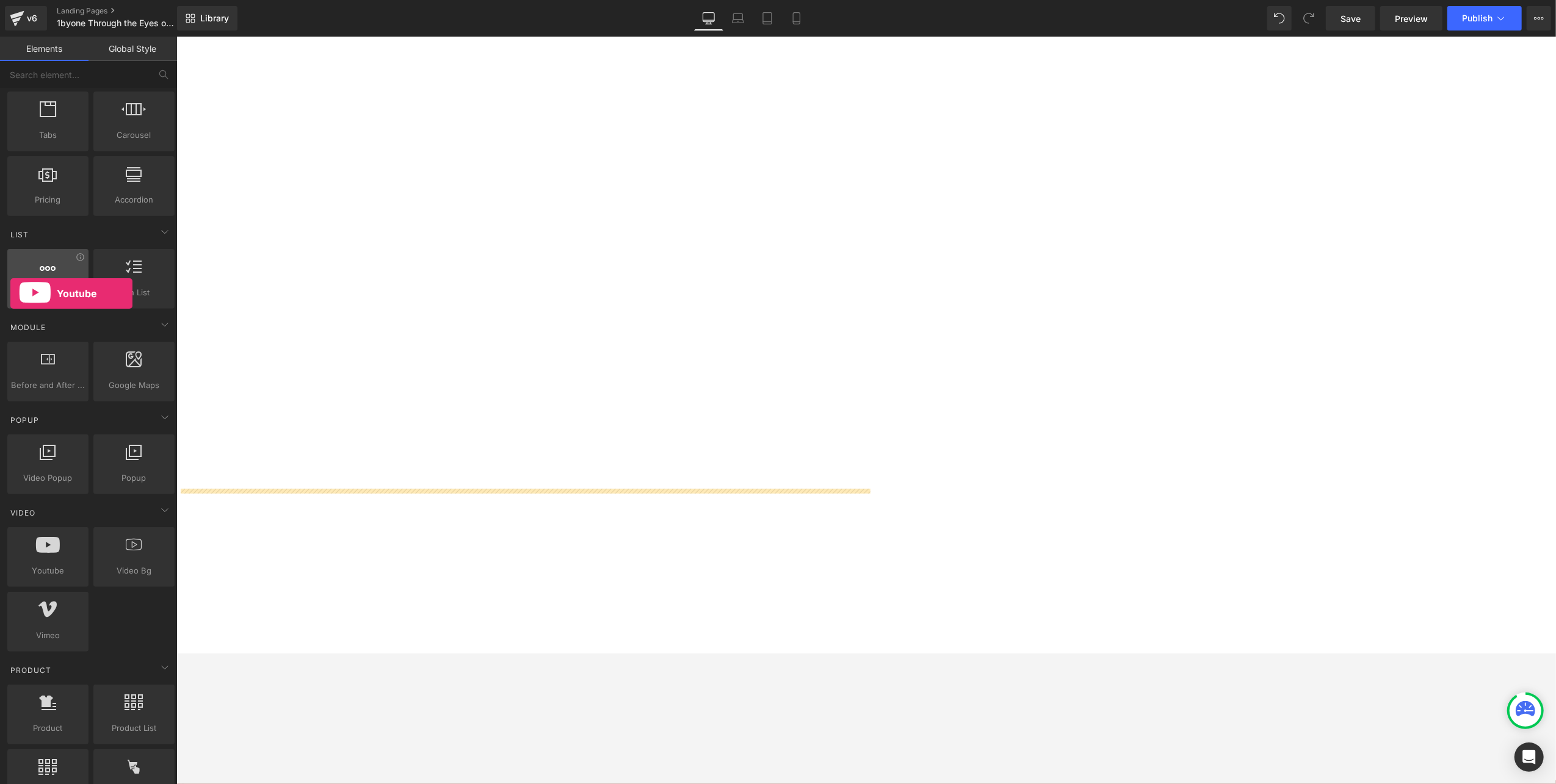
drag, startPoint x: 49, startPoint y: 552, endPoint x: 10, endPoint y: 288, distance: 266.9
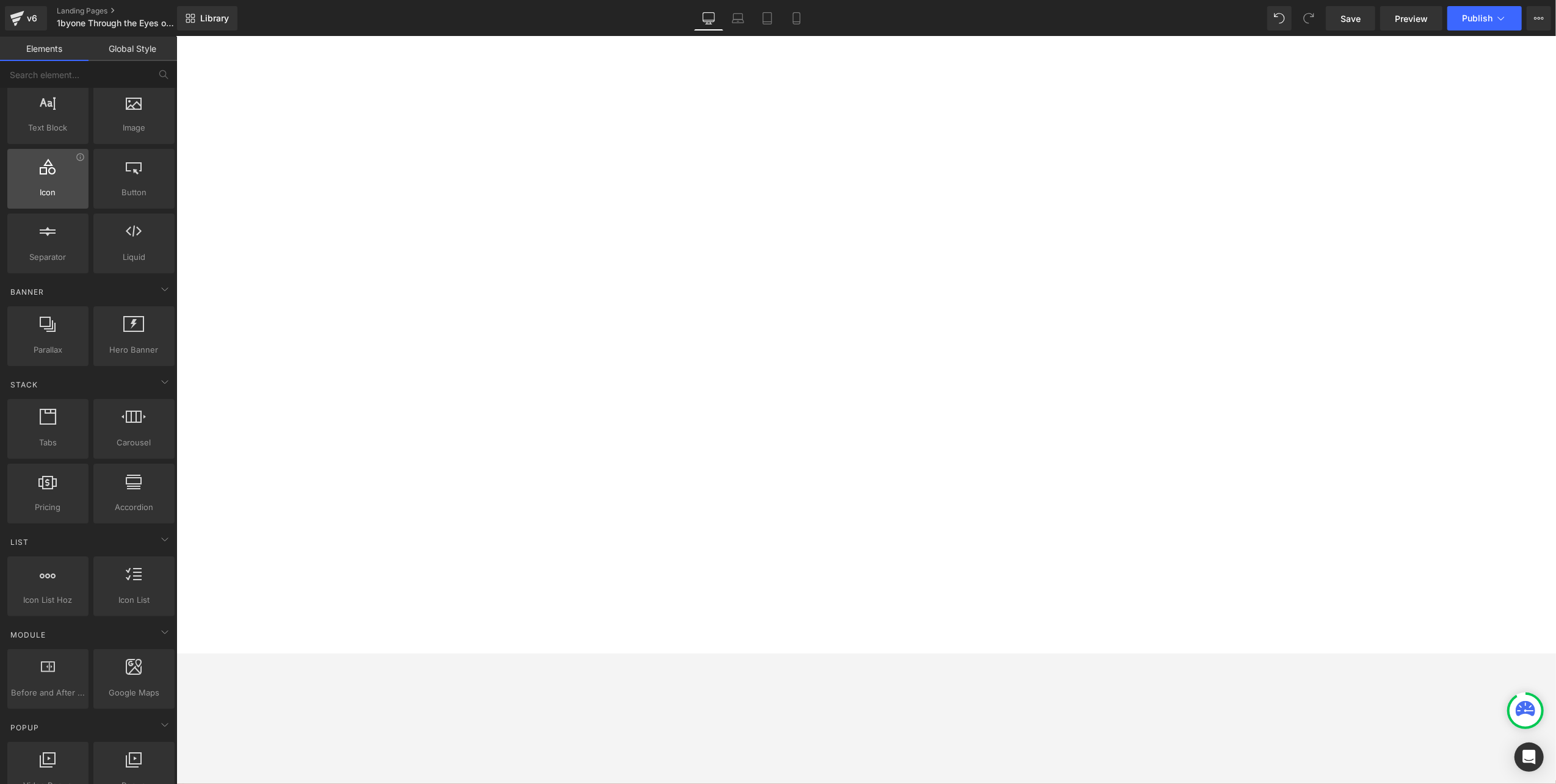
scroll to position [0, 0]
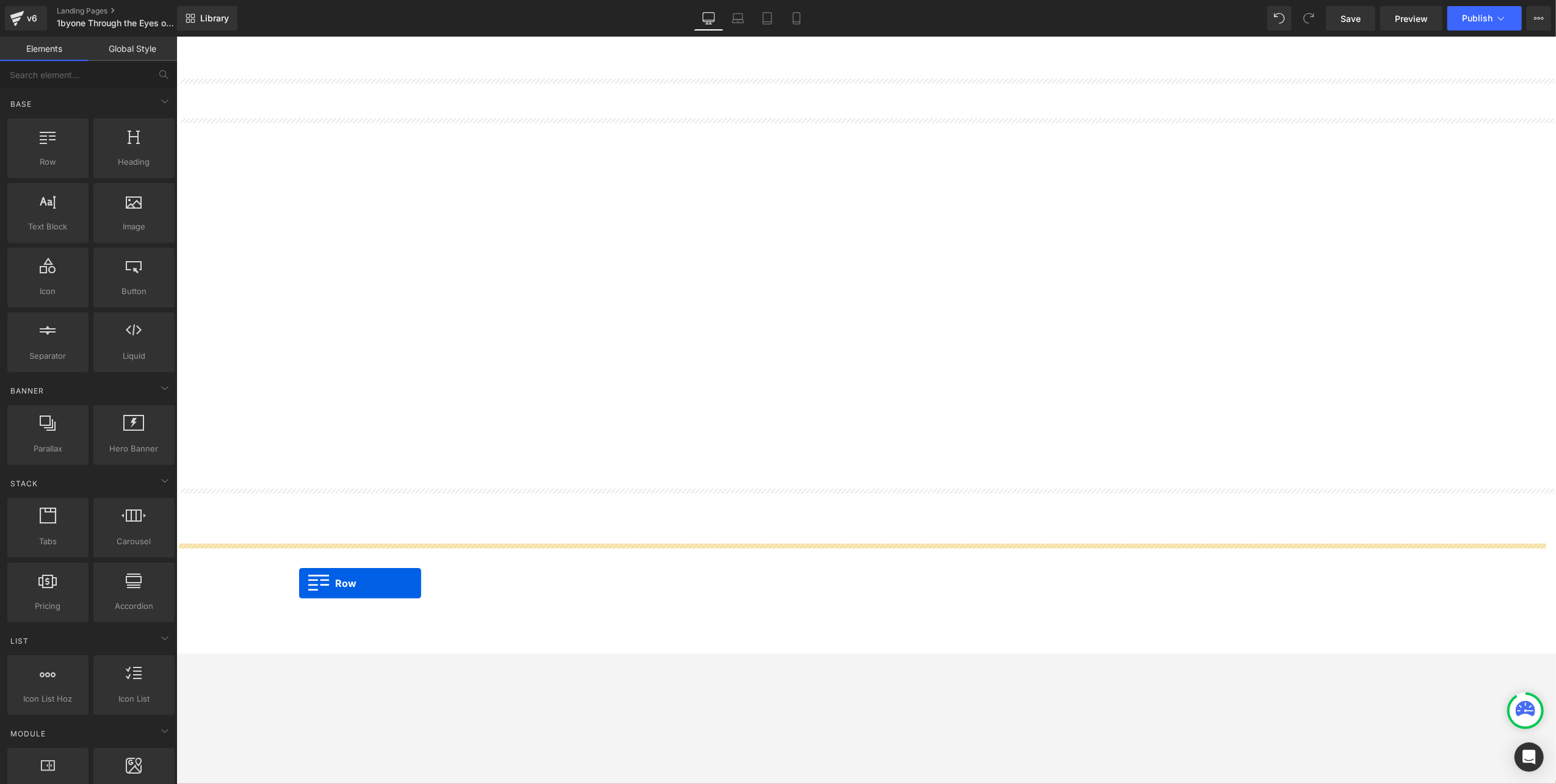
drag, startPoint x: 275, startPoint y: 256, endPoint x: 298, endPoint y: 583, distance: 327.8
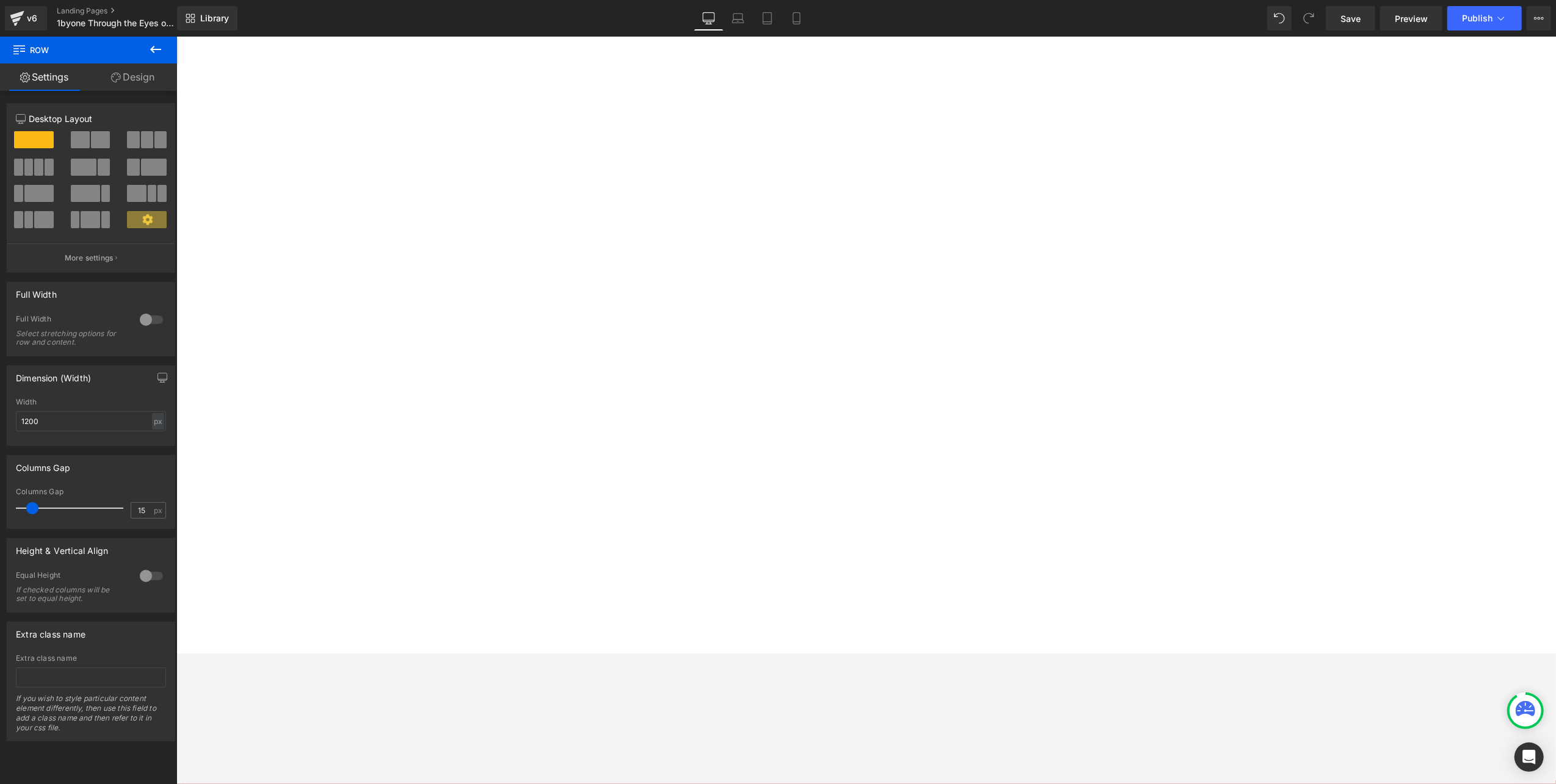
click at [82, 135] on span at bounding box center [80, 140] width 19 height 17
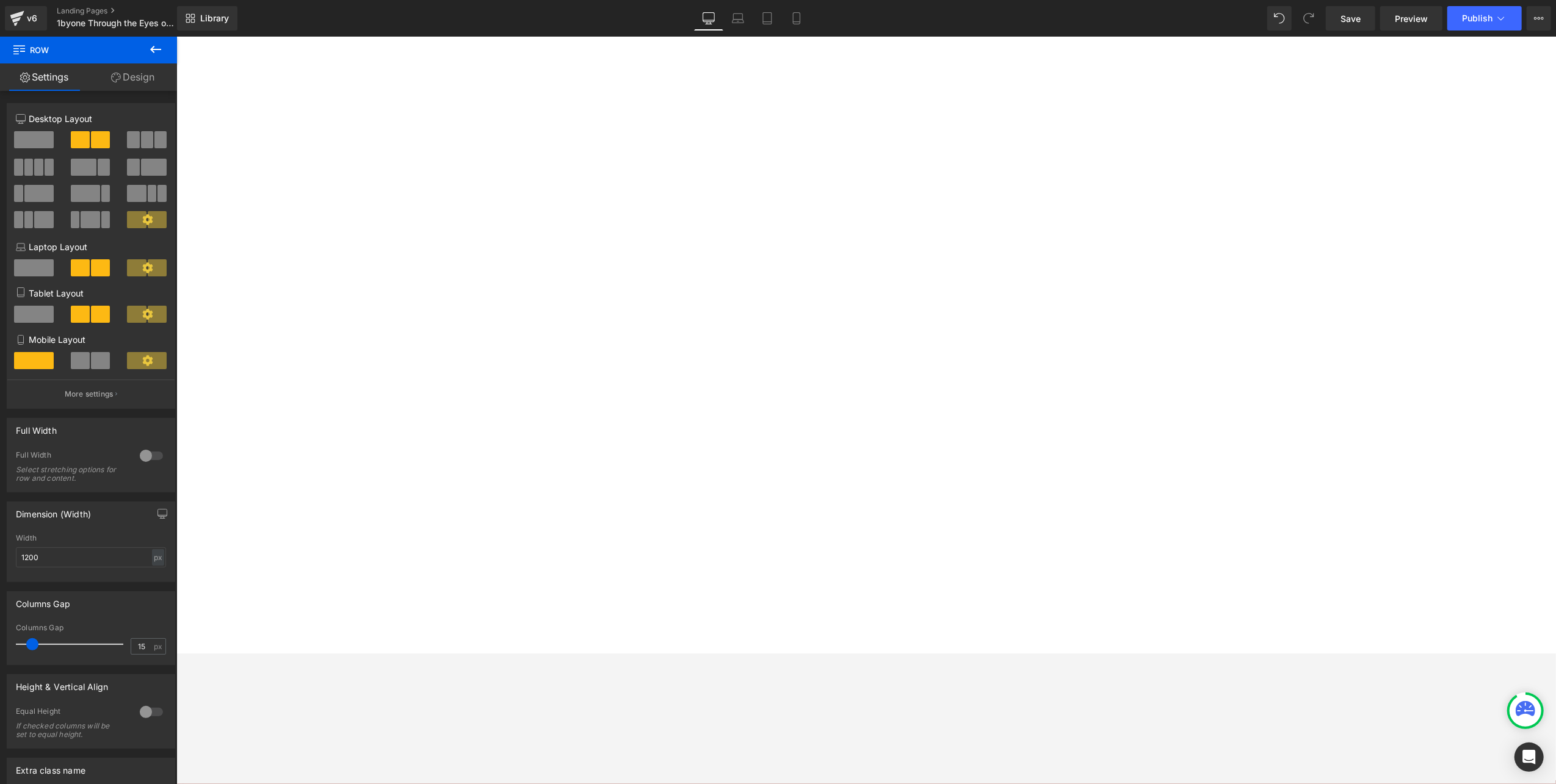
click at [147, 460] on div at bounding box center [151, 456] width 29 height 20
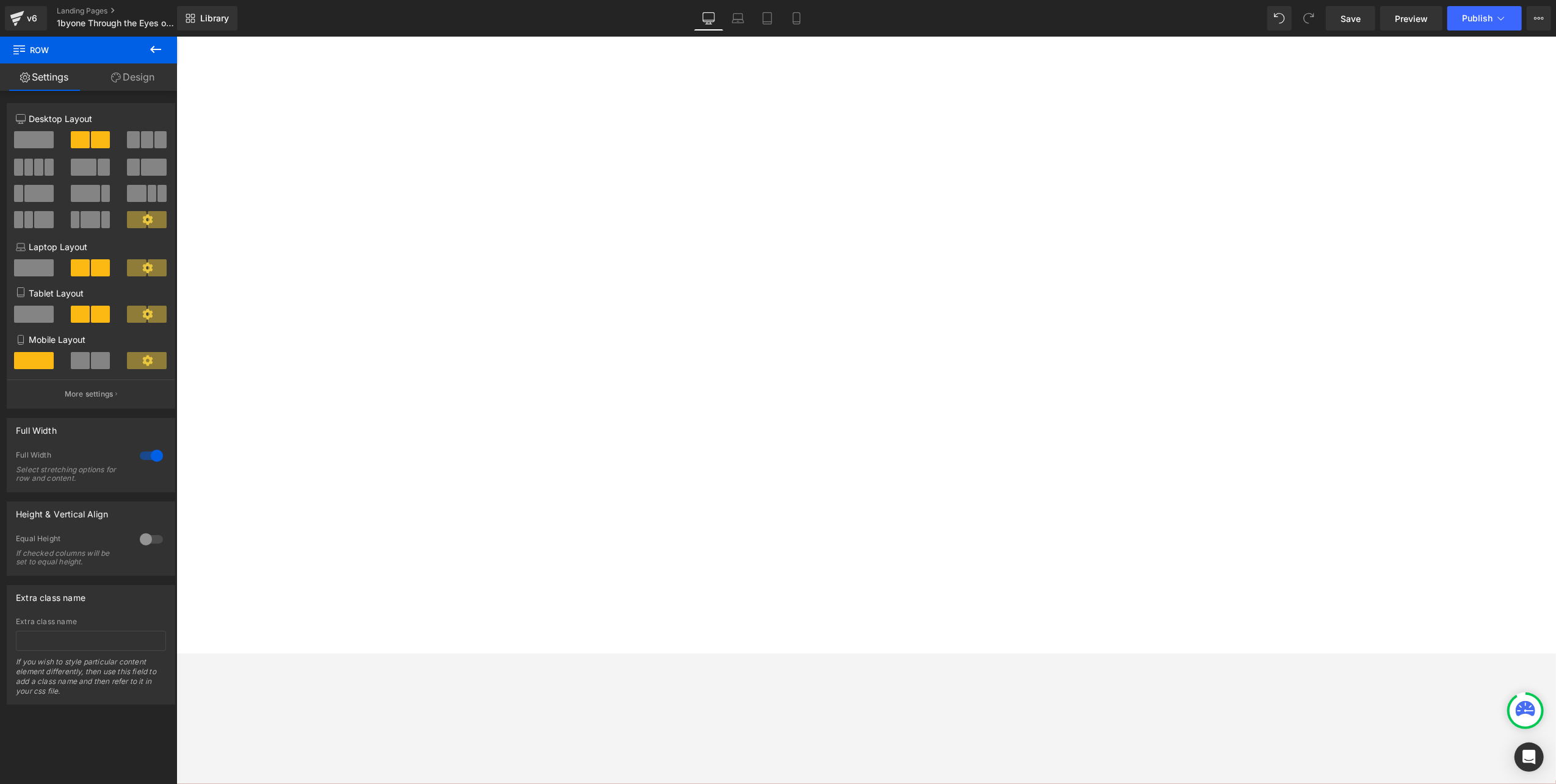
click at [151, 51] on icon at bounding box center [156, 49] width 15 height 15
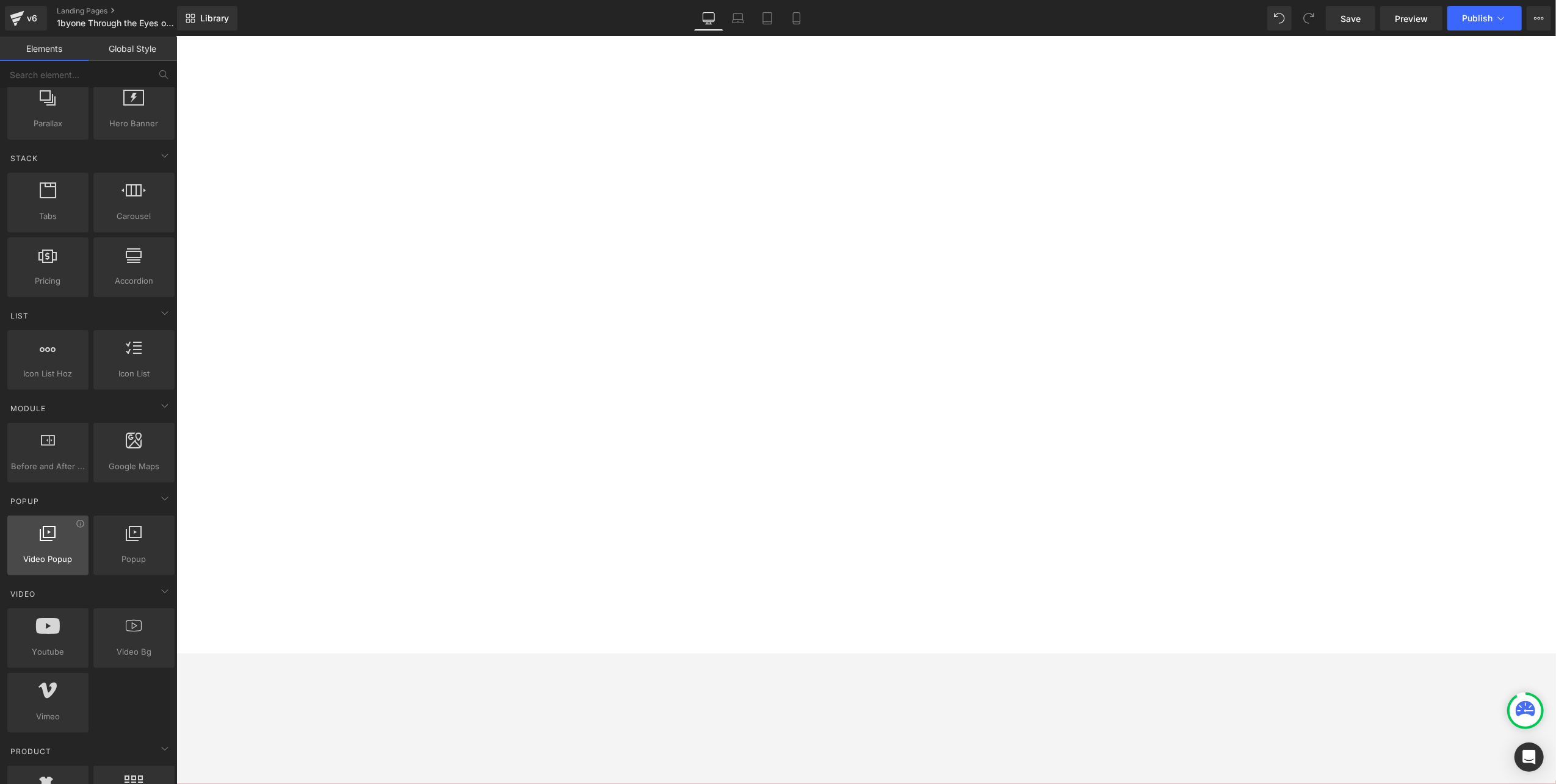
scroll to position [406, 0]
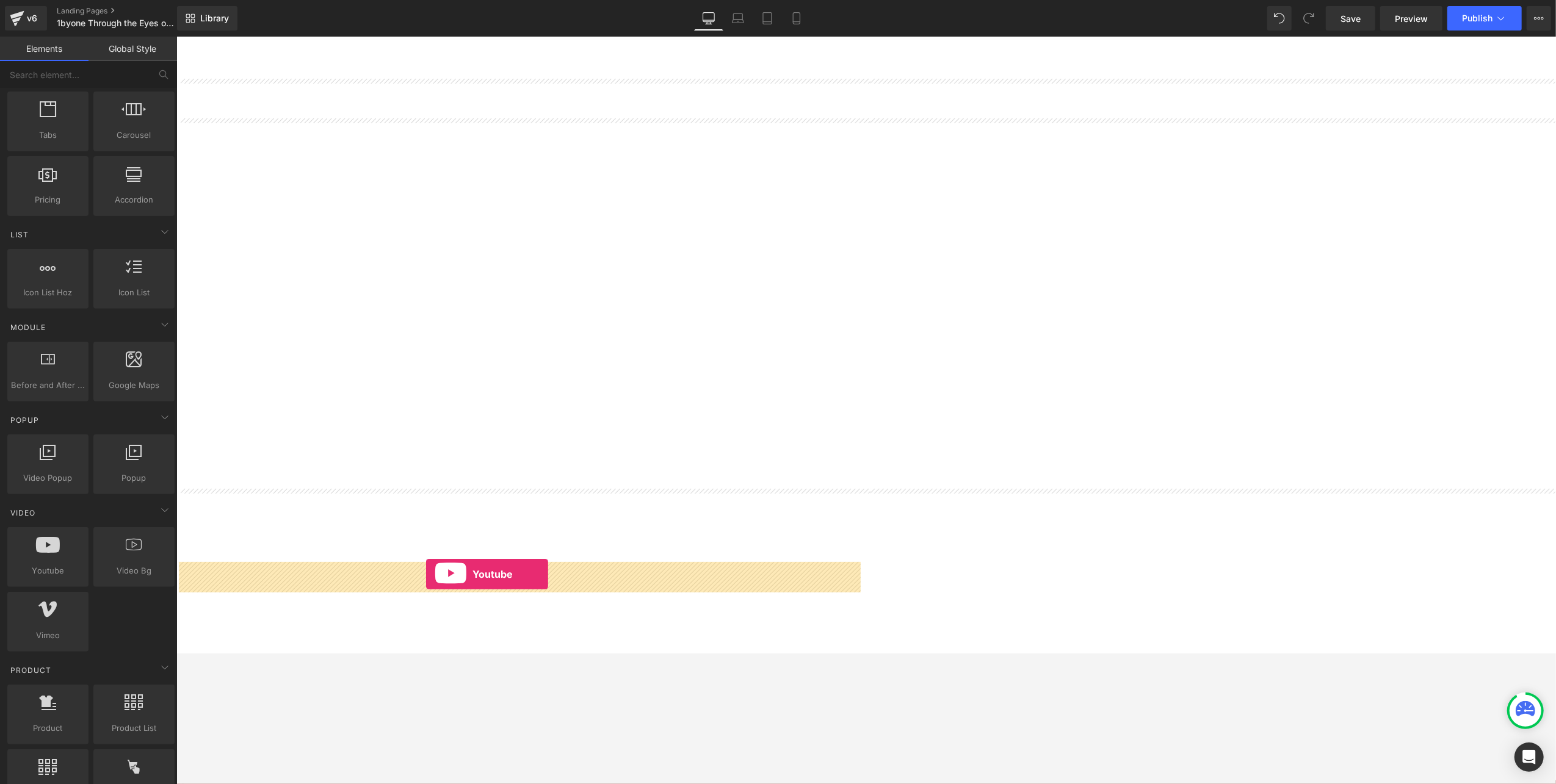
drag, startPoint x: 224, startPoint y: 586, endPoint x: 425, endPoint y: 574, distance: 201.4
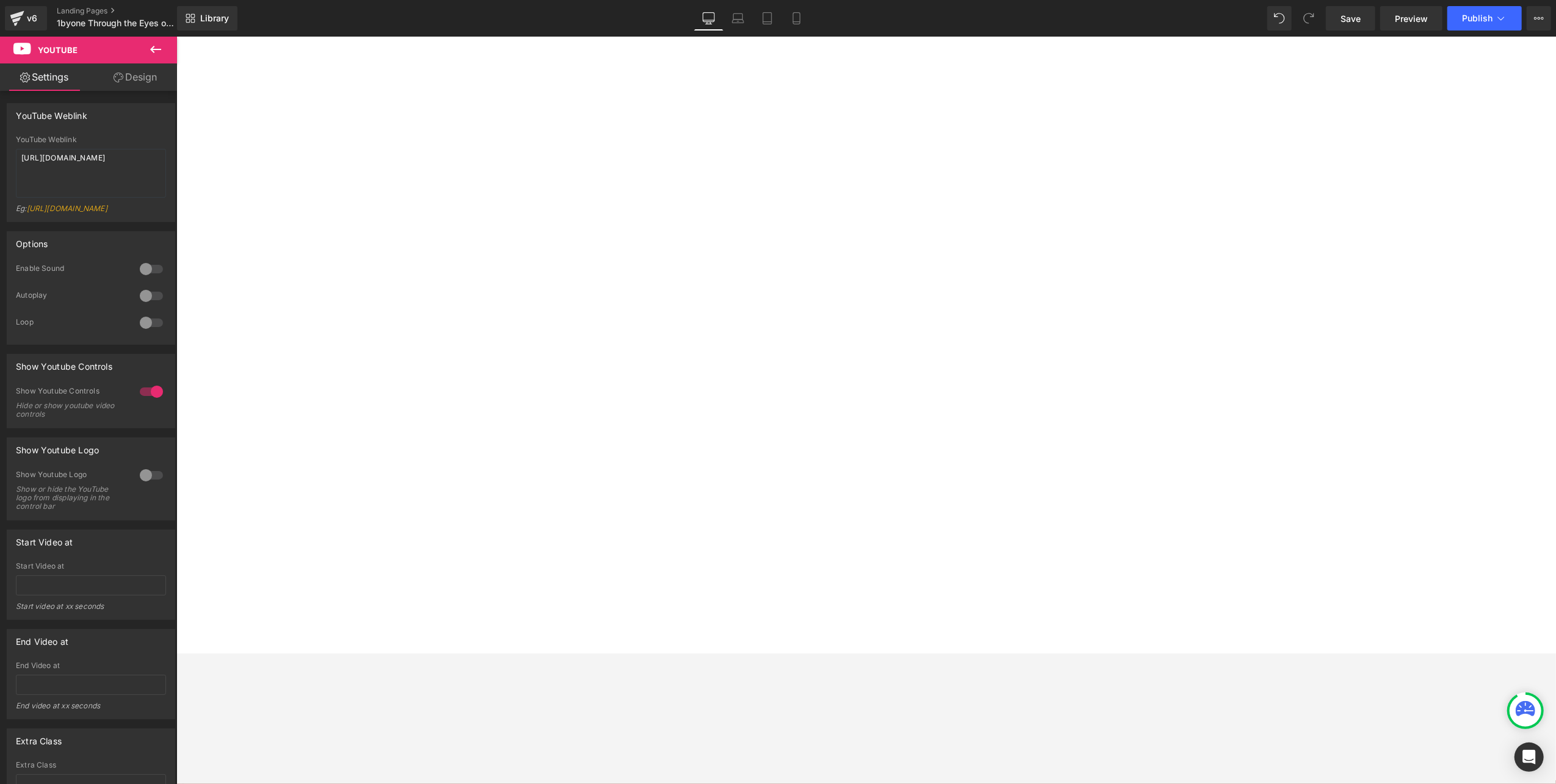
scroll to position [488, 0]
click at [148, 71] on link "Design" at bounding box center [135, 77] width 89 height 27
click at [0, 0] on div "Spacing" at bounding box center [0, 0] width 0 height 0
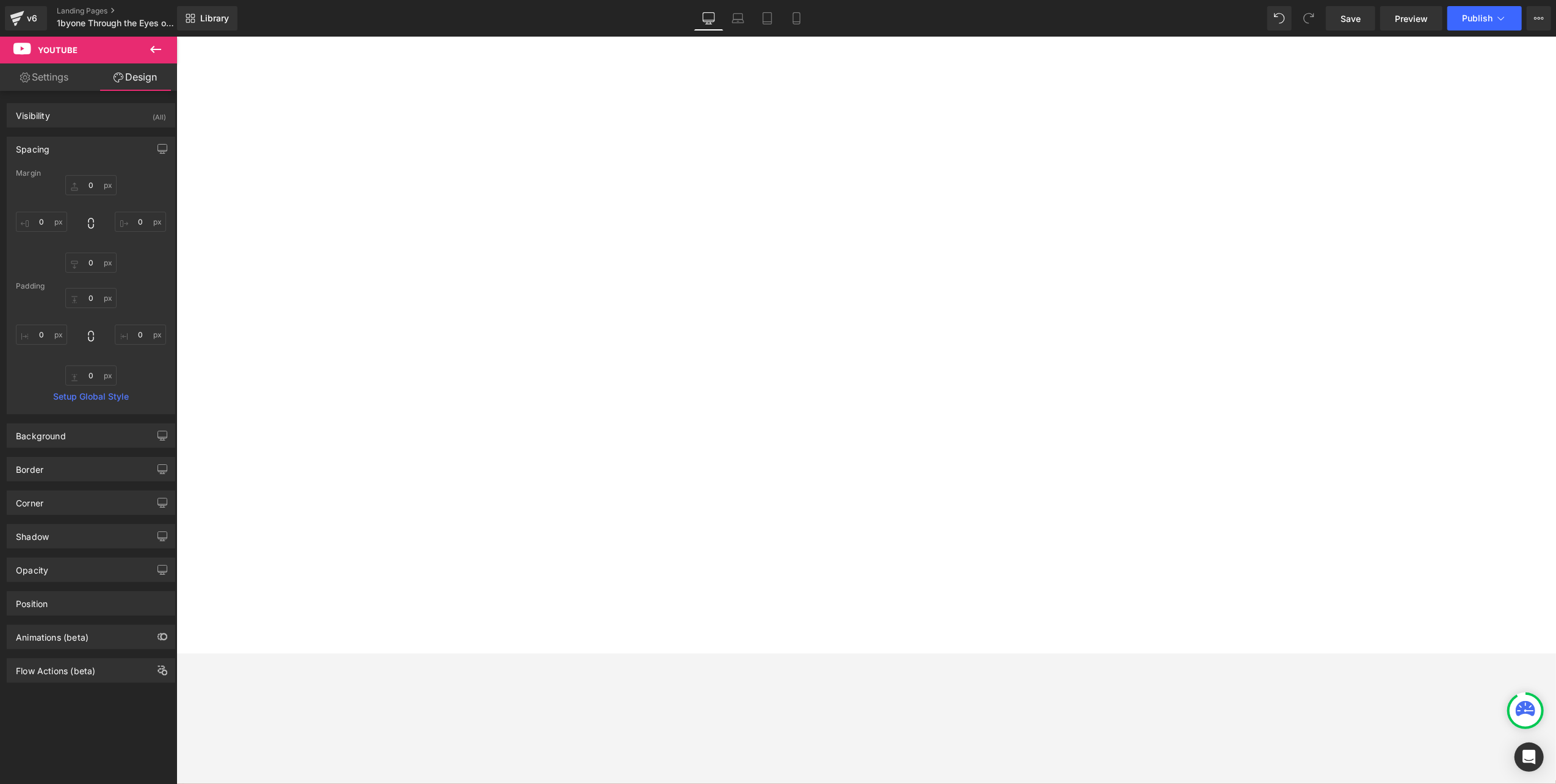
type input "0"
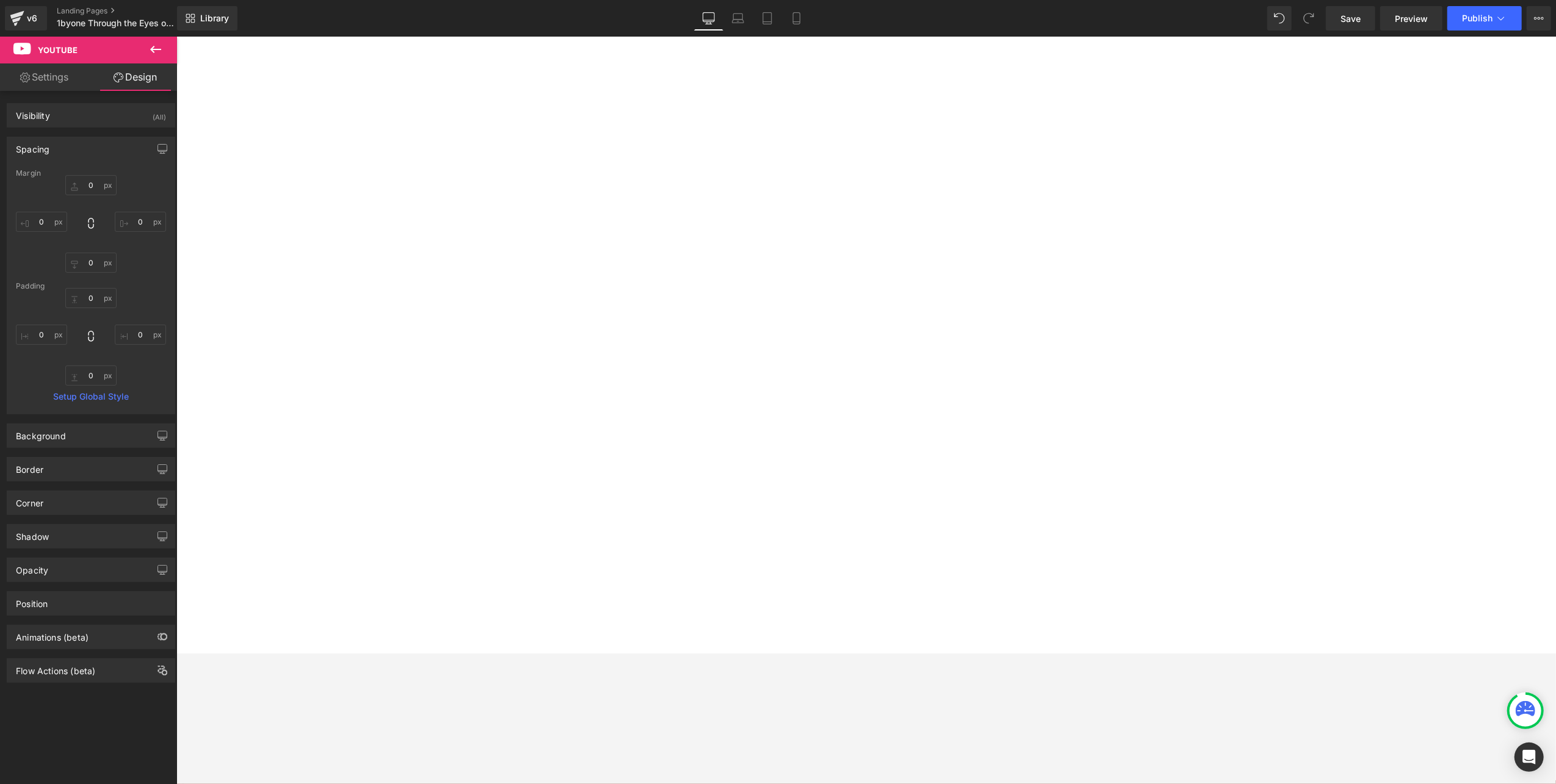
type input "0"
click at [52, 225] on input "0" at bounding box center [41, 222] width 51 height 20
type input "30"
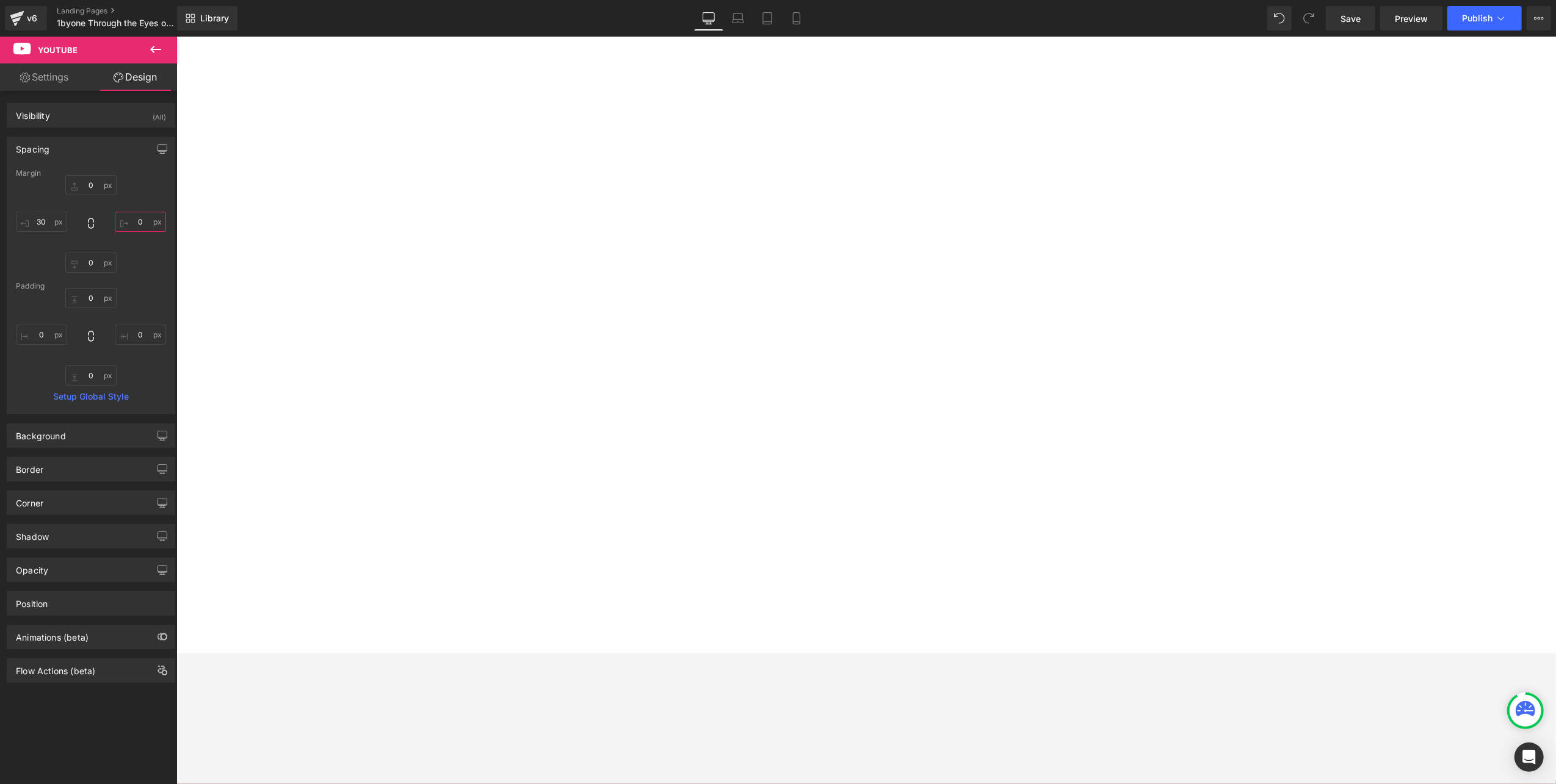
click at [140, 220] on input "0" at bounding box center [140, 222] width 51 height 20
type input "20"
click at [154, 48] on icon at bounding box center [156, 49] width 15 height 15
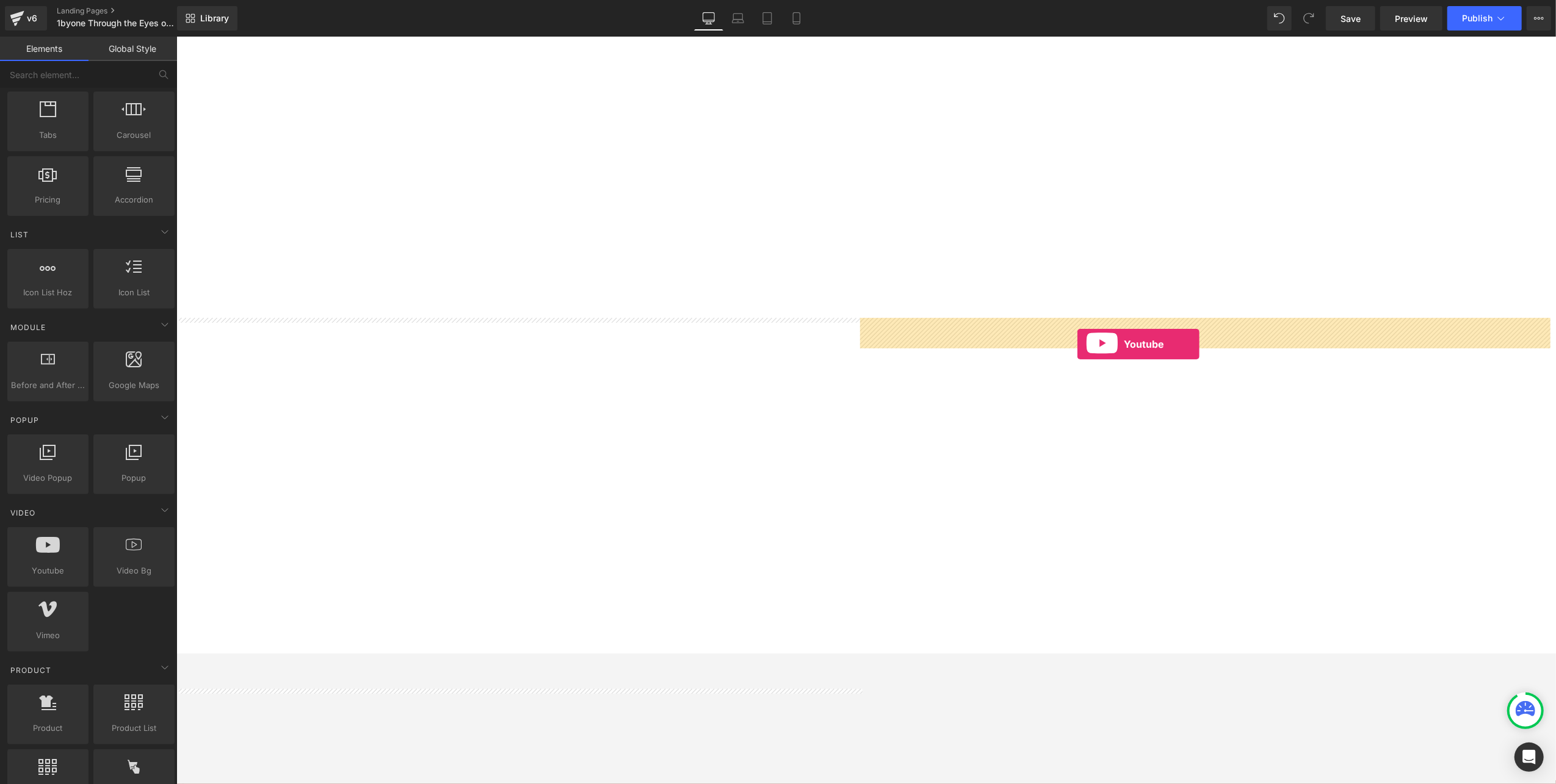
drag, startPoint x: 279, startPoint y: 574, endPoint x: 1076, endPoint y: 344, distance: 829.5
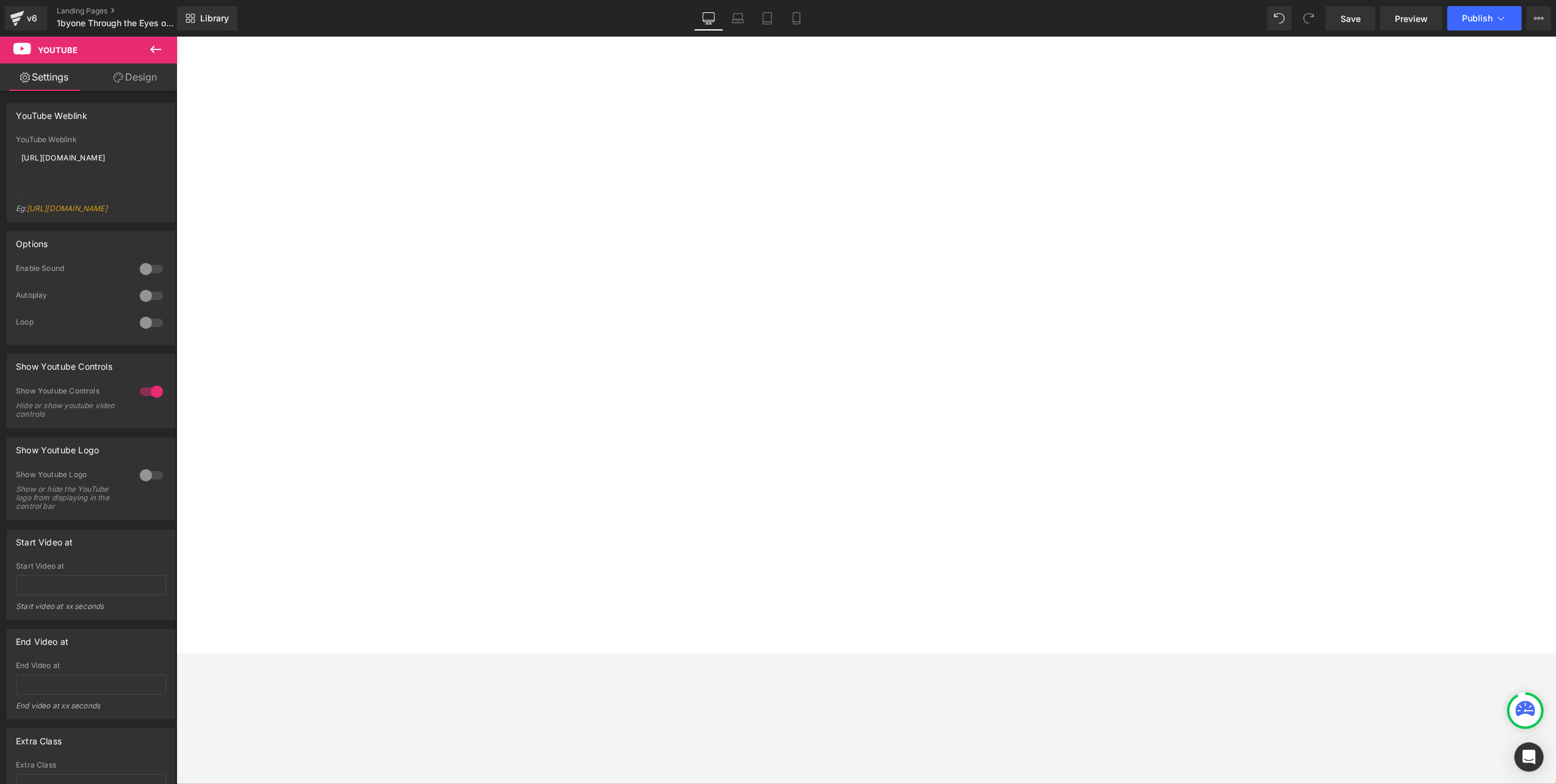
click at [159, 75] on link "Design" at bounding box center [135, 77] width 89 height 27
click at [0, 0] on div "Spacing" at bounding box center [0, 0] width 0 height 0
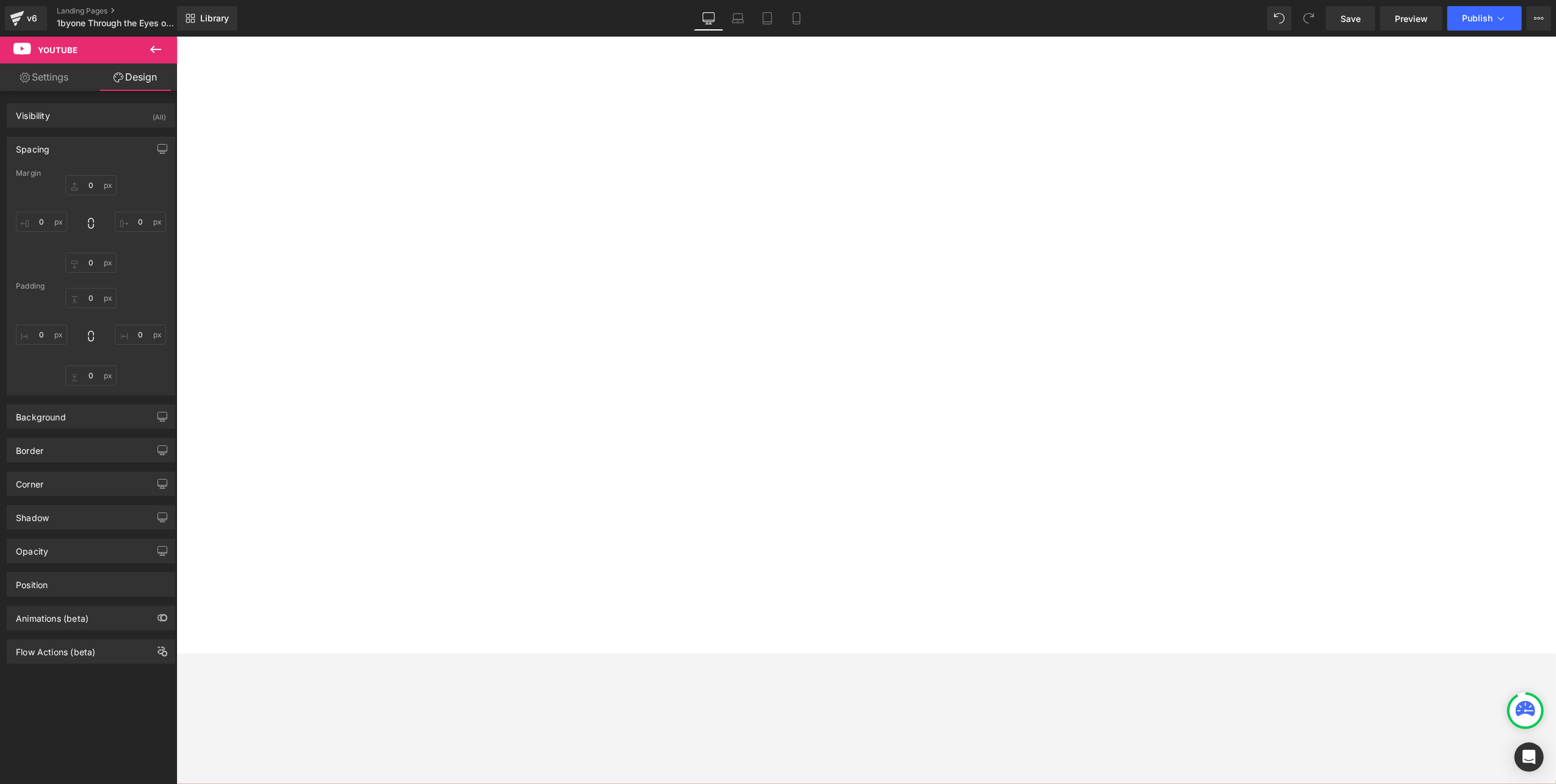
type input "0"
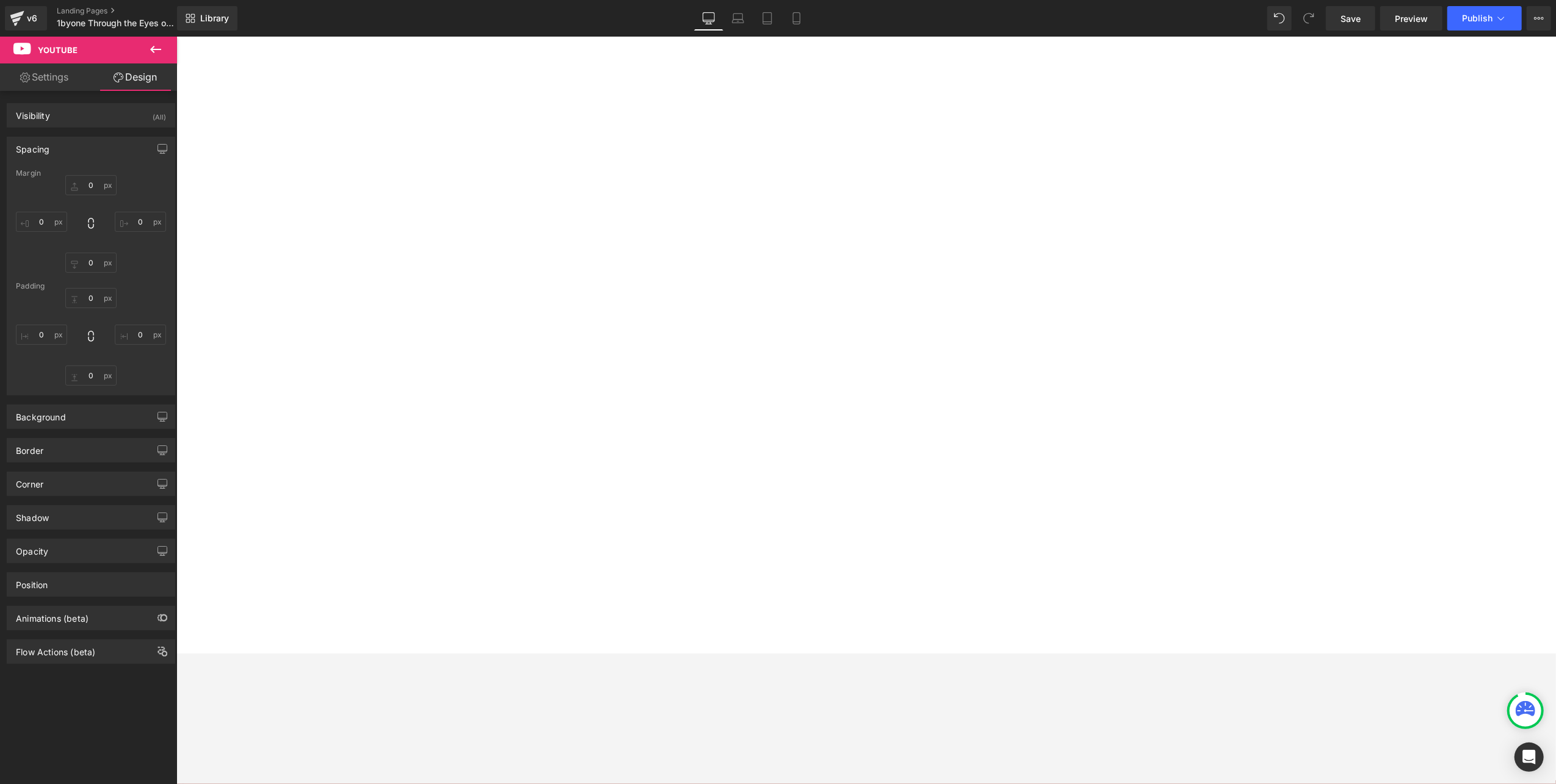
type input "0"
click at [47, 223] on input "0" at bounding box center [41, 222] width 51 height 20
type input "20"
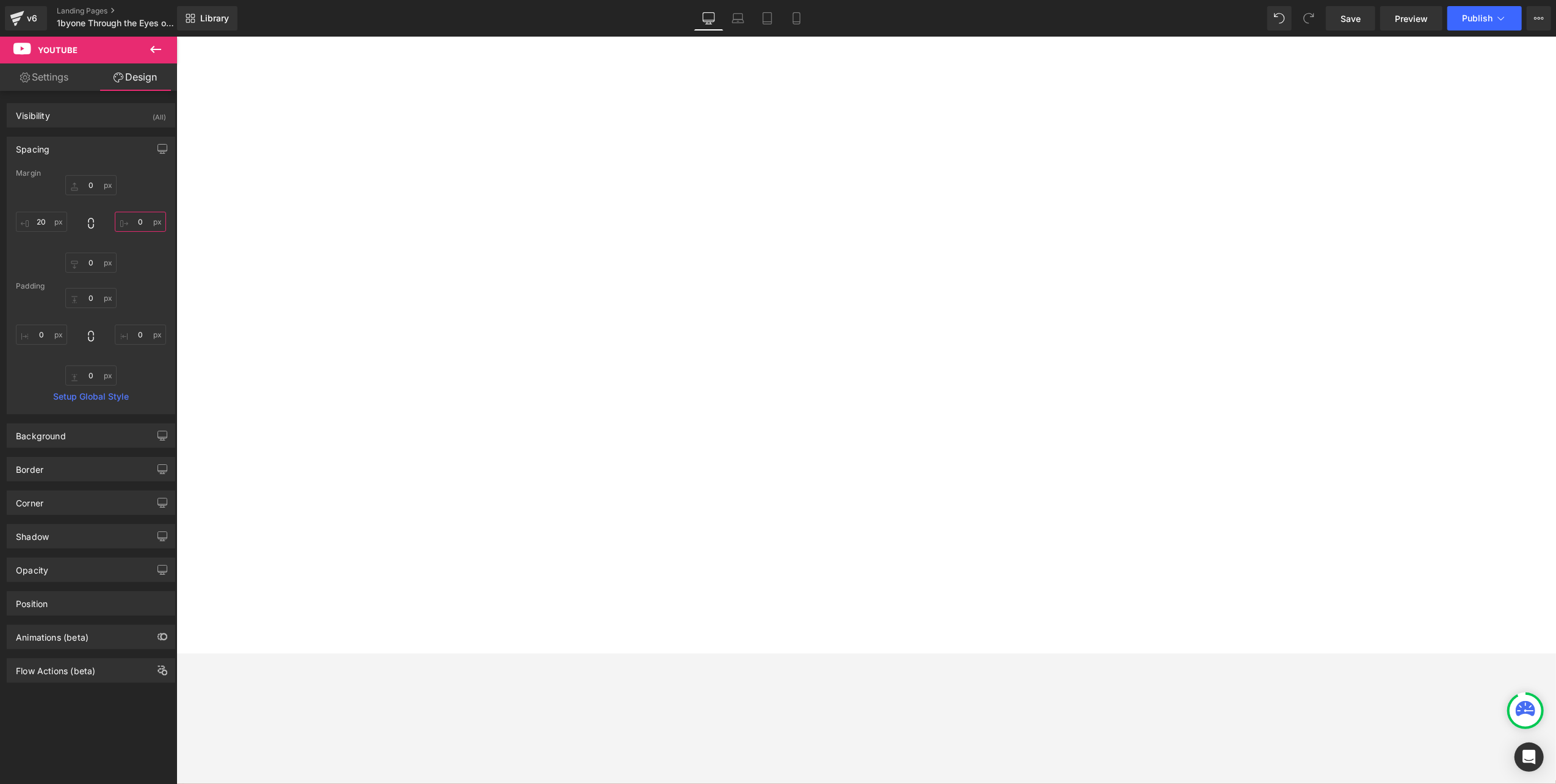
click at [142, 221] on input "0" at bounding box center [140, 222] width 51 height 20
type input "30"
drag, startPoint x: 157, startPoint y: 48, endPoint x: 163, endPoint y: 107, distance: 59.3
click at [156, 48] on icon at bounding box center [156, 49] width 15 height 15
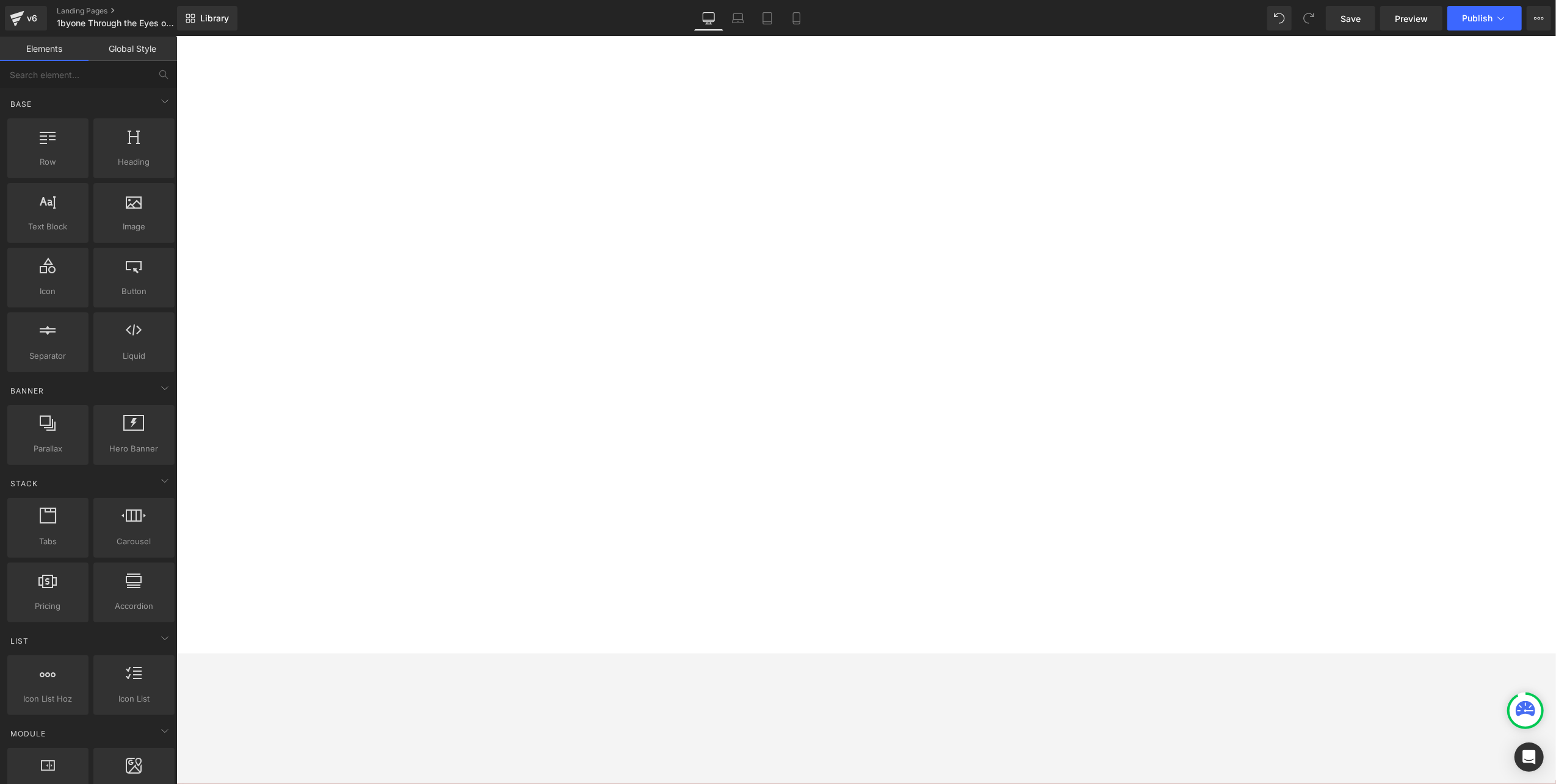
scroll to position [163, 0]
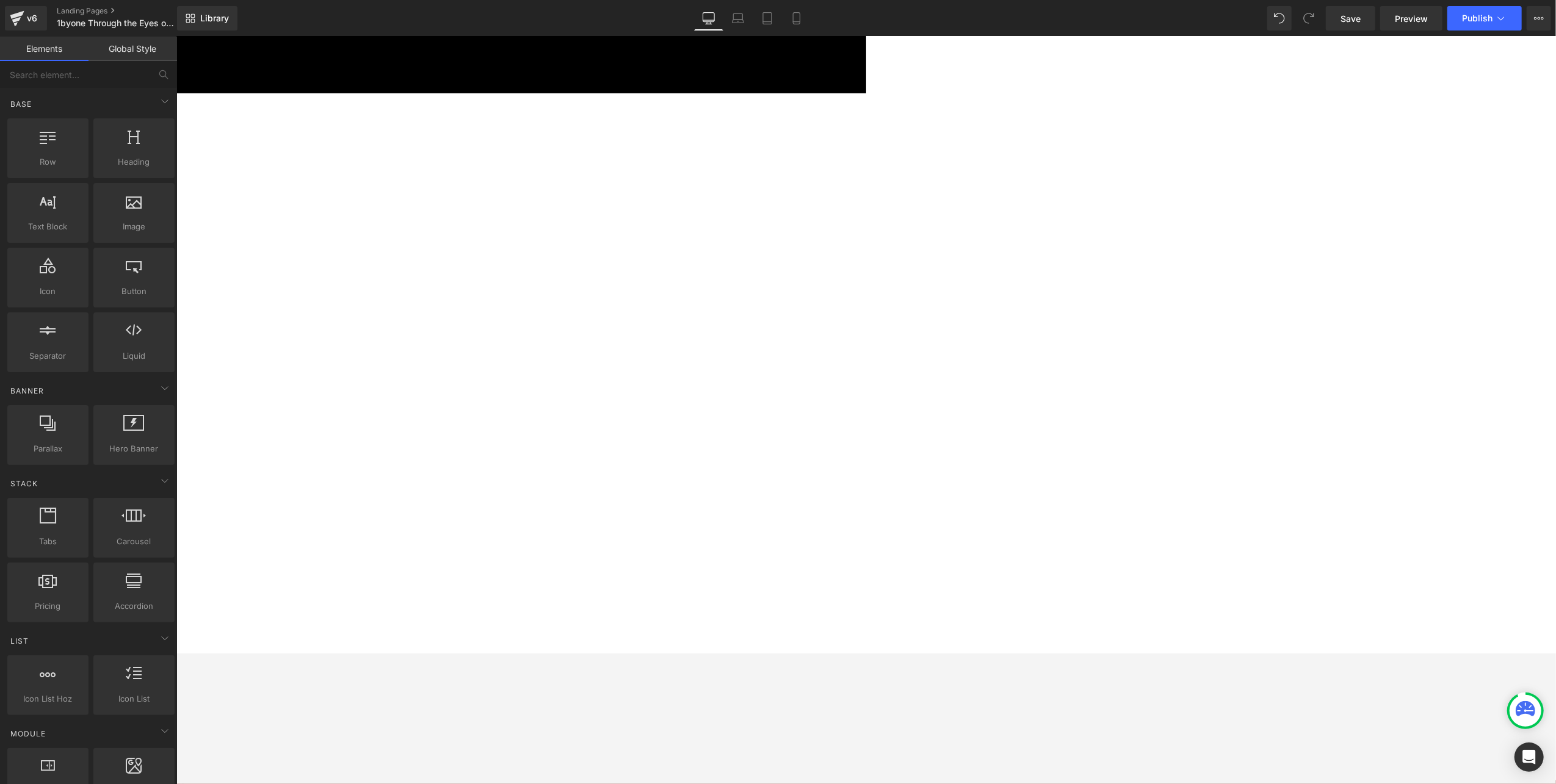
click at [176, 36] on icon at bounding box center [176, 36] width 0 height 0
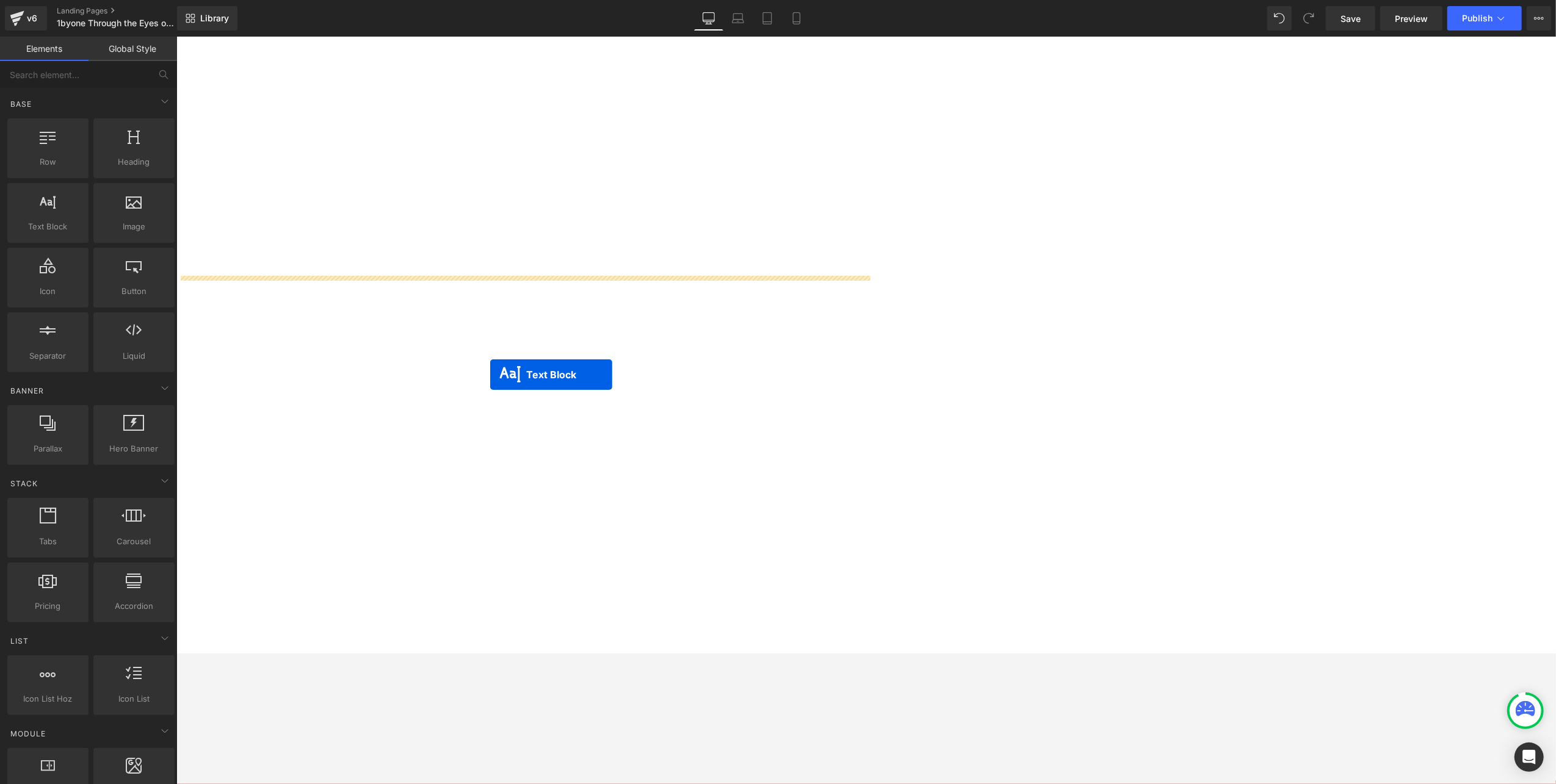
scroll to position [488, 0]
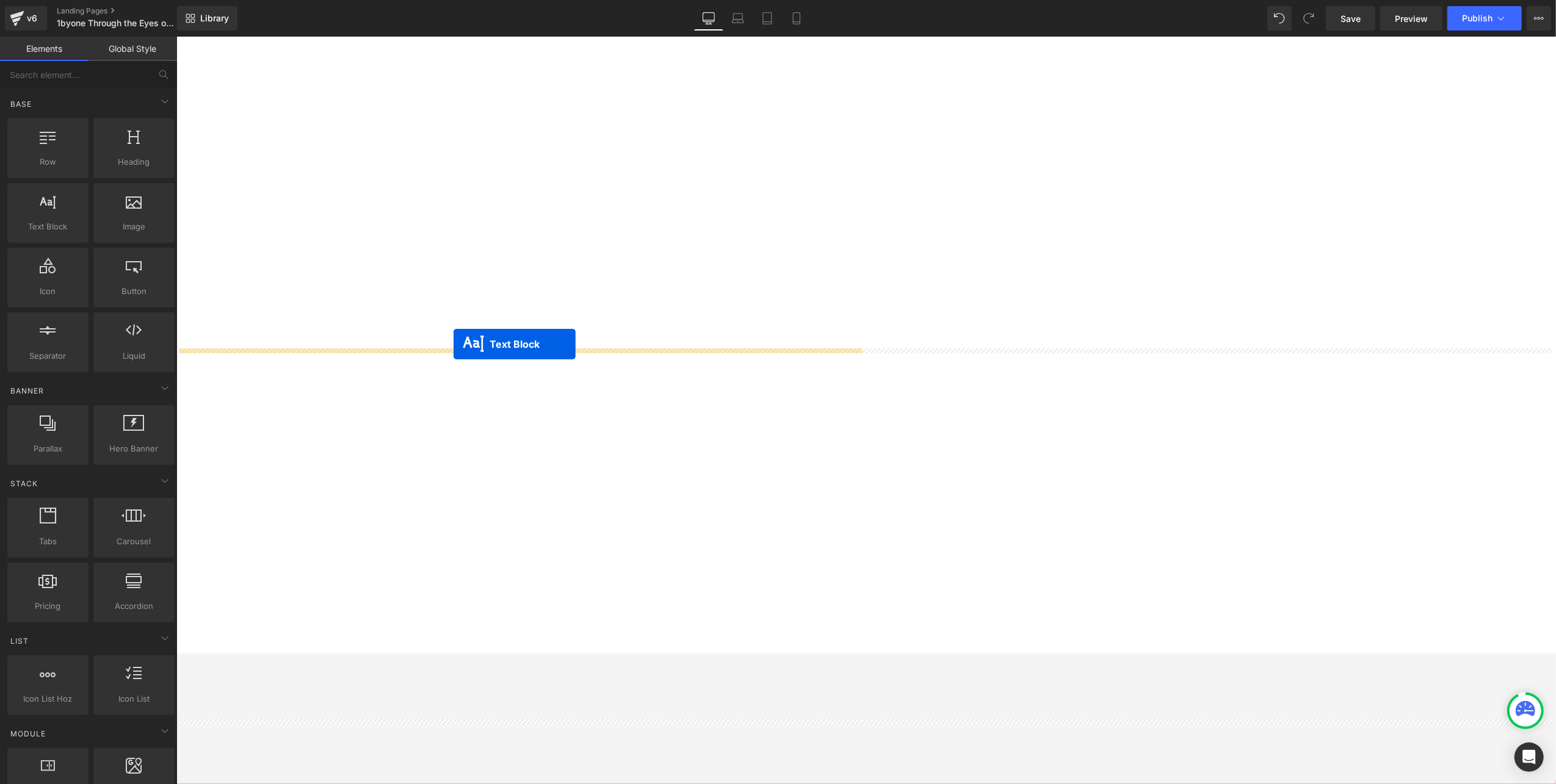
drag, startPoint x: 487, startPoint y: 219, endPoint x: 450, endPoint y: 344, distance: 130.4
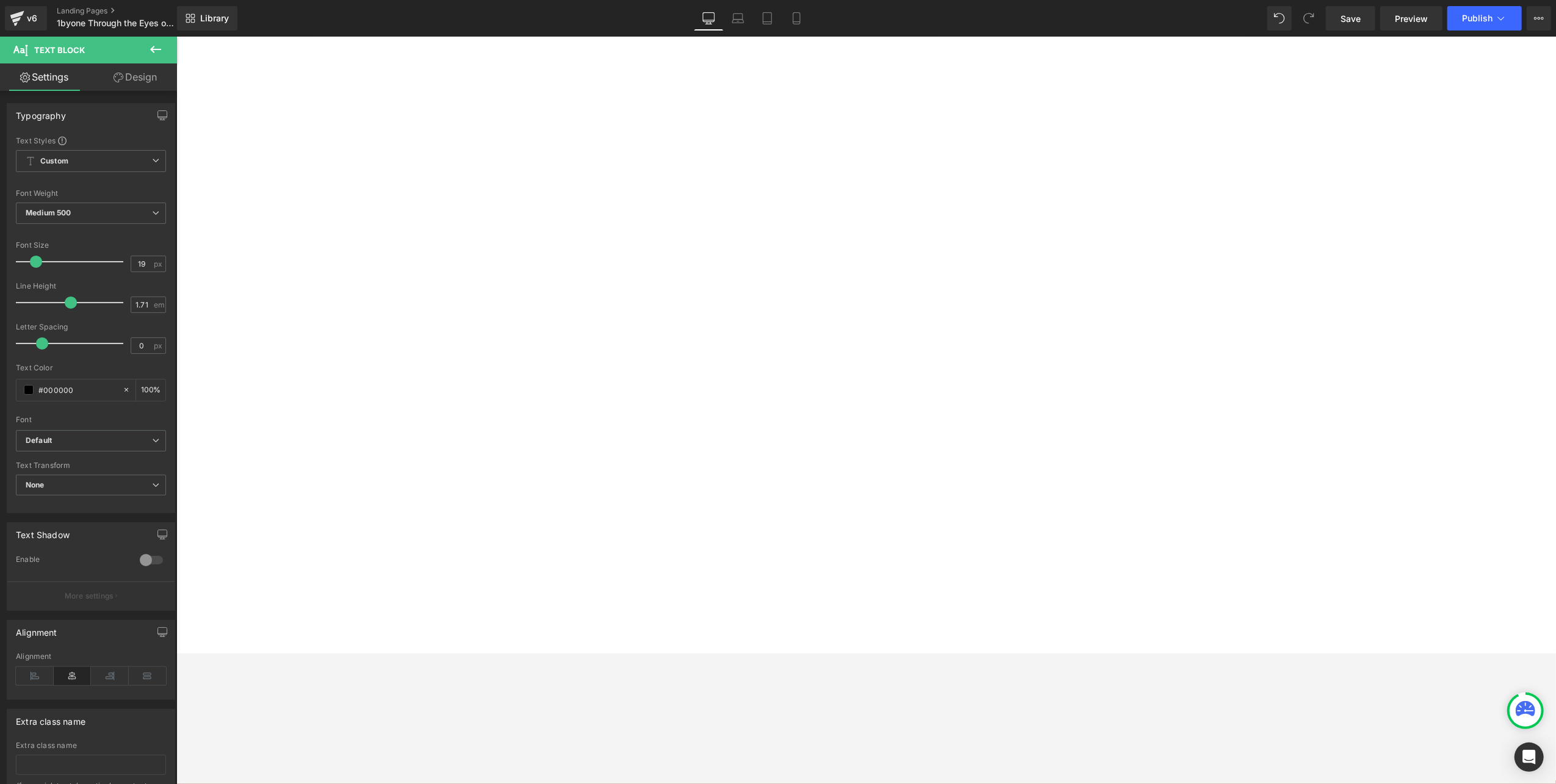
scroll to position [458, 0]
click at [176, 36] on link at bounding box center [176, 36] width 0 height 0
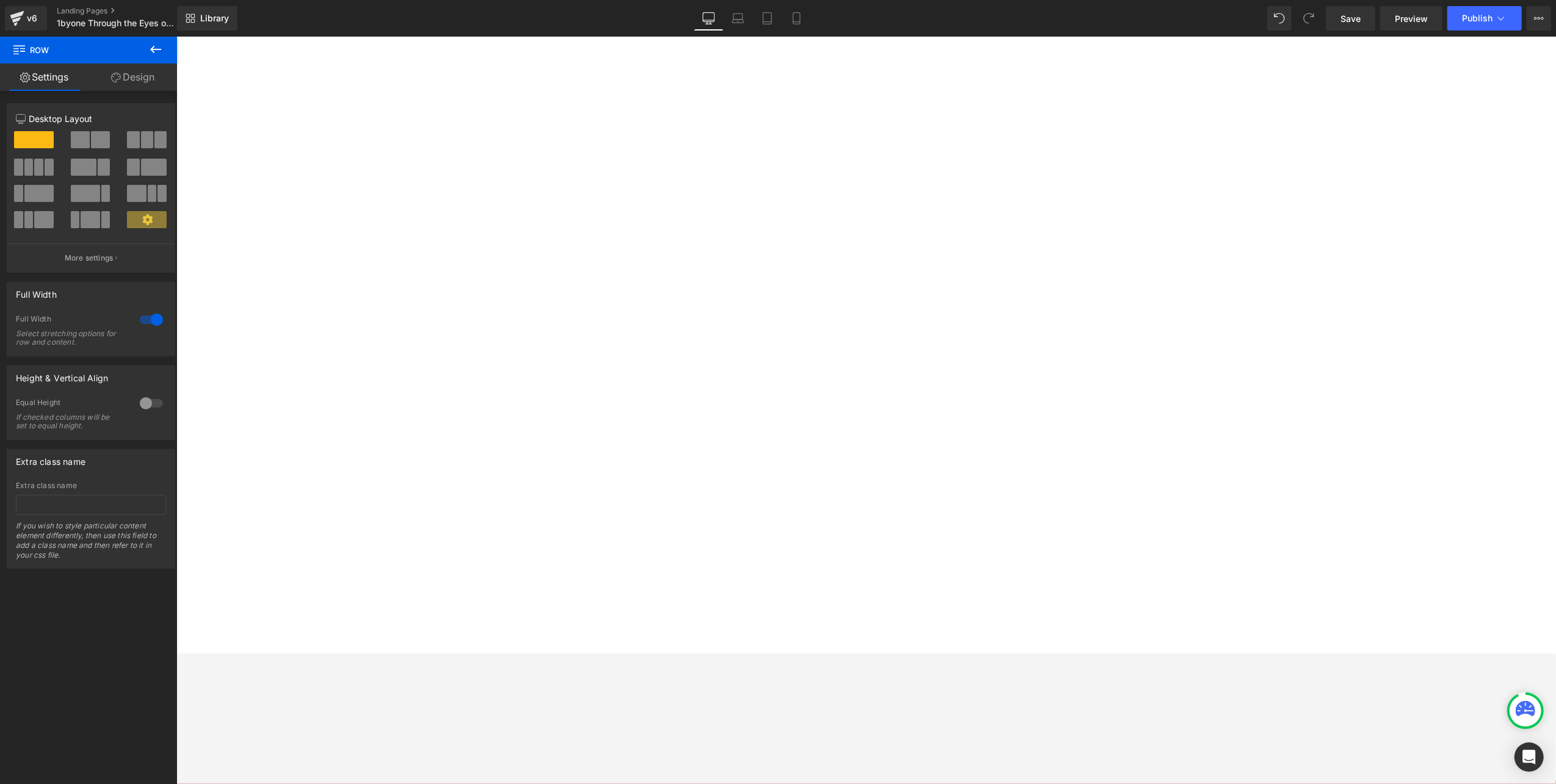
click at [176, 36] on icon at bounding box center [176, 36] width 0 height 0
drag, startPoint x: 484, startPoint y: 406, endPoint x: 1123, endPoint y: 351, distance: 641.4
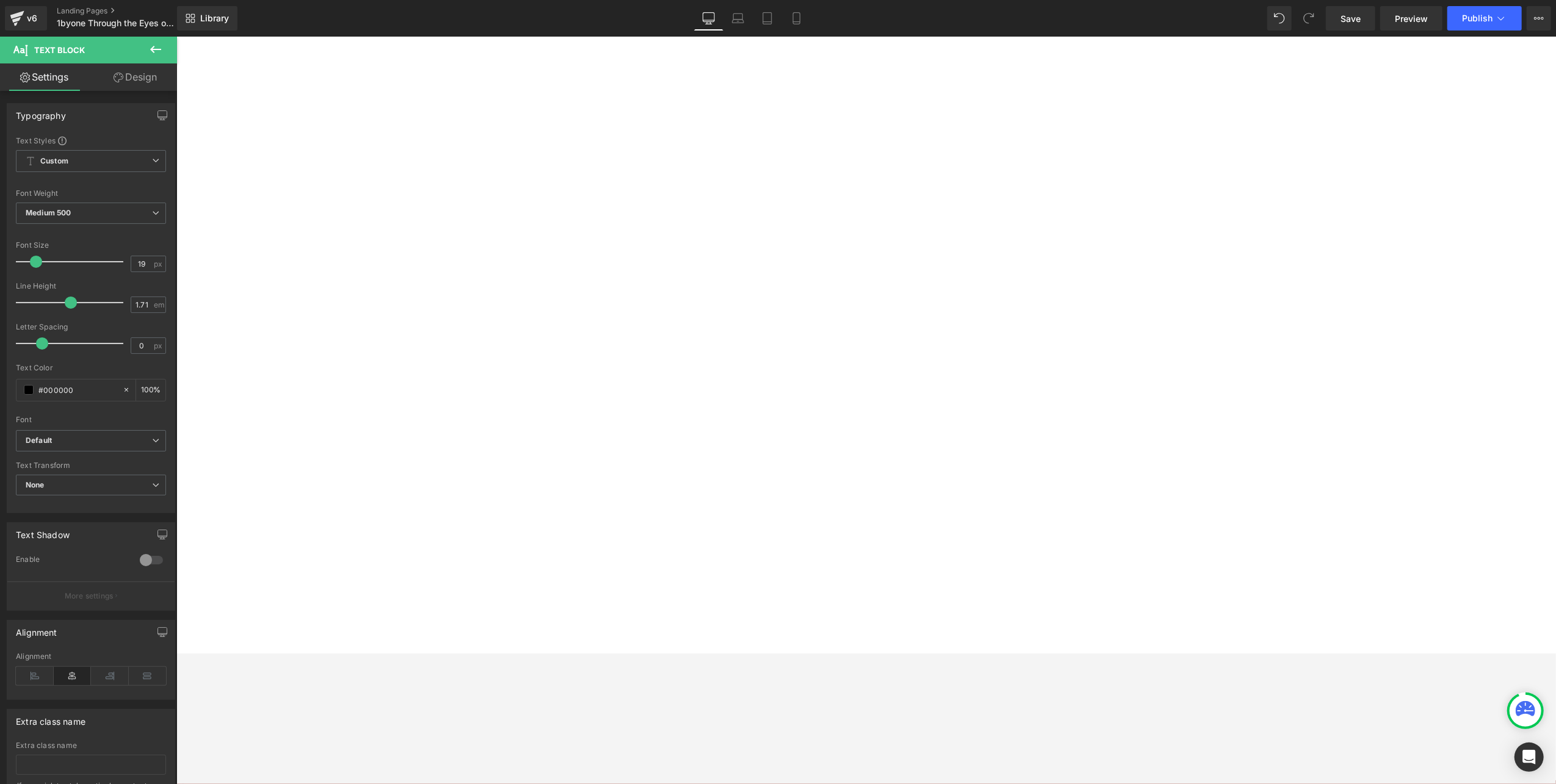
scroll to position [488, 0]
click at [176, 36] on icon at bounding box center [176, 36] width 0 height 0
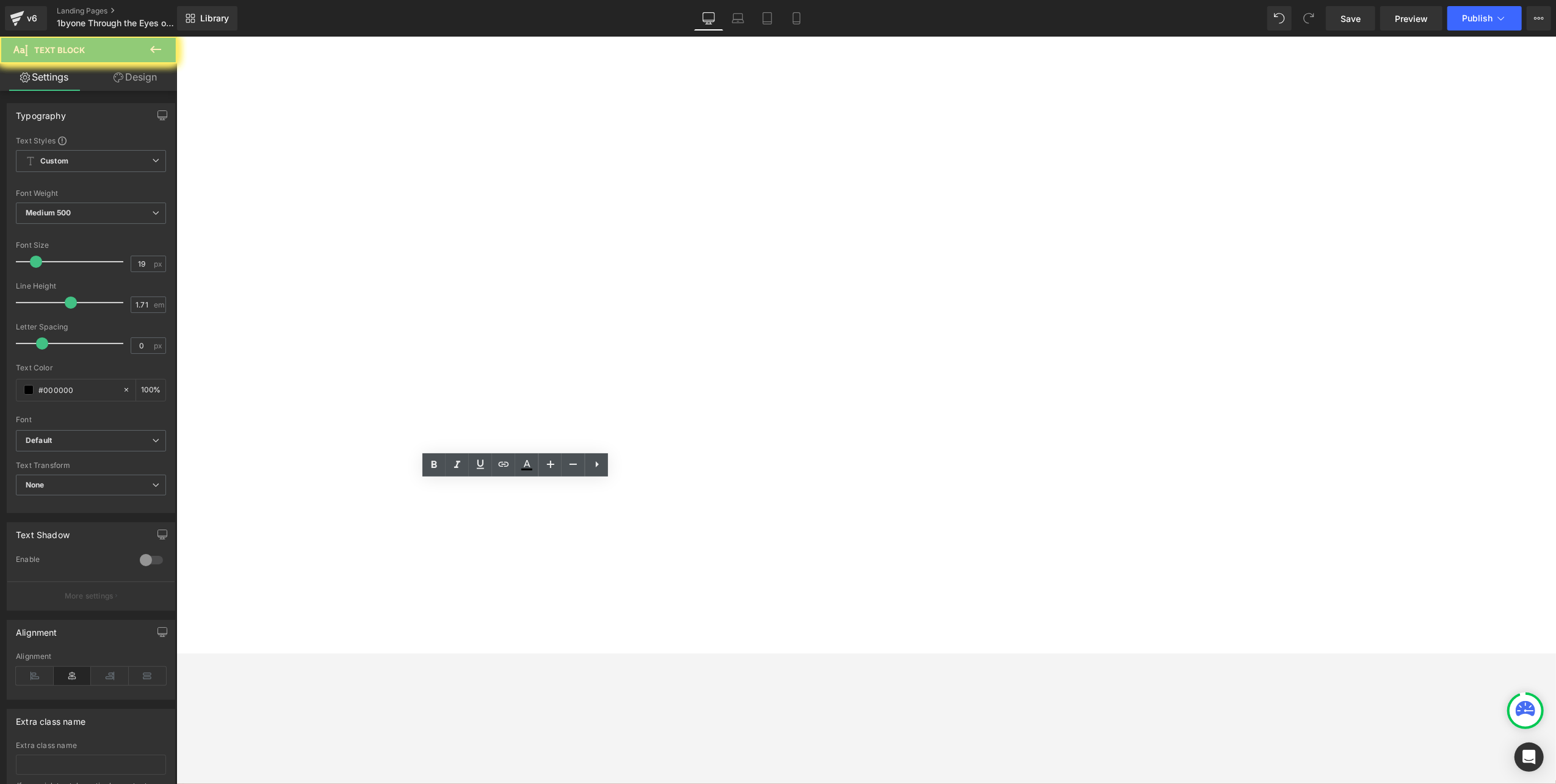
drag, startPoint x: 506, startPoint y: 488, endPoint x: 298, endPoint y: 488, distance: 208.0
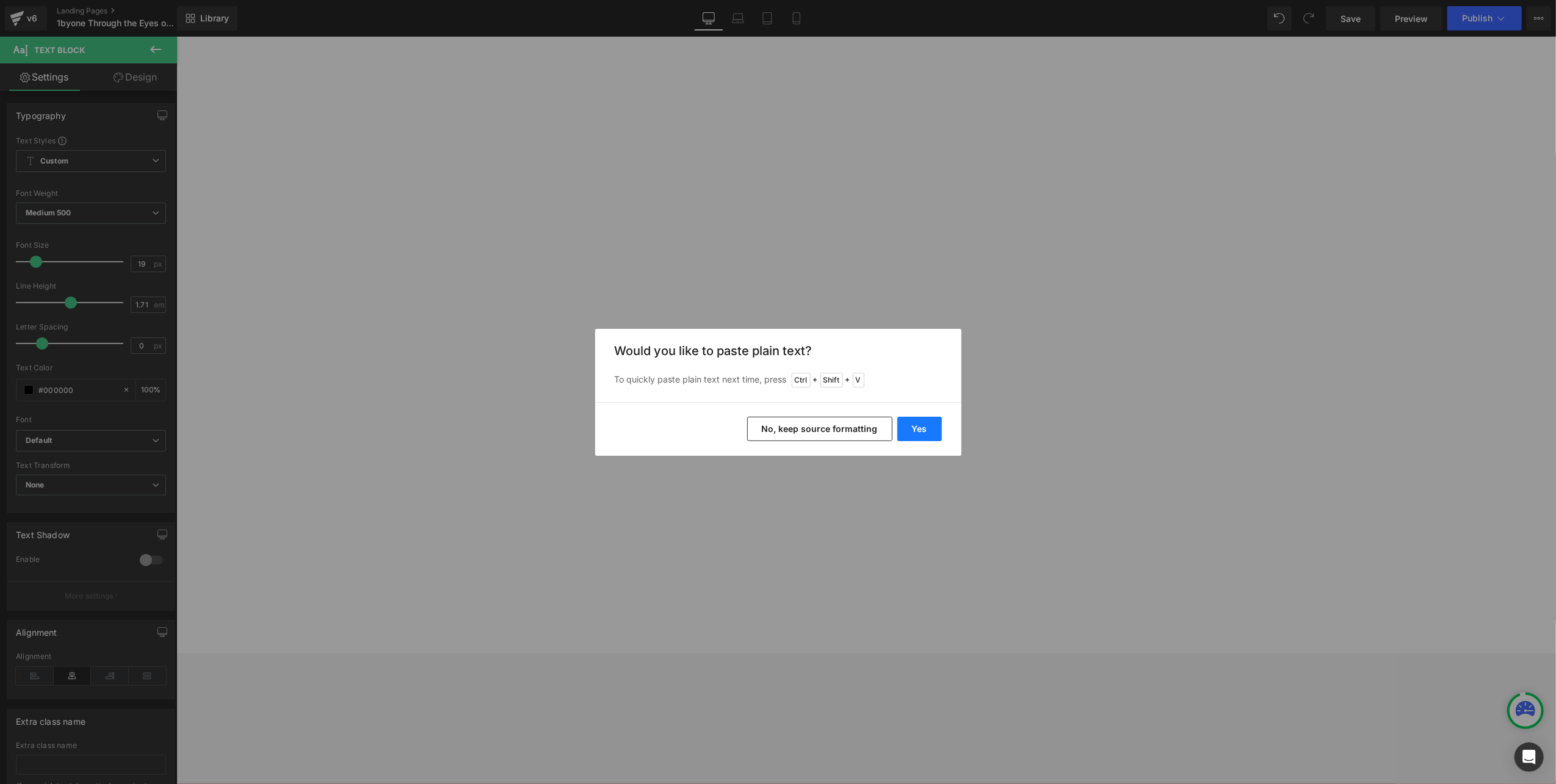
click at [911, 432] on button "Yes" at bounding box center [920, 429] width 45 height 24
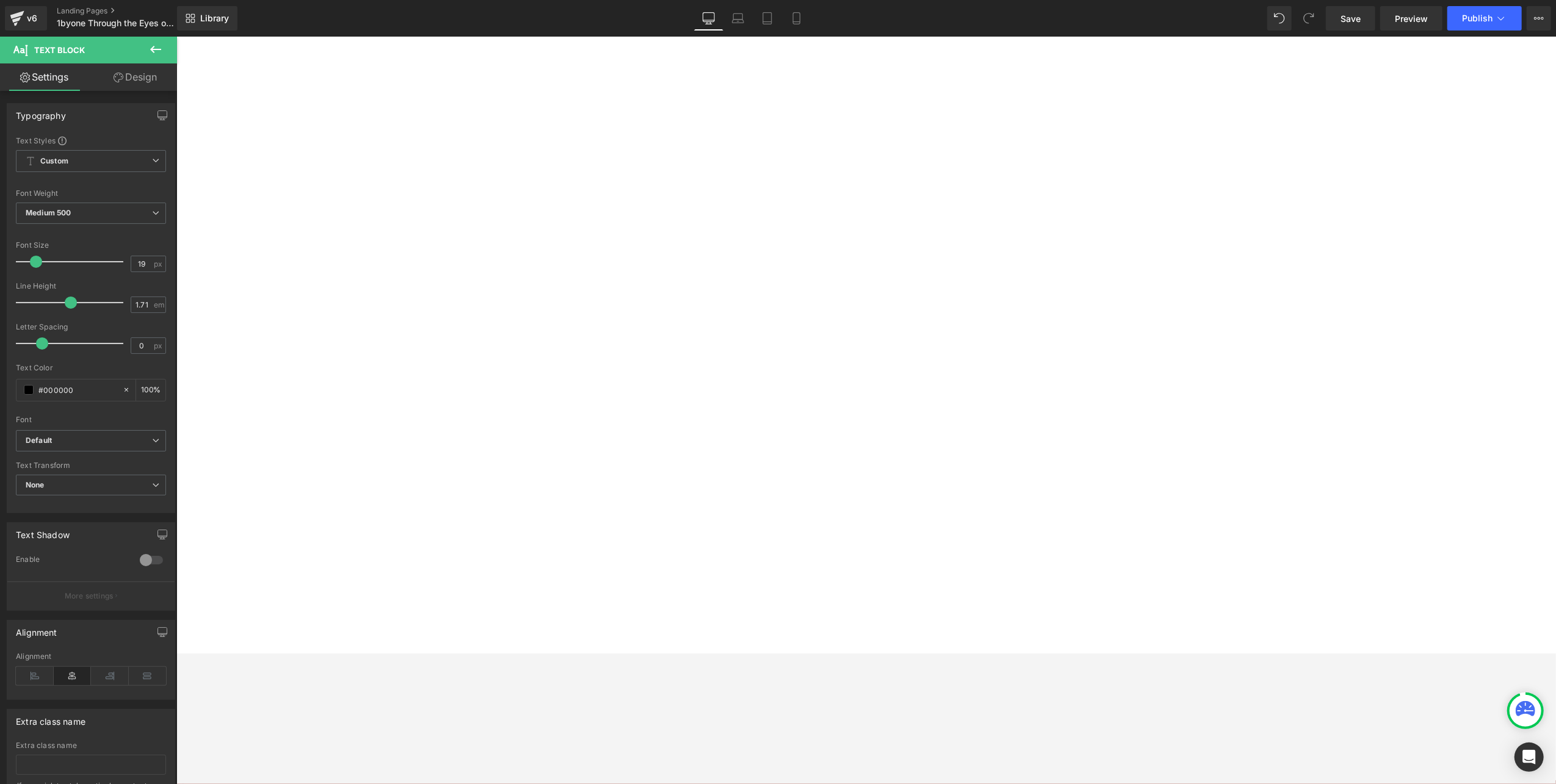
click at [176, 36] on span "Youtube" at bounding box center [176, 36] width 0 height 0
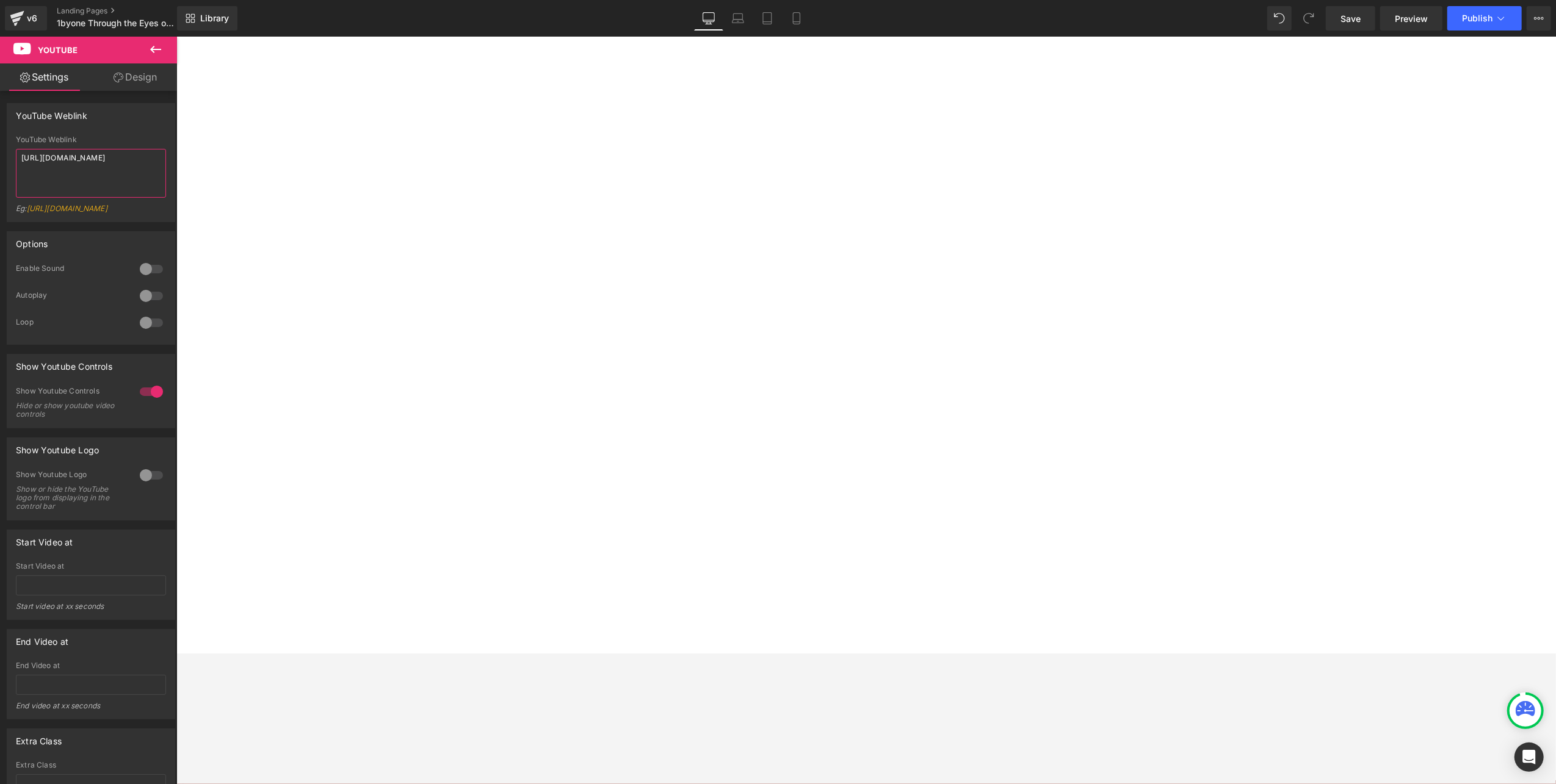
drag, startPoint x: 101, startPoint y: 167, endPoint x: -4, endPoint y: 148, distance: 106.7
click at [0, 148] on html "Youtube You are previewing how the will restyle your page. You can not edit Ele…" at bounding box center [778, 392] width 1556 height 784
paste textarea "LevUlK1wipI"
type textarea "[URL][DOMAIN_NAME]"
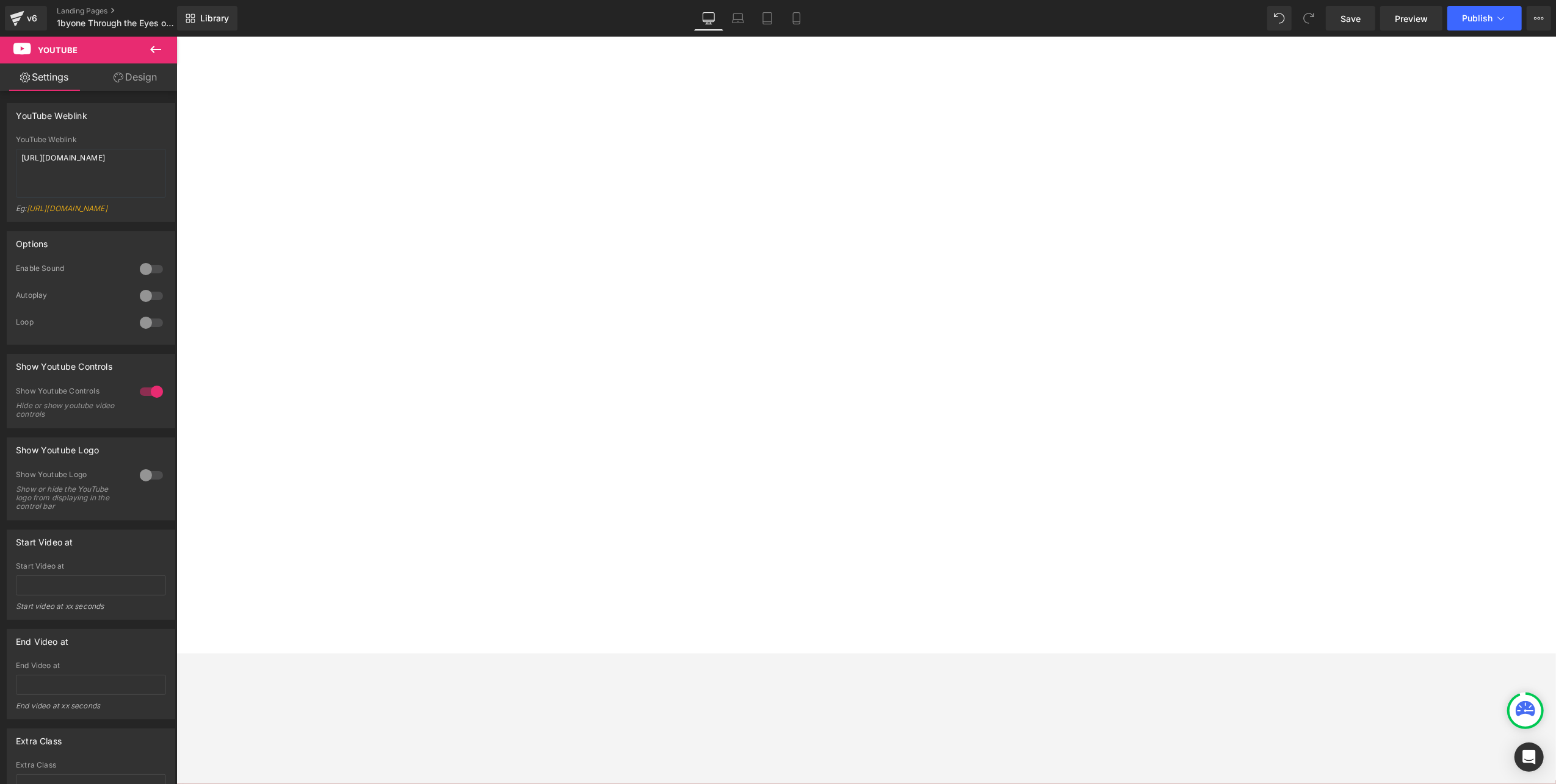
drag, startPoint x: 728, startPoint y: 183, endPoint x: 684, endPoint y: 183, distance: 44.0
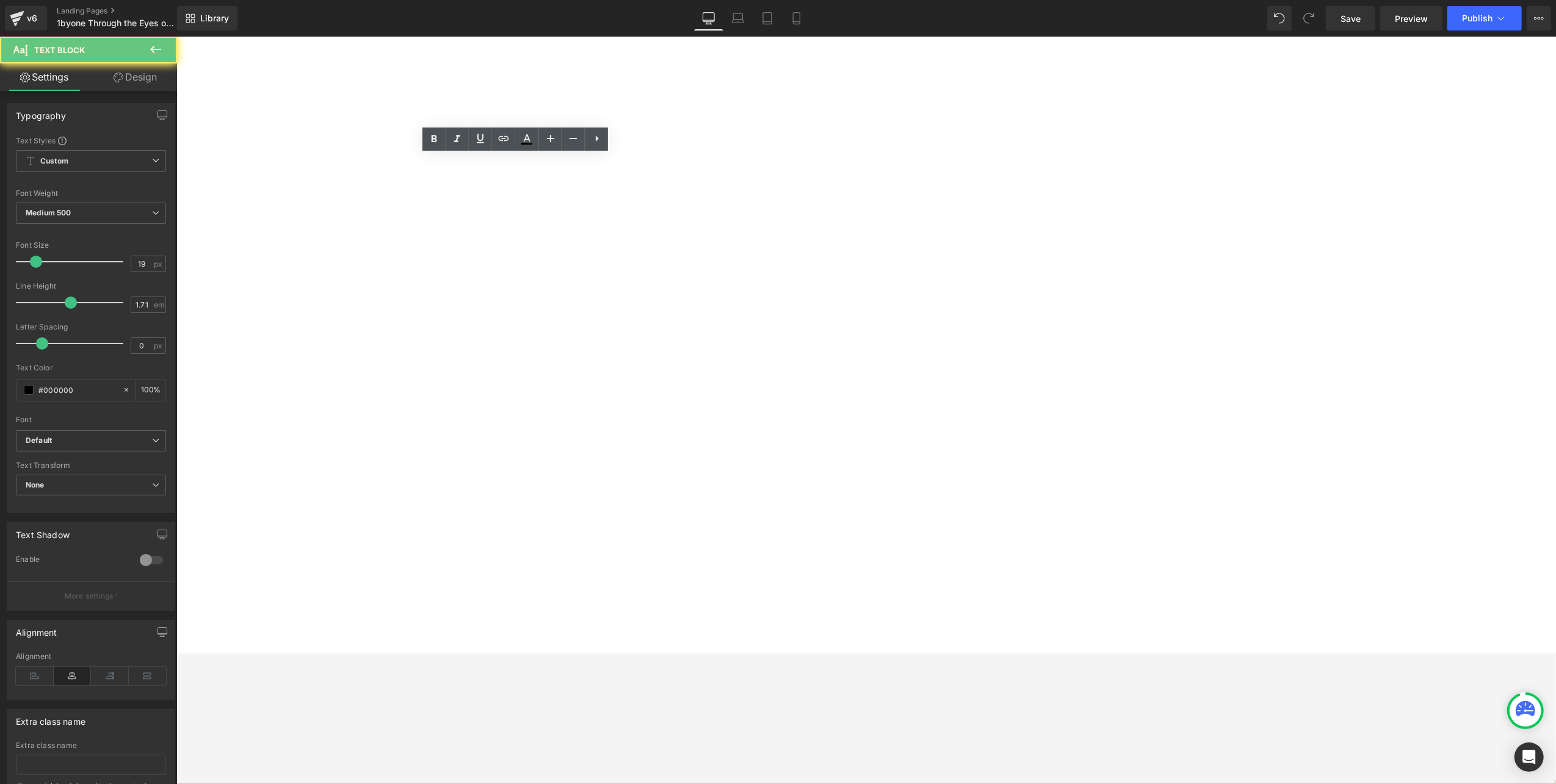
drag, startPoint x: 684, startPoint y: 183, endPoint x: 714, endPoint y: 182, distance: 30.0
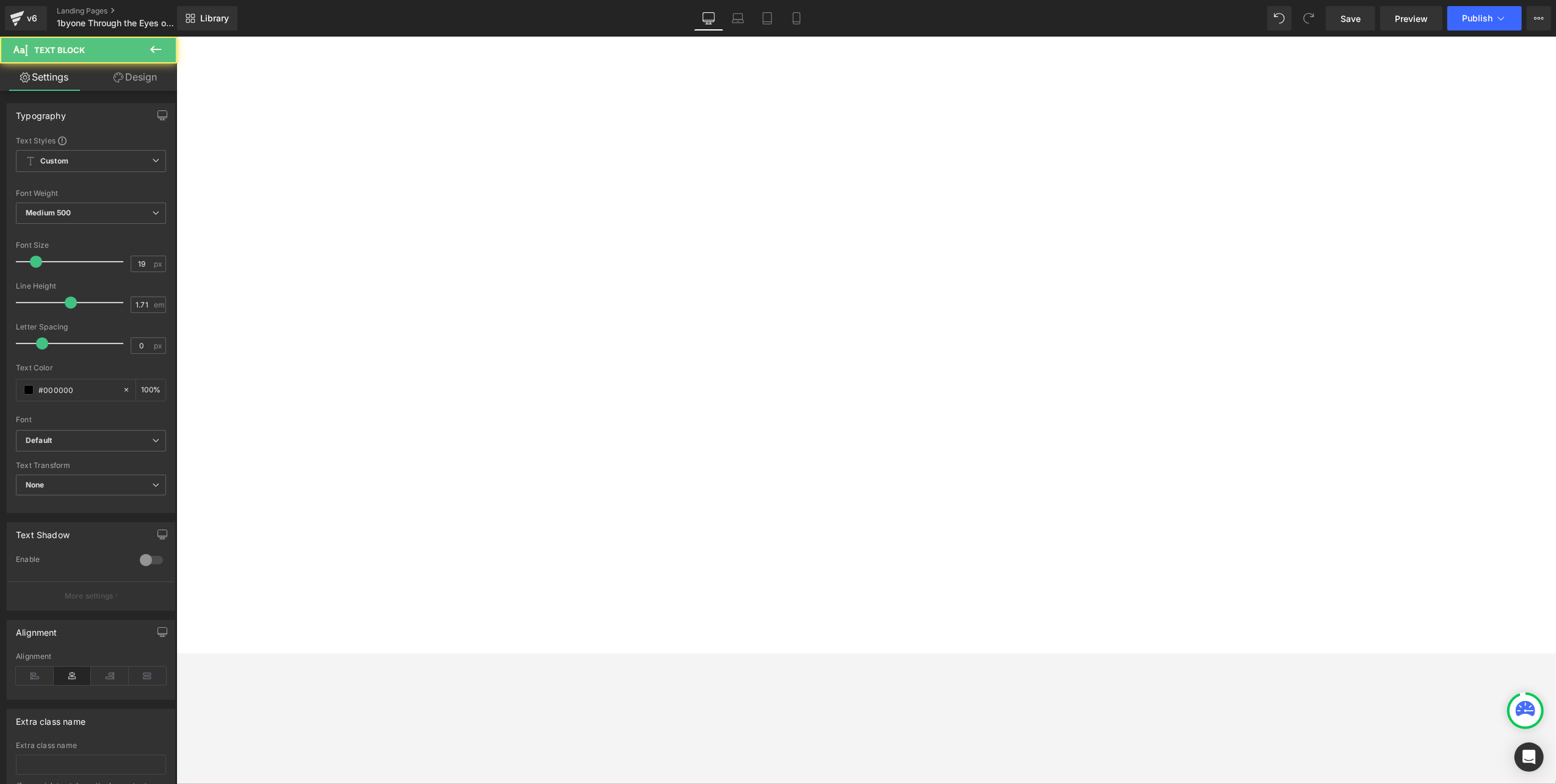
click at [106, 653] on div "Extra class name" at bounding box center [91, 721] width 167 height 23
click at [176, 36] on span "Youtube" at bounding box center [176, 36] width 0 height 0
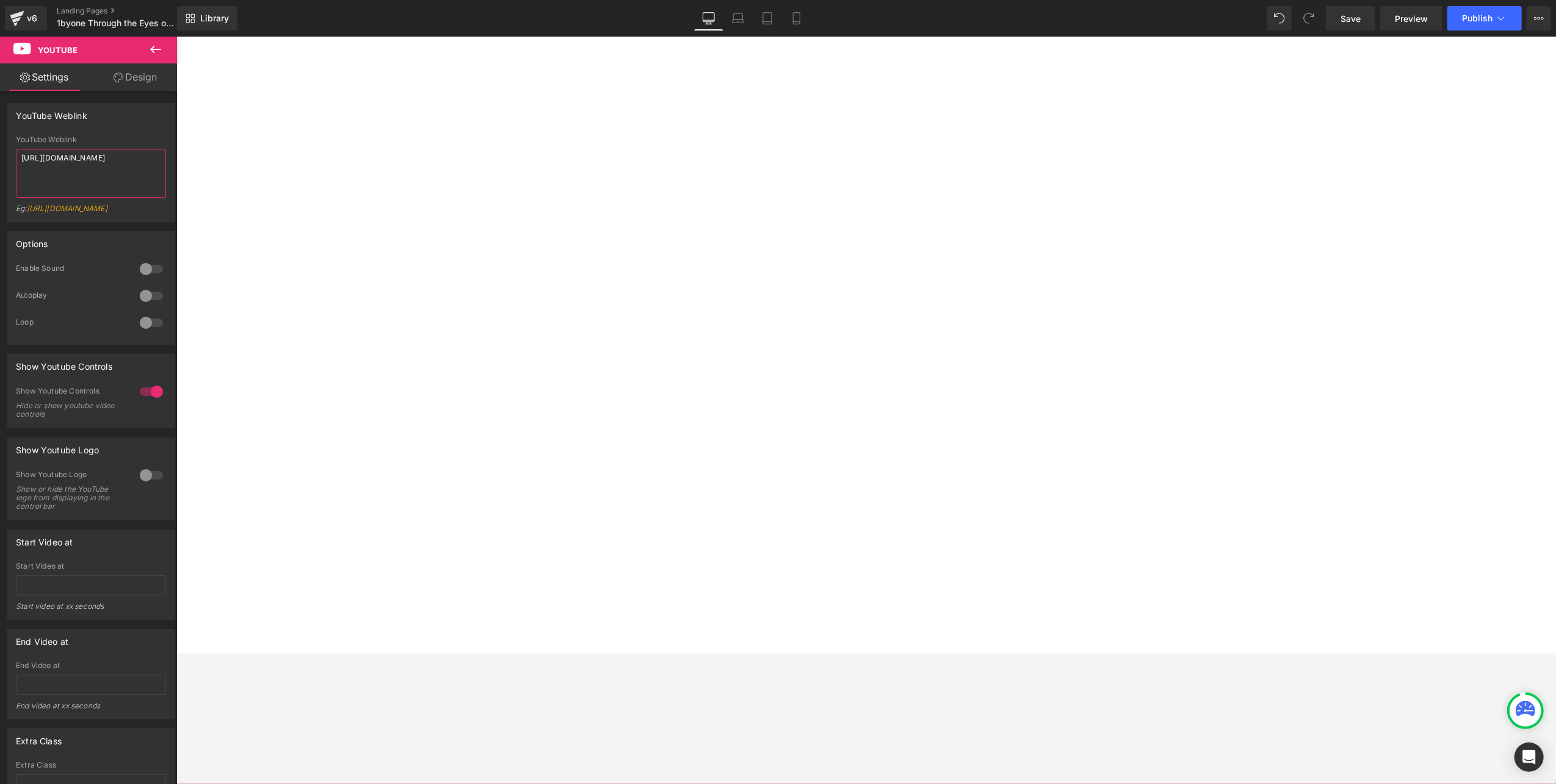
click at [84, 173] on textarea "[URL][DOMAIN_NAME]" at bounding box center [91, 173] width 150 height 49
paste textarea "7gh1XUwAOfI&pp=ygUXMWJ5b25lIHR1cm50YWJsZSByZXZpZXc%3D"
type textarea "[URL][DOMAIN_NAME]"
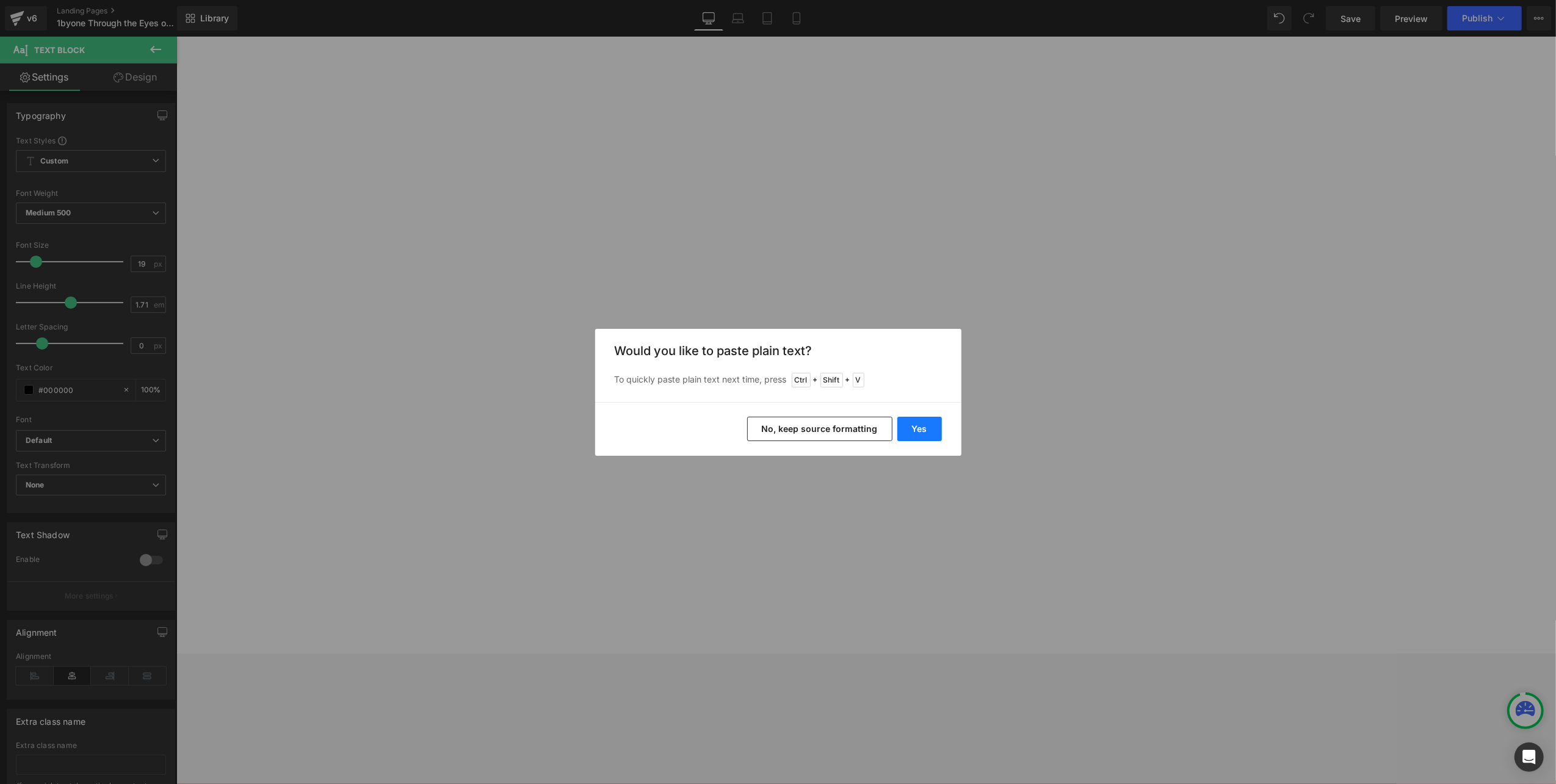
drag, startPoint x: 733, startPoint y: 386, endPoint x: 912, endPoint y: 423, distance: 182.8
click at [912, 423] on button "Yes" at bounding box center [920, 429] width 45 height 24
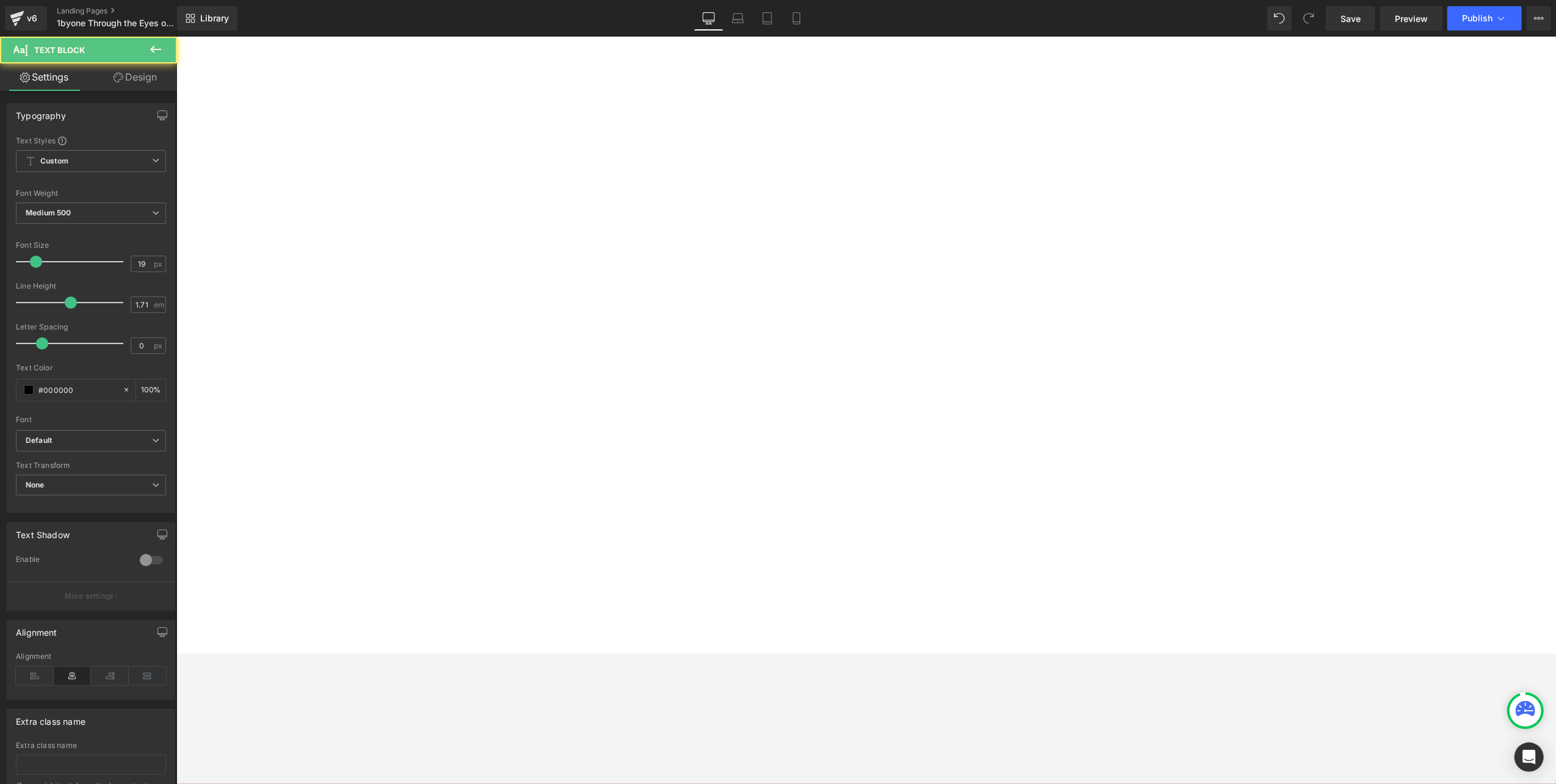
drag, startPoint x: 645, startPoint y: 294, endPoint x: 724, endPoint y: 291, distance: 79.1
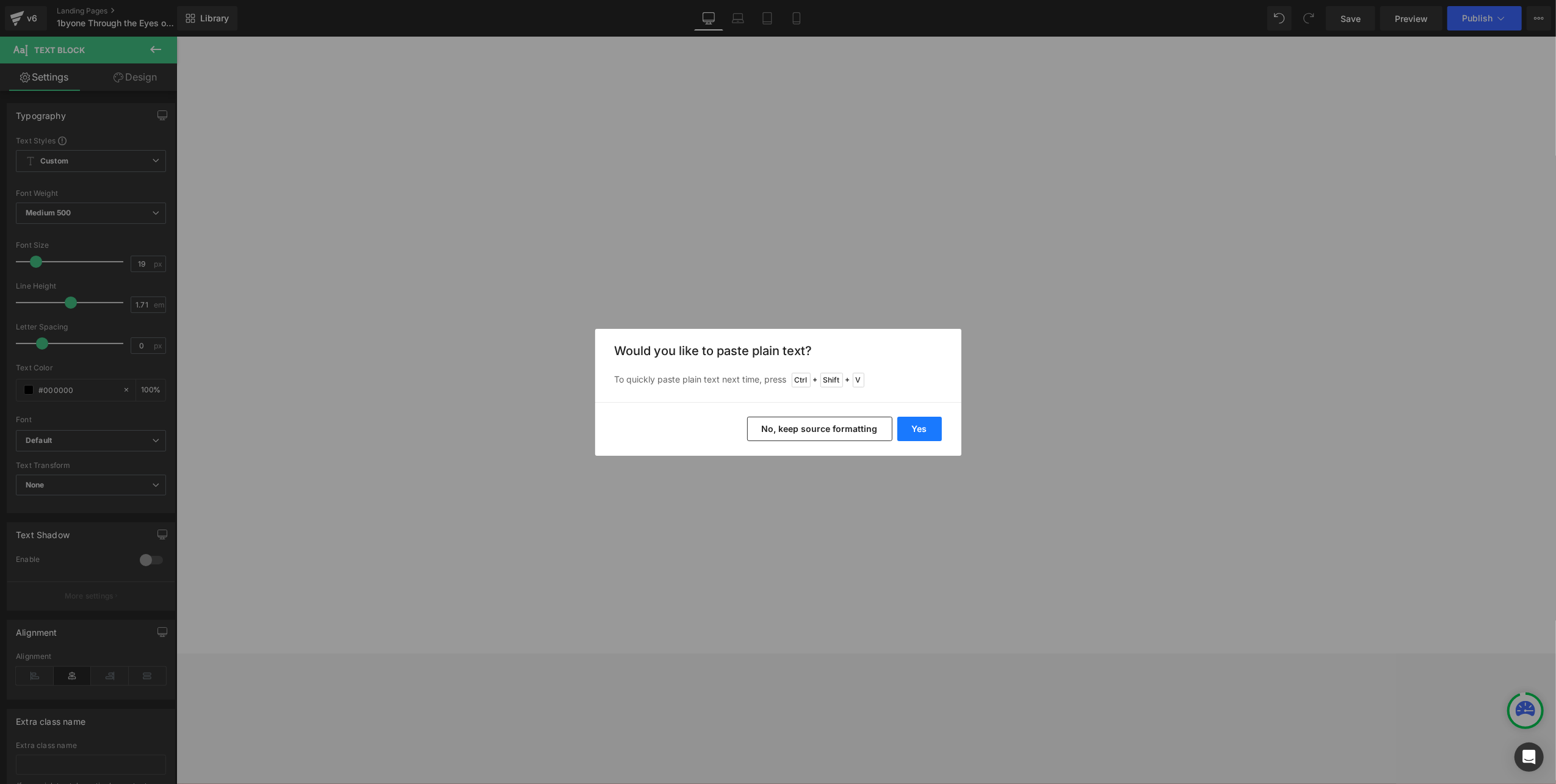
drag, startPoint x: 946, startPoint y: 433, endPoint x: 939, endPoint y: 431, distance: 7.3
click at [946, 433] on div "Yes No, keep source formatting" at bounding box center [778, 429] width 366 height 54
click at [932, 430] on button "Yes" at bounding box center [920, 429] width 45 height 24
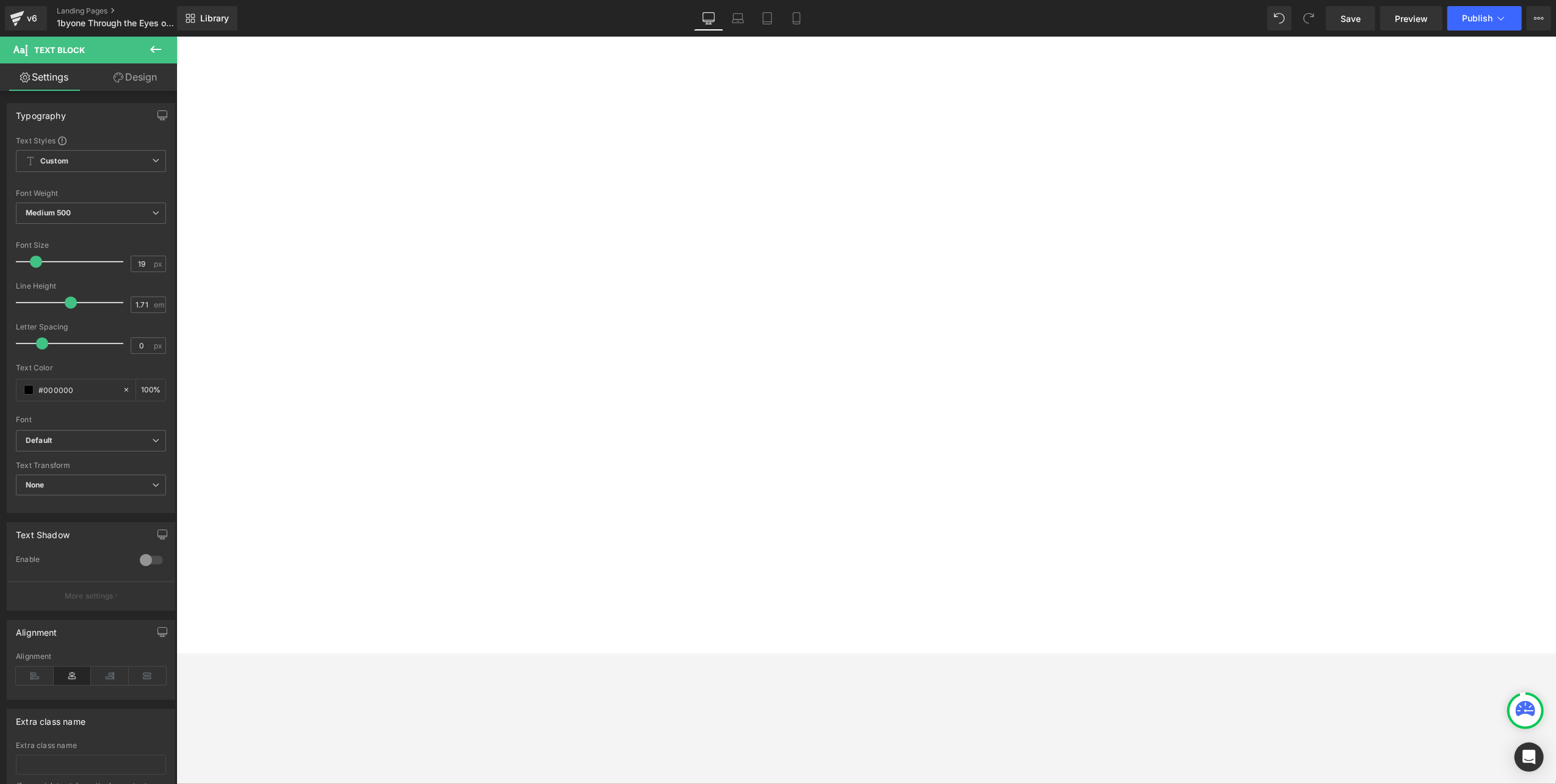
scroll to position [569, 0]
click at [176, 36] on span "Youtube" at bounding box center [176, 36] width 0 height 0
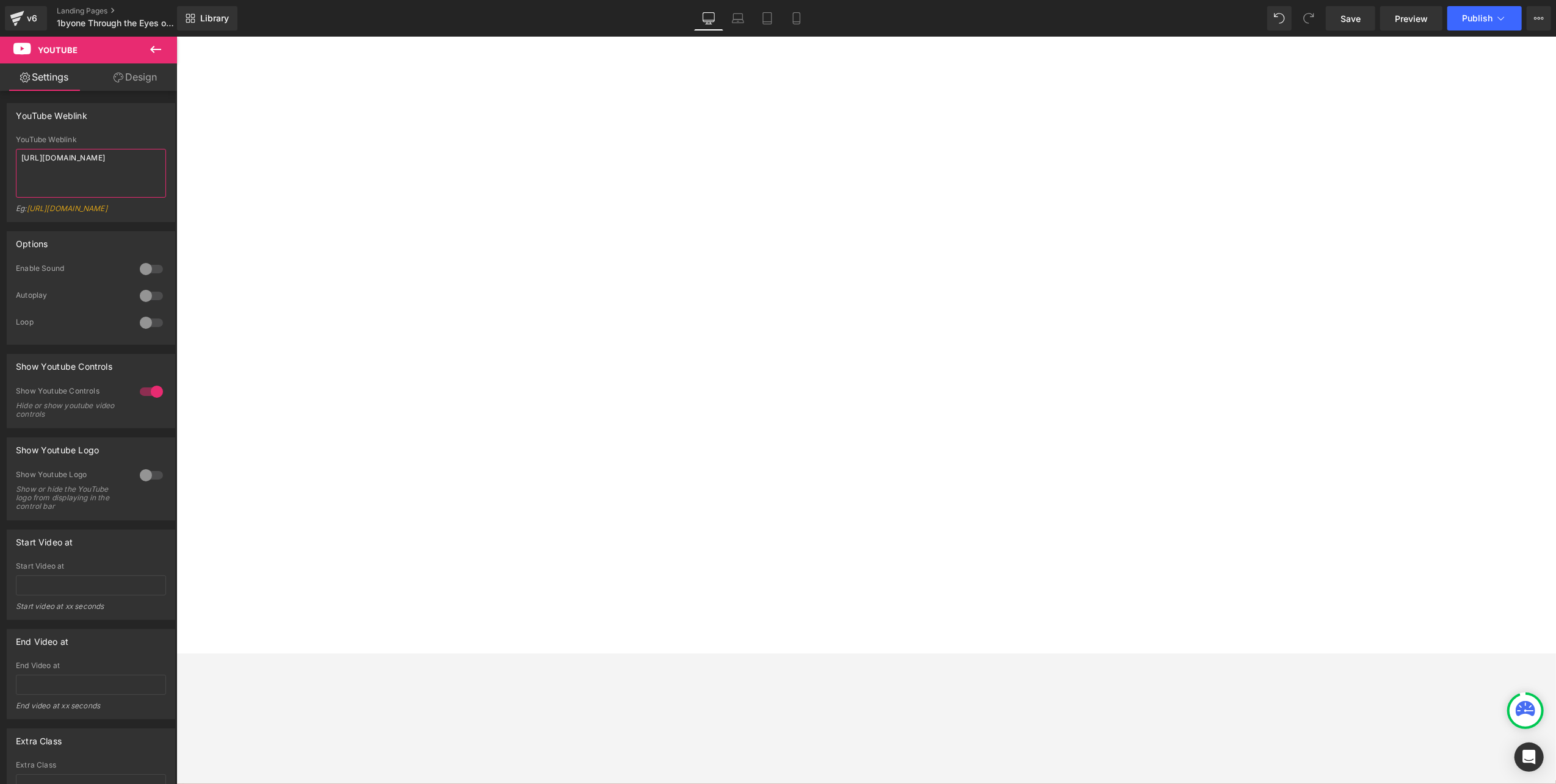
click at [0, 161] on html "Youtube You are previewing how the will restyle your page. You can not edit Ele…" at bounding box center [778, 392] width 1556 height 784
paste textarea "i7ZUvtKXBww&pp=ygUXMWJ5b25lIHR1cm50YWJsZSByZXZpZXc%3D"
type textarea "[URL][DOMAIN_NAME]"
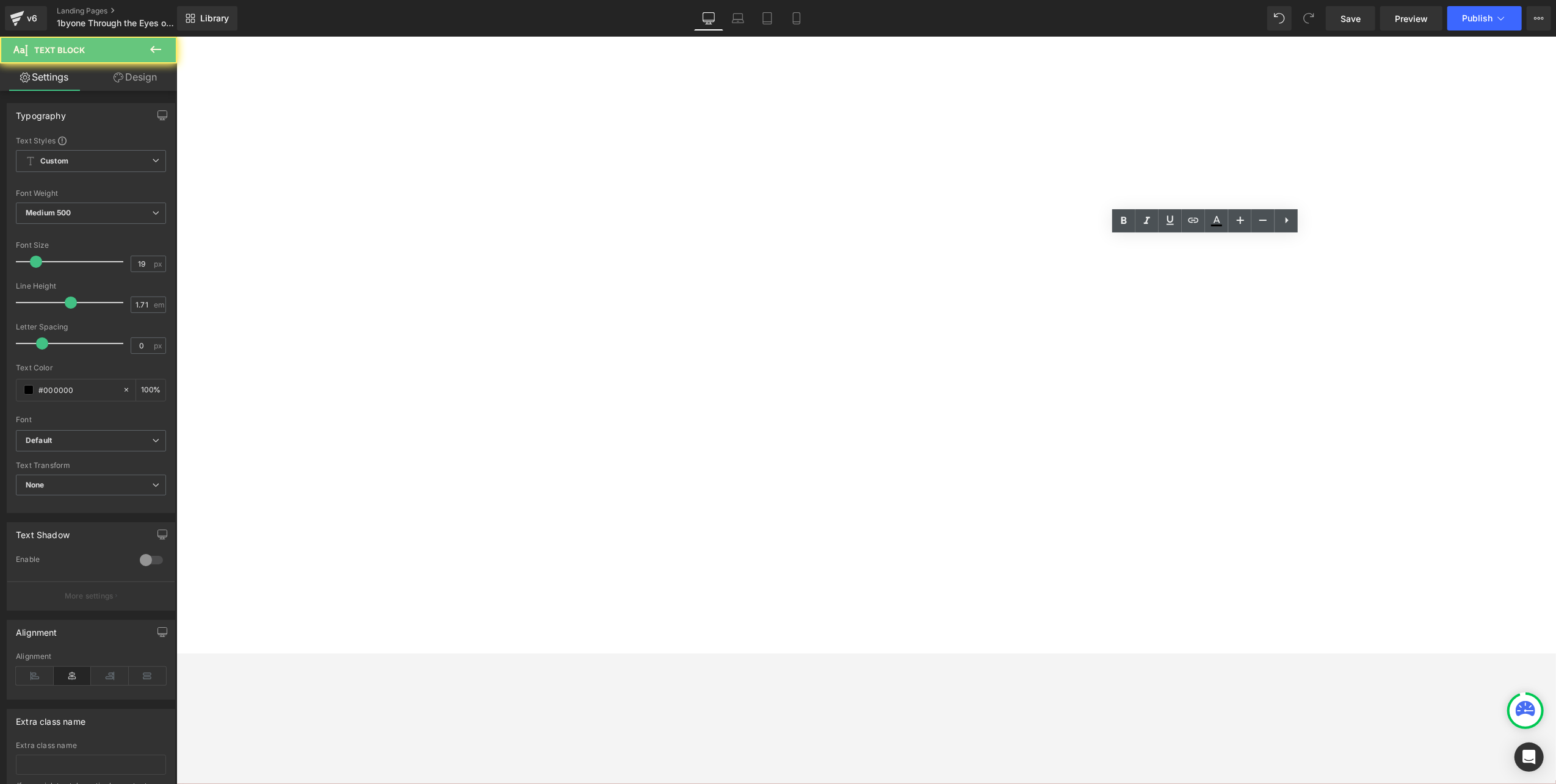
drag, startPoint x: 1418, startPoint y: 247, endPoint x: 979, endPoint y: 247, distance: 439.0
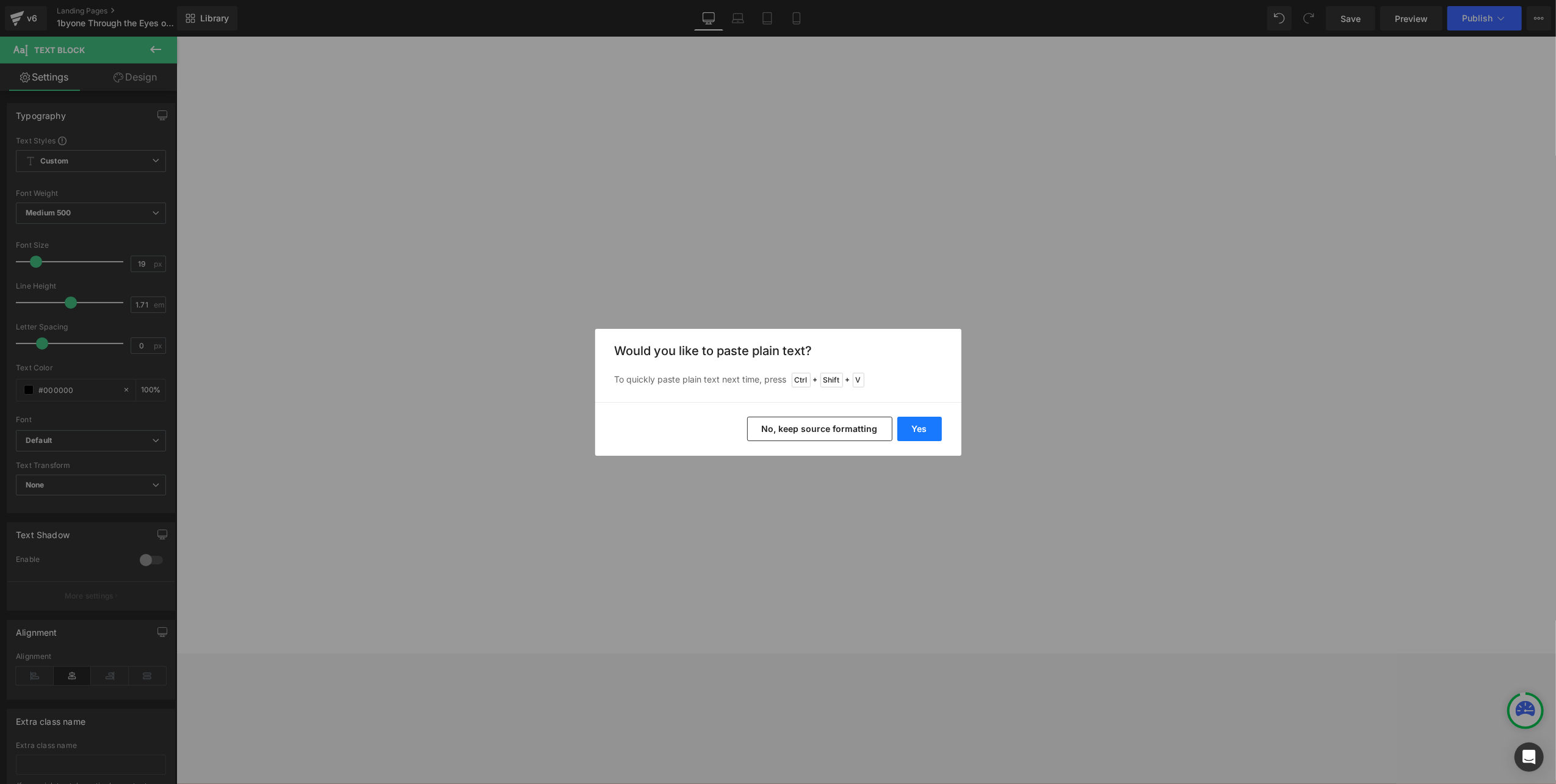
click at [914, 432] on button "Yes" at bounding box center [920, 429] width 45 height 24
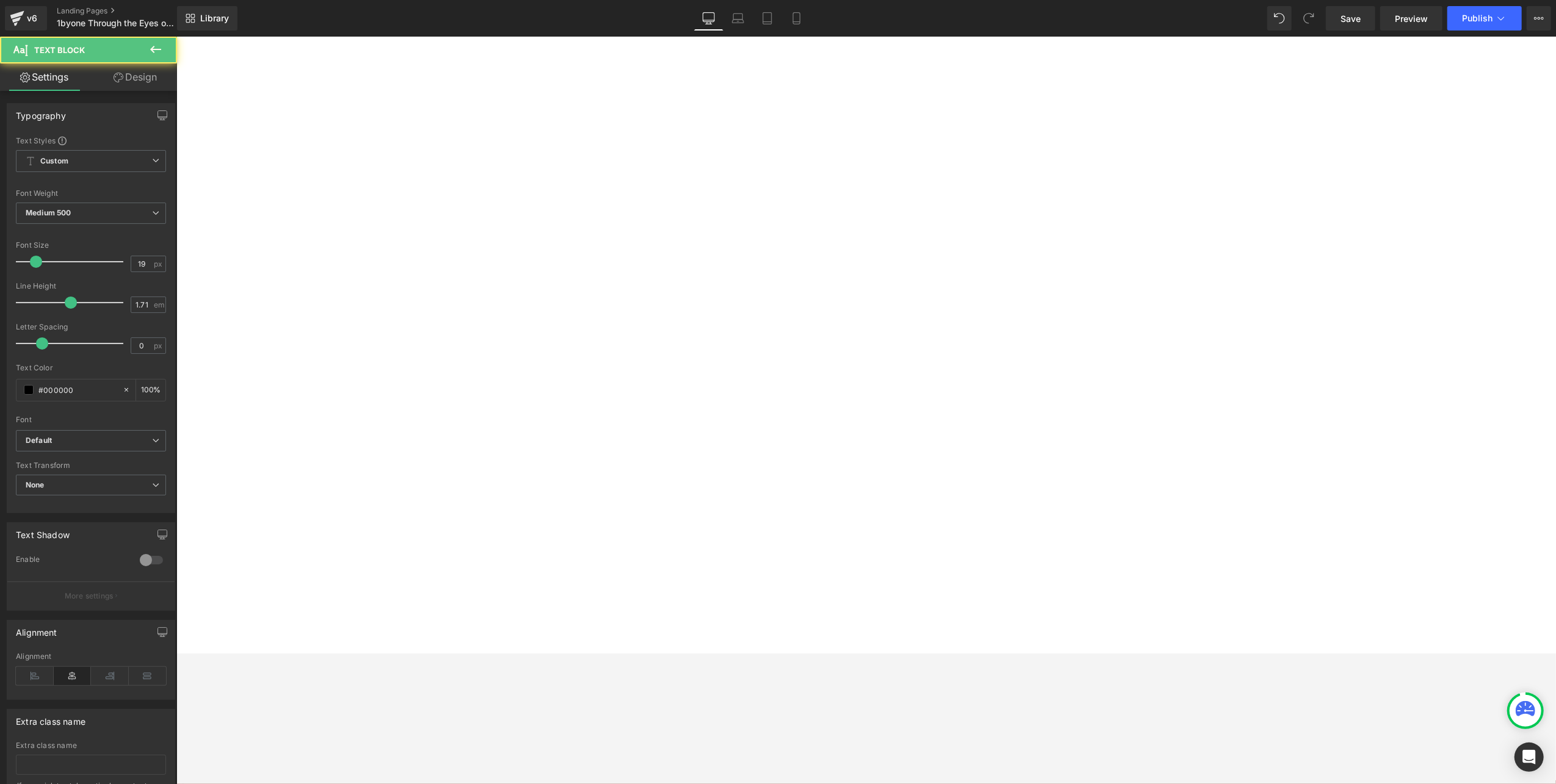
drag, startPoint x: 1335, startPoint y: 266, endPoint x: 1409, endPoint y: 266, distance: 74.0
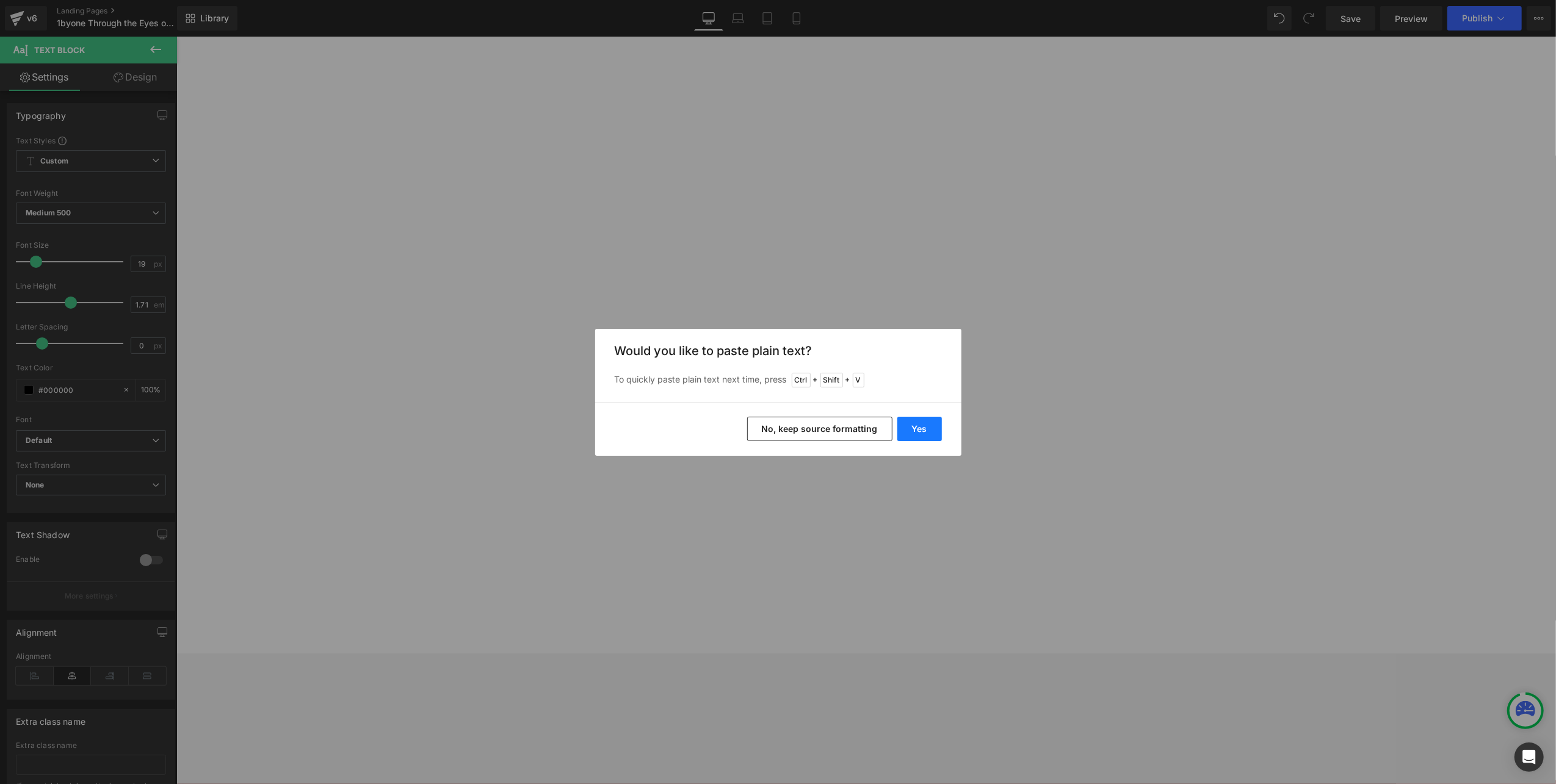
click at [920, 428] on button "Yes" at bounding box center [920, 429] width 45 height 24
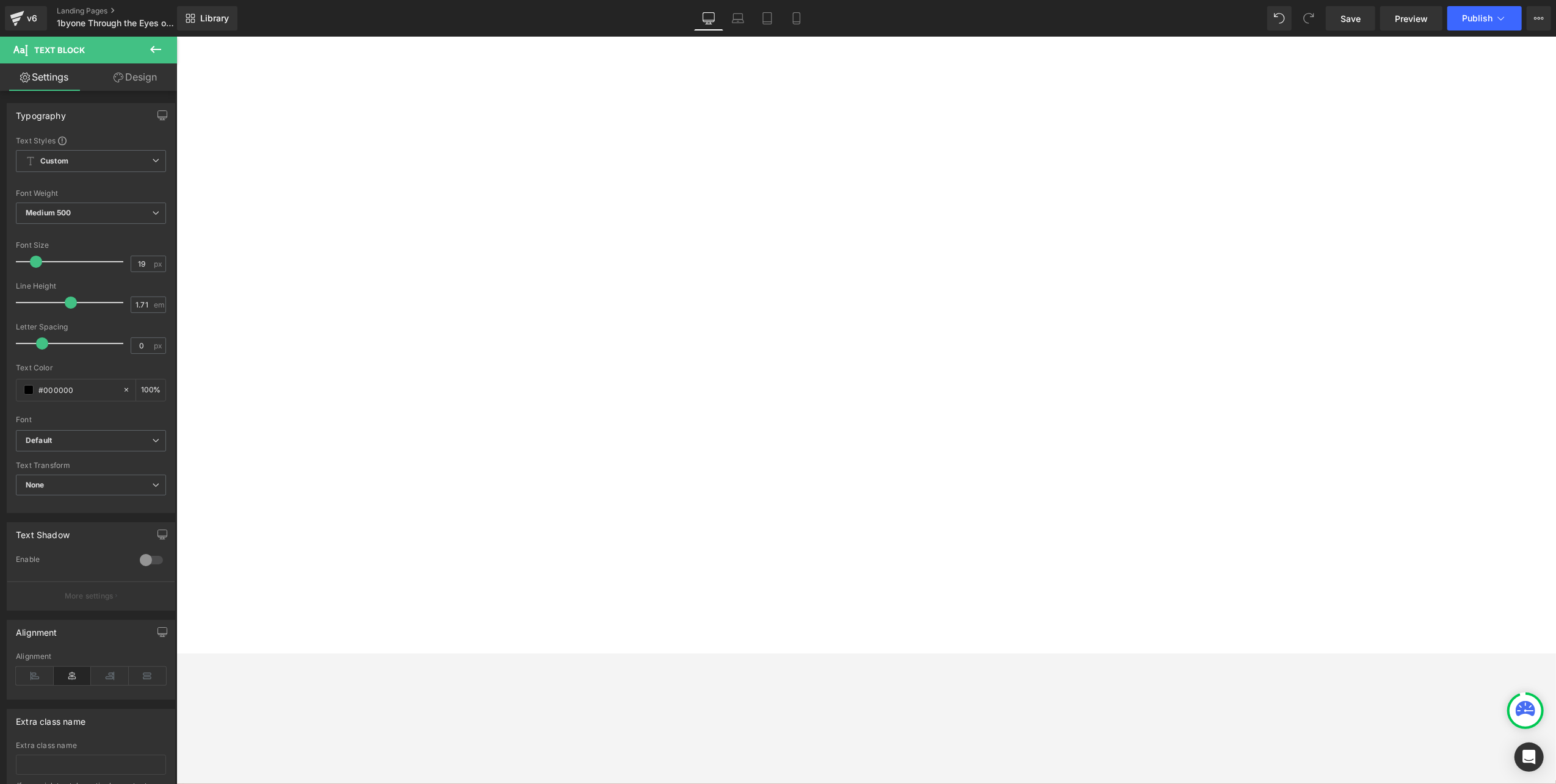
scroll to position [1138, 0]
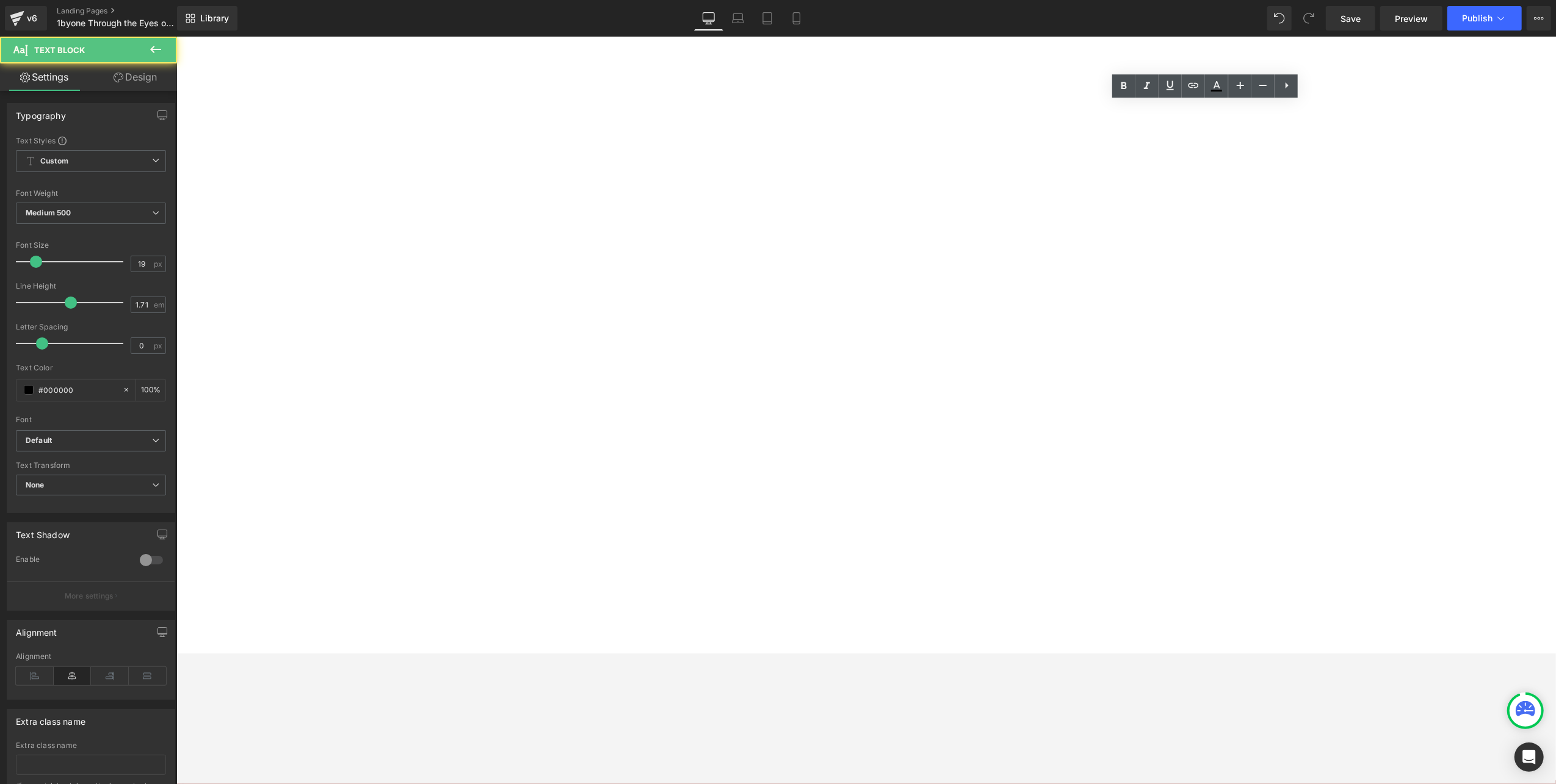
drag, startPoint x: 1413, startPoint y: 113, endPoint x: 962, endPoint y: 113, distance: 451.0
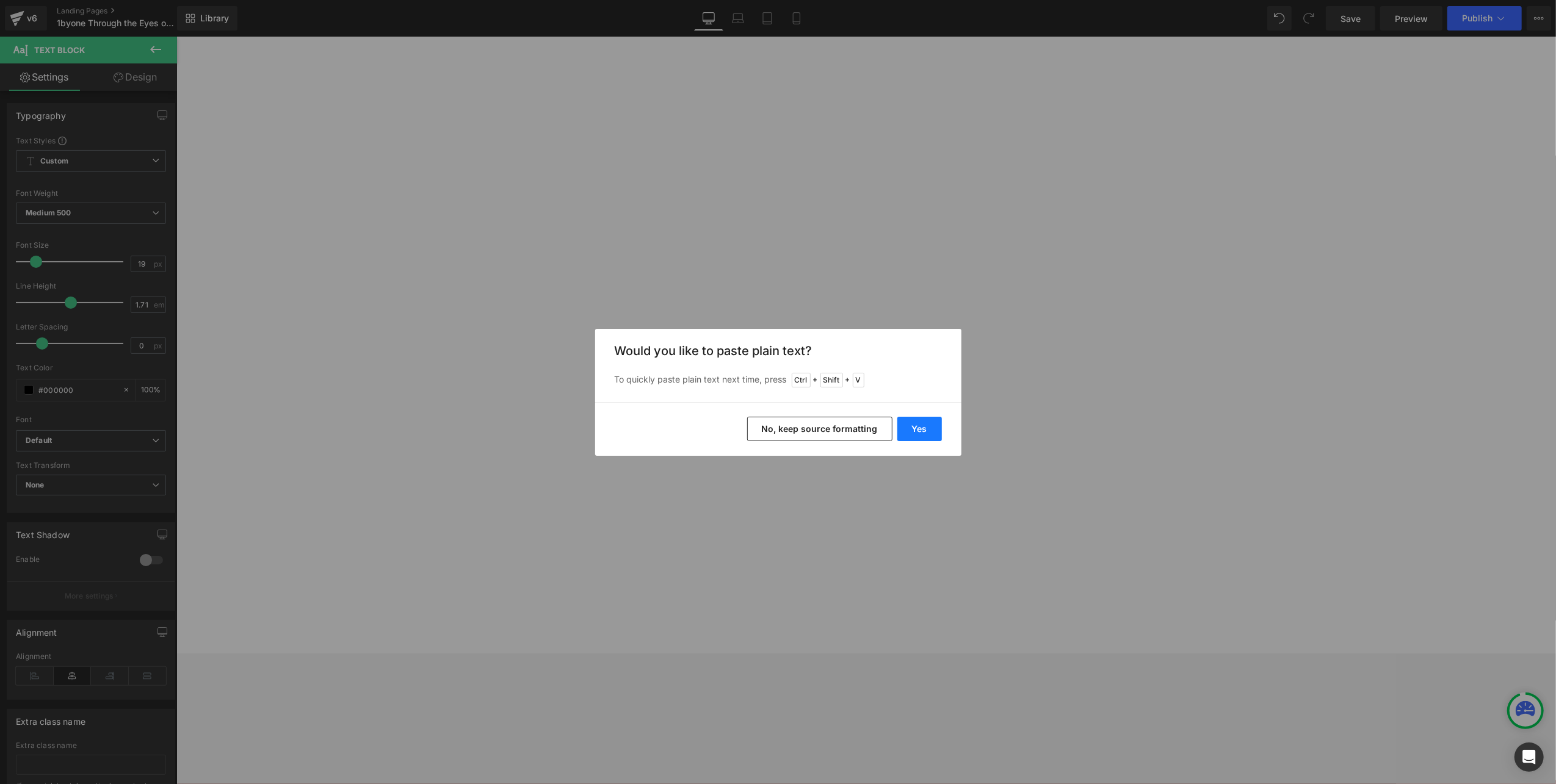
click at [926, 427] on button "Yes" at bounding box center [920, 429] width 45 height 24
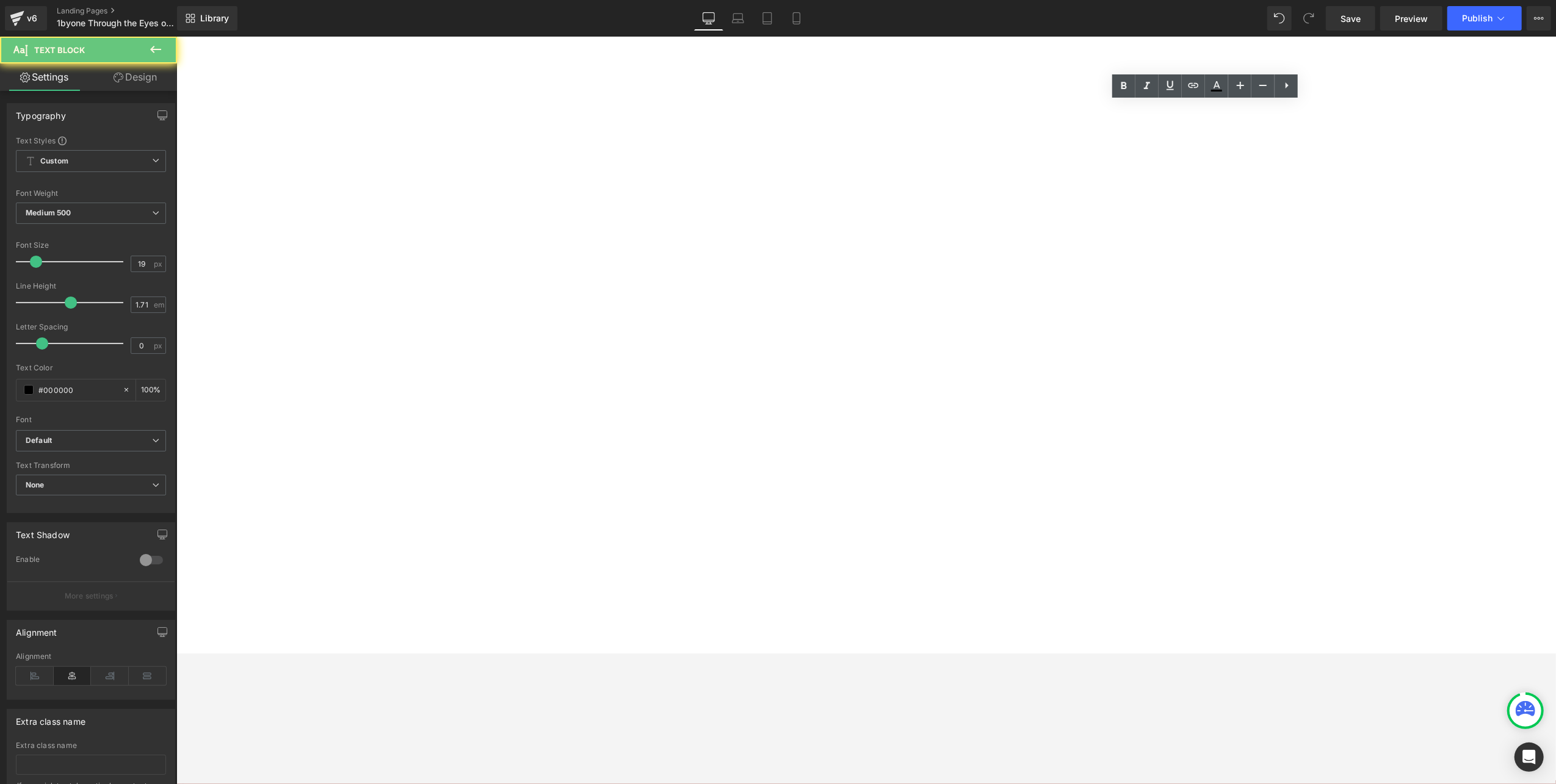
drag, startPoint x: 1335, startPoint y: 134, endPoint x: 1420, endPoint y: 133, distance: 85.0
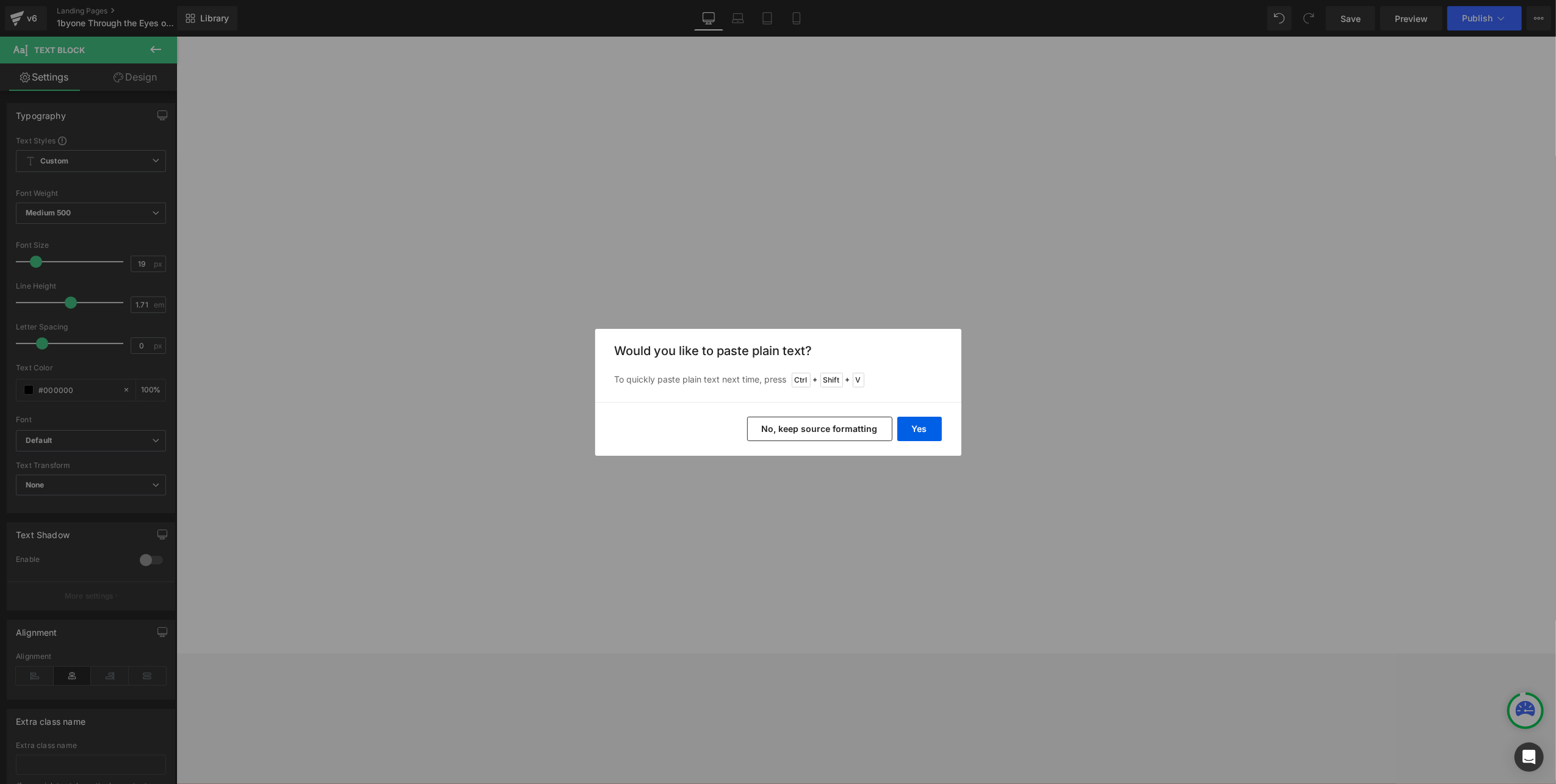
drag, startPoint x: 843, startPoint y: 420, endPoint x: 823, endPoint y: 428, distance: 21.5
click at [823, 428] on button "No, keep source formatting" at bounding box center [820, 429] width 145 height 24
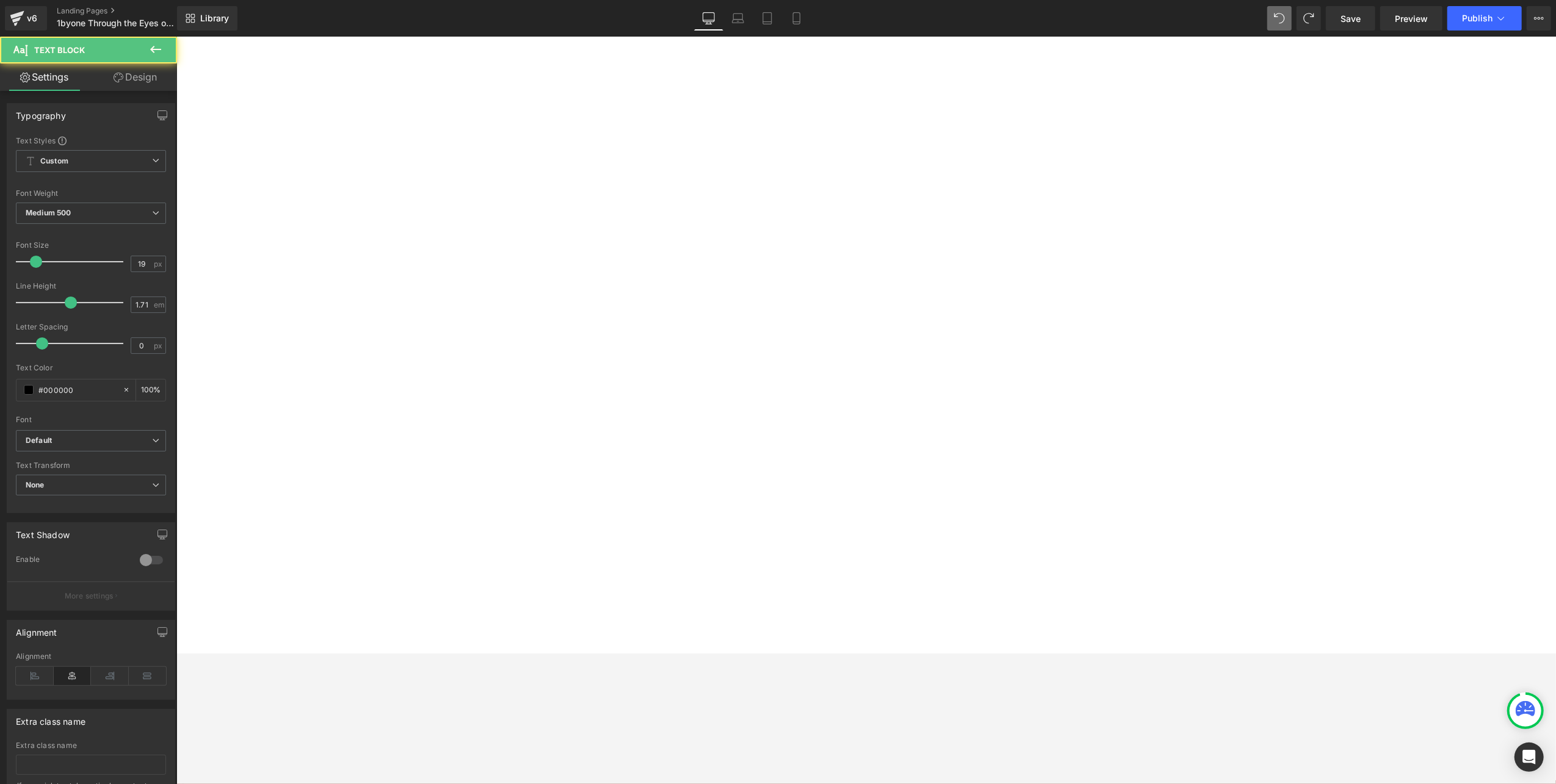
drag, startPoint x: 1409, startPoint y: 127, endPoint x: 1334, endPoint y: 133, distance: 75.2
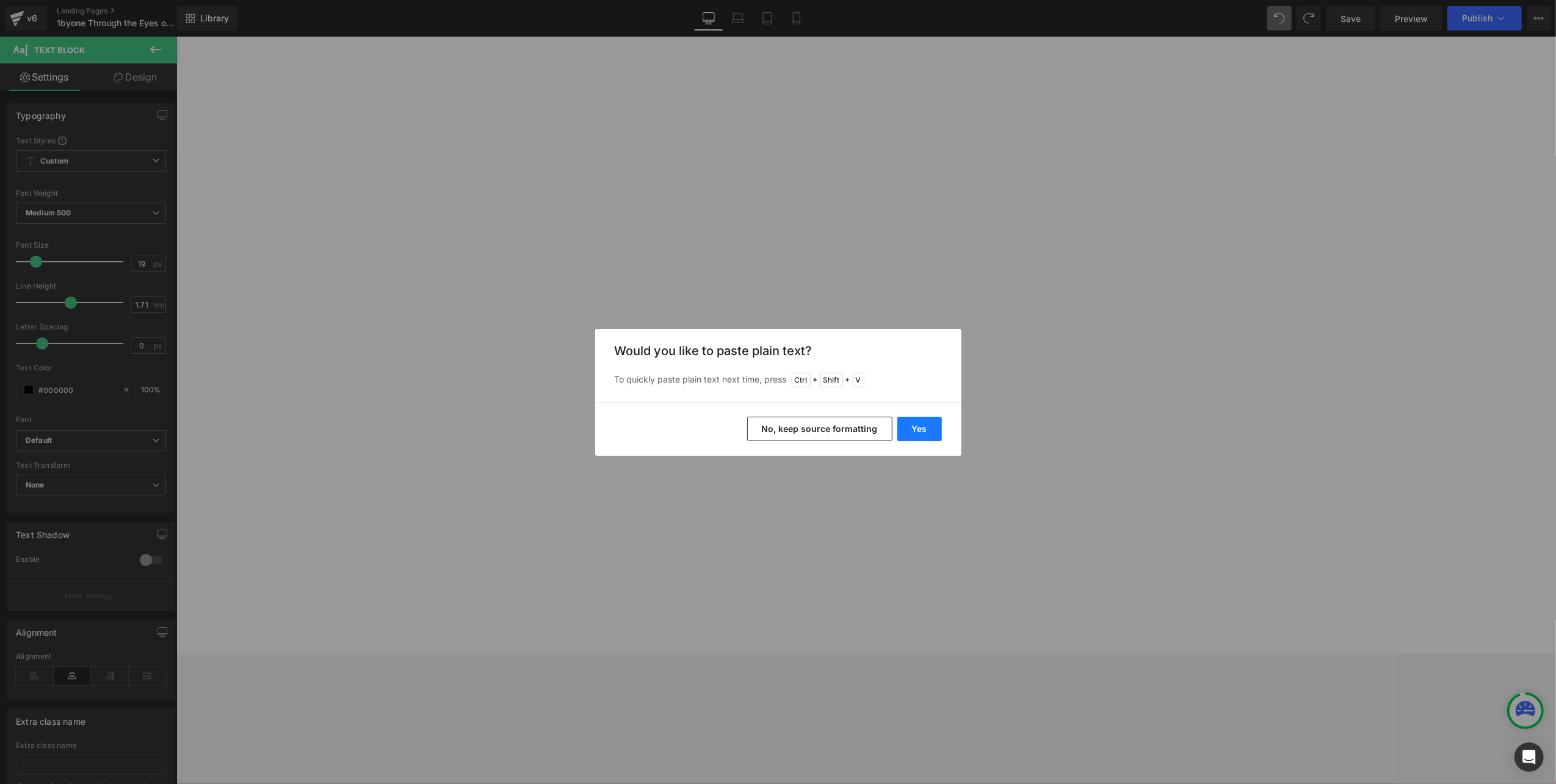
click at [925, 427] on button "Yes" at bounding box center [920, 429] width 45 height 24
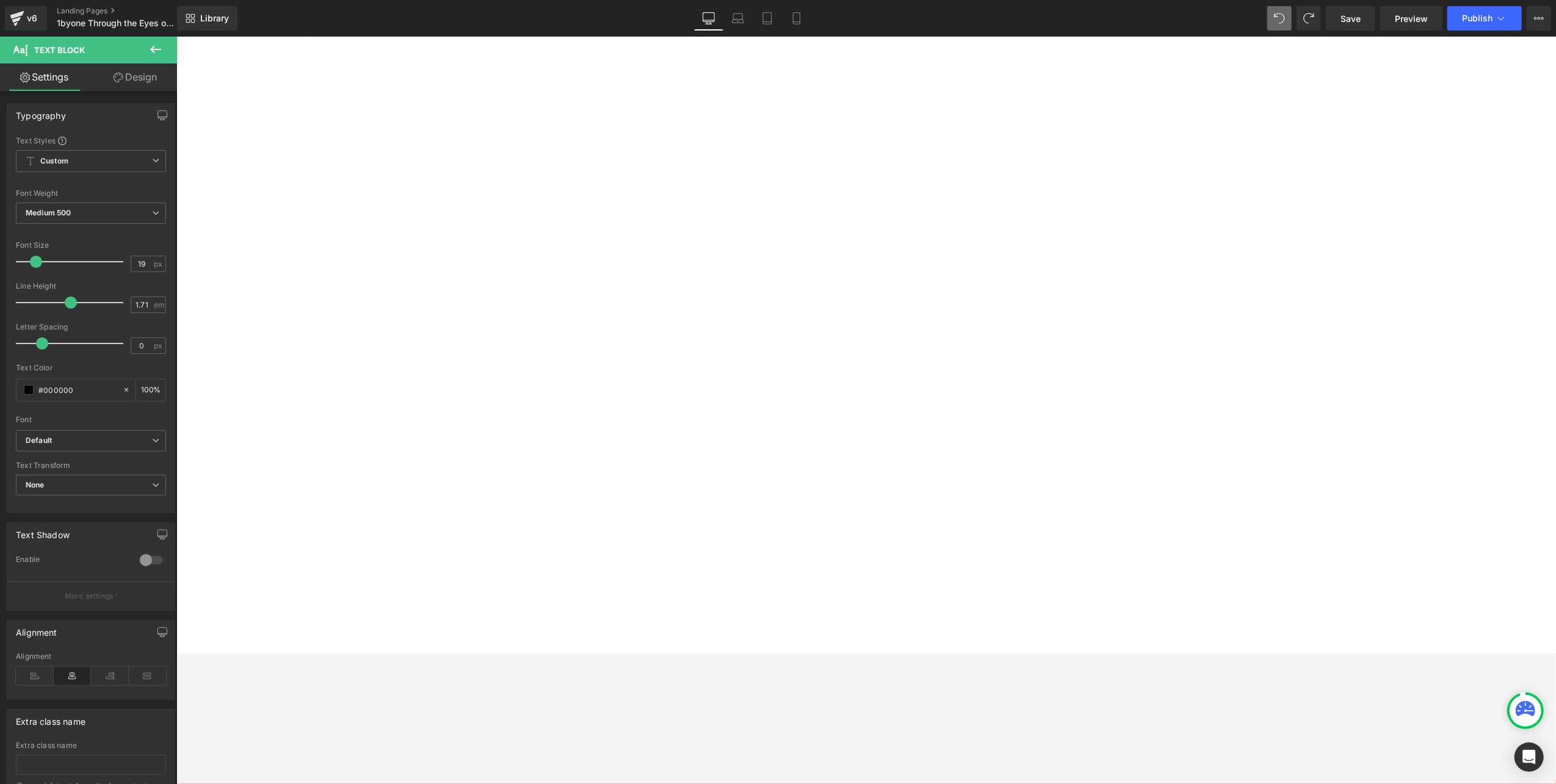
click at [176, 36] on span "Youtube" at bounding box center [176, 36] width 0 height 0
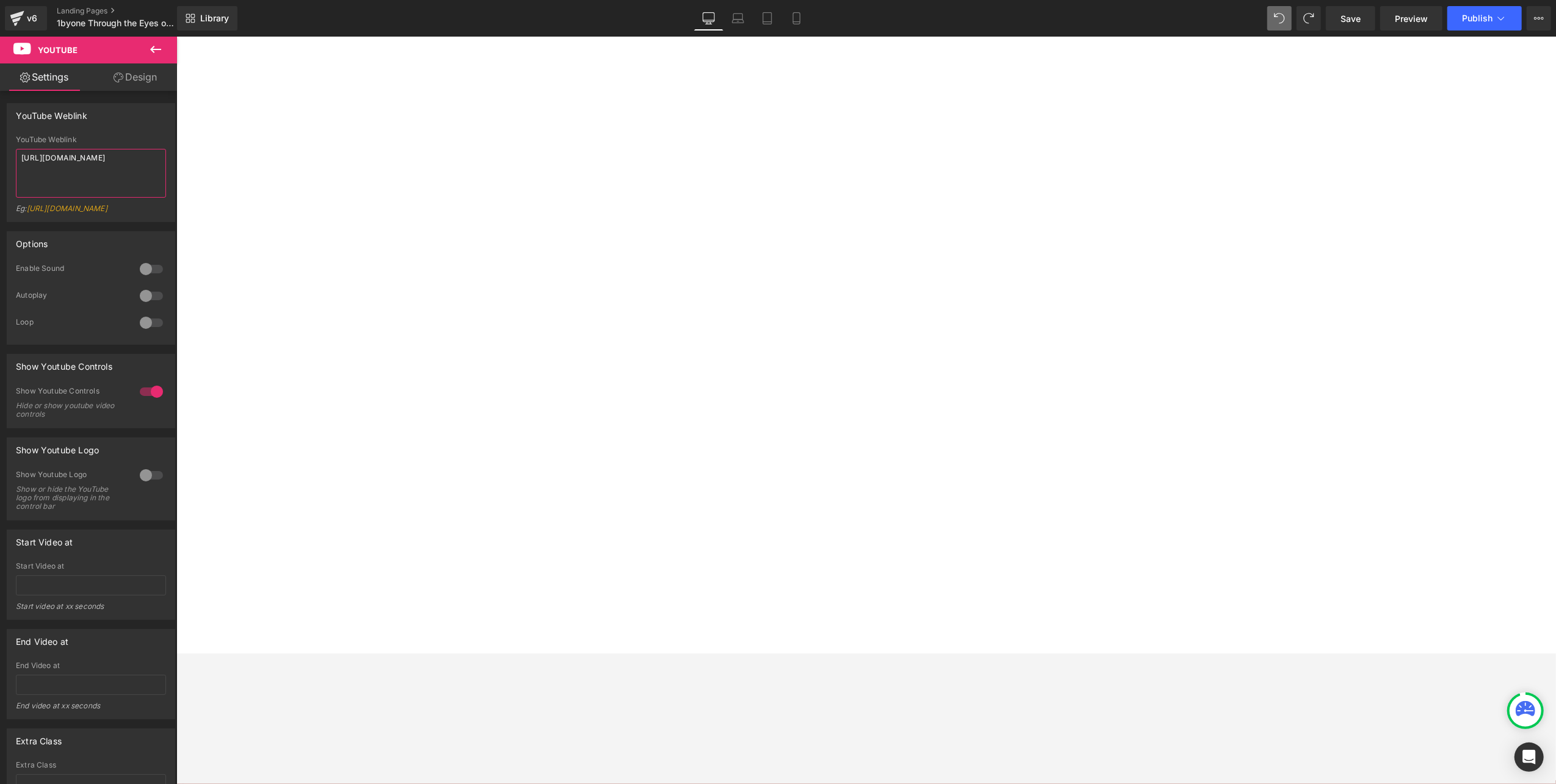
click at [101, 159] on textarea "[URL][DOMAIN_NAME]" at bounding box center [91, 173] width 150 height 49
paste textarea "1EYo-SCKoZ"
type textarea "[URL][DOMAIN_NAME]"
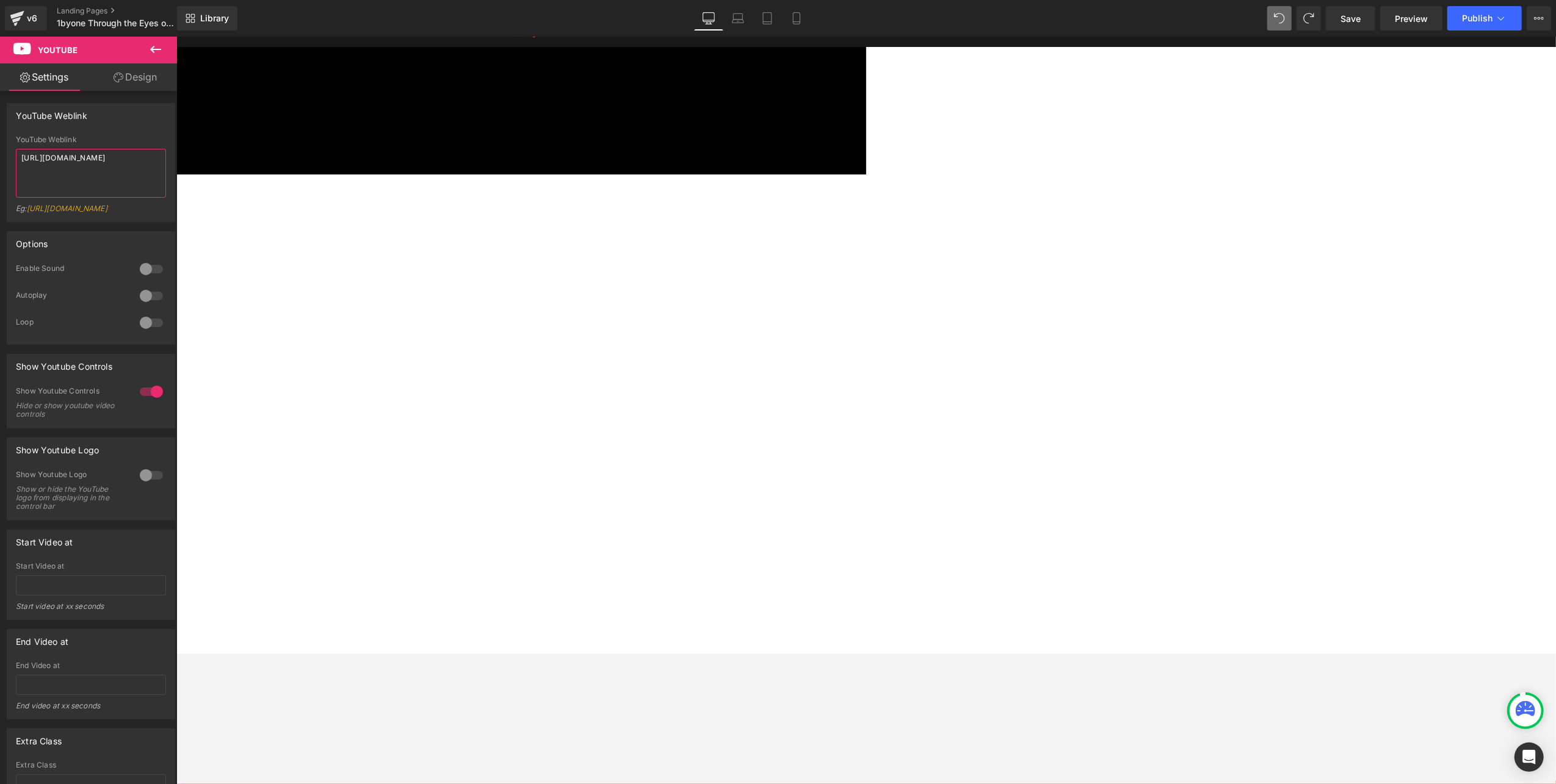
scroll to position [0, 0]
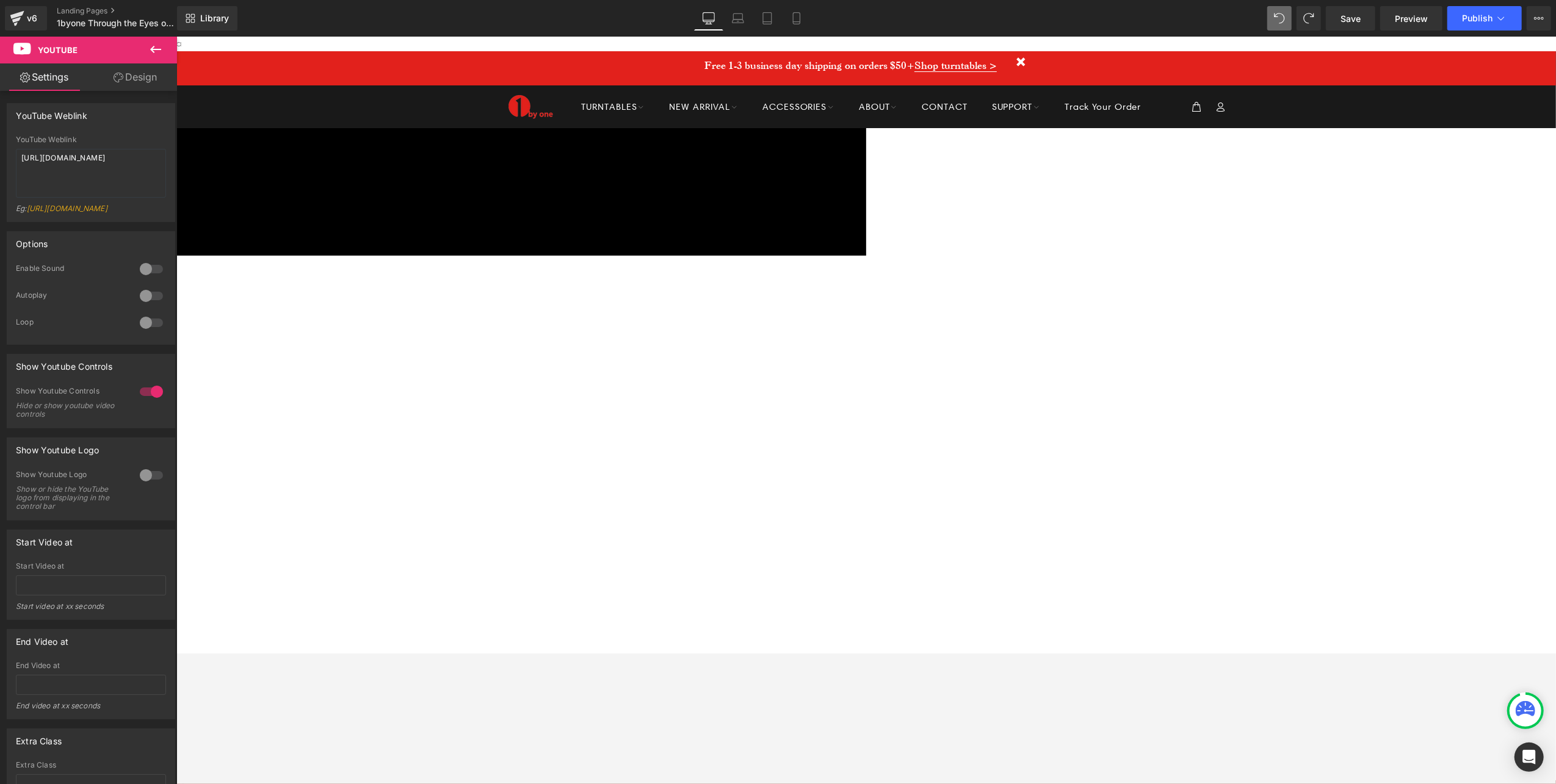
drag, startPoint x: 750, startPoint y: 266, endPoint x: 784, endPoint y: 278, distance: 36.1
click at [752, 344] on h1 "YouTubers / TikTokers / Instagrammers" at bounding box center [184, 364] width 1136 height 40
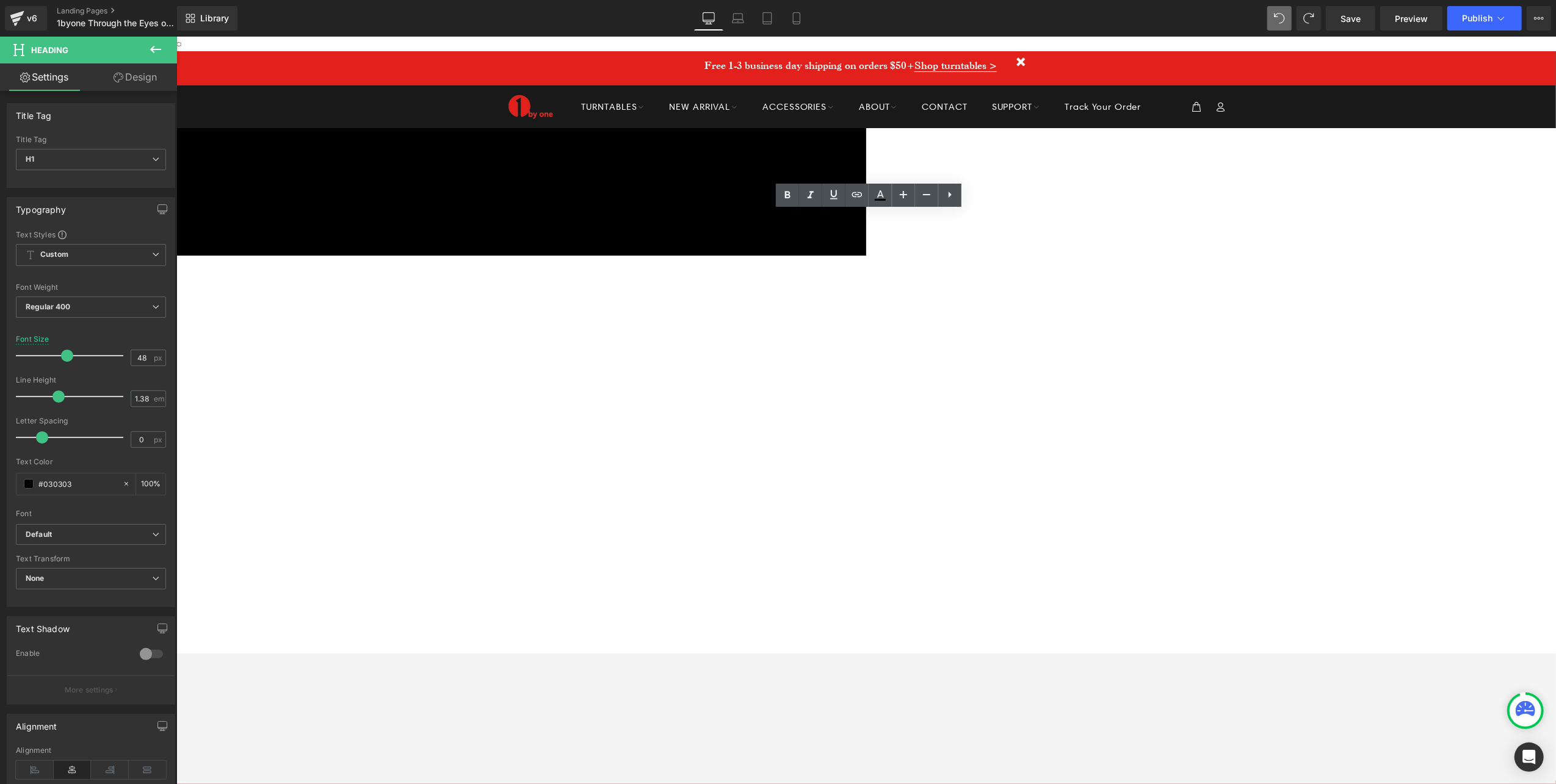
drag, startPoint x: 752, startPoint y: 274, endPoint x: 1168, endPoint y: 276, distance: 416.0
click at [752, 344] on h1 "YouTubers / TikTokers / Instagrammers" at bounding box center [184, 364] width 1136 height 40
click at [752, 344] on h1 "YouTubers" at bounding box center [184, 364] width 1136 height 40
drag, startPoint x: 991, startPoint y: 238, endPoint x: 981, endPoint y: 238, distance: 10.0
click at [752, 304] on h1 "1byone Through the Eyes of YouTubers" at bounding box center [184, 324] width 1136 height 40
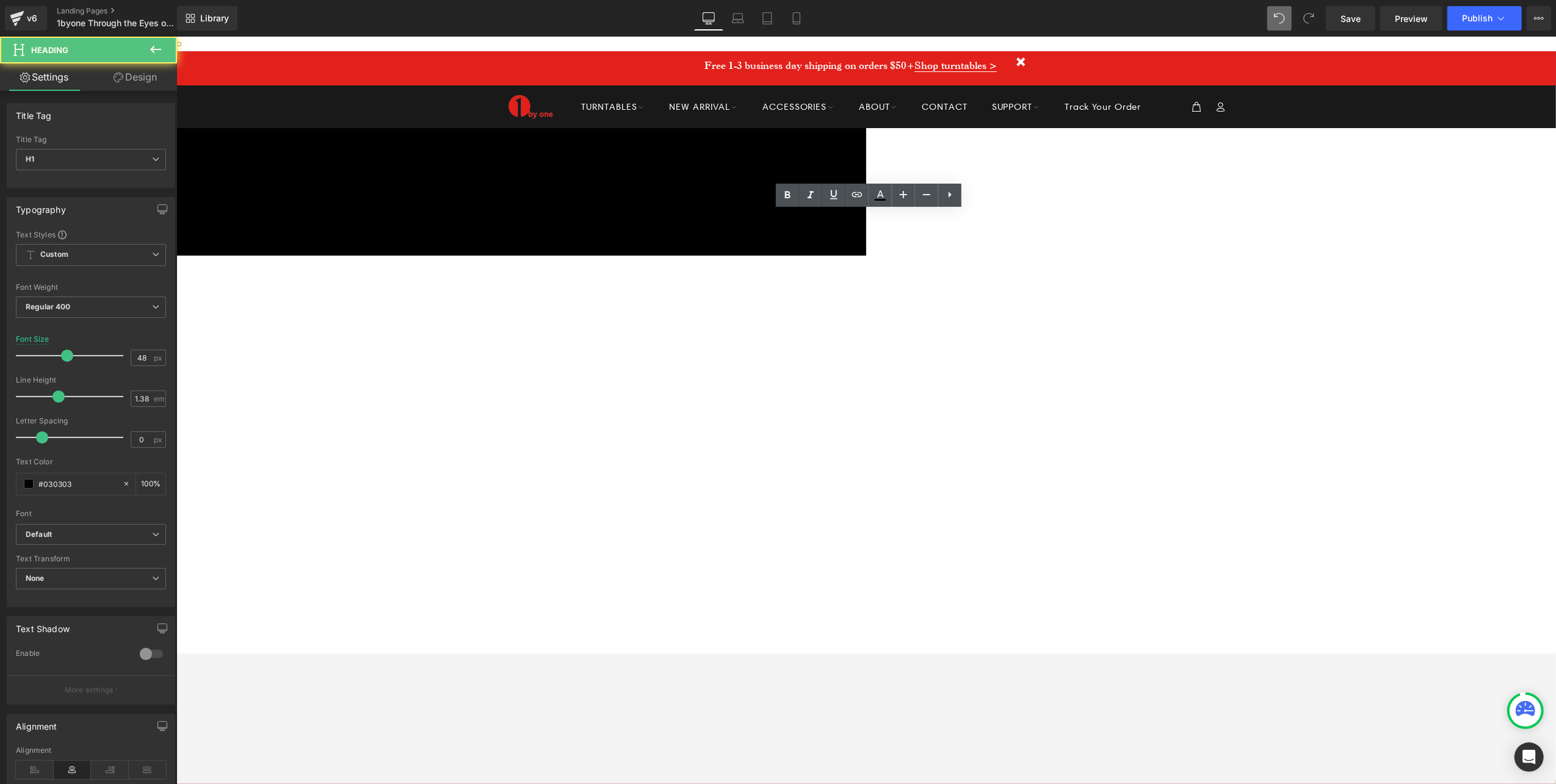
click at [752, 304] on h1 "1byone Through the Eyes of YouTubers" at bounding box center [184, 324] width 1136 height 40
drag, startPoint x: 1004, startPoint y: 237, endPoint x: 1180, endPoint y: 233, distance: 176.0
click at [752, 304] on h1 "1byone Through the Eyes of YouTubers" at bounding box center [184, 324] width 1136 height 40
drag, startPoint x: 1180, startPoint y: 233, endPoint x: 1126, endPoint y: 236, distance: 54.1
click at [752, 304] on h1 "1byone Through the Eyes of YouTubers" at bounding box center [184, 324] width 1136 height 40
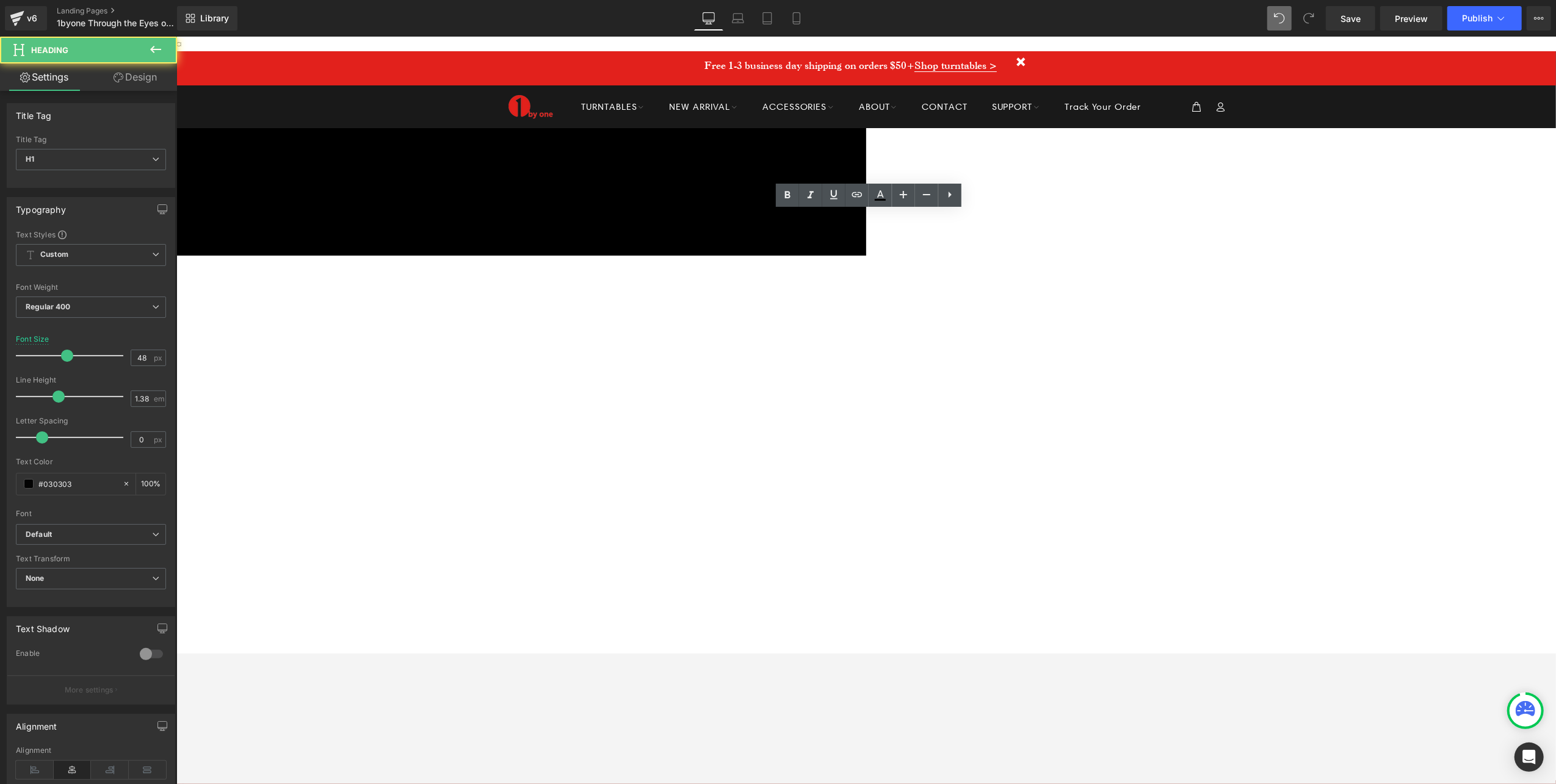
click at [143, 307] on span "YouTubers" at bounding box center [70, 324] width 147 height 36
drag, startPoint x: 997, startPoint y: 235, endPoint x: 1204, endPoint y: 232, distance: 207.0
click at [752, 304] on h1 "1byone Through the Eyes of YouTubers" at bounding box center [184, 324] width 1136 height 40
click at [159, 50] on icon at bounding box center [155, 49] width 11 height 7
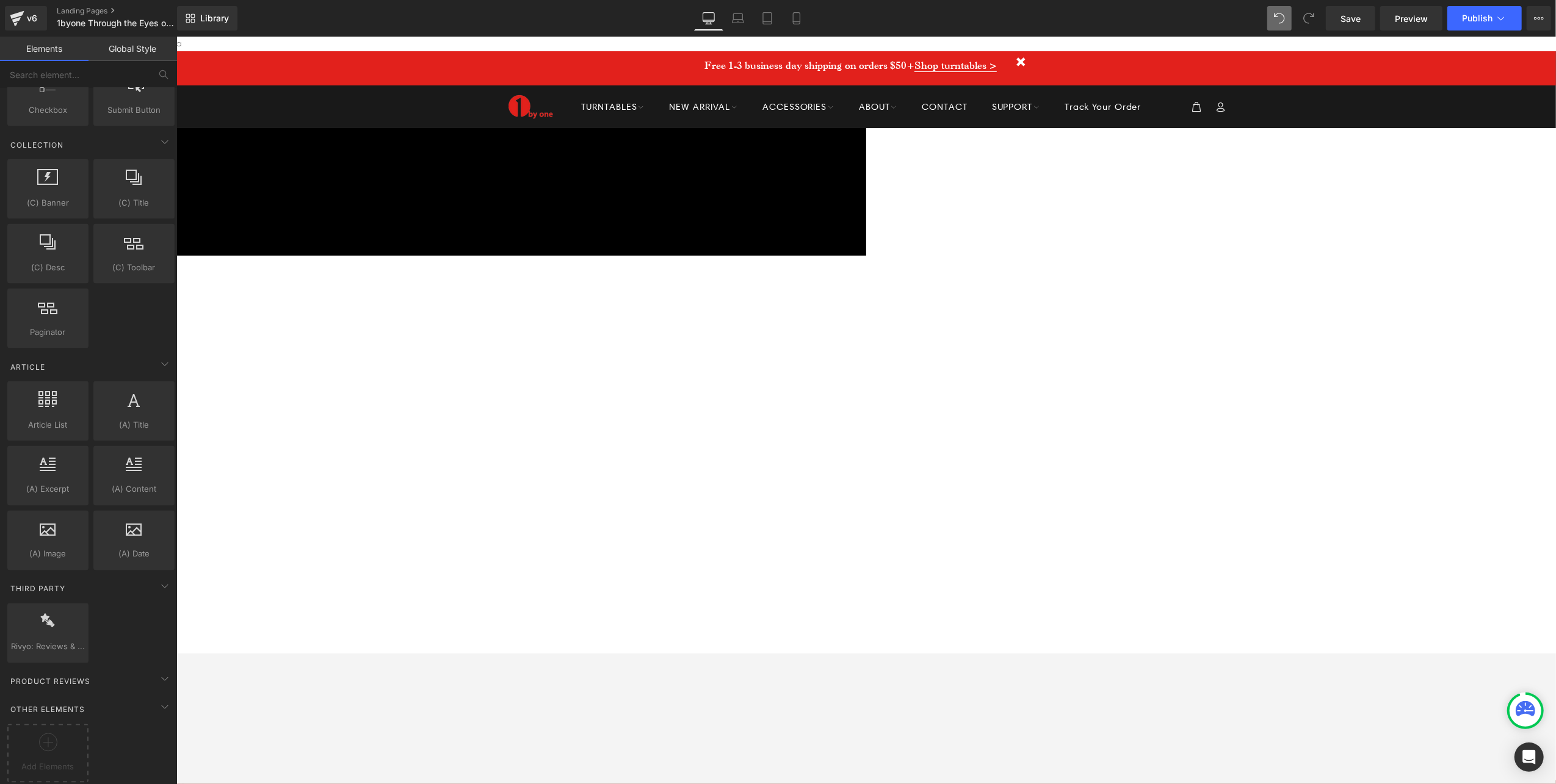
scroll to position [2001, 0]
click at [163, 579] on icon at bounding box center [165, 586] width 15 height 15
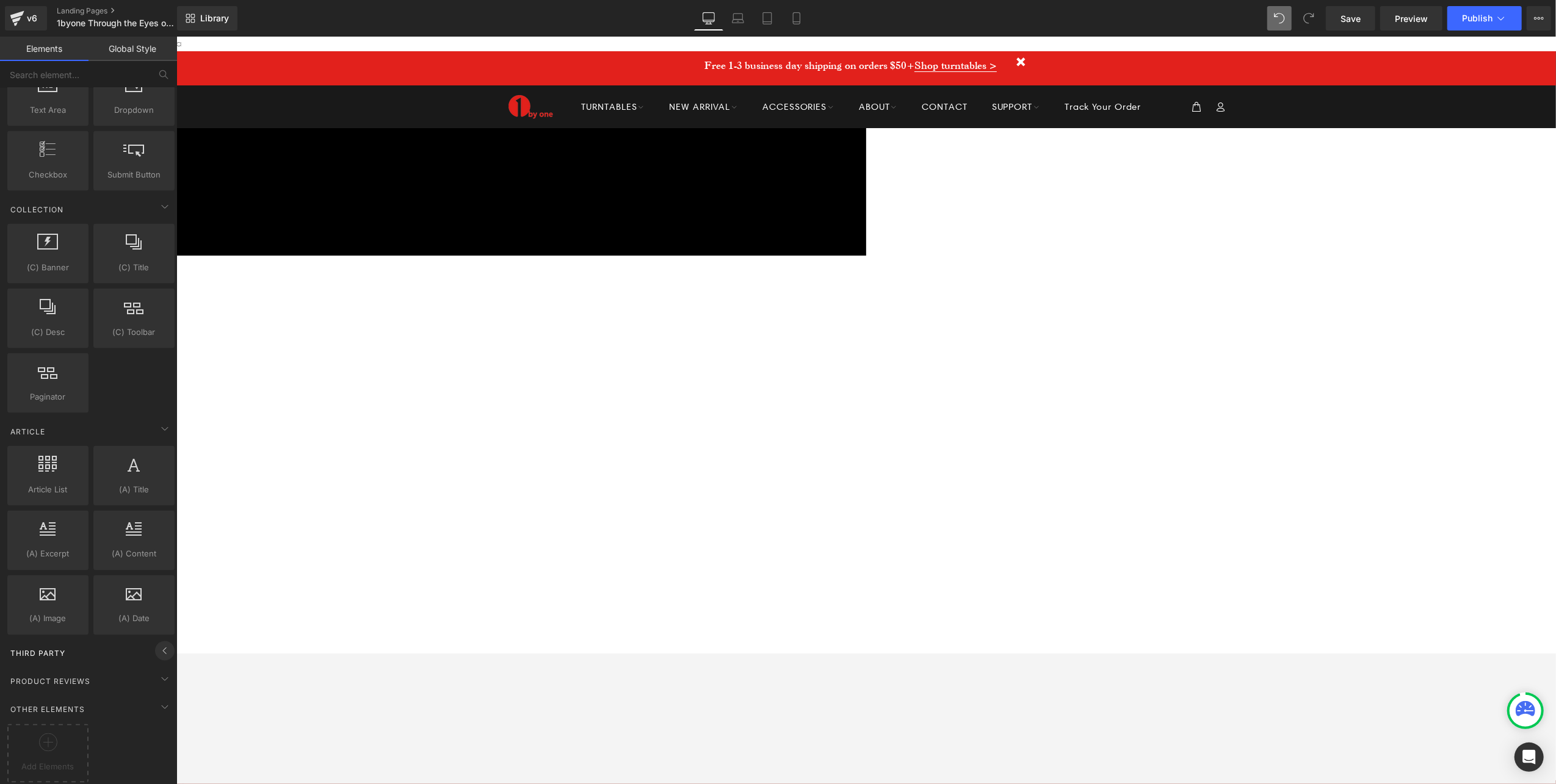
scroll to position [1936, 0]
click at [158, 644] on icon at bounding box center [165, 651] width 15 height 15
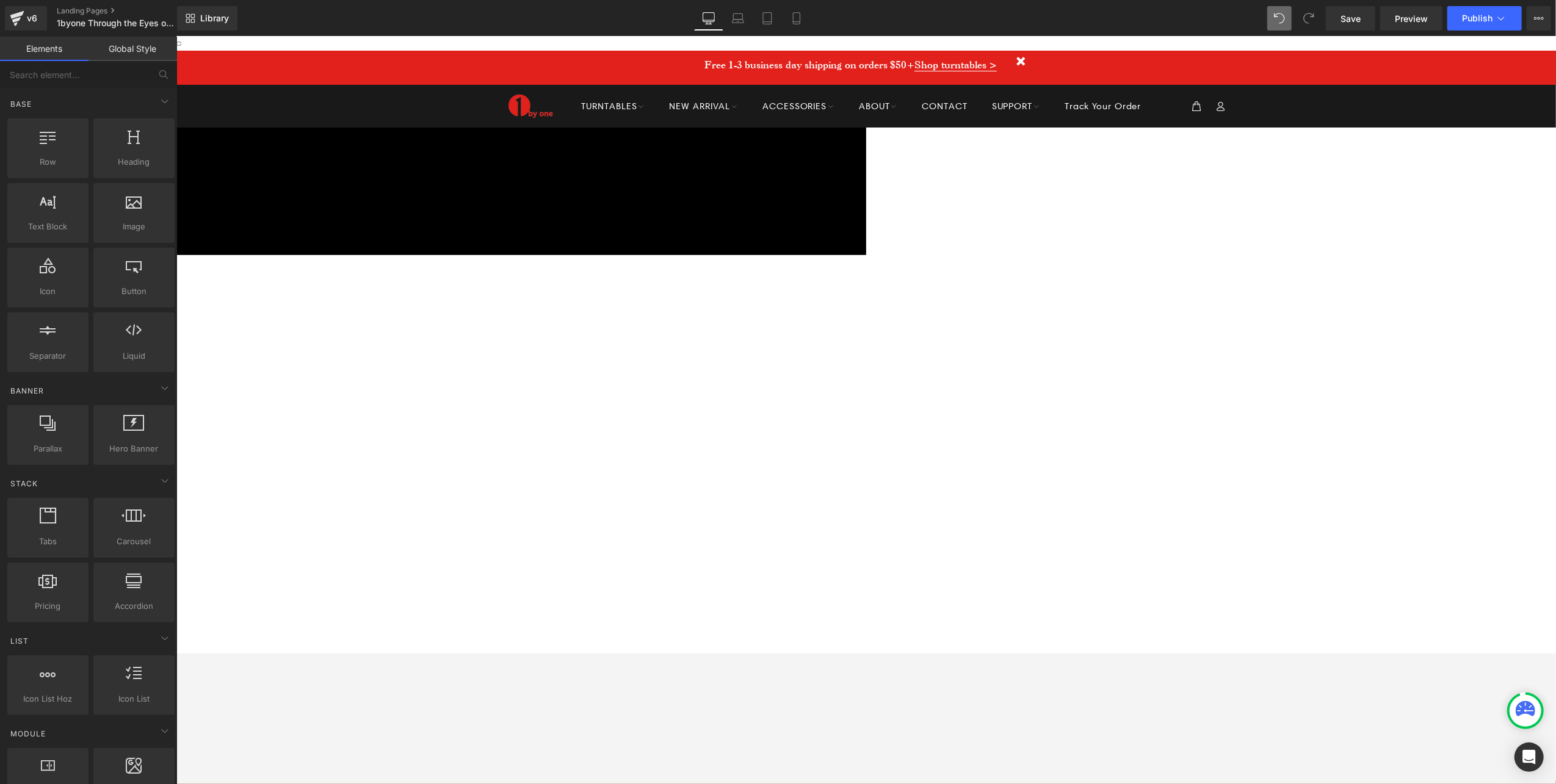
scroll to position [0, 0]
click at [1296, 13] on button "Publish" at bounding box center [1484, 18] width 75 height 24
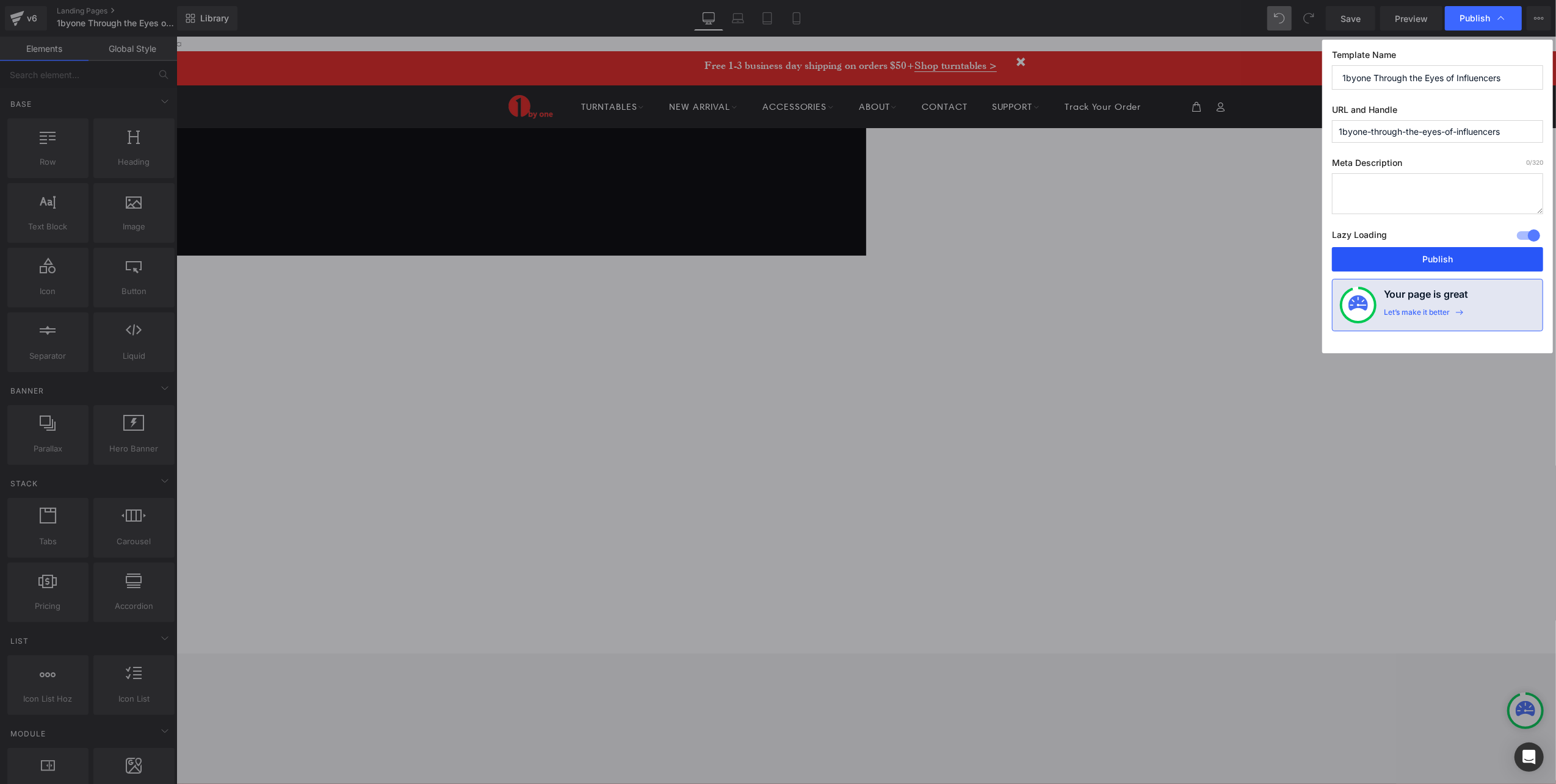
click at [1296, 261] on button "Publish" at bounding box center [1437, 259] width 211 height 24
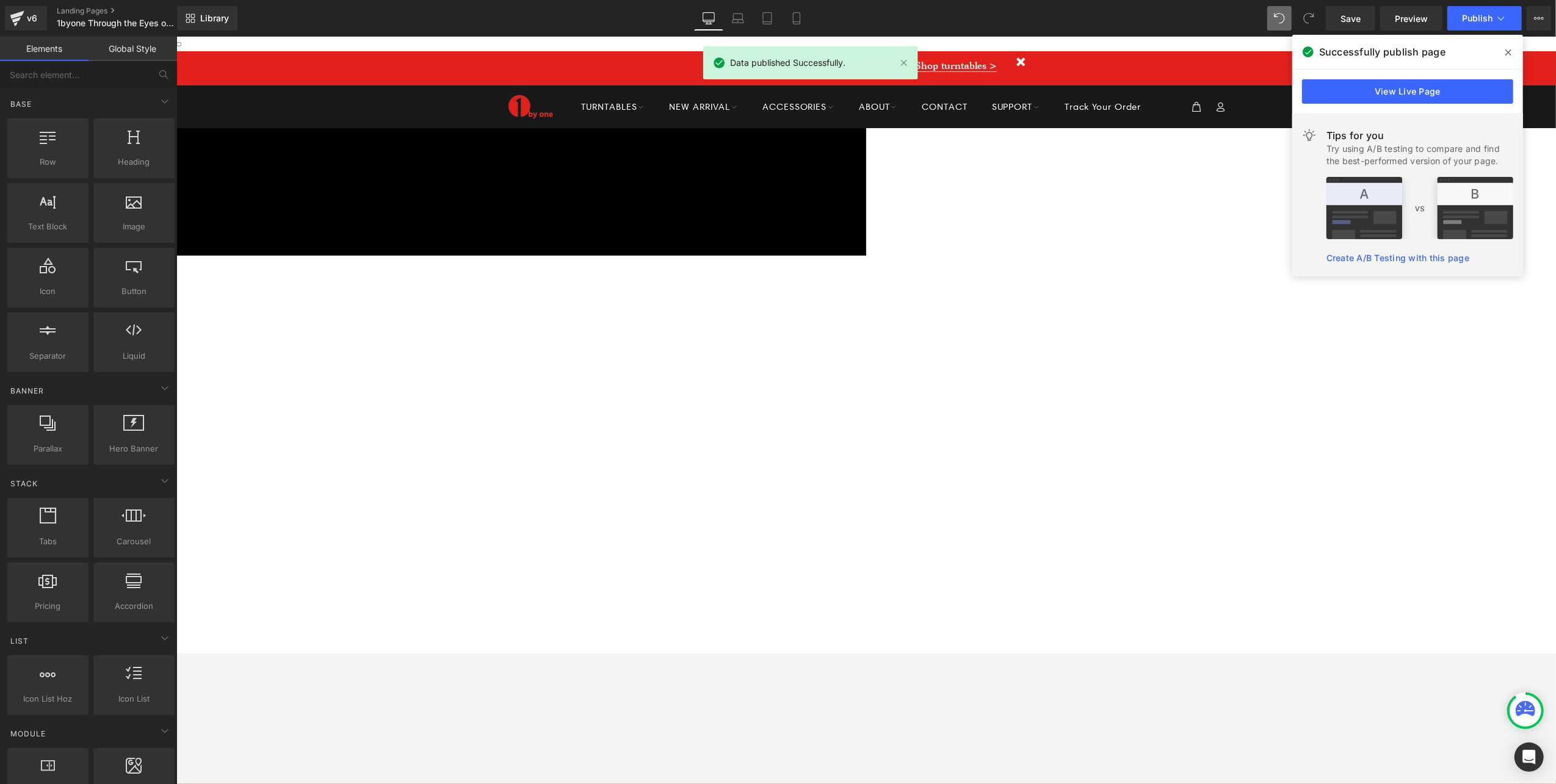
click at [1296, 50] on span at bounding box center [1508, 52] width 20 height 20
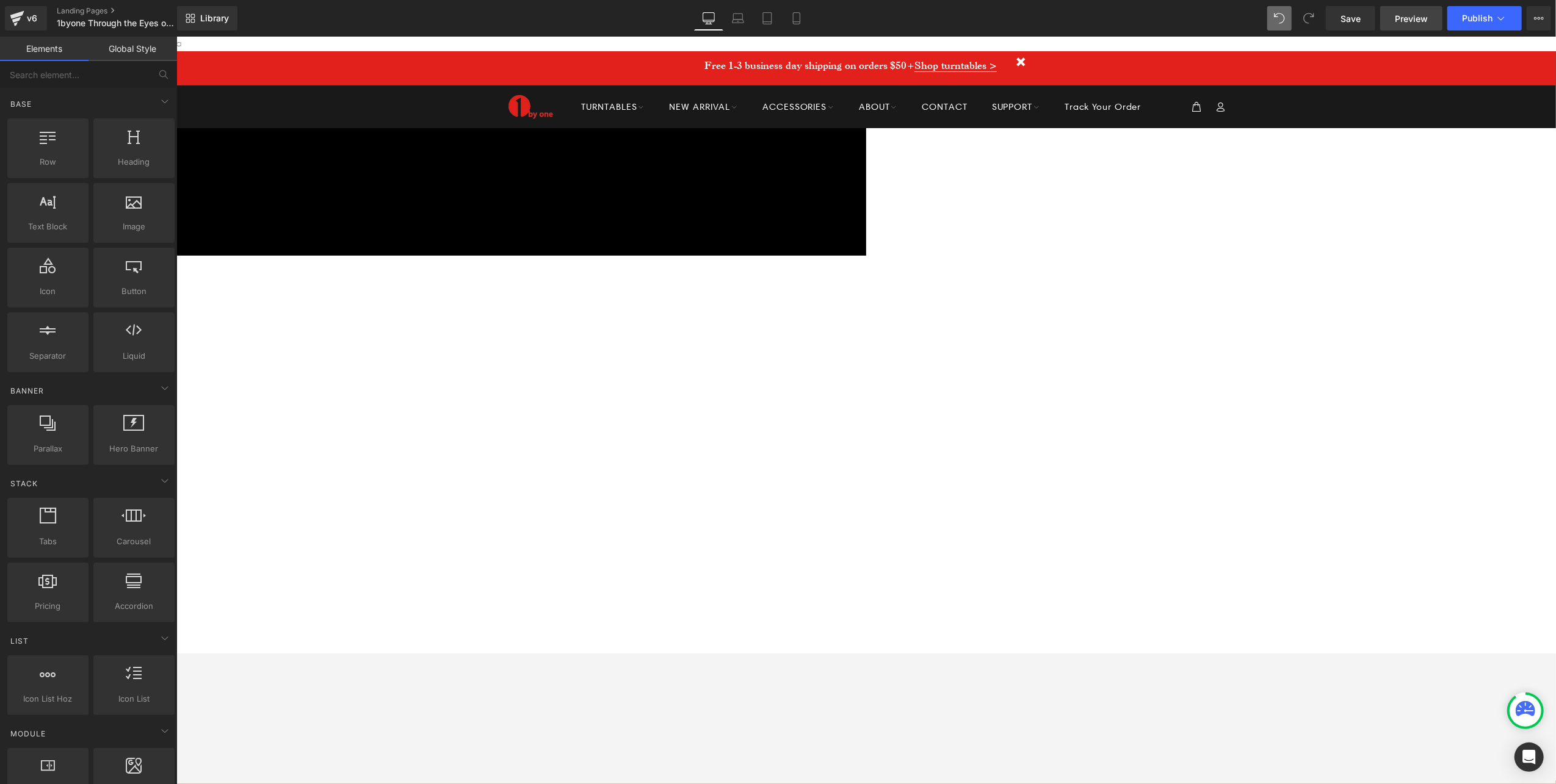
click at [1296, 20] on span "Preview" at bounding box center [1411, 18] width 33 height 13
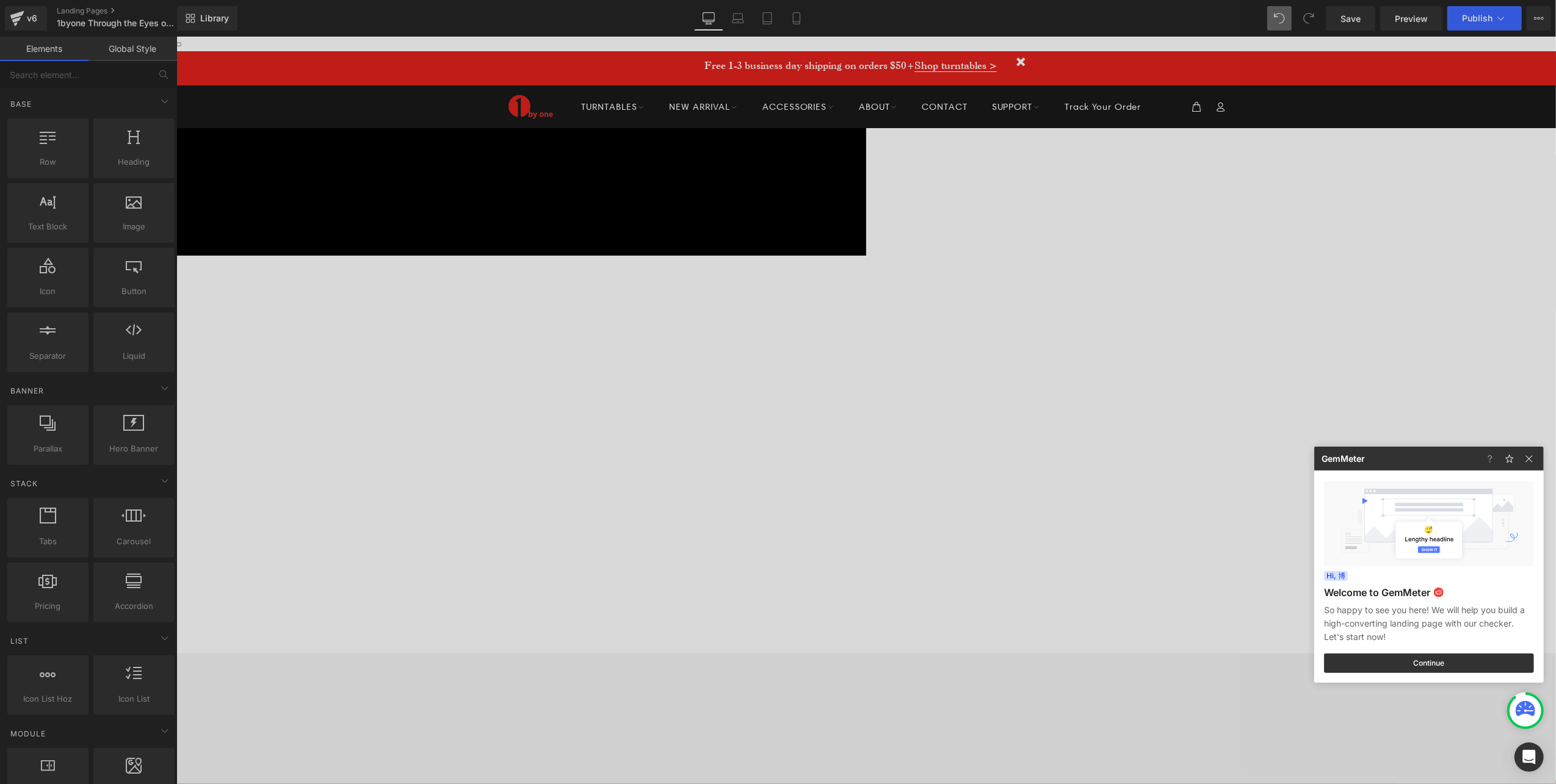
click at [67, 13] on div at bounding box center [778, 392] width 1556 height 784
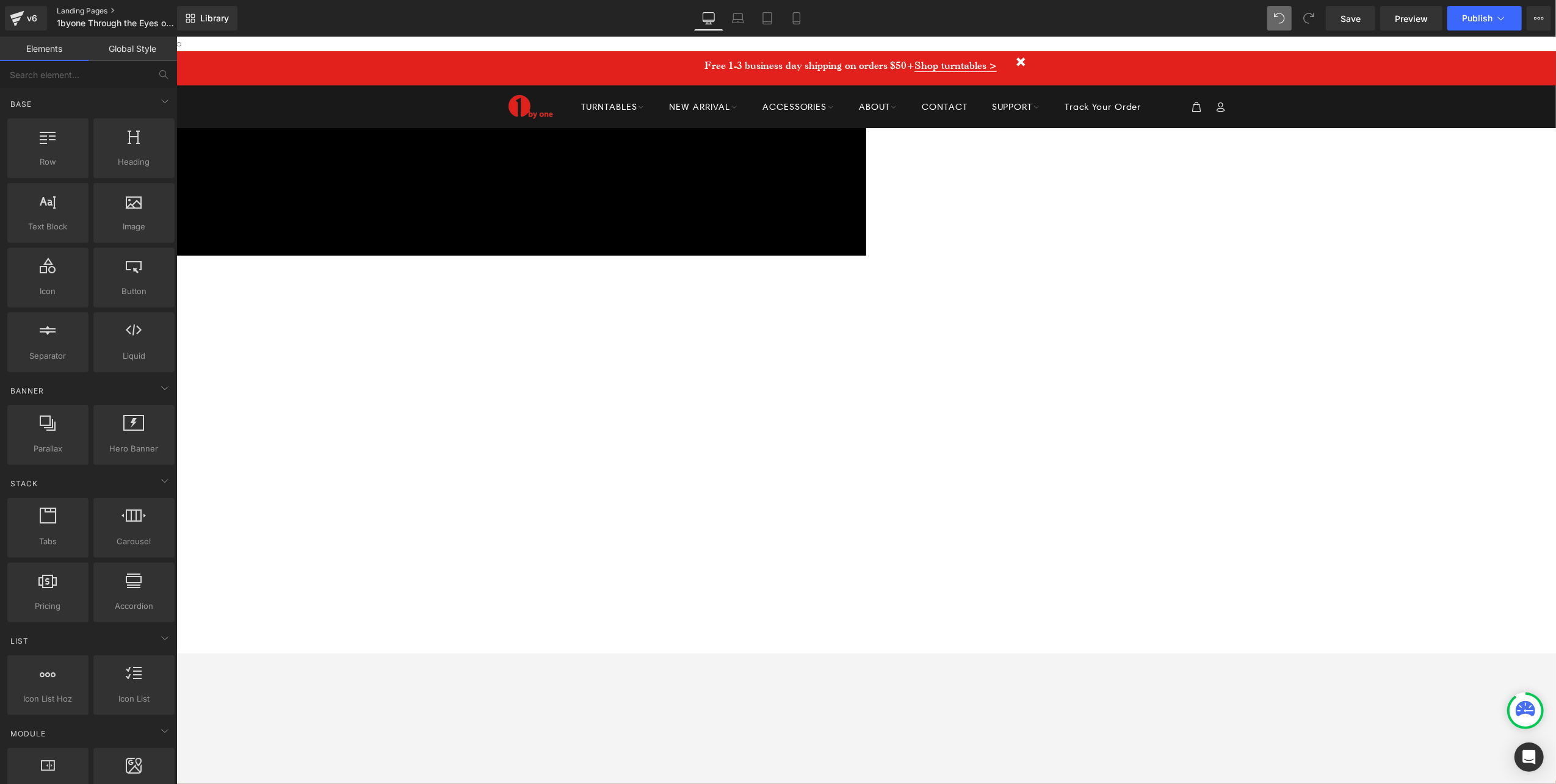
click at [68, 13] on link "Landing Pages" at bounding box center [127, 11] width 140 height 10
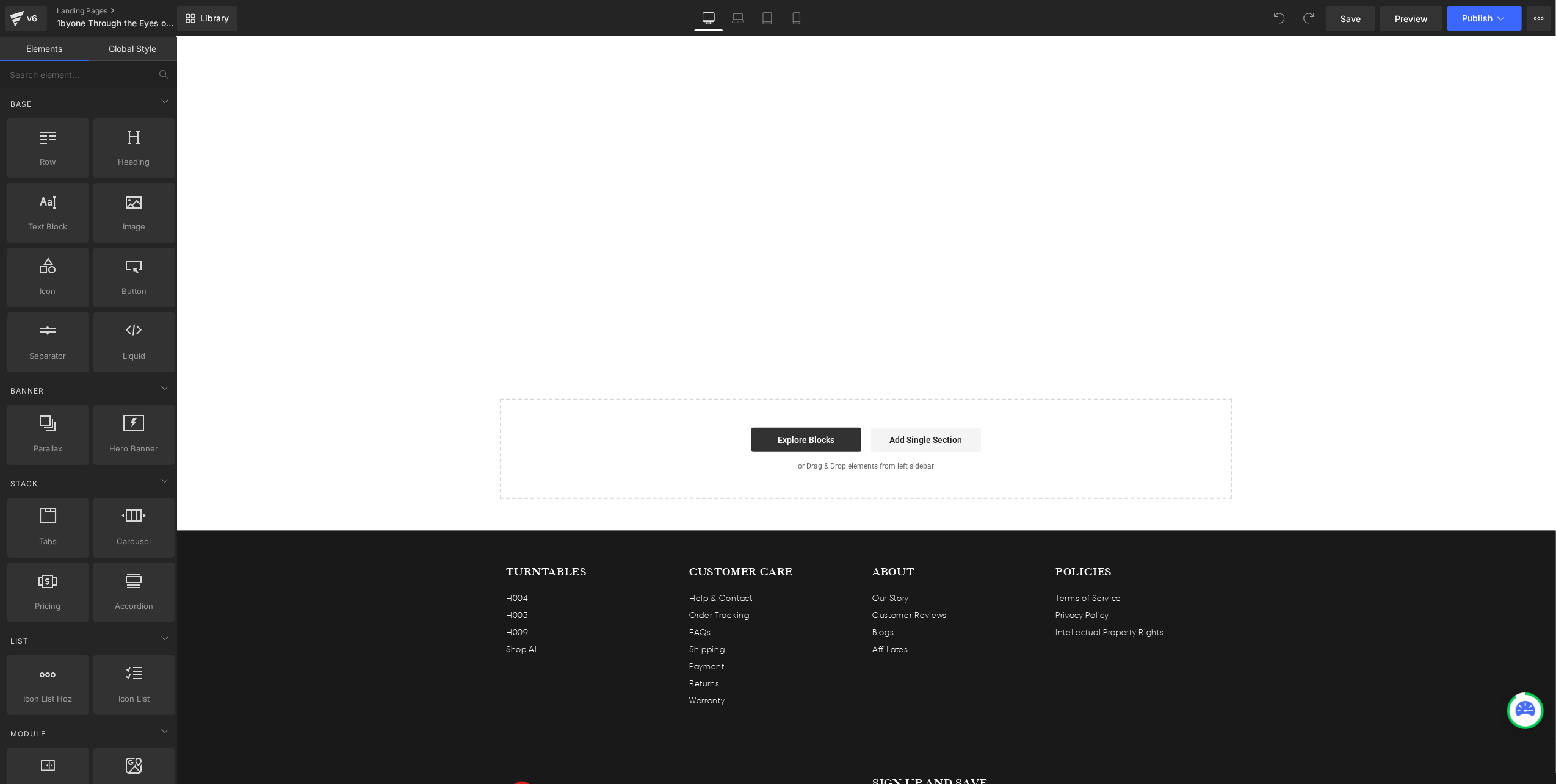
scroll to position [1383, 0]
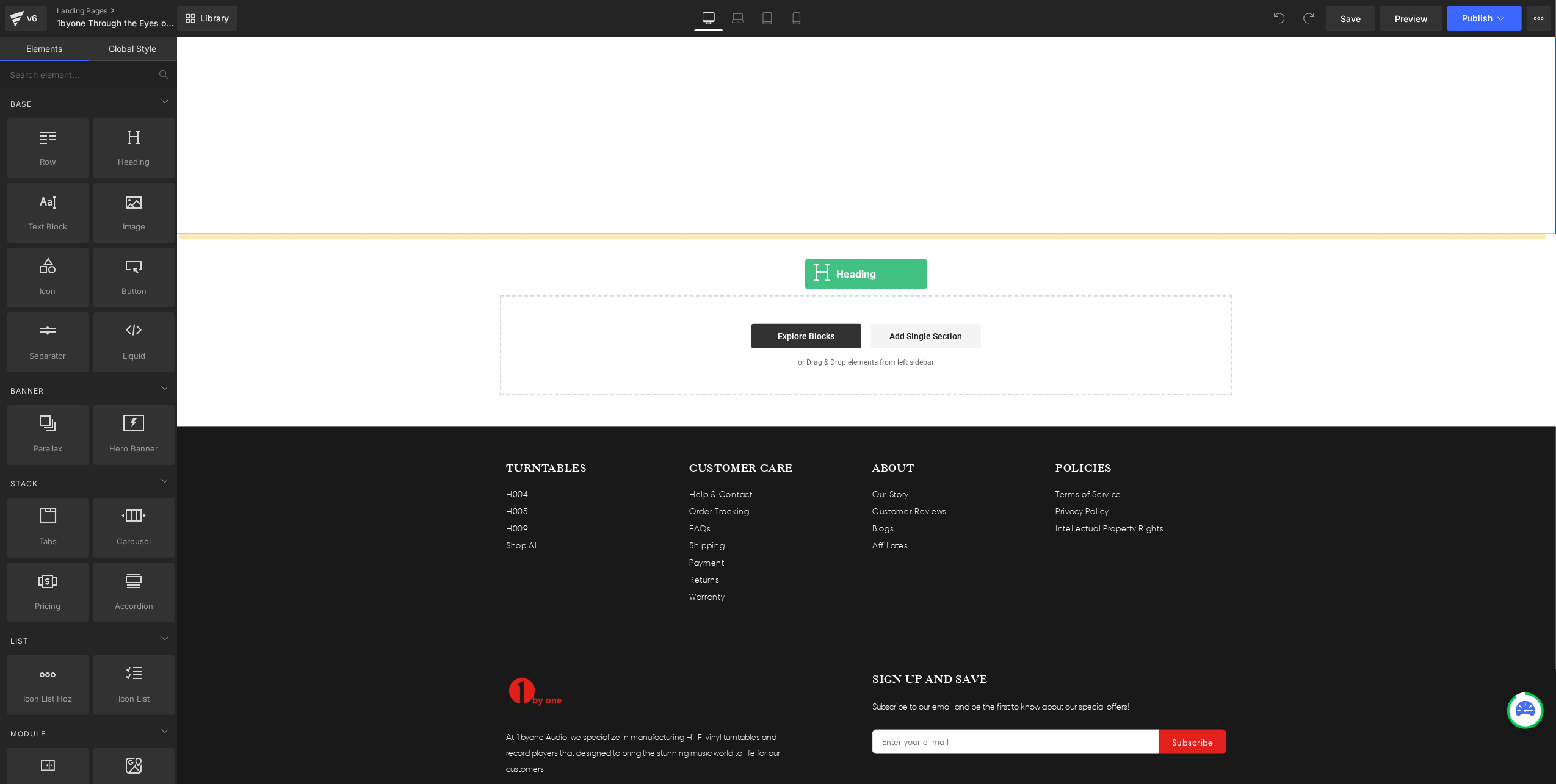
drag, startPoint x: 308, startPoint y: 191, endPoint x: 805, endPoint y: 273, distance: 503.7
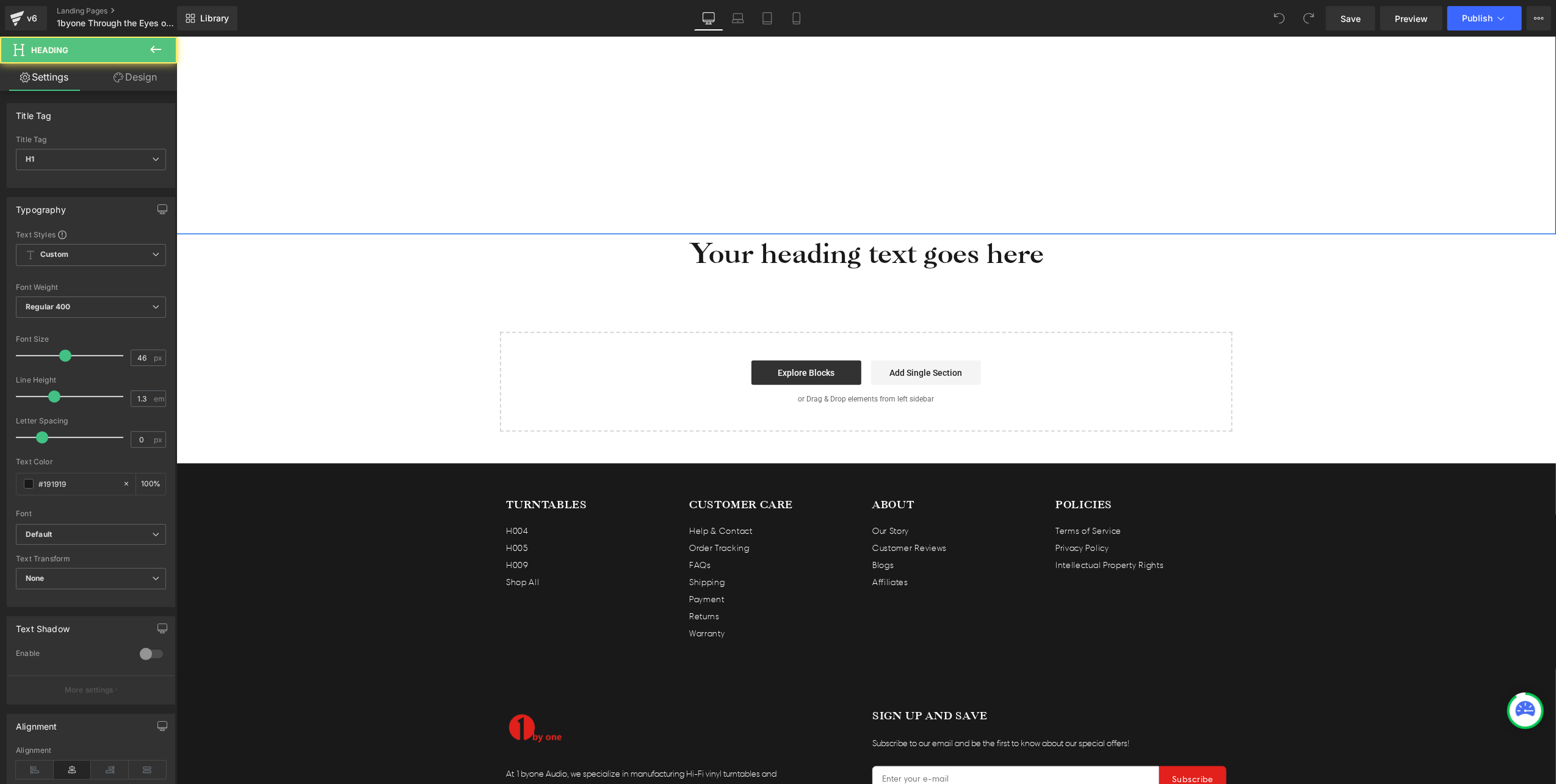
click at [881, 265] on h1 "Your heading text goes here" at bounding box center [865, 252] width 1379 height 36
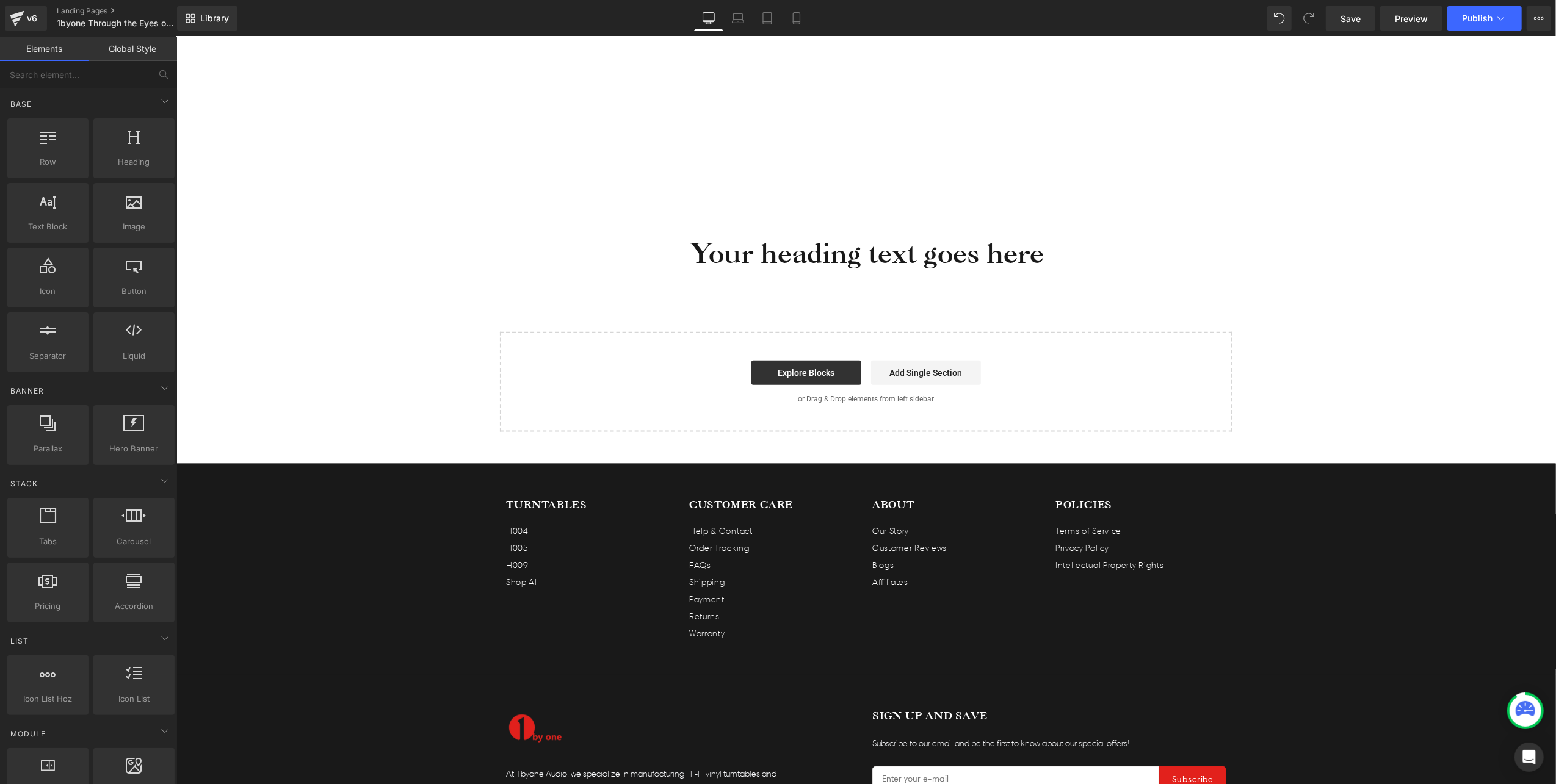
scroll to position [0, 0]
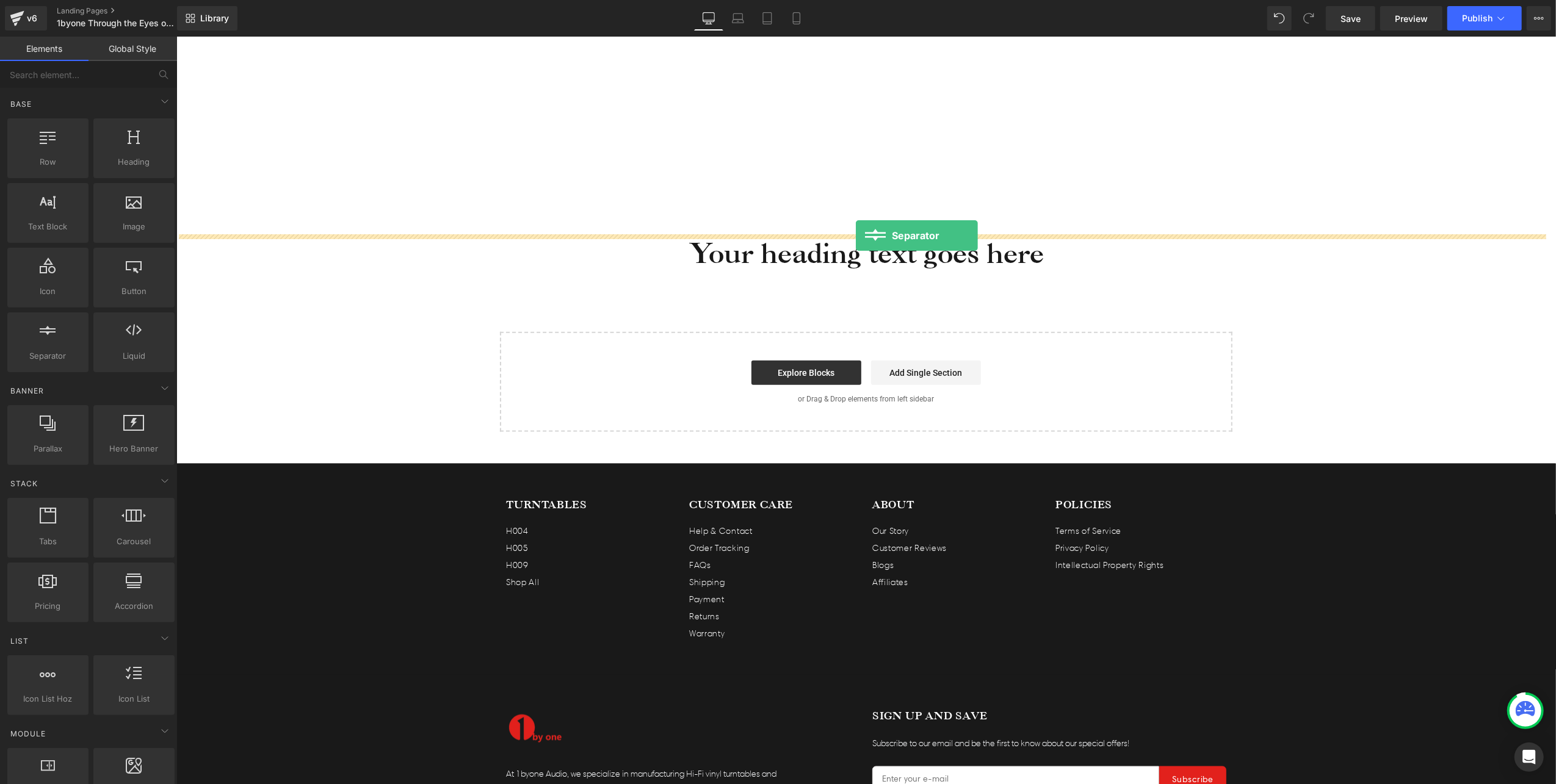
drag, startPoint x: 568, startPoint y: 288, endPoint x: 855, endPoint y: 235, distance: 291.9
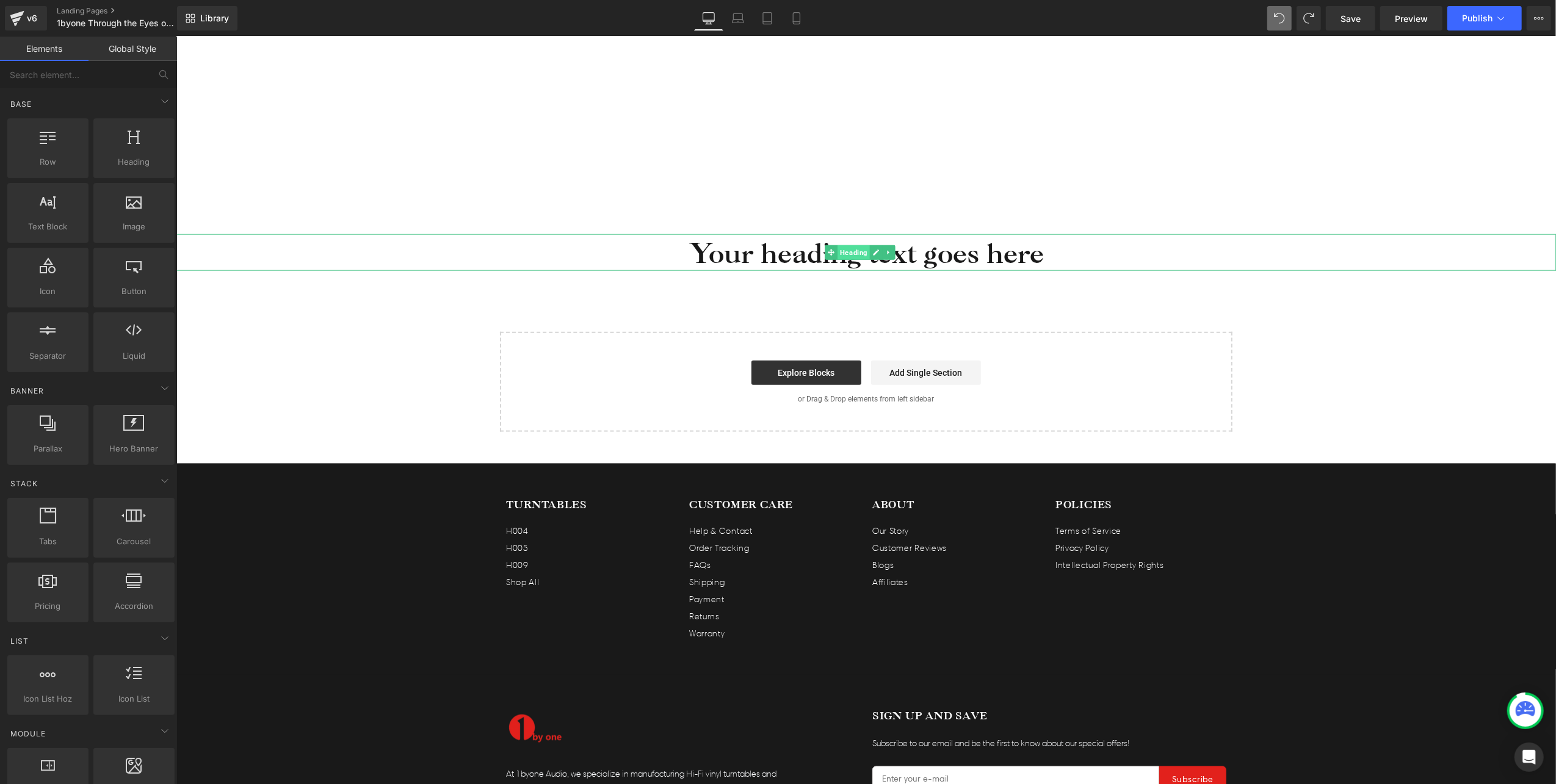
click at [845, 250] on span "Heading" at bounding box center [853, 252] width 33 height 15
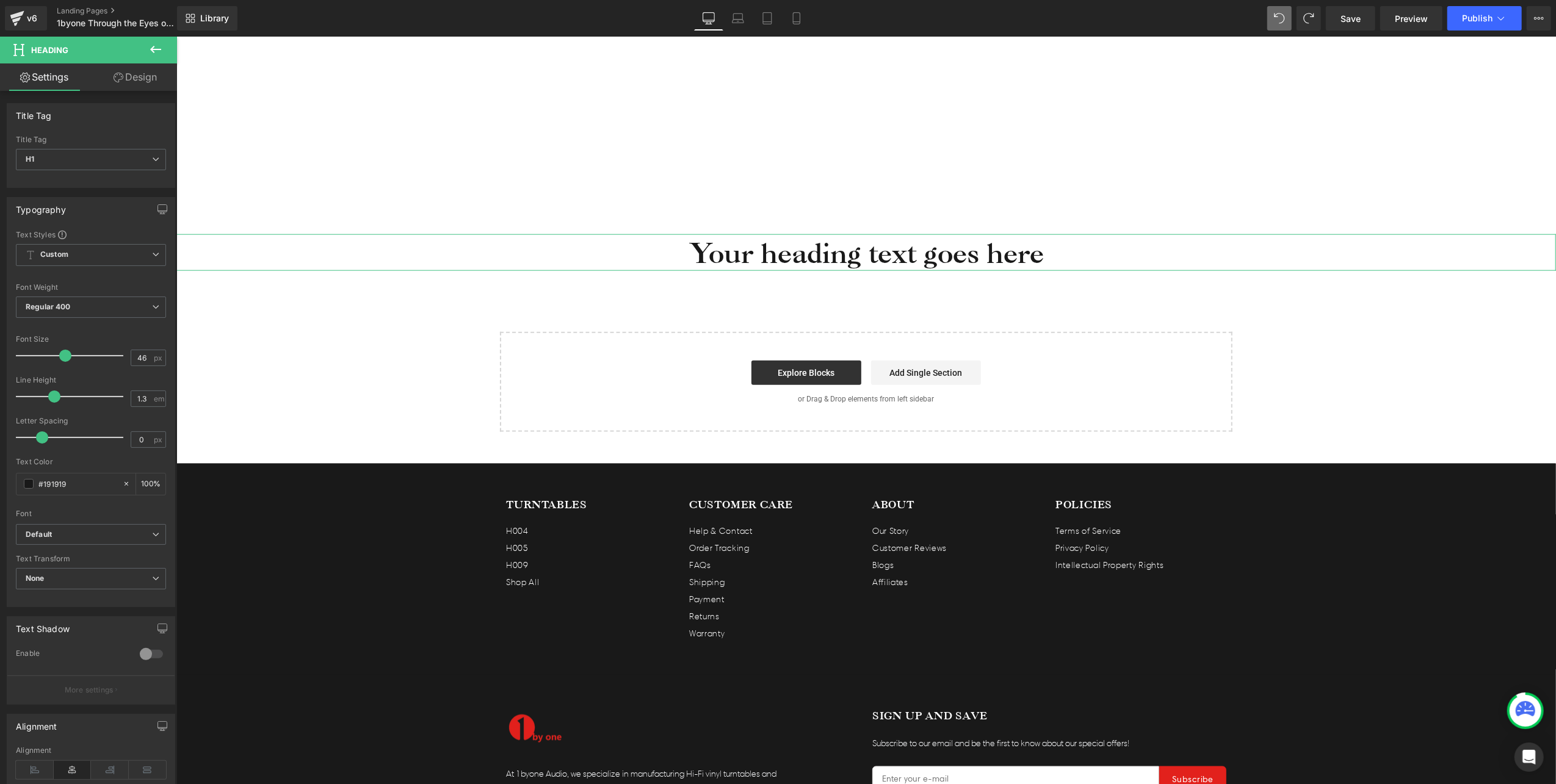
click at [145, 71] on link "Design" at bounding box center [135, 77] width 89 height 27
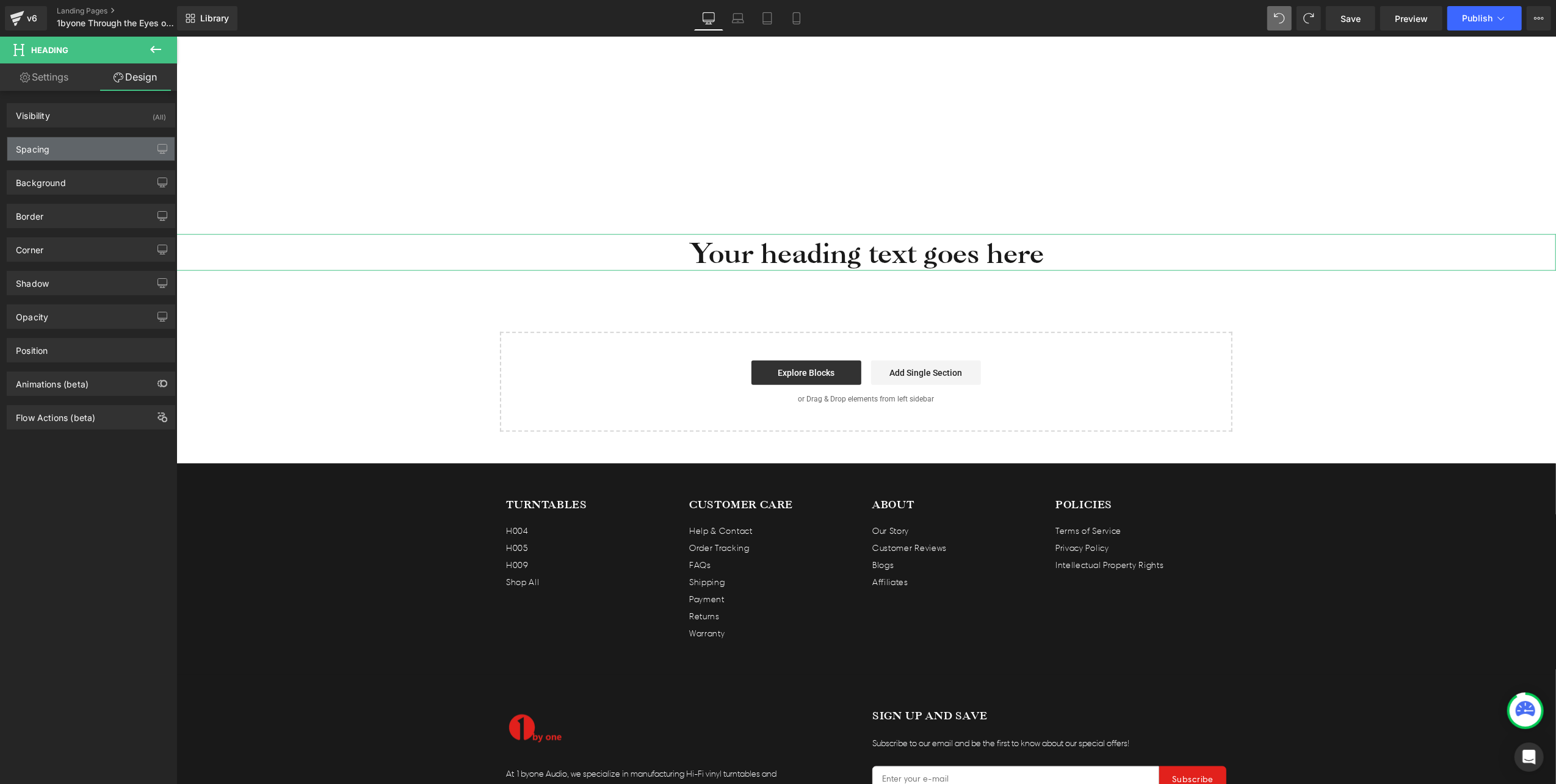
type input "0"
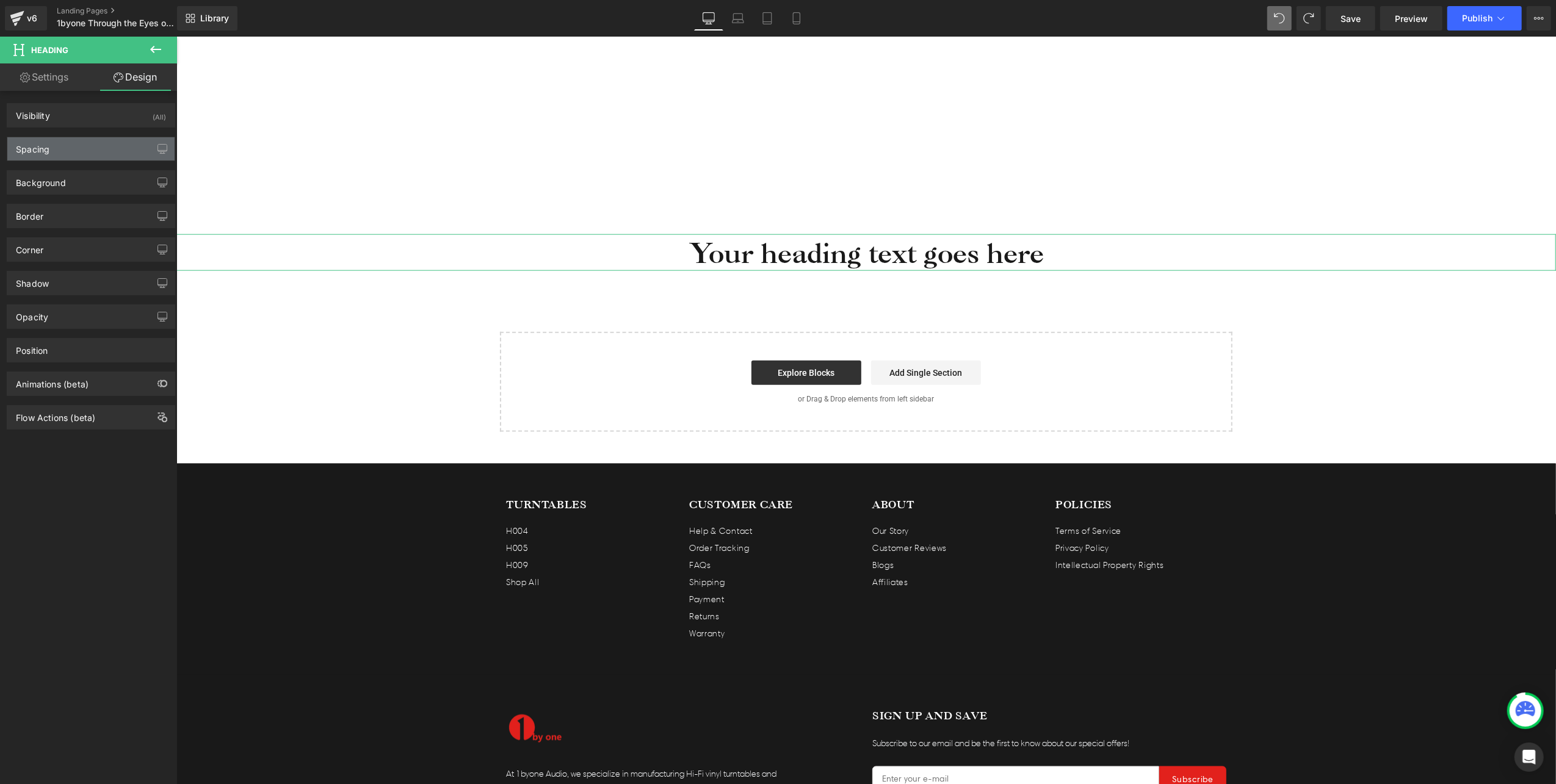
type input "0"
click at [54, 142] on div "Spacing" at bounding box center [91, 149] width 167 height 23
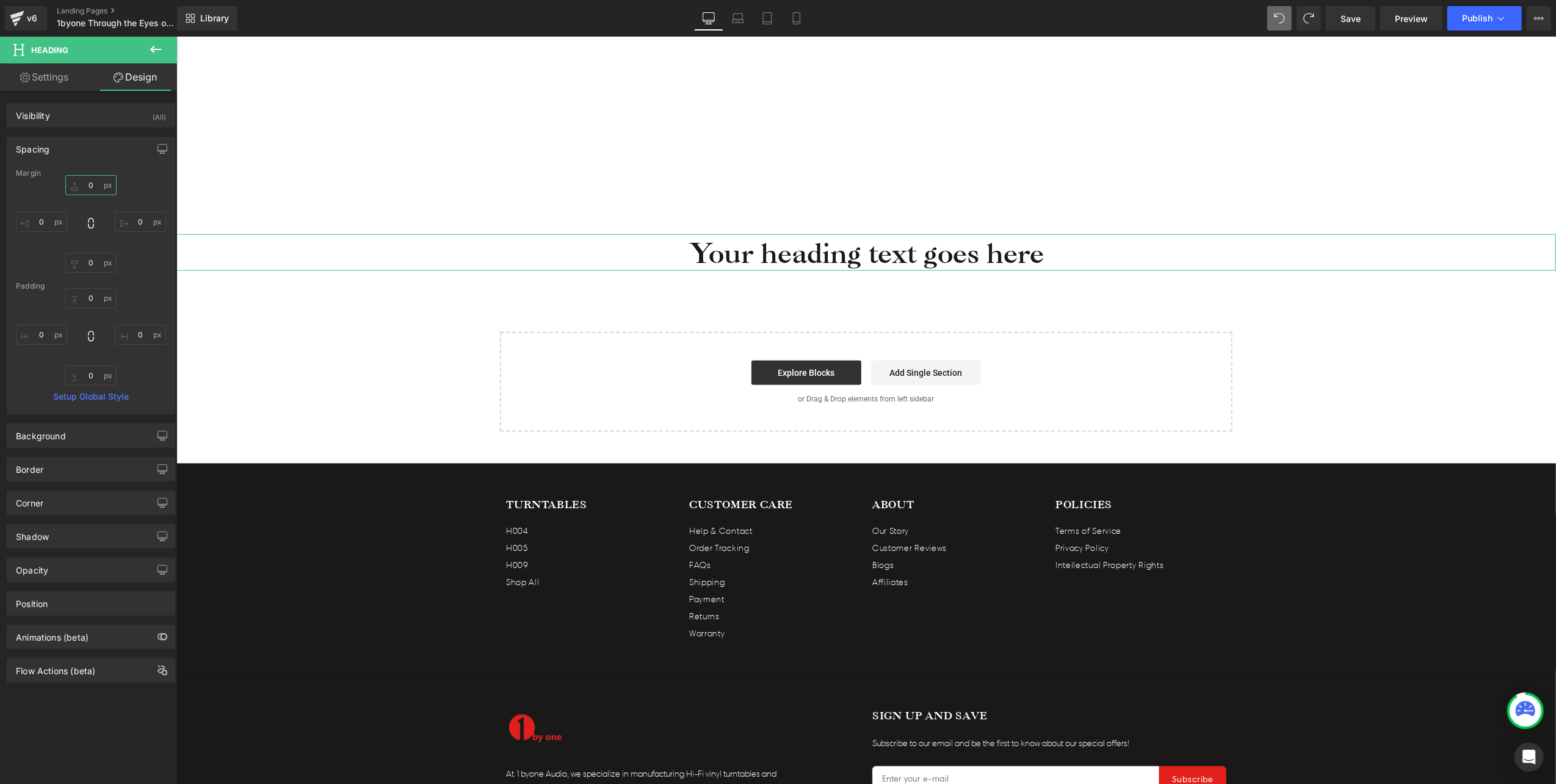
click at [94, 178] on input "0" at bounding box center [91, 185] width 51 height 20
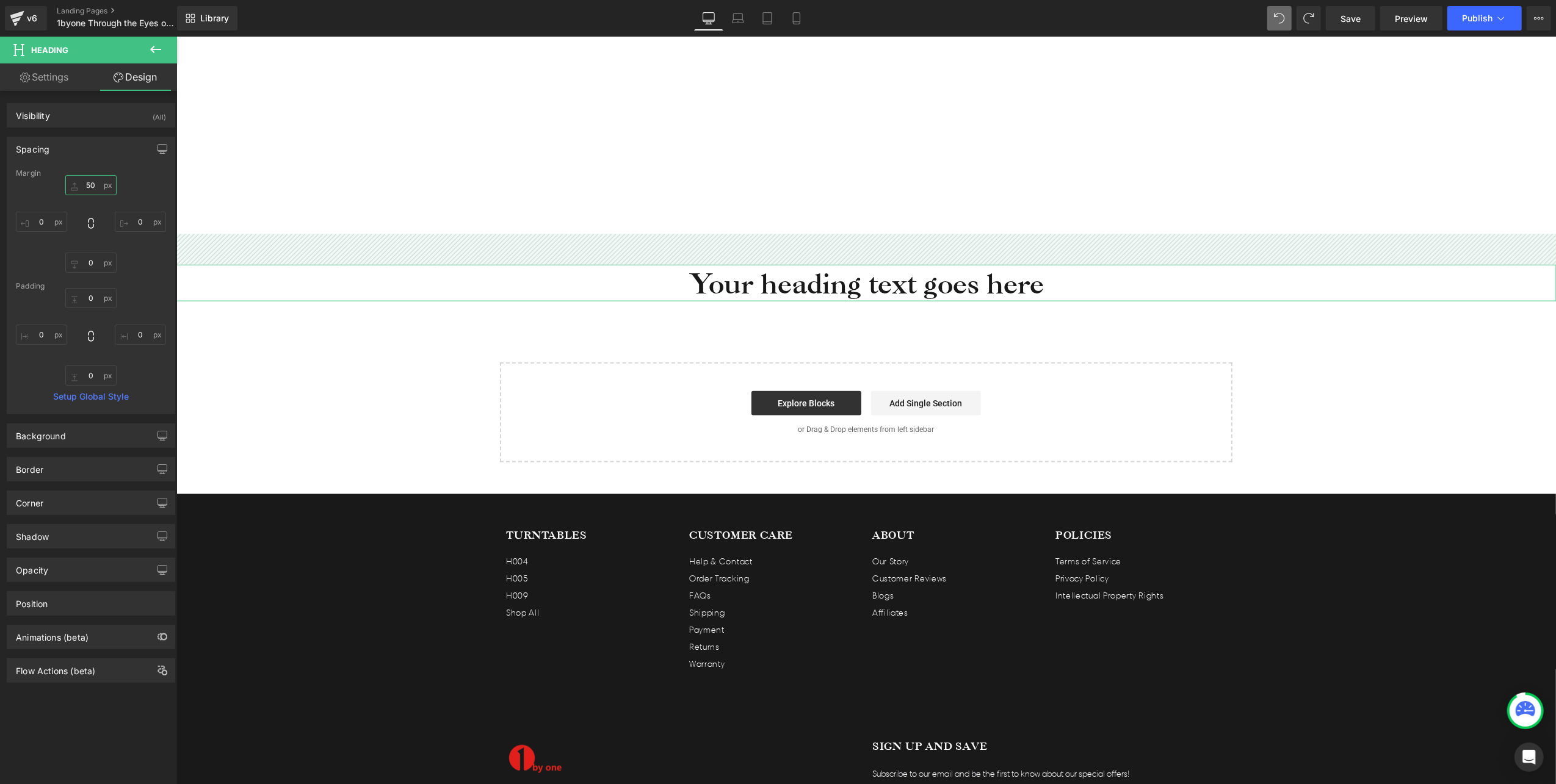
type input "5"
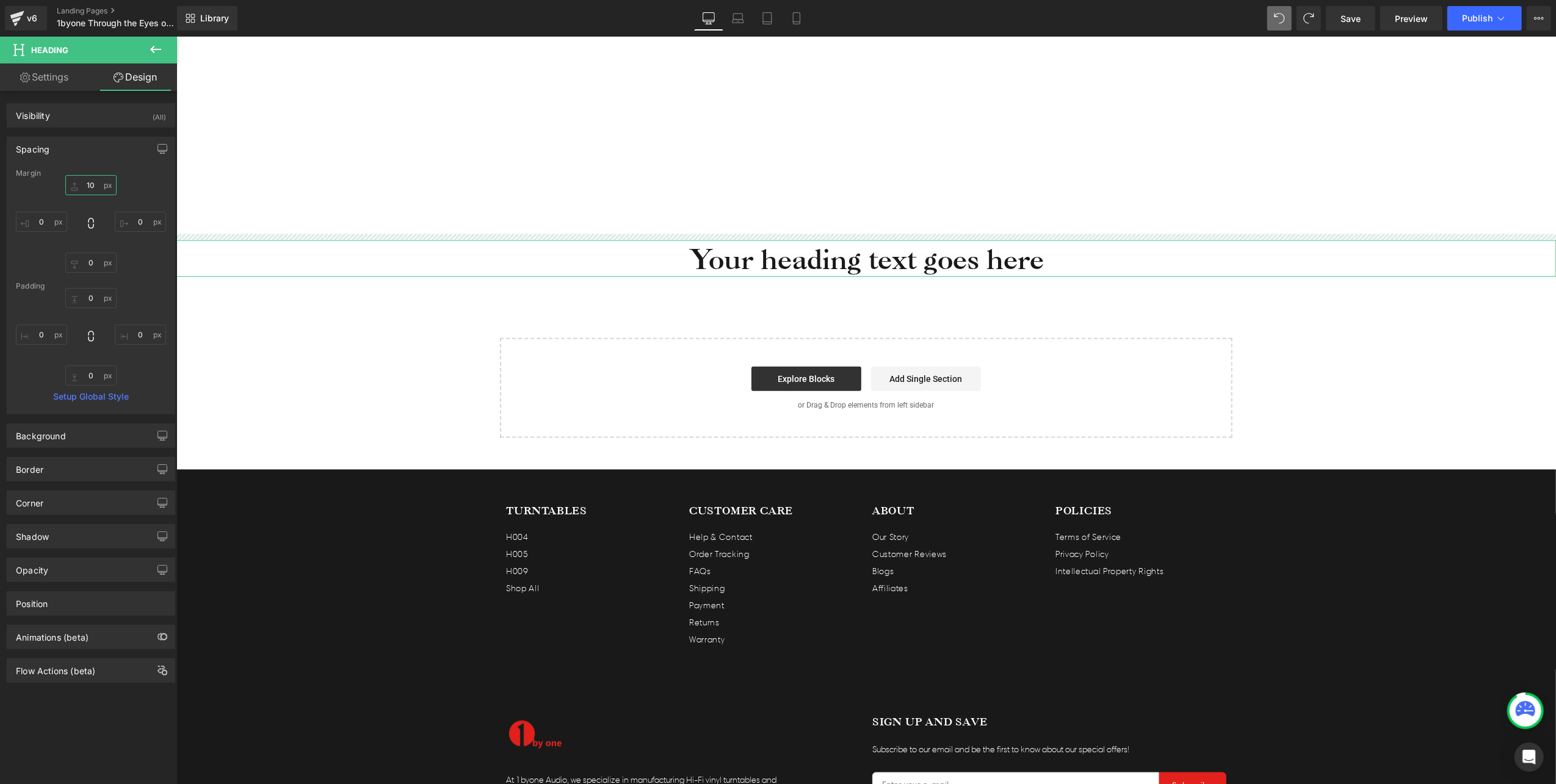
type input "100"
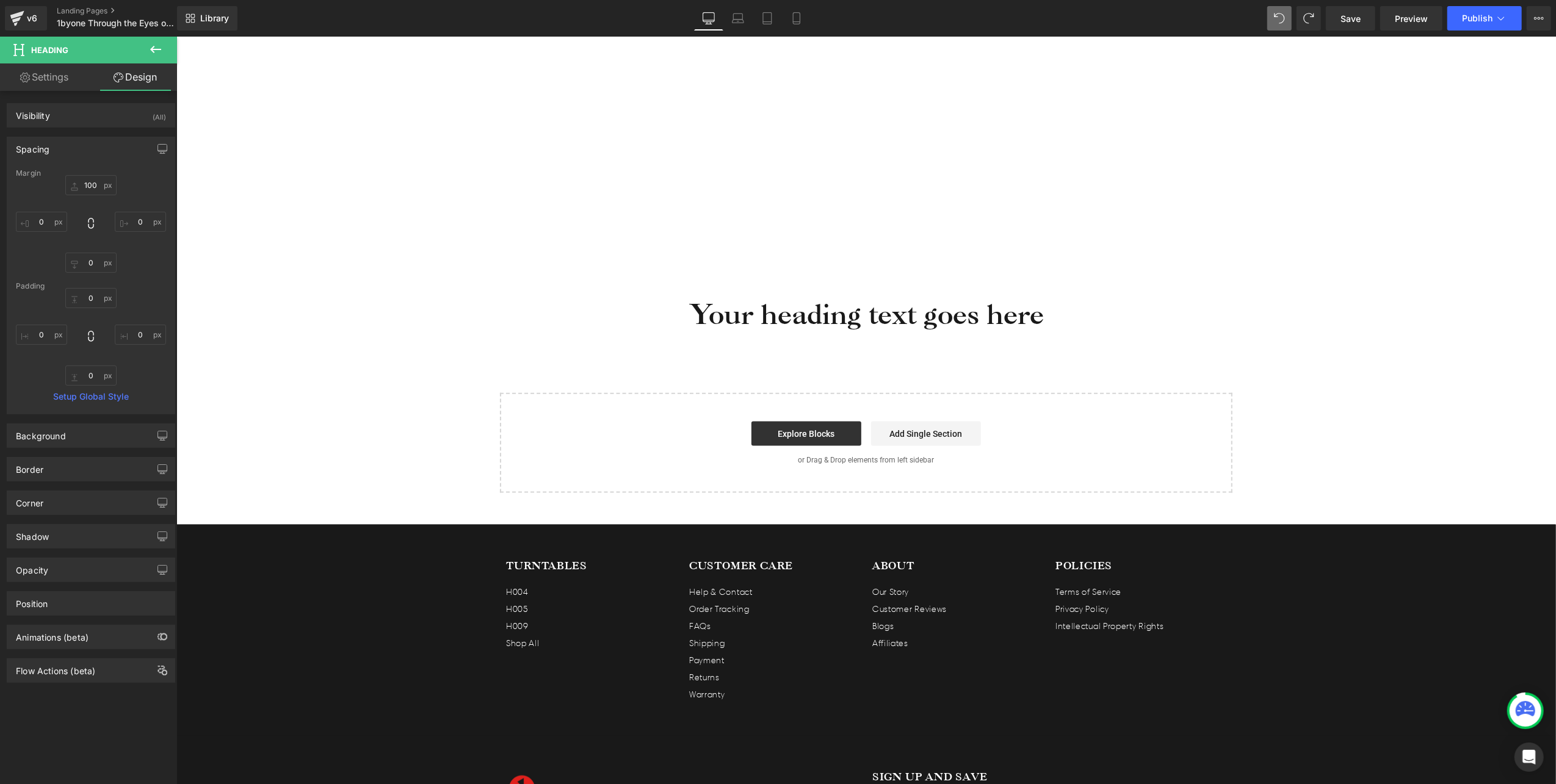
click at [816, 317] on h1 "Your heading text goes here" at bounding box center [865, 312] width 1379 height 36
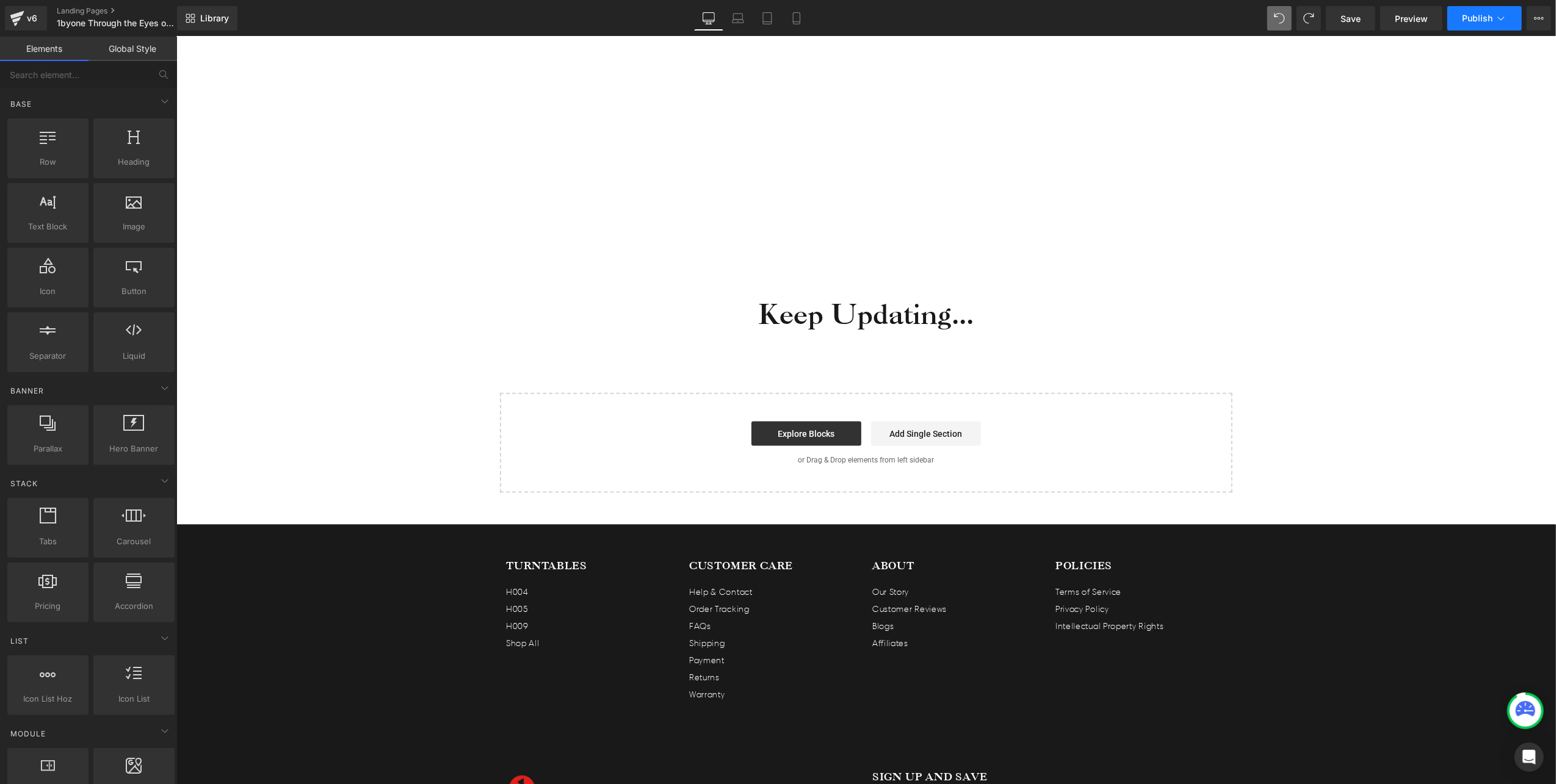
click at [1471, 13] on span "Publish" at bounding box center [1477, 18] width 31 height 10
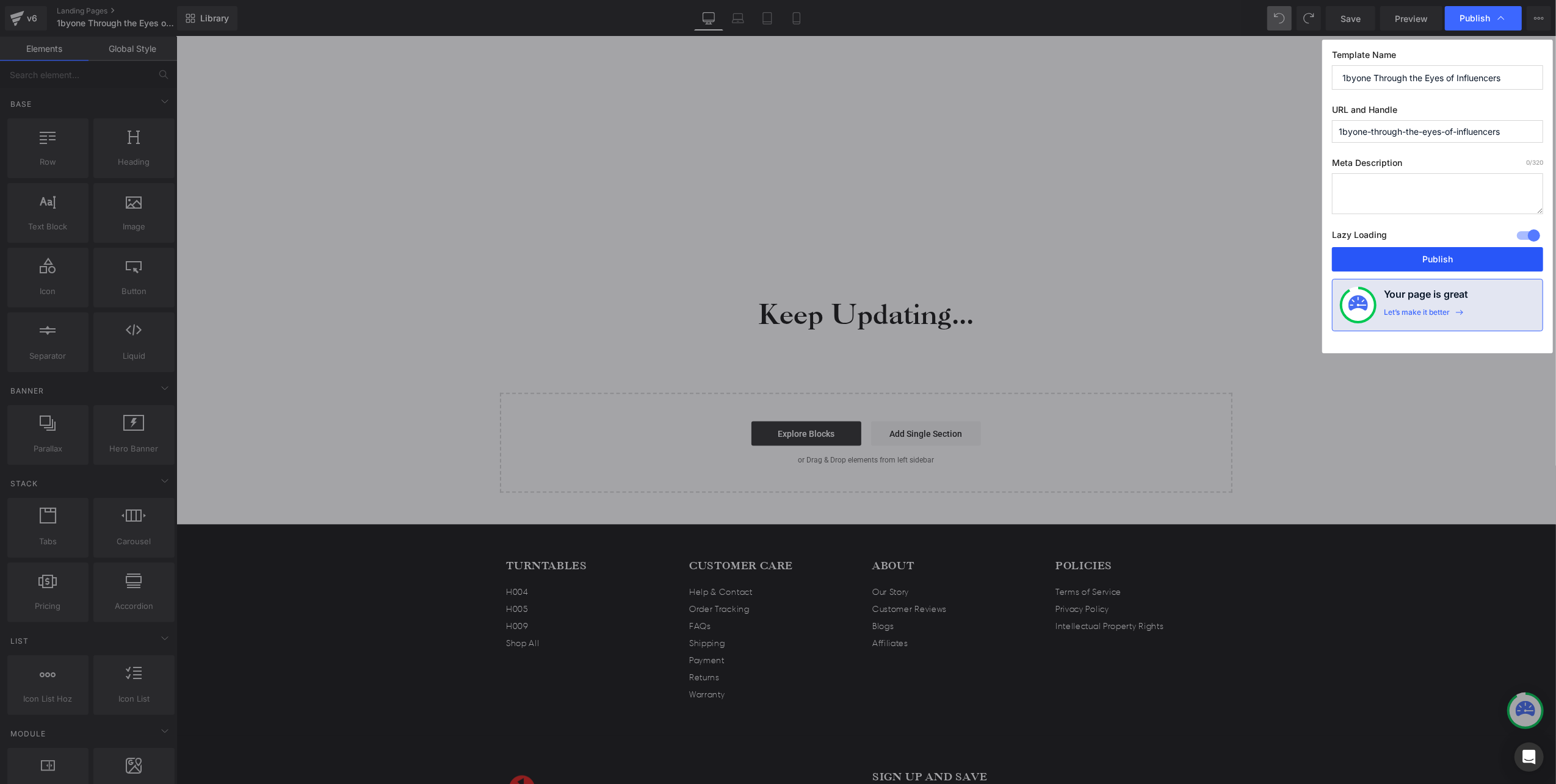
drag, startPoint x: 1463, startPoint y: 260, endPoint x: 1267, endPoint y: 210, distance: 202.3
click at [1463, 260] on button "Publish" at bounding box center [1437, 259] width 211 height 24
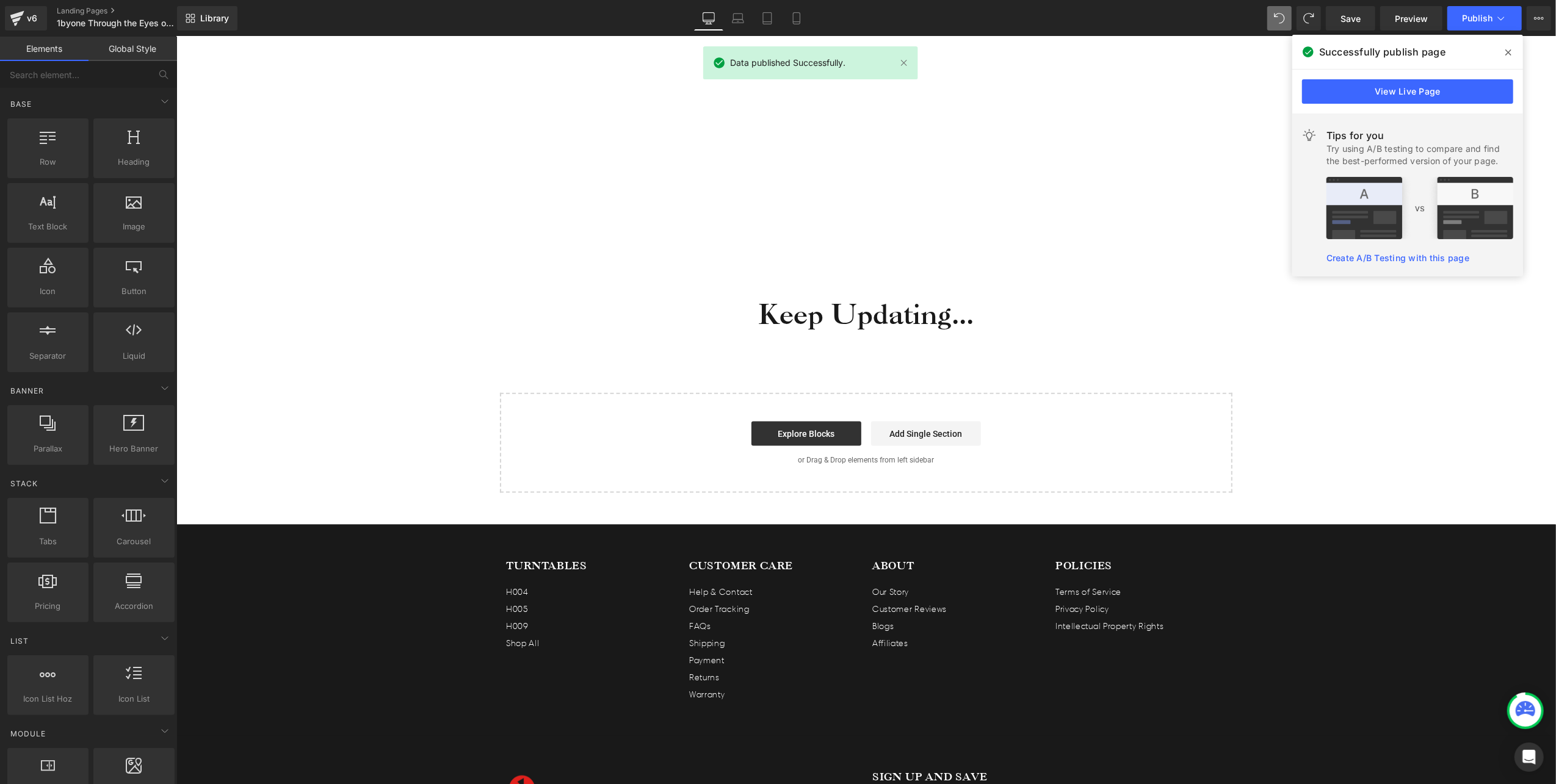
click at [1509, 48] on icon at bounding box center [1508, 52] width 6 height 10
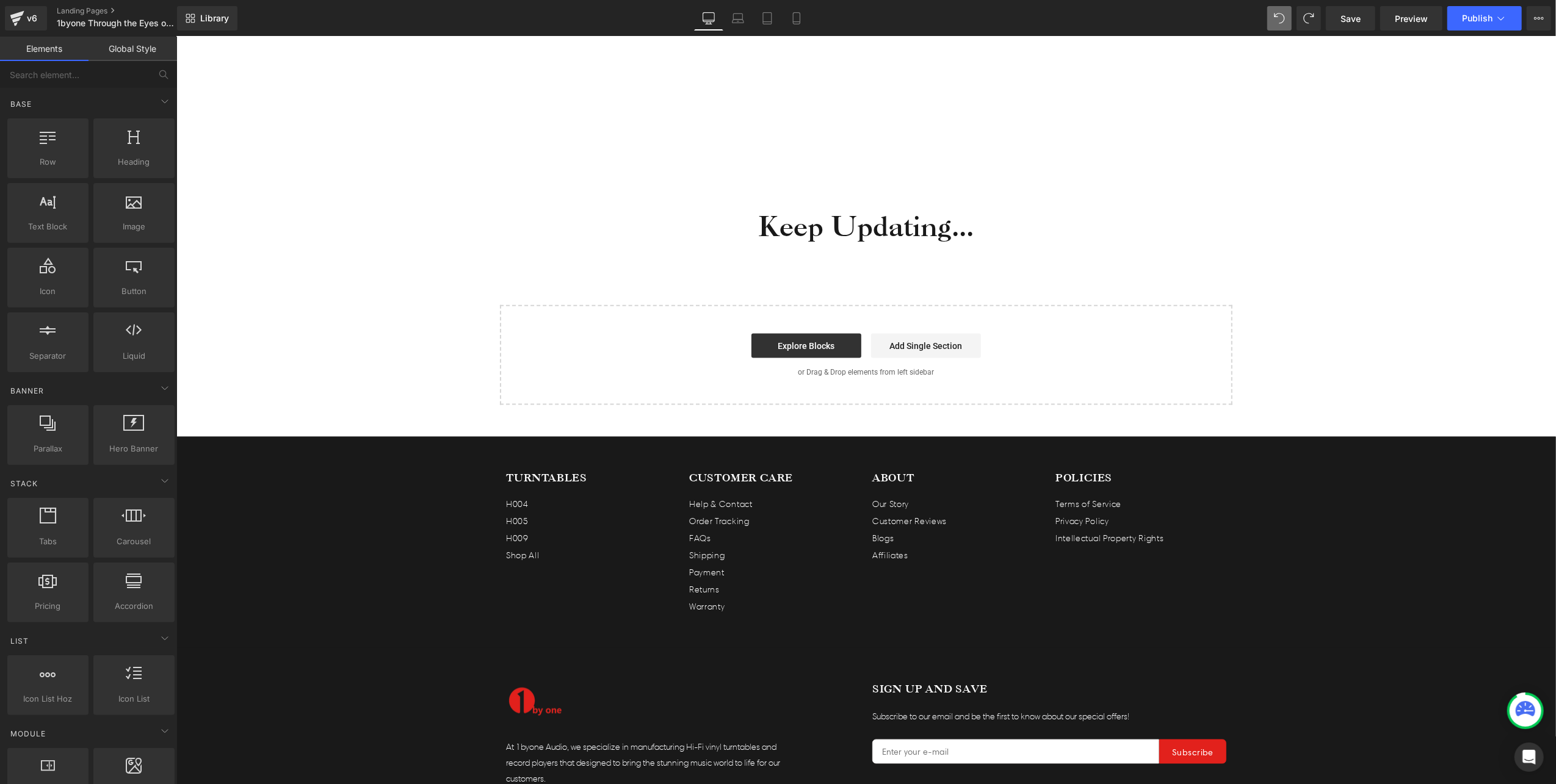
scroll to position [1302, 0]
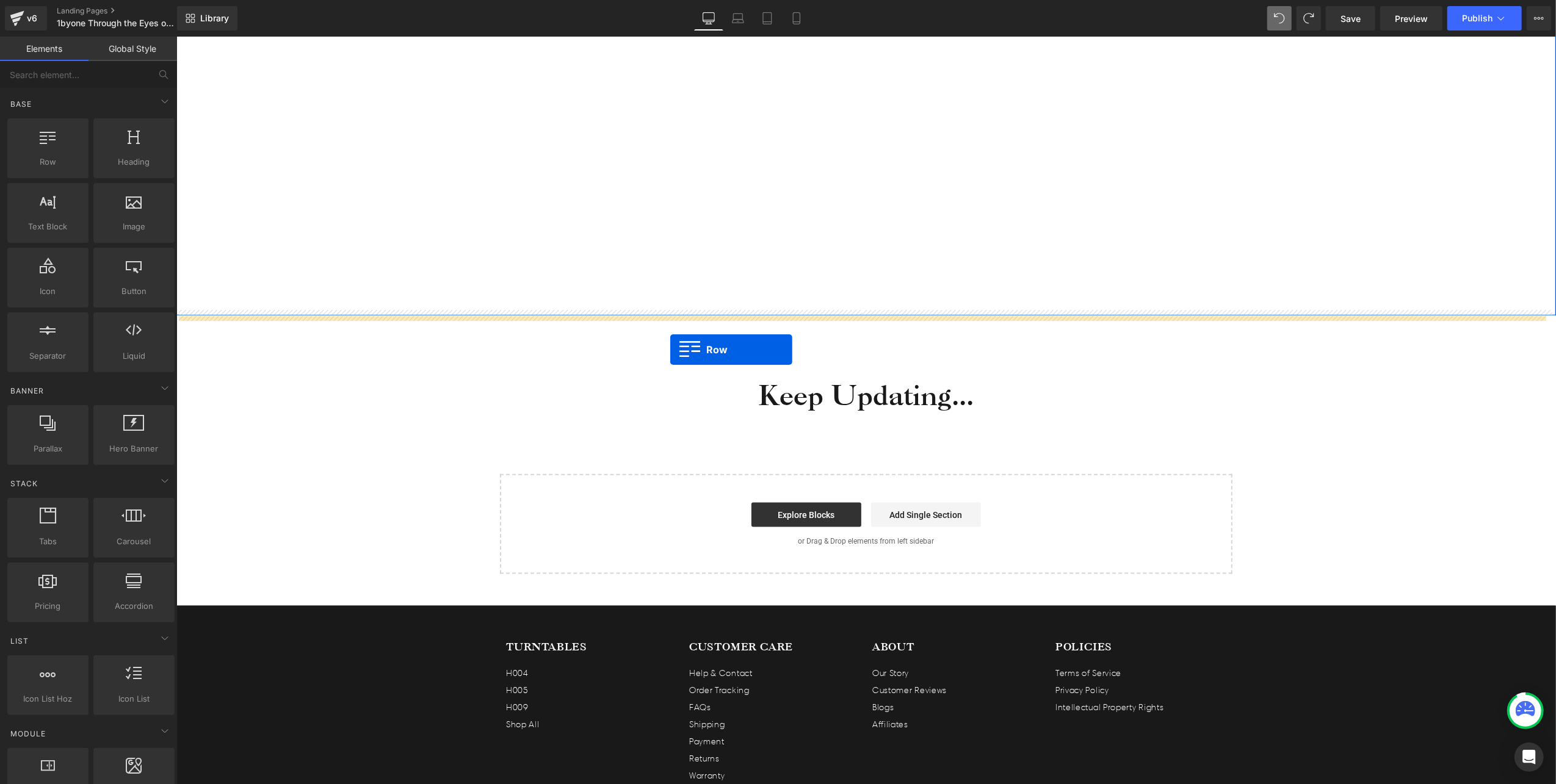
drag, startPoint x: 343, startPoint y: 231, endPoint x: 670, endPoint y: 349, distance: 347.6
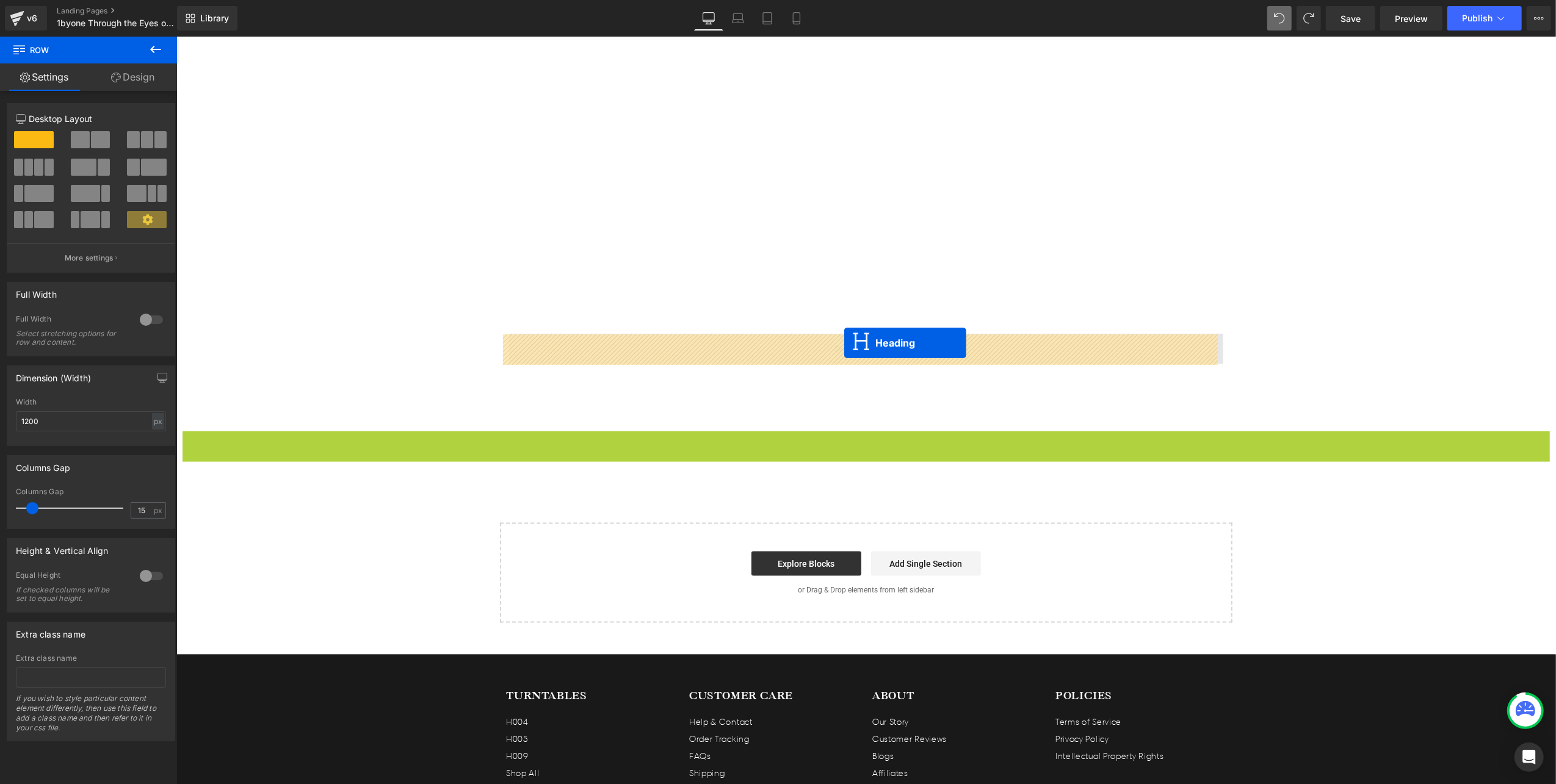
drag, startPoint x: 830, startPoint y: 451, endPoint x: 844, endPoint y: 342, distance: 109.9
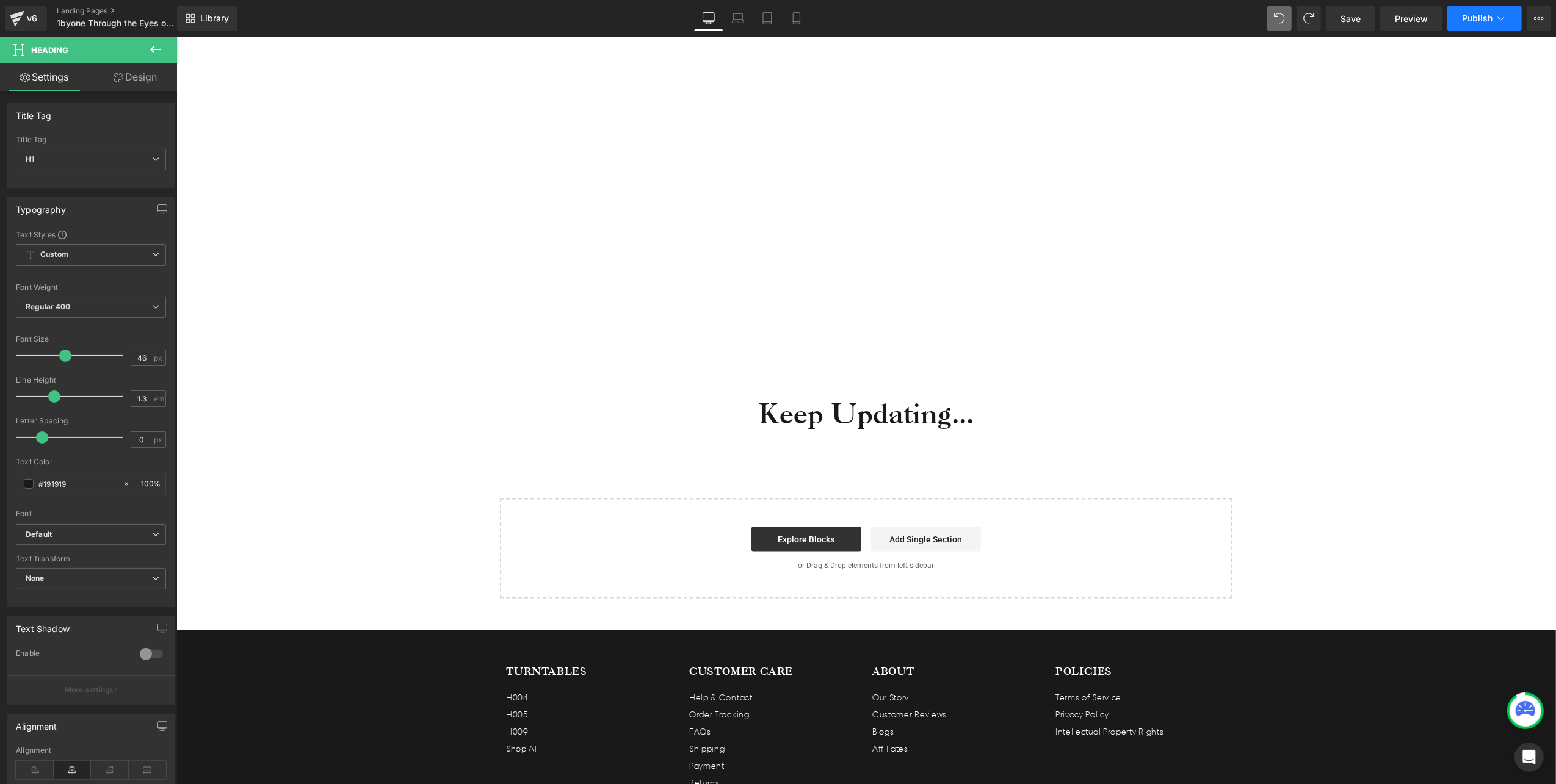
click at [1477, 22] on span "Publish" at bounding box center [1477, 18] width 31 height 10
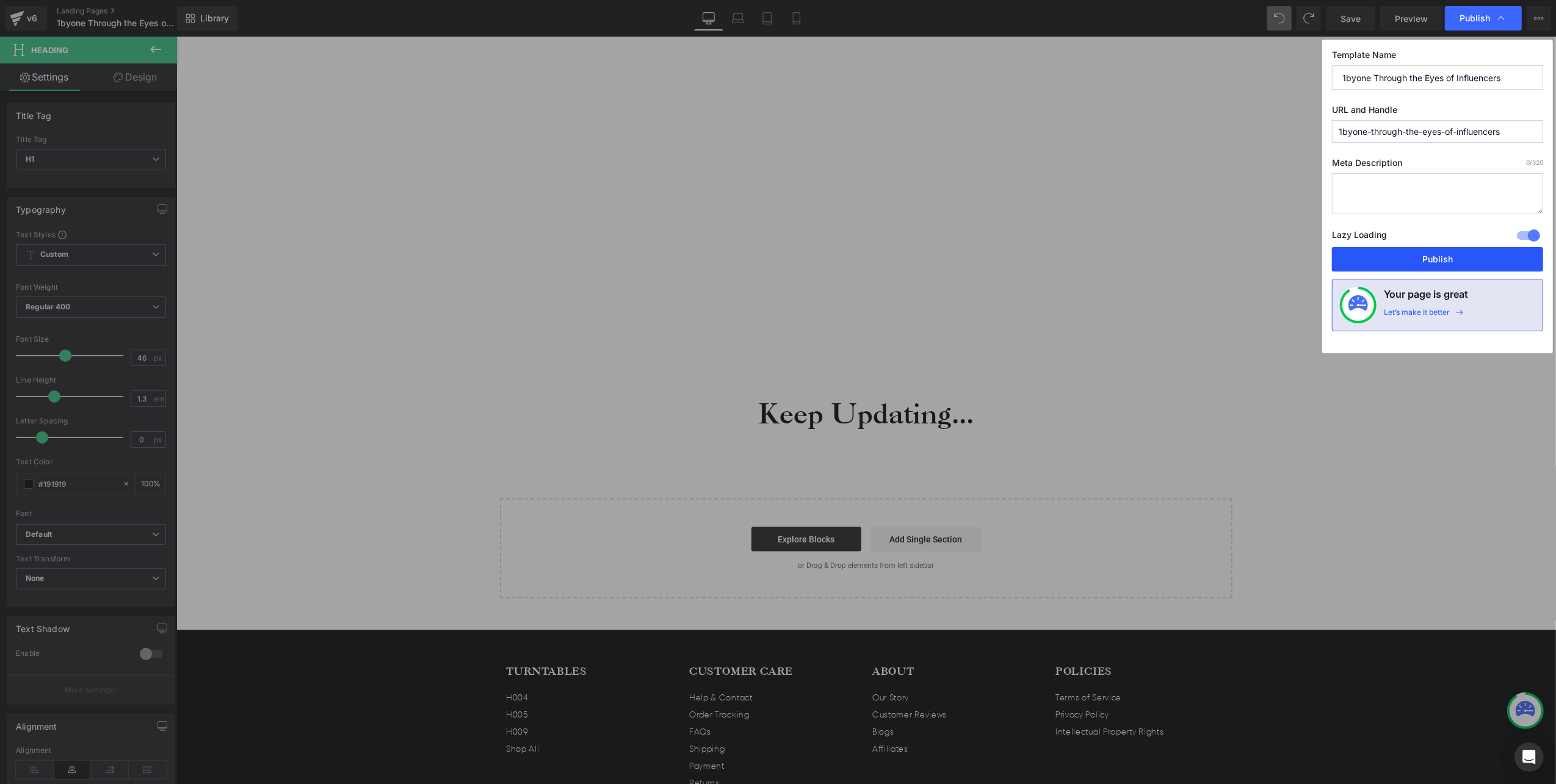
click at [1442, 261] on button "Publish" at bounding box center [1437, 259] width 211 height 24
